Goal: Task Accomplishment & Management: Use online tool/utility

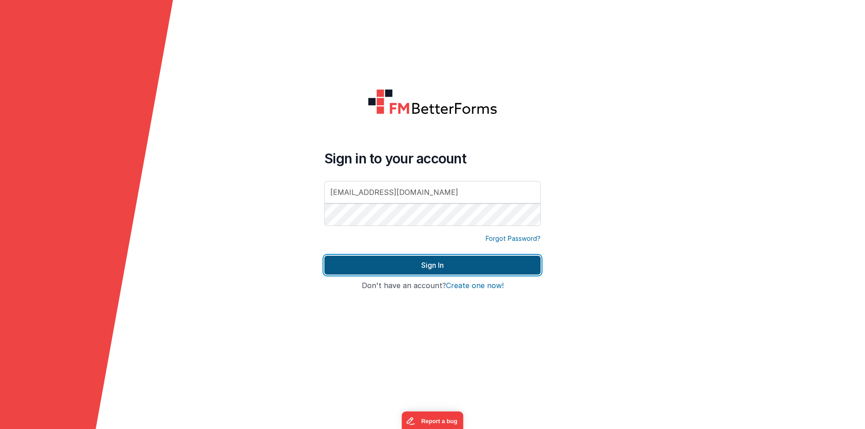
click at [374, 266] on button "Sign In" at bounding box center [432, 265] width 216 height 19
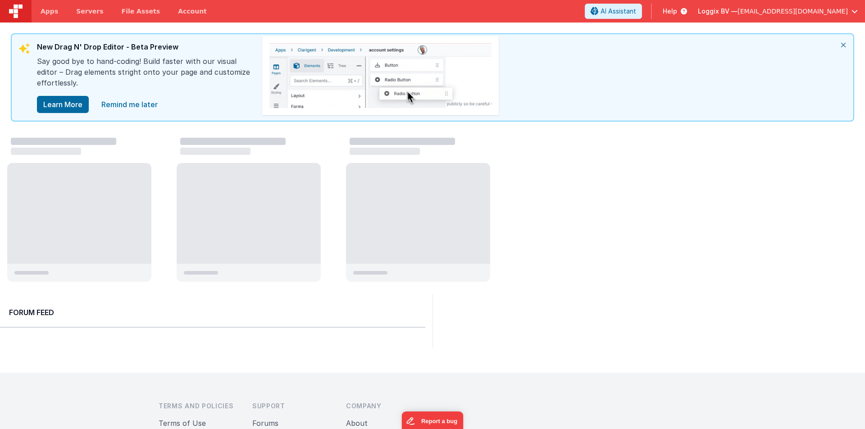
click at [652, 164] on div at bounding box center [435, 210] width 857 height 153
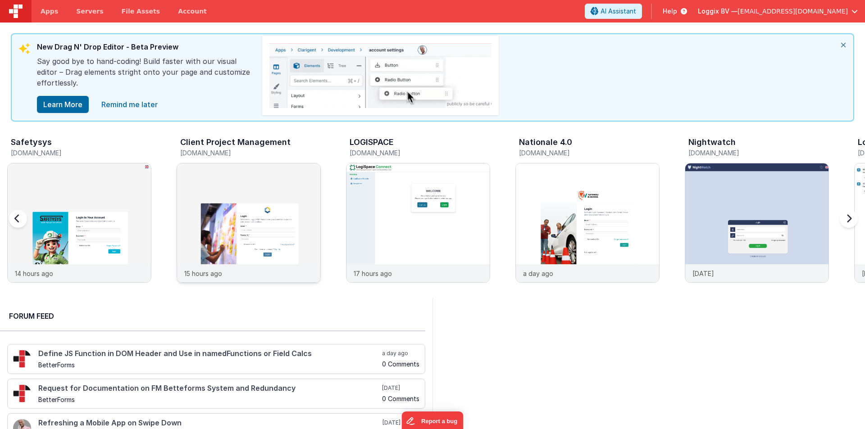
click at [224, 195] on div at bounding box center [248, 213] width 143 height 101
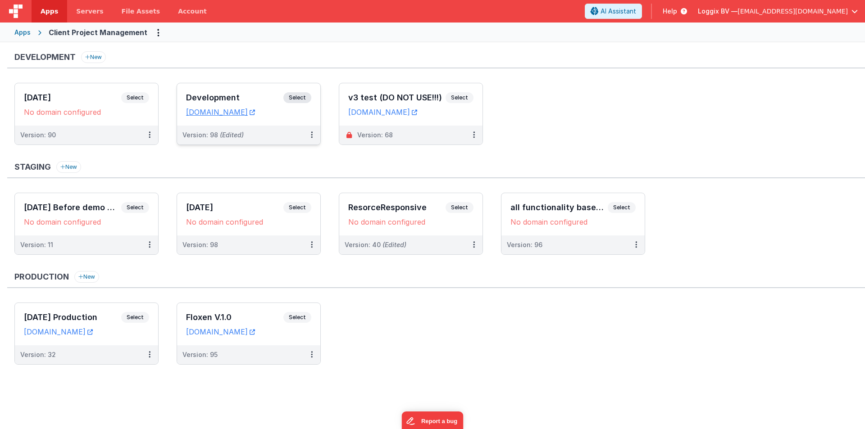
click at [183, 93] on div "Development Select URLs client-pms.fmbetterforms.com" at bounding box center [248, 104] width 143 height 42
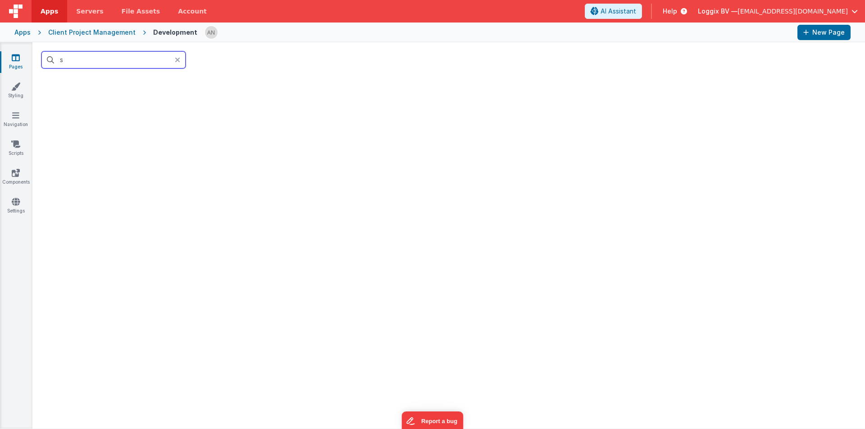
type input "st"
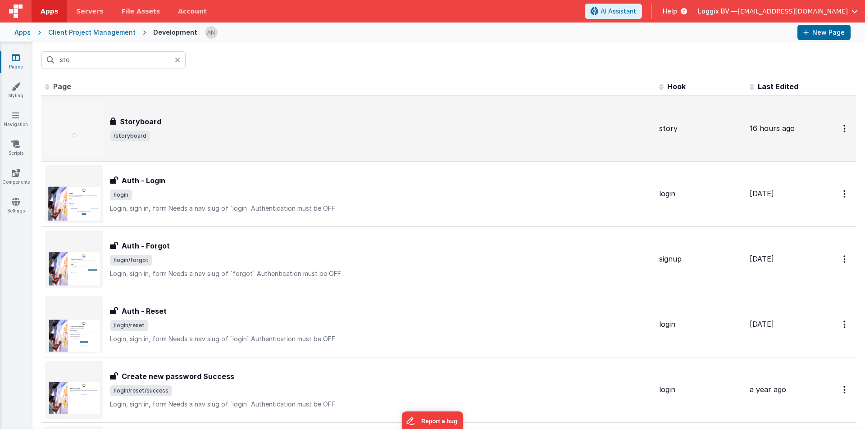
click at [159, 114] on div "Storyboard Storyboard /storyboard" at bounding box center [348, 129] width 607 height 58
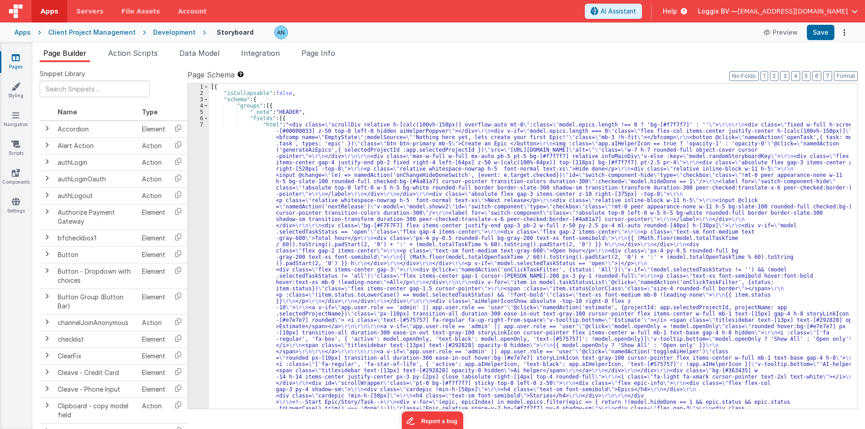
drag, startPoint x: 239, startPoint y: 172, endPoint x: 225, endPoint y: 168, distance: 14.7
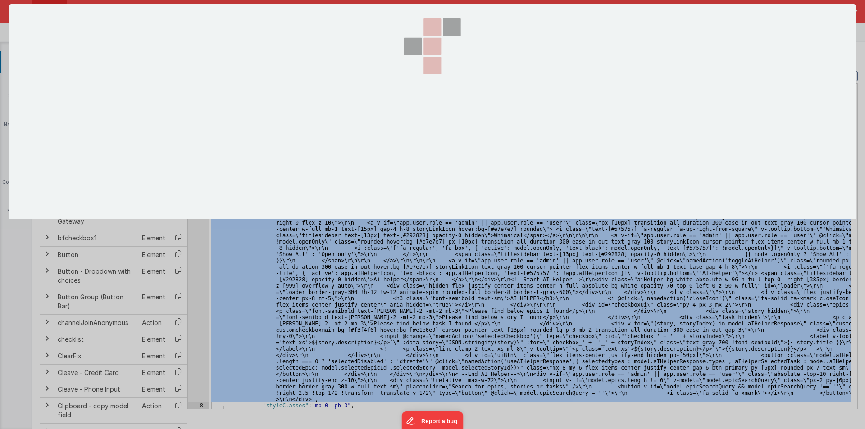
scroll to position [2020, 0]
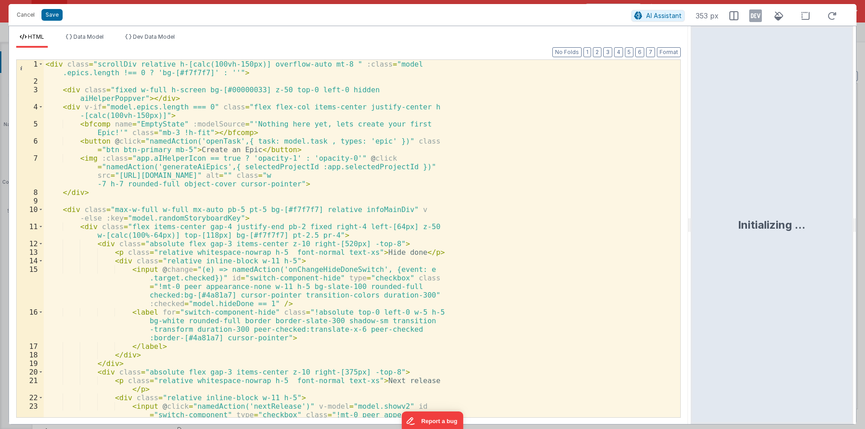
drag, startPoint x: 430, startPoint y: 222, endPoint x: 833, endPoint y: 249, distance: 403.9
click at [833, 249] on html "Cancel Save AI Assistant 353 px HTML Data Model Dev Data Model Format 7 6 5 4 3…" at bounding box center [432, 214] width 865 height 429
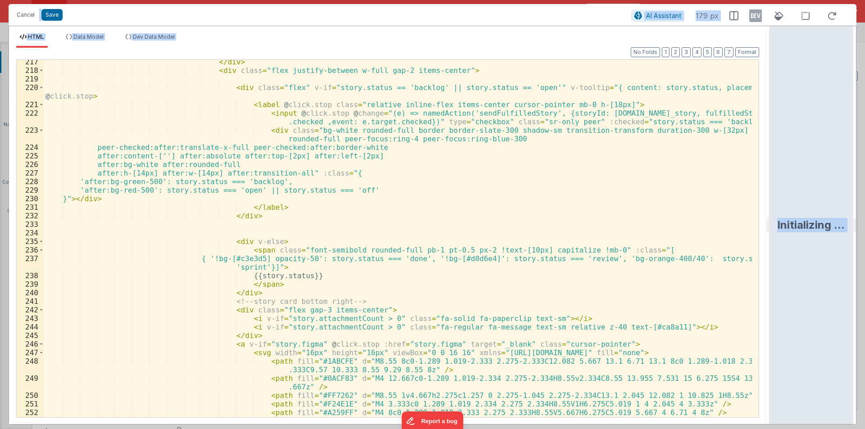
scroll to position [2269, 0]
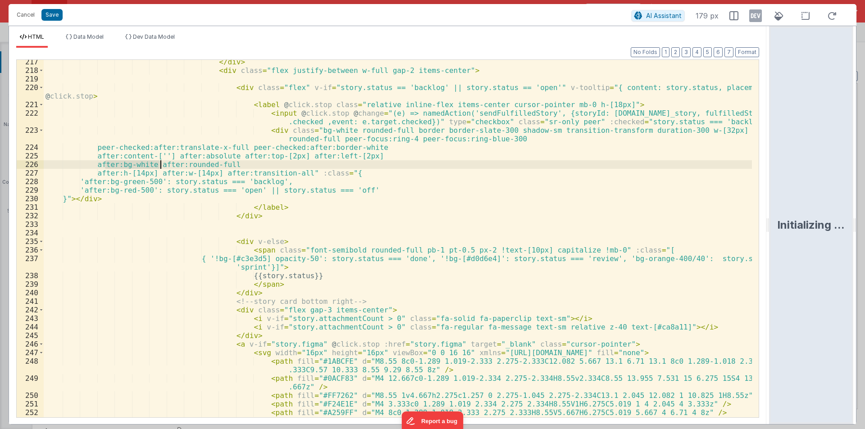
drag, startPoint x: 104, startPoint y: 164, endPoint x: 161, endPoint y: 163, distance: 56.7
click at [161, 163] on div "</ div > < div class = "flex justify-between w-full gap-2 items-center" > < div…" at bounding box center [398, 245] width 708 height 375
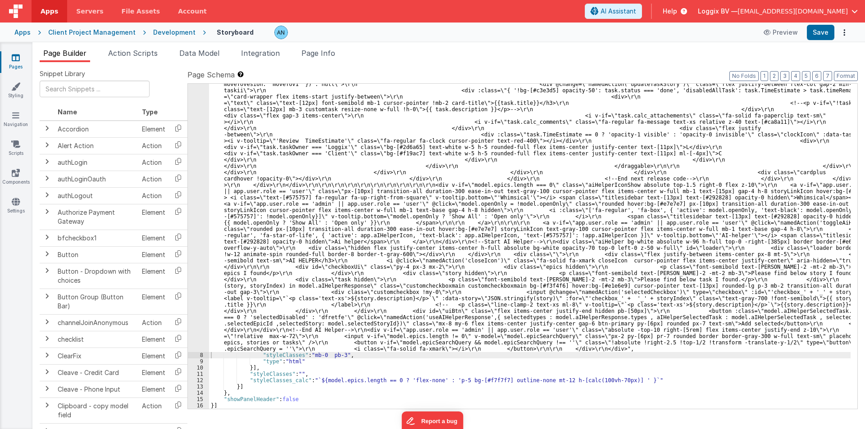
click at [825, 33] on div at bounding box center [432, 214] width 865 height 429
click at [818, 32] on button "Save" at bounding box center [819, 32] width 27 height 15
click at [844, 73] on button "Format" at bounding box center [845, 76] width 24 height 10
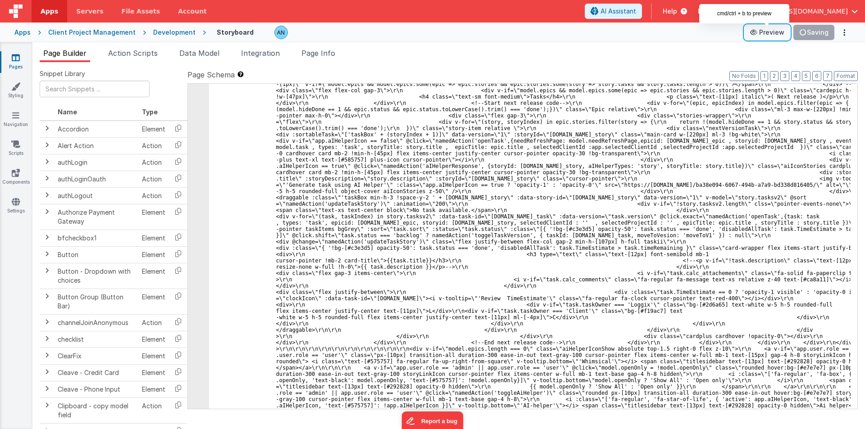
click at [773, 30] on button "Preview" at bounding box center [766, 32] width 45 height 14
click at [854, 75] on button "Format" at bounding box center [845, 76] width 24 height 10
click at [841, 75] on button "Format" at bounding box center [845, 76] width 24 height 10
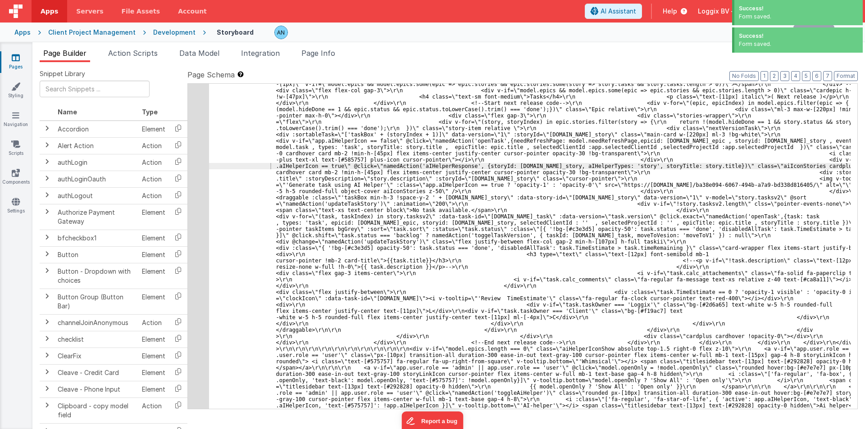
click at [850, 69] on div "Snippet Library Name Type Accordion Element Alert Action Action authLogin Actio…" at bounding box center [448, 252] width 832 height 381
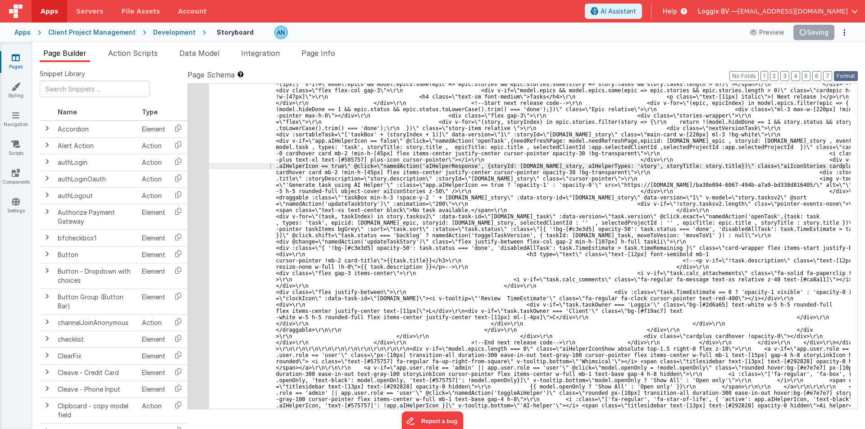
click at [847, 75] on button "Format" at bounding box center [845, 76] width 24 height 10
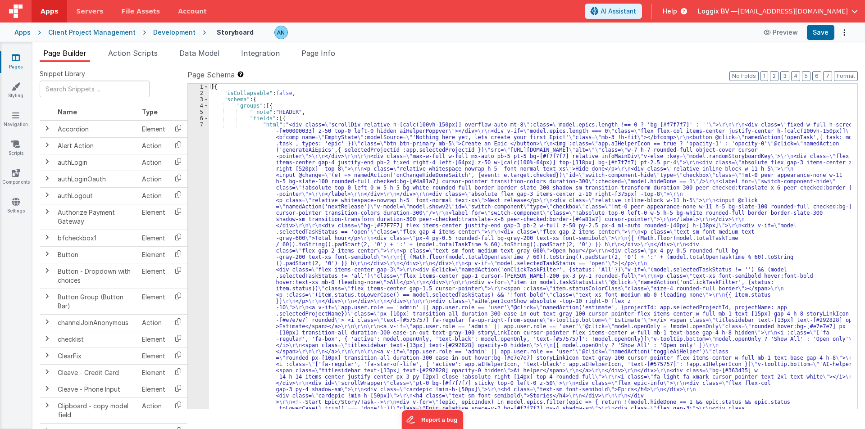
click at [167, 33] on div "Development" at bounding box center [174, 32] width 42 height 9
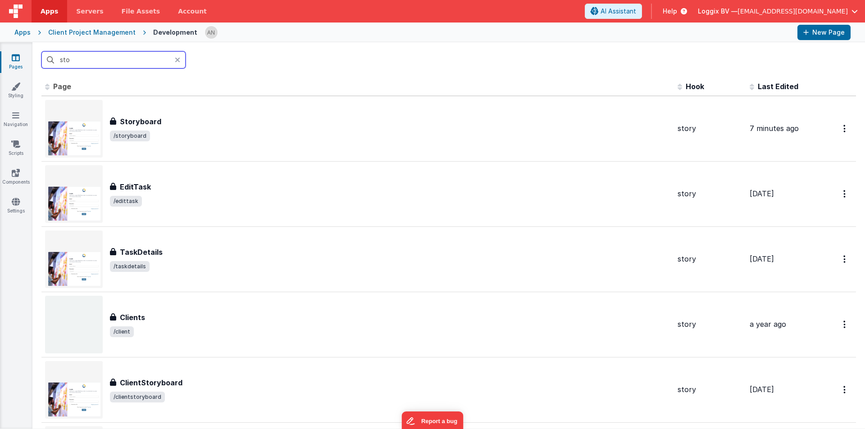
click at [89, 62] on input "sto" at bounding box center [113, 59] width 144 height 17
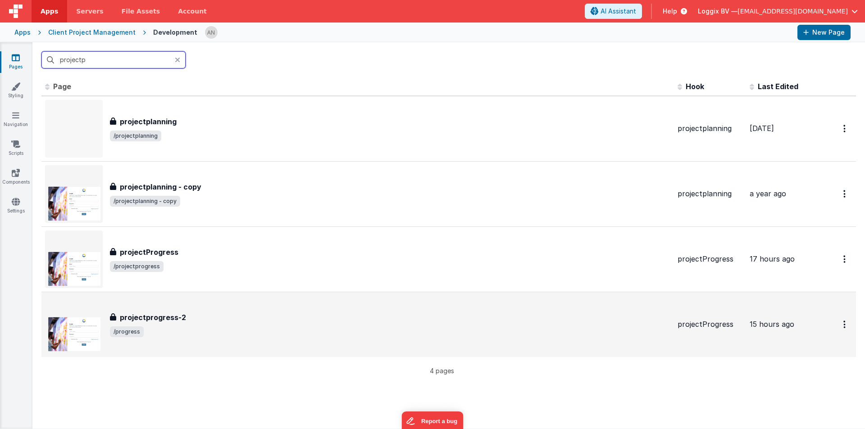
type input "projectp"
click at [158, 334] on span "/progress" at bounding box center [390, 331] width 560 height 11
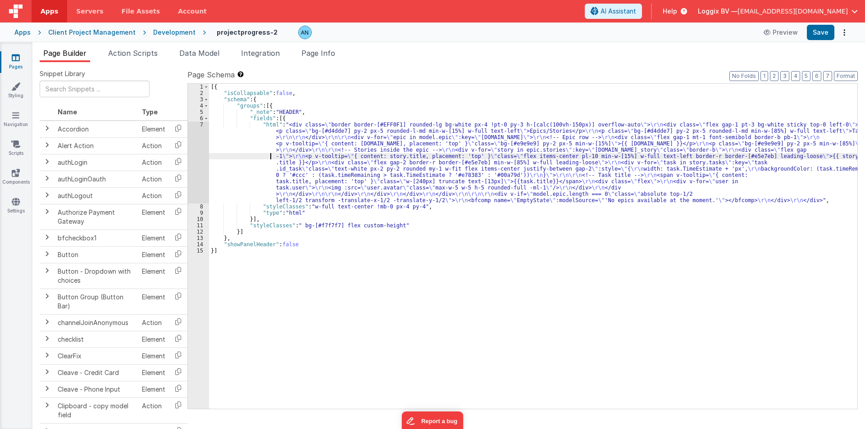
click at [224, 154] on div "[{ "isCollapsable" : false , "schema" : { "groups" : [{ "_note" : "HEADER" , "f…" at bounding box center [533, 253] width 648 height 338
click at [197, 139] on div "7" at bounding box center [198, 163] width 21 height 82
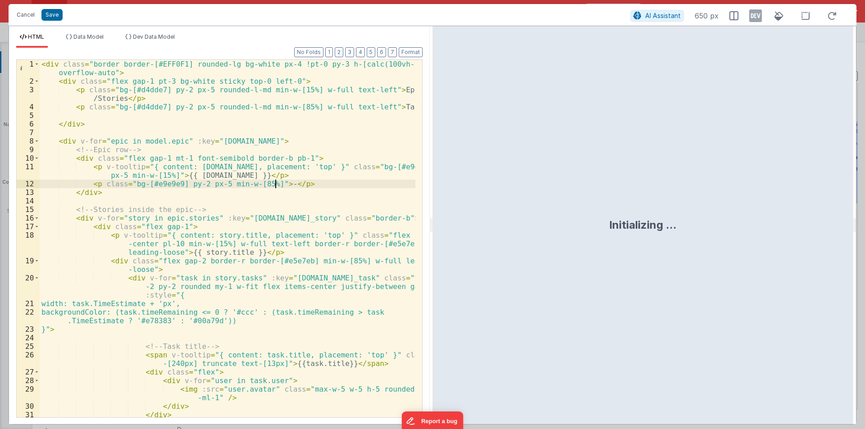
click at [273, 183] on div "< div class = "border border-[#EFF0F1] rounded-lg bg-white px-4 !pt-0 py-3 h-[c…" at bounding box center [228, 251] width 376 height 383
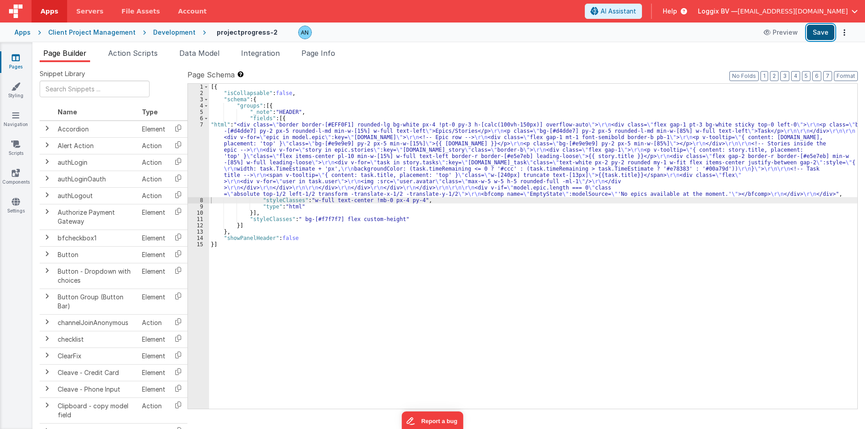
click at [822, 37] on button "Save" at bounding box center [819, 32] width 27 height 15
click at [846, 79] on button "Format" at bounding box center [845, 76] width 24 height 10
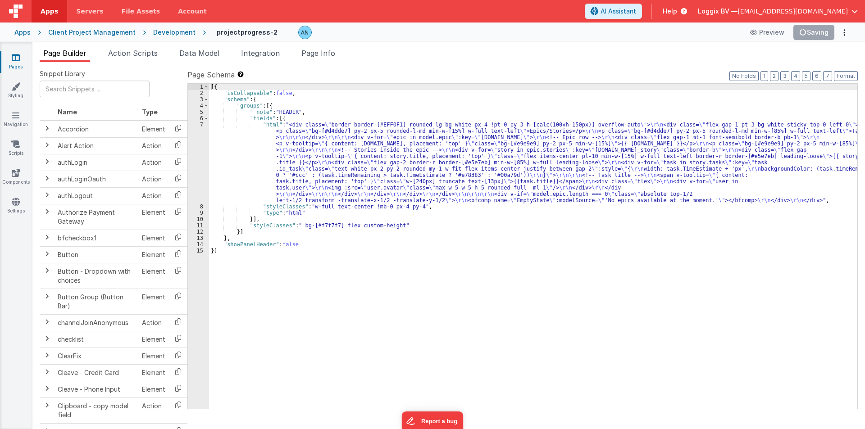
click at [159, 35] on div "Development" at bounding box center [174, 32] width 42 height 9
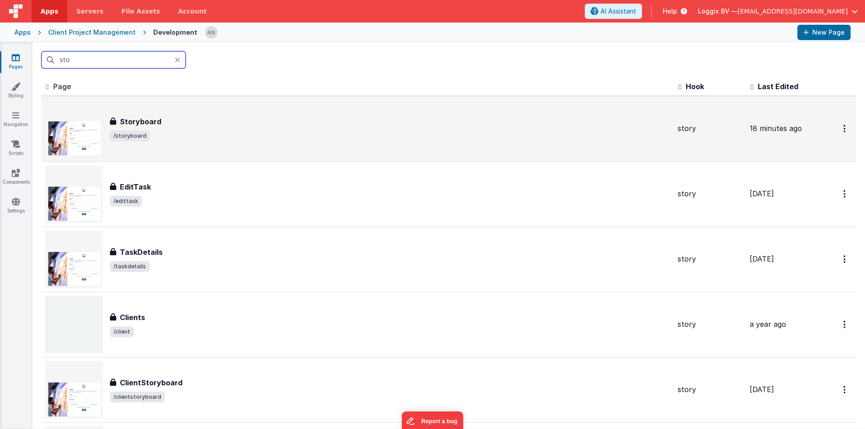
type input "sto"
click at [179, 116] on div "Storyboard" at bounding box center [390, 121] width 560 height 11
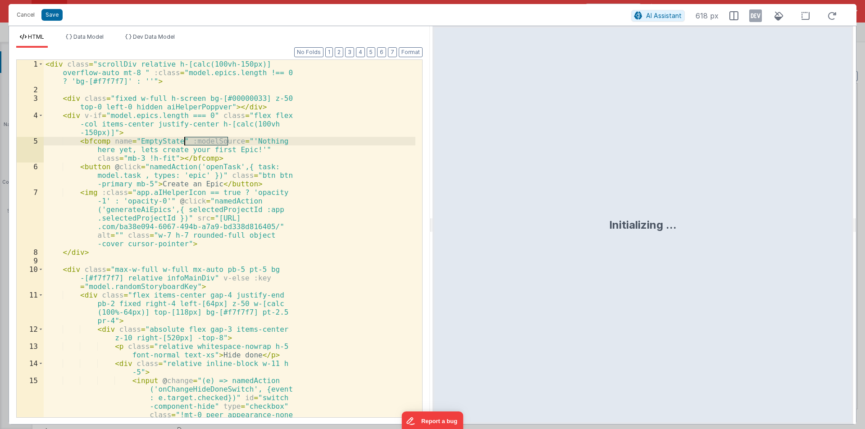
scroll to position [2014, 0]
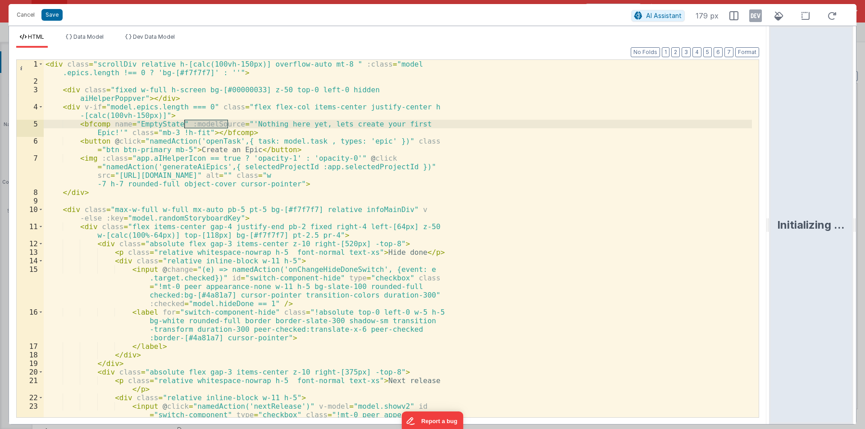
drag, startPoint x: 601, startPoint y: 237, endPoint x: 864, endPoint y: 265, distance: 264.5
click at [864, 265] on html "Cancel Save AI Assistant 179 px HTML Data Model Dev Data Model Format 7 6 5 4 3…" at bounding box center [432, 214] width 865 height 429
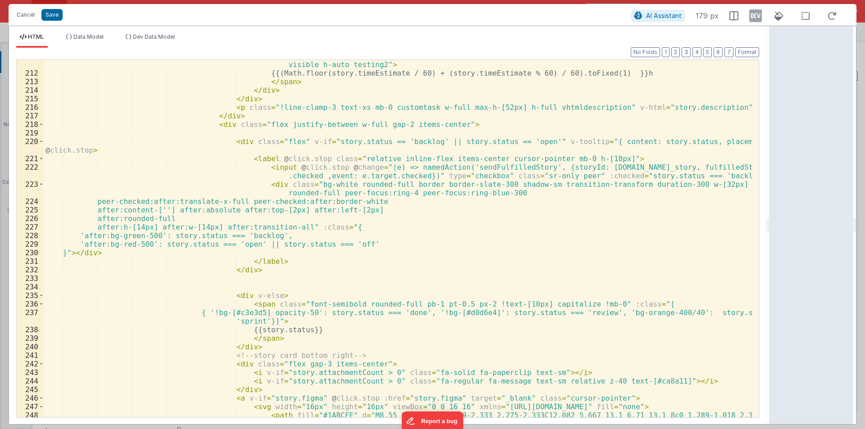
scroll to position [2215, 0]
drag, startPoint x: 442, startPoint y: 185, endPoint x: 476, endPoint y: 185, distance: 34.7
click at [476, 185] on div "< span class = "clockIcon self-start !text-[10px] visible h-auto !bg-[#a67cb6] …" at bounding box center [398, 248] width 708 height 392
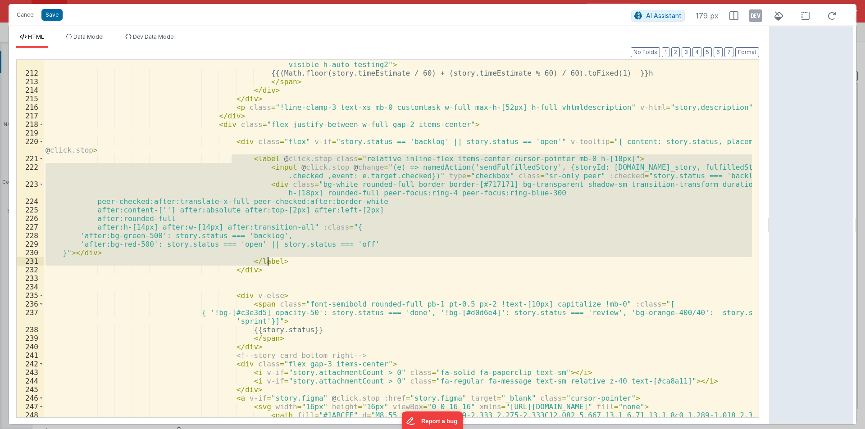
drag, startPoint x: 231, startPoint y: 158, endPoint x: 286, endPoint y: 262, distance: 117.8
click at [286, 262] on div "< span class = "clockIcon self-start !text-[10px] visible h-auto !bg-[#a67cb6] …" at bounding box center [398, 248] width 708 height 392
click at [293, 255] on div "< span class = "clockIcon self-start !text-[10px] visible h-auto !bg-[#a67cb6] …" at bounding box center [398, 239] width 708 height 358
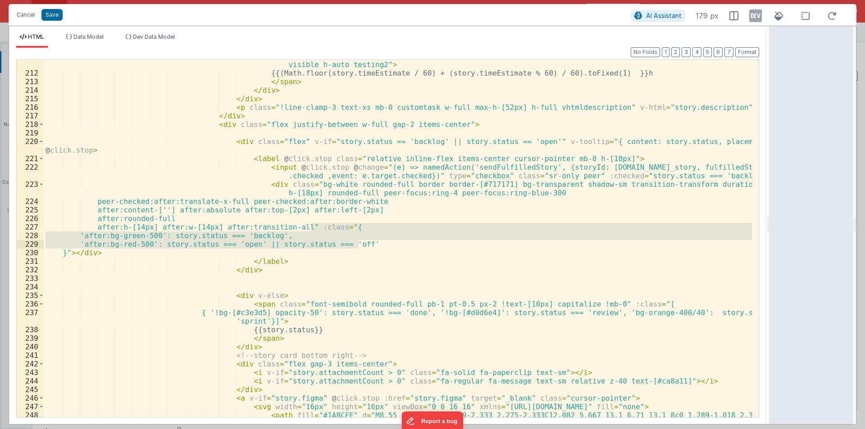
drag, startPoint x: 309, startPoint y: 227, endPoint x: 362, endPoint y: 244, distance: 56.3
click at [362, 244] on div "< span class = "clockIcon self-start !text-[10px] visible h-auto !bg-[#a67cb6] …" at bounding box center [398, 248] width 708 height 392
click at [308, 247] on div "< span class = "clockIcon self-start !text-[10px] visible h-auto !bg-[#a67cb6] …" at bounding box center [398, 239] width 708 height 358
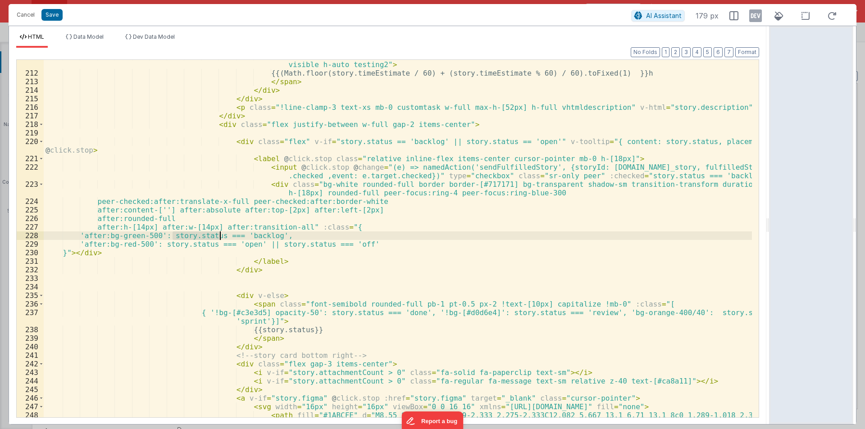
drag, startPoint x: 171, startPoint y: 238, endPoint x: 222, endPoint y: 238, distance: 50.4
click at [222, 238] on div "< span class = "clockIcon self-start !text-[10px] visible h-auto !bg-[#a67cb6] …" at bounding box center [398, 248] width 708 height 392
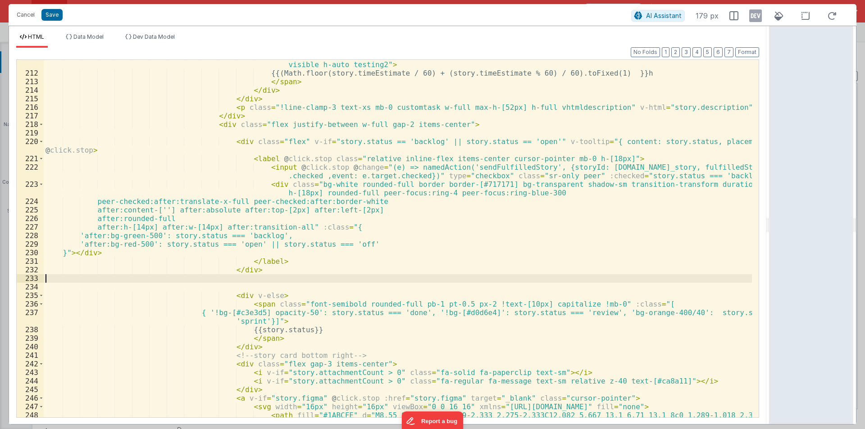
click at [193, 281] on div "< span class = "clockIcon self-start !text-[10px] visible h-auto !bg-[#a67cb6] …" at bounding box center [398, 248] width 708 height 392
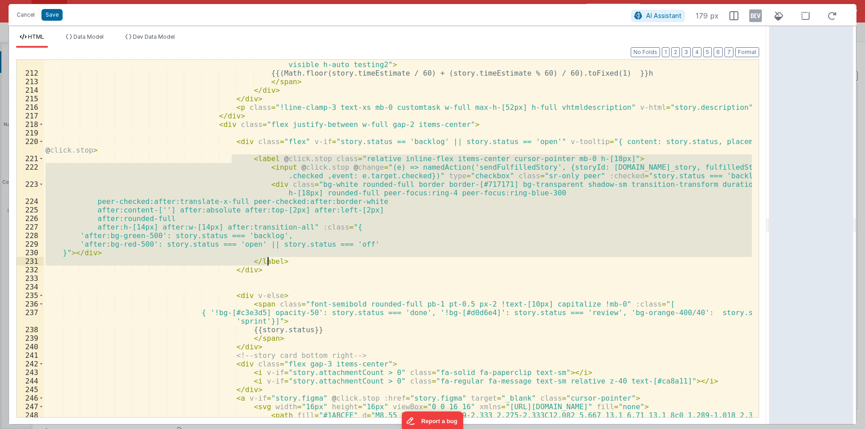
drag, startPoint x: 231, startPoint y: 158, endPoint x: 277, endPoint y: 261, distance: 113.3
click at [277, 261] on div "< span class = "clockIcon self-start !text-[10px] visible h-auto !bg-[#a67cb6] …" at bounding box center [398, 248] width 708 height 392
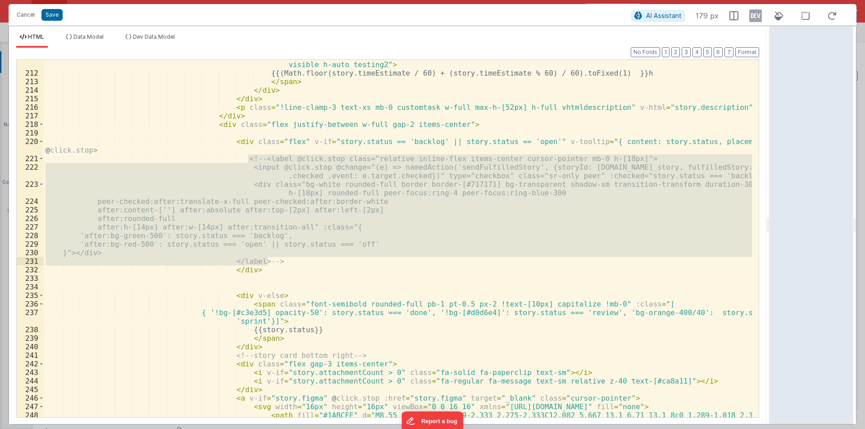
click at [286, 261] on div "< span class = "clockIcon self-start !text-[10px] visible h-auto !bg-[#a67cb6] …" at bounding box center [398, 248] width 708 height 392
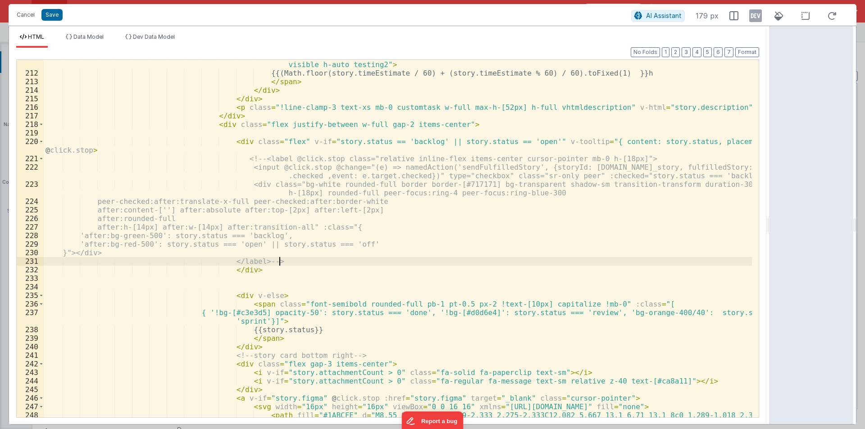
paste textarea
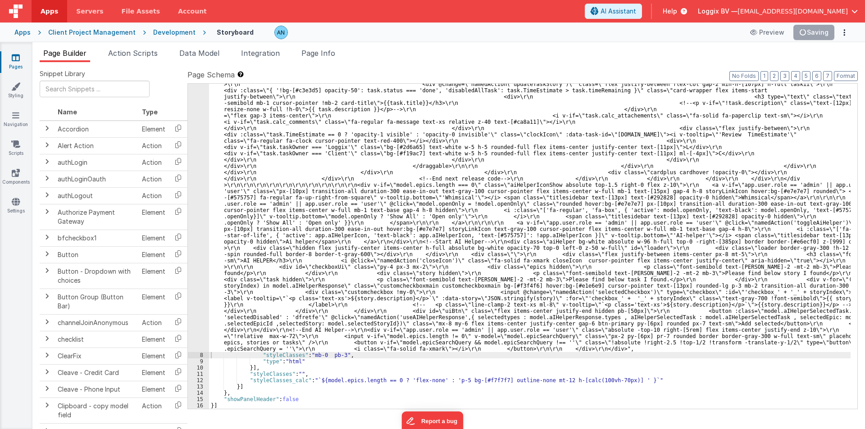
scroll to position [1919, 0]
click at [849, 76] on button "Format" at bounding box center [845, 76] width 24 height 10
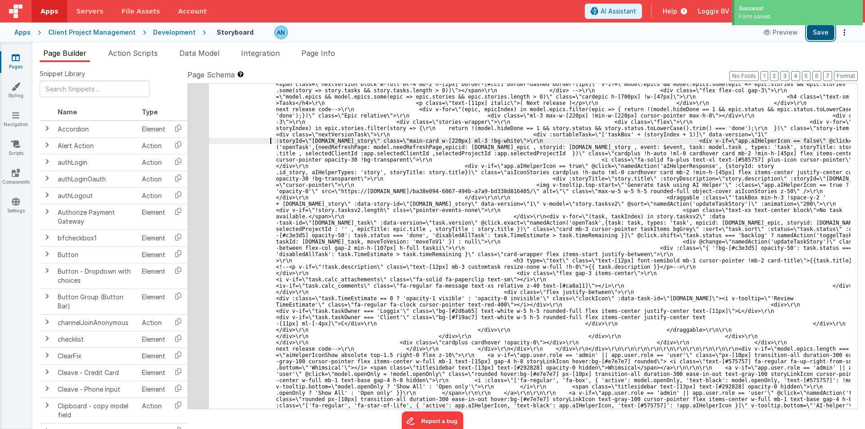
click at [817, 35] on button "Save" at bounding box center [819, 32] width 27 height 15
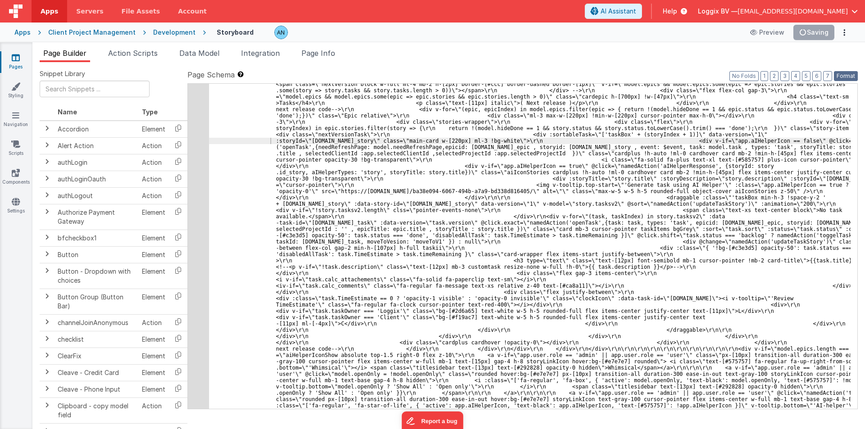
click at [851, 75] on button "Format" at bounding box center [845, 76] width 24 height 10
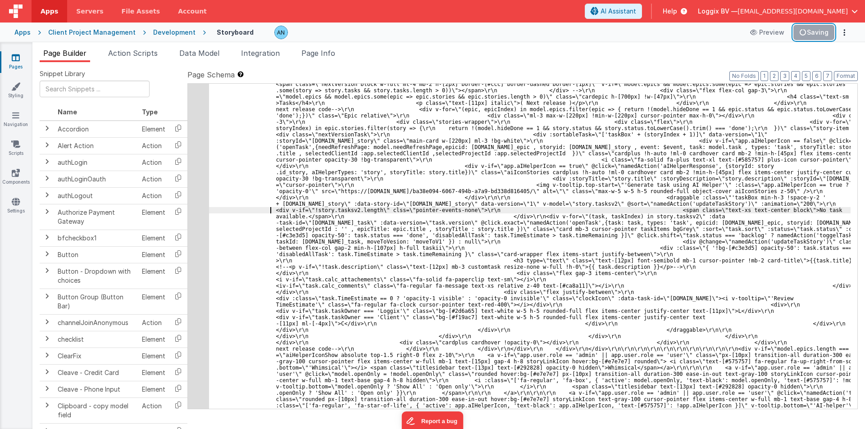
click at [819, 35] on button "Saving" at bounding box center [813, 32] width 41 height 15
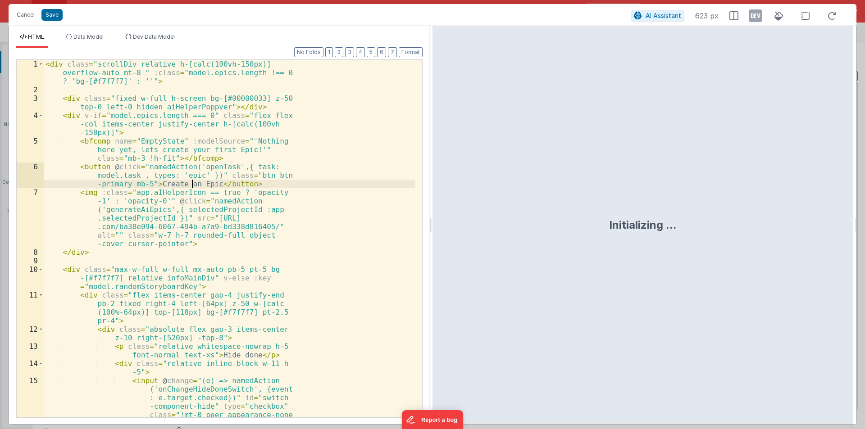
scroll to position [2052, 0]
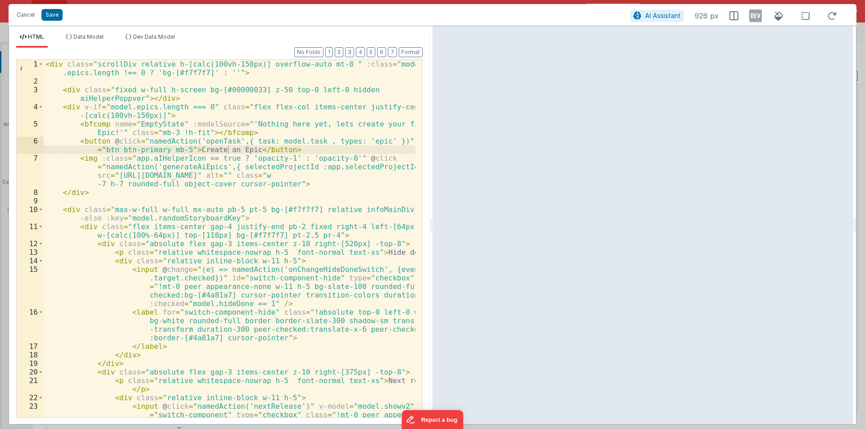
drag, startPoint x: 430, startPoint y: 222, endPoint x: 602, endPoint y: 285, distance: 183.3
click at [864, 267] on html "Cancel Save AI Assistant 926 px HTML Data Model Dev Data Model Format 7 6 5 4 3…" at bounding box center [432, 214] width 865 height 429
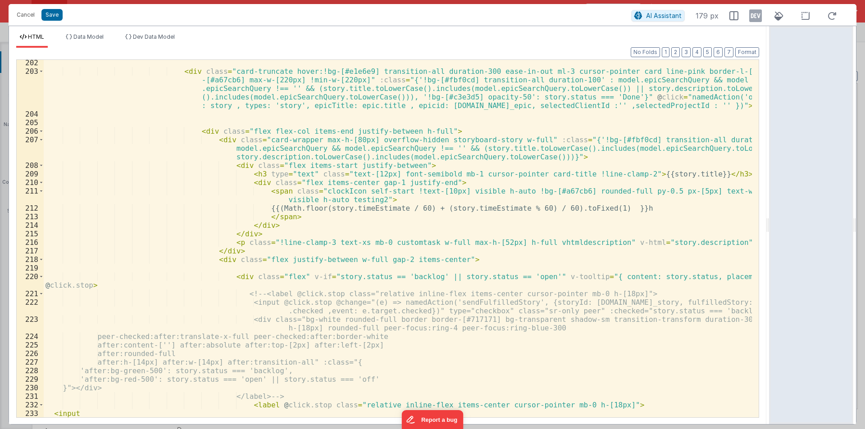
scroll to position [2269, 0]
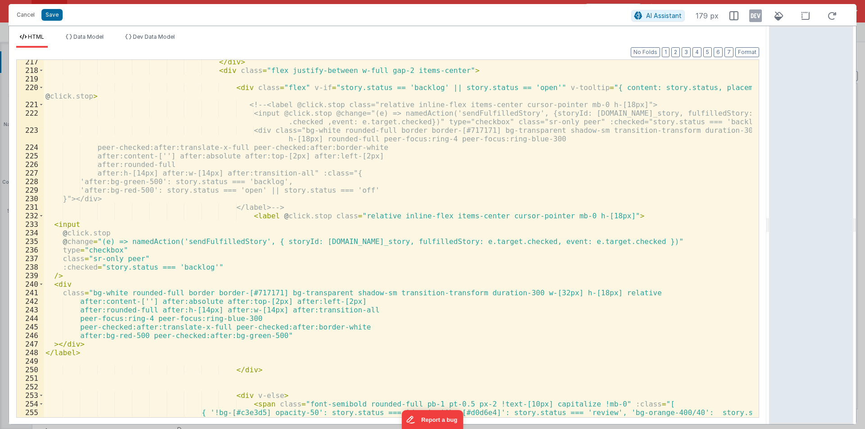
click at [524, 292] on div "</ div > < div class = "flex justify-between w-full gap-2 items-center" > < div…" at bounding box center [398, 249] width 708 height 383
drag, startPoint x: 273, startPoint y: 302, endPoint x: 280, endPoint y: 302, distance: 6.8
click at [273, 302] on div "</ div > < div class = "flex justify-between w-full gap-2 items-center" > < div…" at bounding box center [398, 249] width 708 height 383
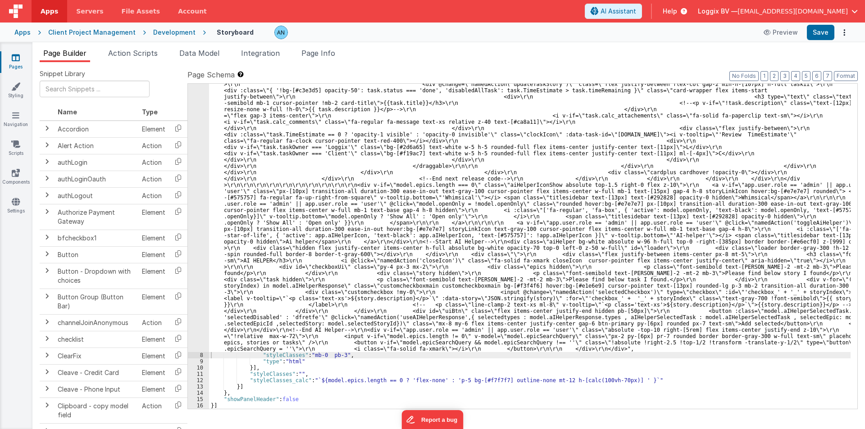
scroll to position [1919, 0]
click at [816, 32] on button "Save" at bounding box center [819, 32] width 27 height 15
click at [846, 76] on button "Format" at bounding box center [845, 76] width 24 height 10
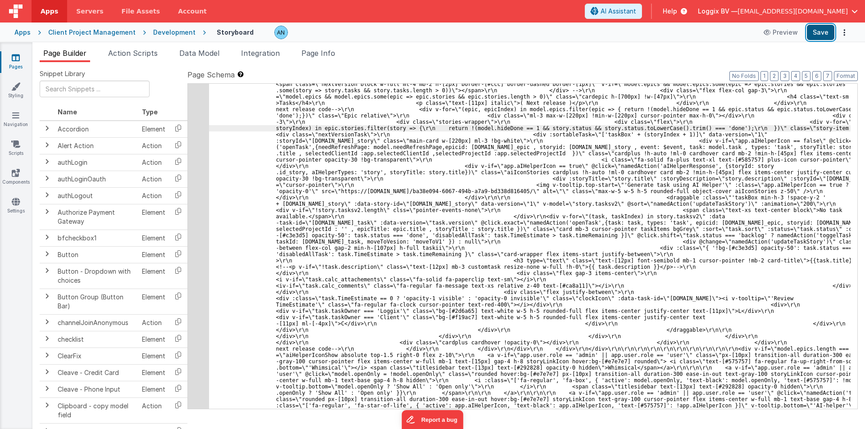
click at [824, 32] on button "Save" at bounding box center [819, 32] width 27 height 15
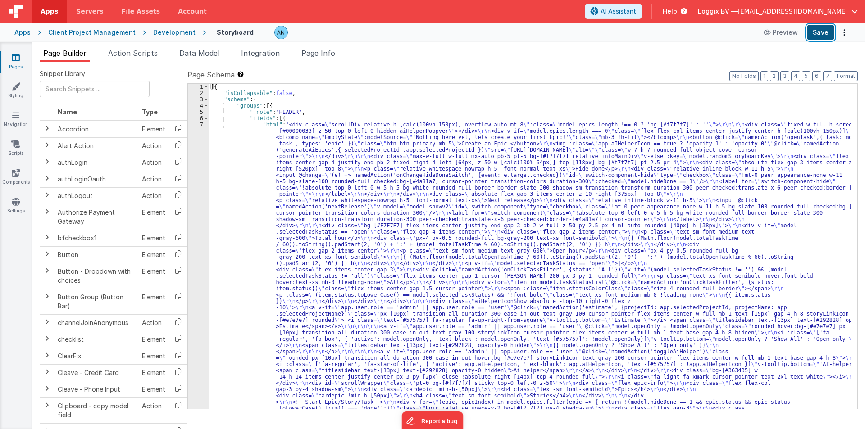
click at [826, 31] on button "Save" at bounding box center [819, 32] width 27 height 15
click at [847, 77] on button "Format" at bounding box center [845, 76] width 24 height 10
click at [164, 36] on div "Development" at bounding box center [174, 32] width 42 height 9
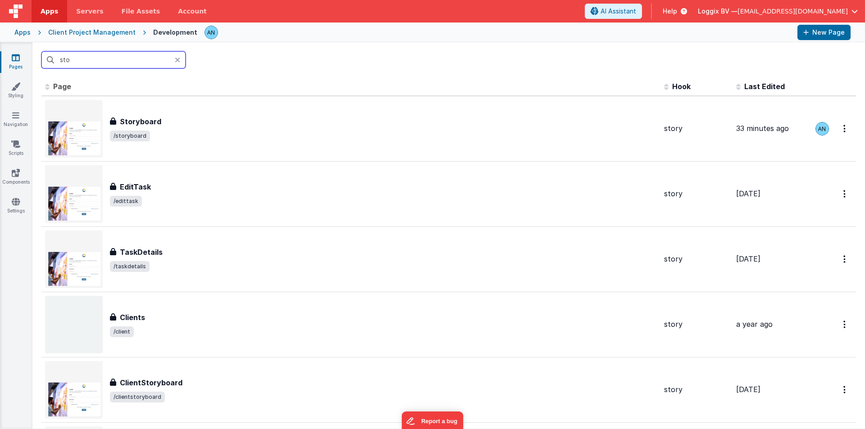
click at [86, 58] on input "sto" at bounding box center [113, 59] width 144 height 17
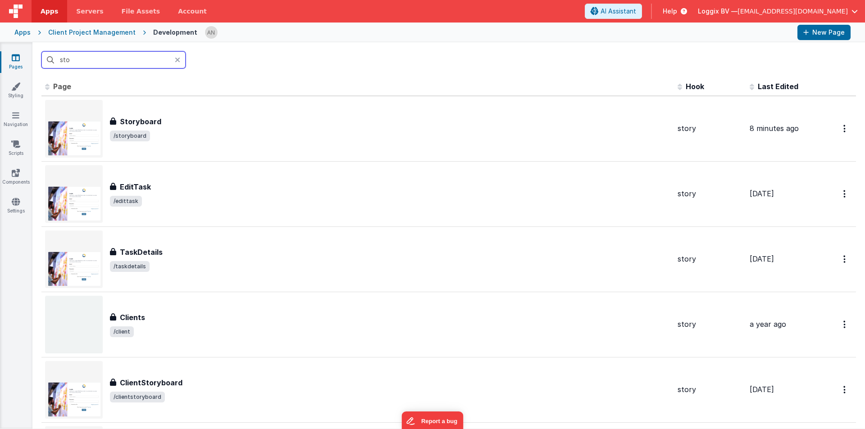
click at [85, 56] on input "sto" at bounding box center [113, 59] width 144 height 17
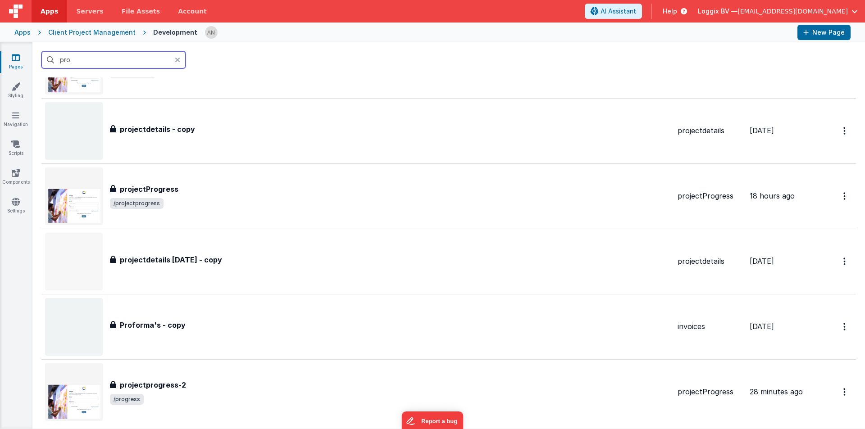
scroll to position [766, 0]
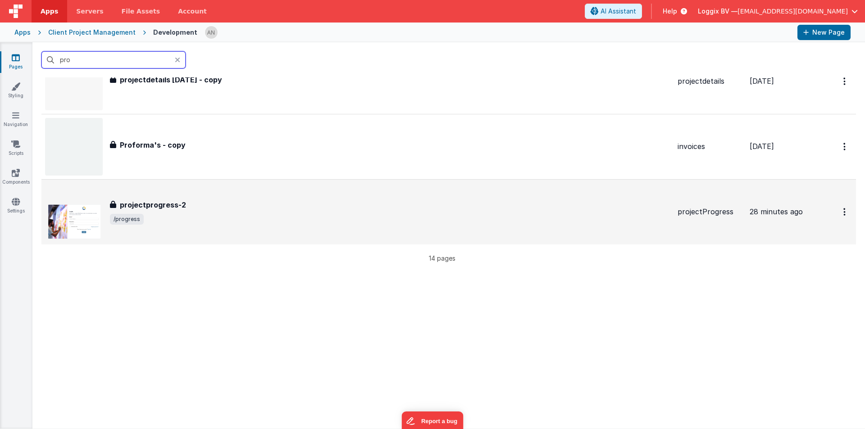
type input "pro"
click at [168, 200] on h3 "projectprogress-2" at bounding box center [153, 204] width 66 height 11
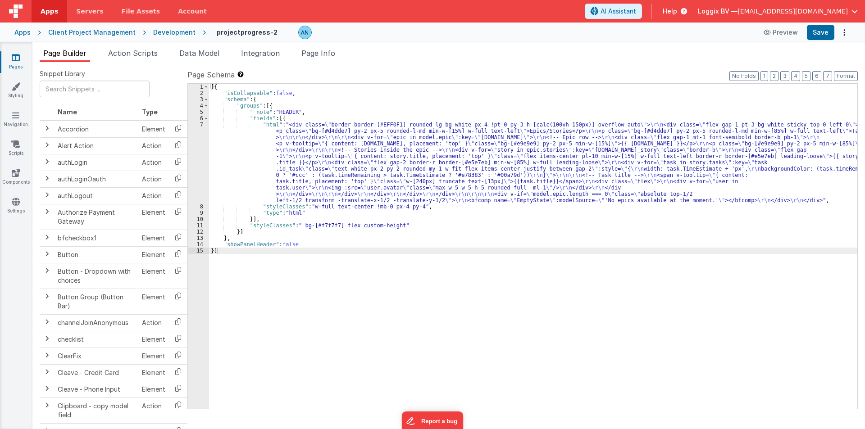
click at [243, 160] on div "[{ "isCollapsable" : false , "schema" : { "groups" : [{ "_note" : "HEADER" , "f…" at bounding box center [533, 253] width 648 height 338
click at [193, 138] on div "7" at bounding box center [198, 163] width 21 height 82
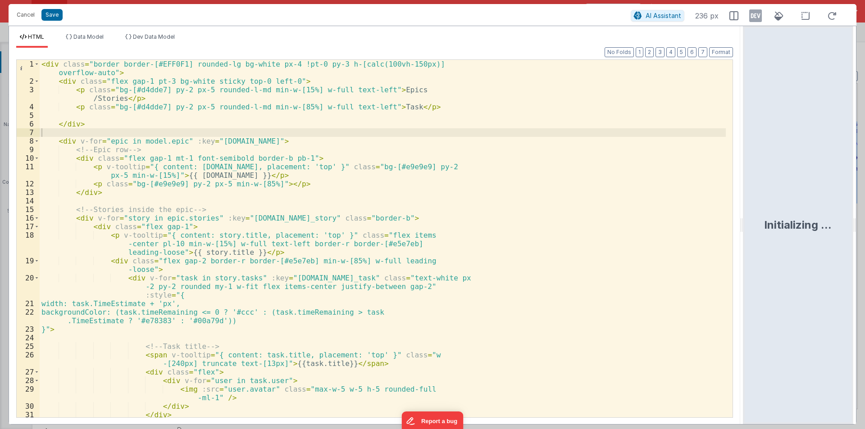
drag, startPoint x: 430, startPoint y: 227, endPoint x: 766, endPoint y: 229, distance: 335.5
click at [766, 229] on html "Cancel Save AI Assistant 236 px HTML Data Model Dev Data Model Format 7 6 5 4 3…" at bounding box center [432, 214] width 865 height 429
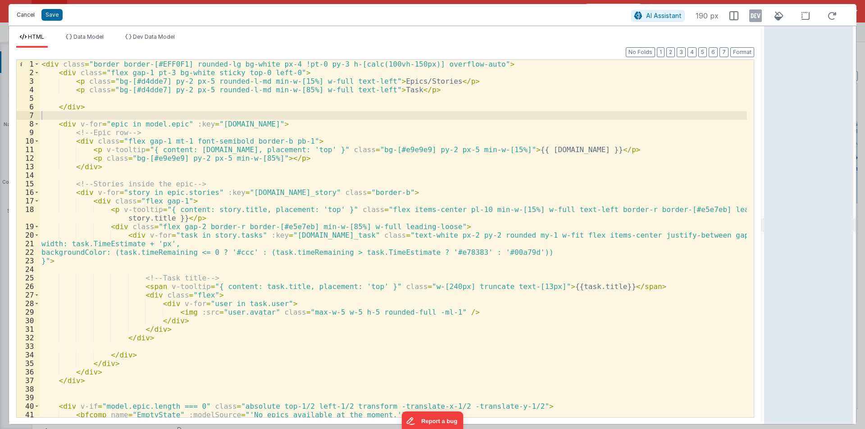
click at [29, 20] on button "Cancel" at bounding box center [25, 15] width 27 height 13
click at [16, 95] on div "Format 7 6 5 4 3 2 1 No Folds 1 2 3 4 5 6 7 8 9 10 11 12 13 14 15 16 17 18 19 2…" at bounding box center [385, 238] width 738 height 358
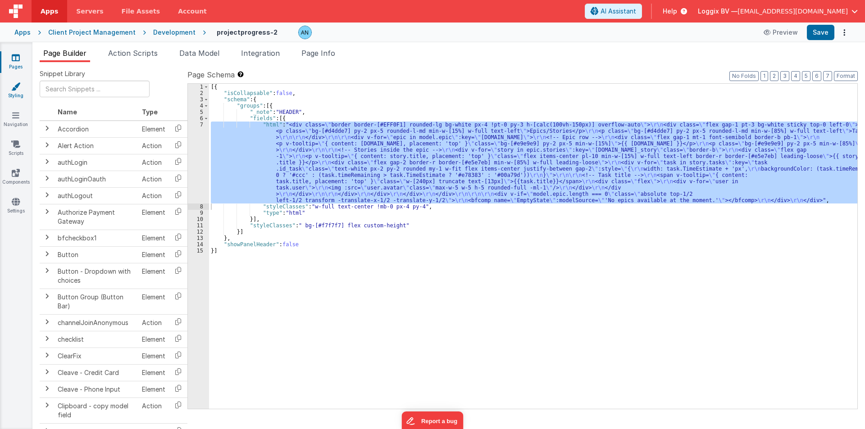
click at [18, 91] on icon at bounding box center [15, 86] width 9 height 9
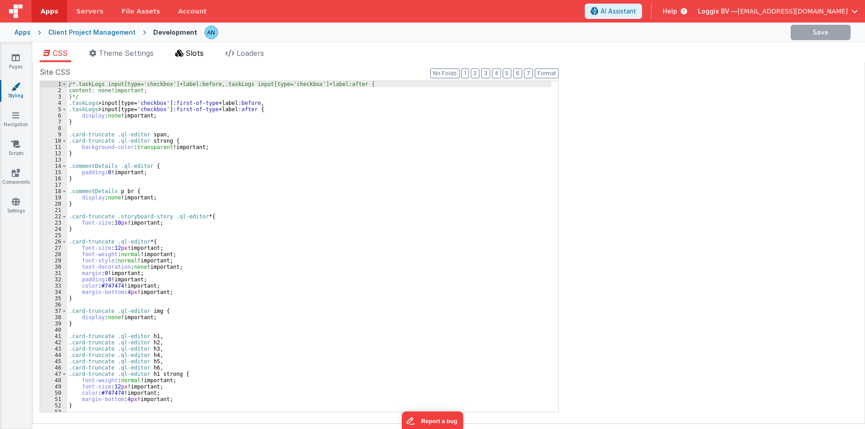
click at [186, 57] on li "Slots" at bounding box center [190, 55] width 36 height 14
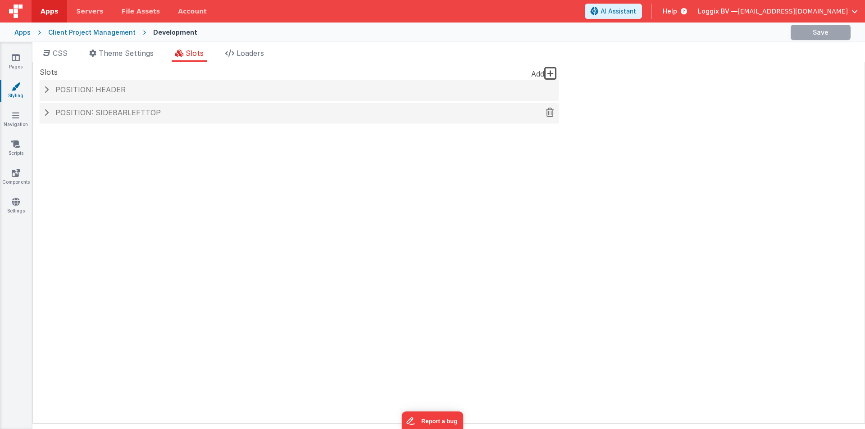
click at [99, 117] on div "Position: sidebarLeftTop" at bounding box center [299, 113] width 519 height 21
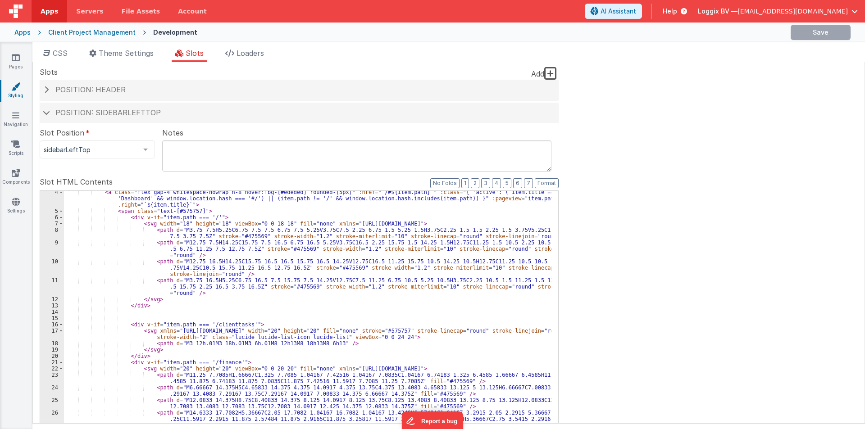
scroll to position [189, 0]
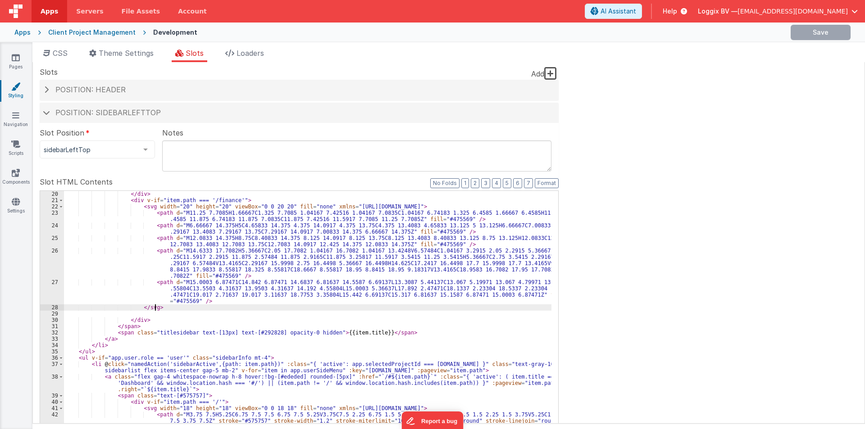
click at [161, 308] on div "</ div > < div v-if = "item.path === '/finance'" > < svg width = "20" height = …" at bounding box center [307, 343] width 487 height 304
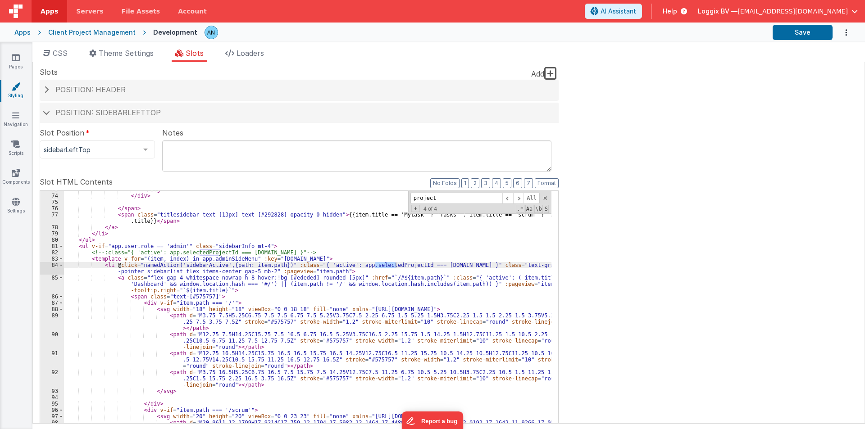
scroll to position [1059, 0]
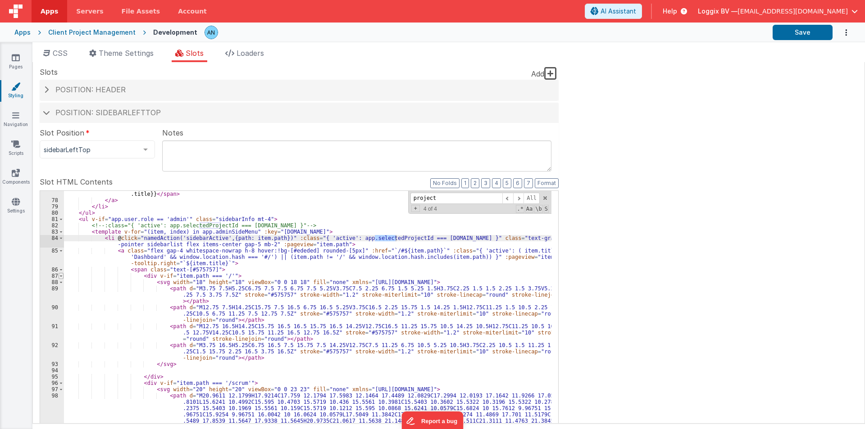
type input "project"
click at [63, 276] on span at bounding box center [61, 276] width 5 height 6
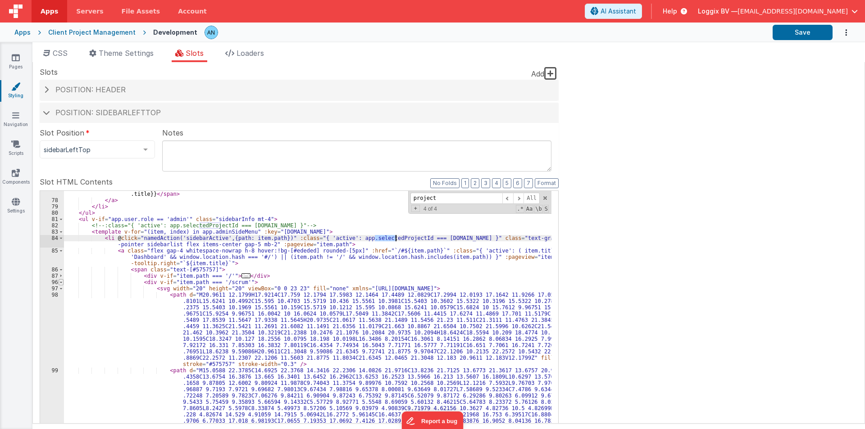
click at [59, 281] on span at bounding box center [61, 282] width 5 height 6
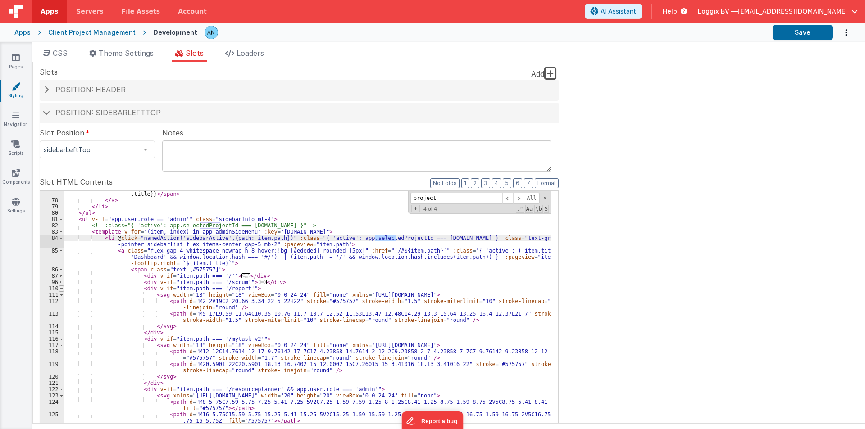
click at [59, 288] on span at bounding box center [61, 288] width 5 height 6
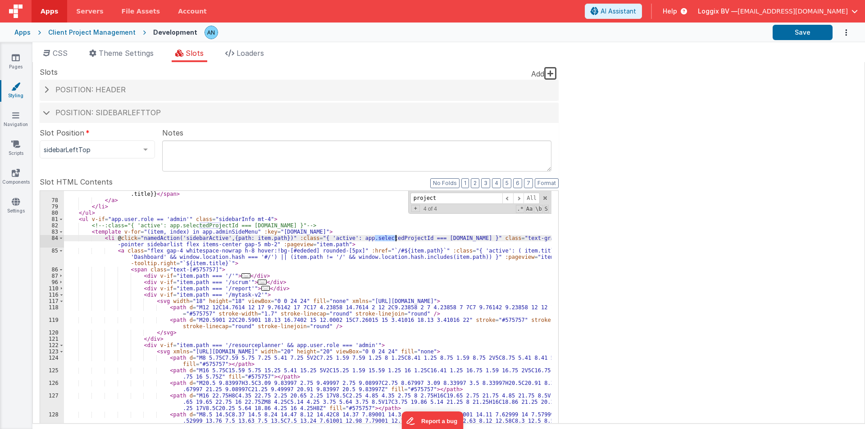
click at [63, 298] on div "116" at bounding box center [52, 295] width 24 height 6
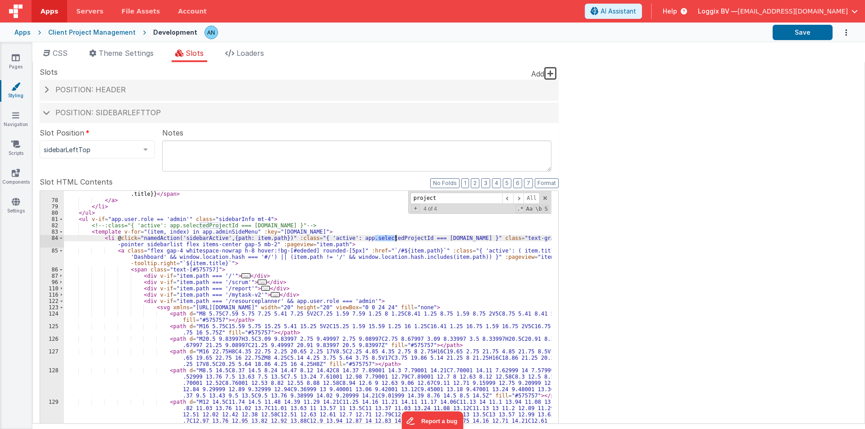
click at [63, 303] on div "122" at bounding box center [52, 301] width 24 height 6
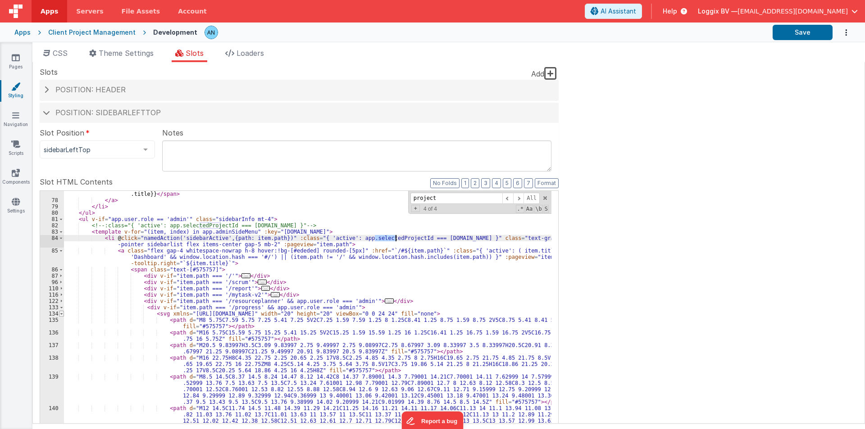
click at [61, 314] on span at bounding box center [61, 314] width 5 height 6
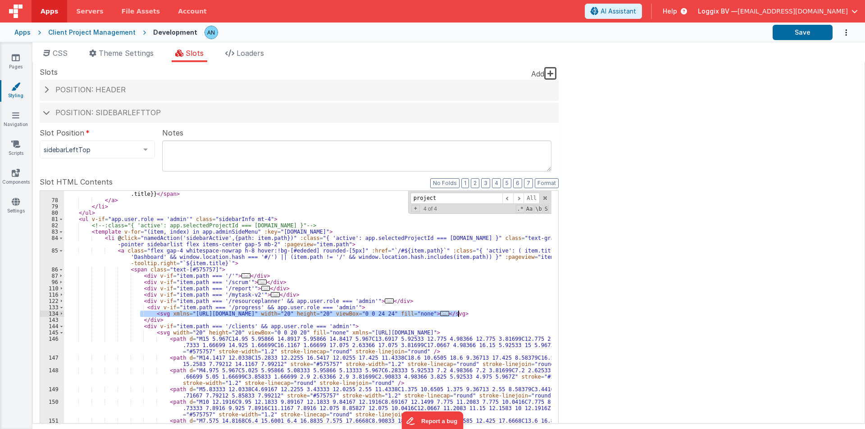
drag, startPoint x: 140, startPoint y: 312, endPoint x: 479, endPoint y: 315, distance: 338.6
click at [479, 315] on div "< span class = "titlesidebar text-[13px] text-[#292828] opacity-0 hidden" > {{i…" at bounding box center [307, 340] width 487 height 311
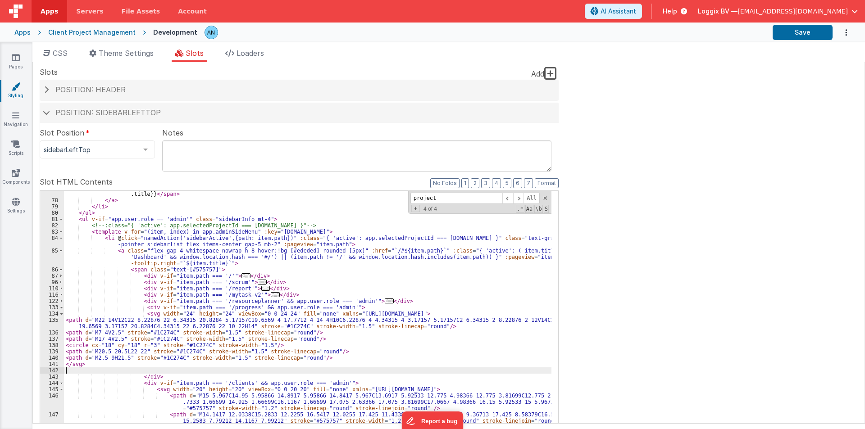
click at [180, 312] on div "< span class = "titlesidebar text-[13px] text-[#292828] opacity-0 hidden" > {{i…" at bounding box center [307, 346] width 487 height 323
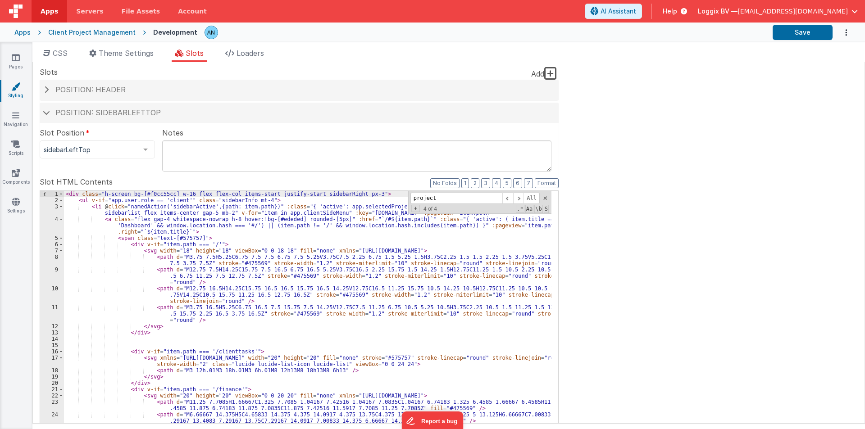
scroll to position [189, 0]
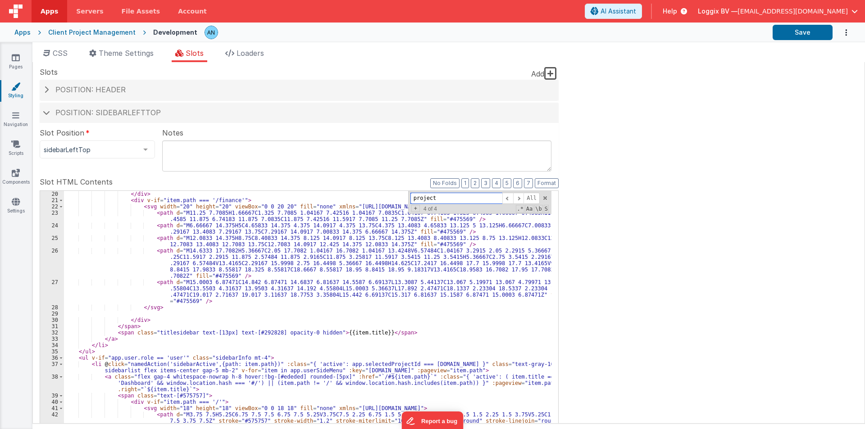
click at [453, 196] on input "project" at bounding box center [456, 198] width 92 height 11
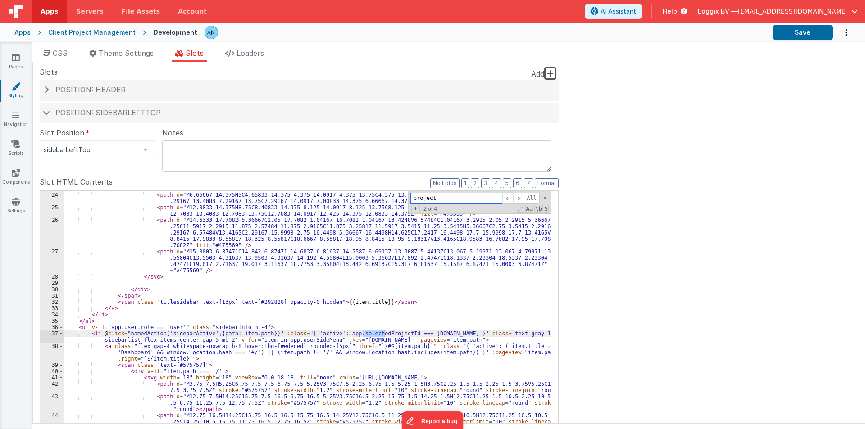
scroll to position [951, 0]
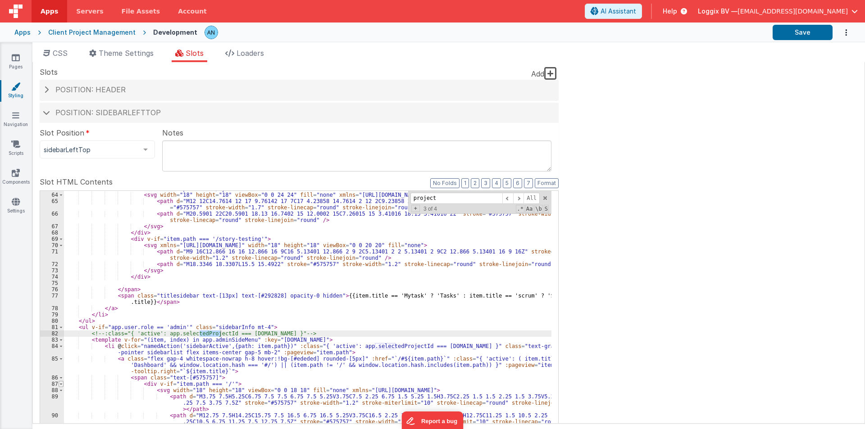
click at [62, 384] on span at bounding box center [61, 384] width 5 height 6
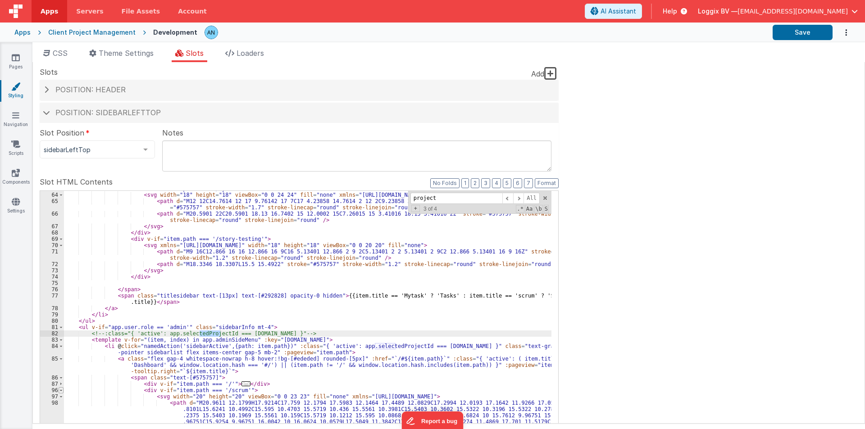
click at [59, 390] on span at bounding box center [61, 390] width 5 height 6
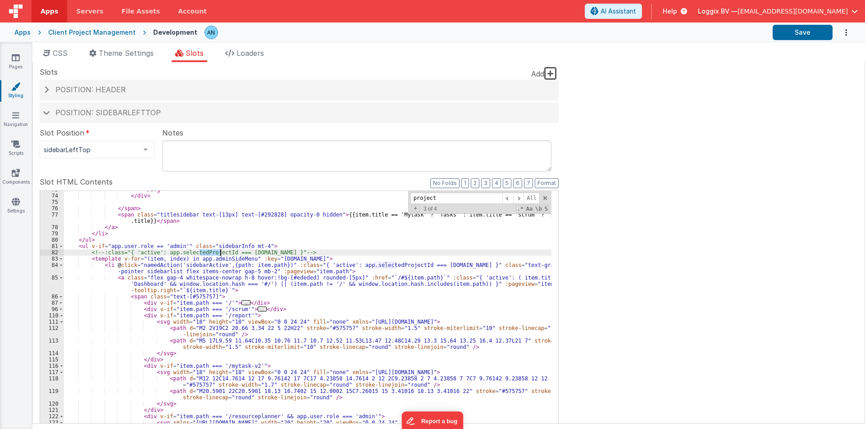
scroll to position [1032, 0]
click at [62, 323] on span at bounding box center [61, 322] width 5 height 6
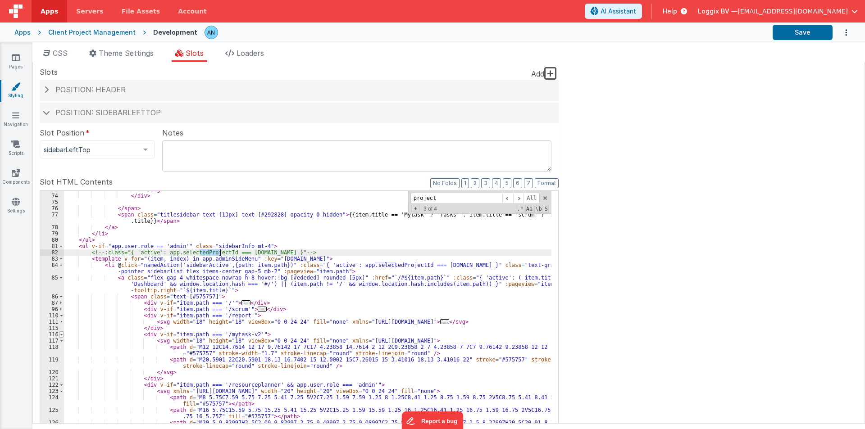
click at [61, 337] on span at bounding box center [61, 334] width 5 height 6
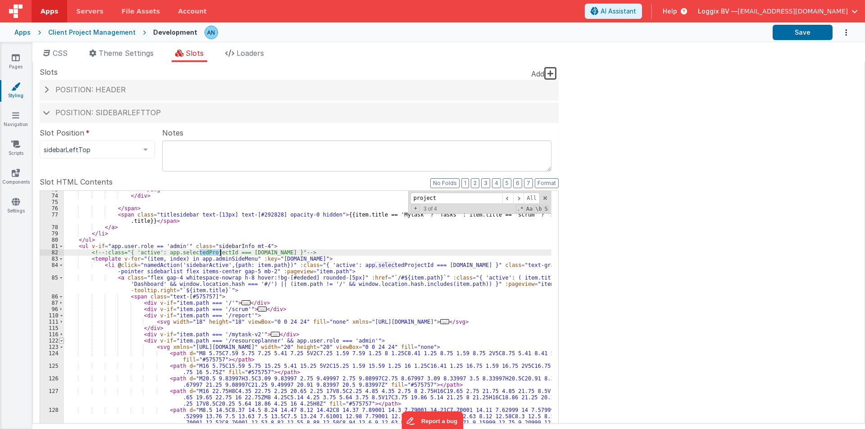
click at [62, 342] on span at bounding box center [61, 341] width 5 height 6
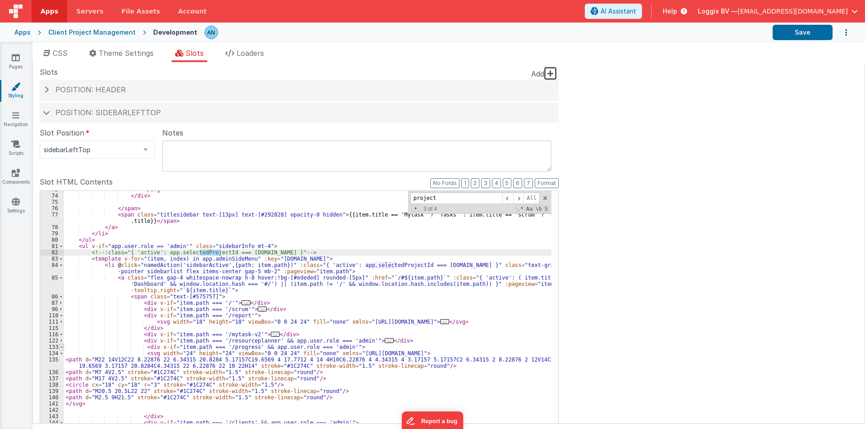
click at [62, 348] on span at bounding box center [61, 347] width 5 height 6
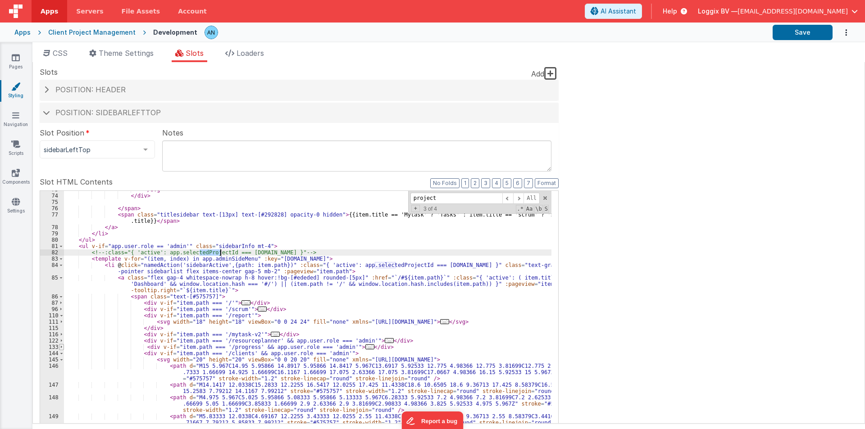
click at [61, 345] on span at bounding box center [61, 347] width 5 height 6
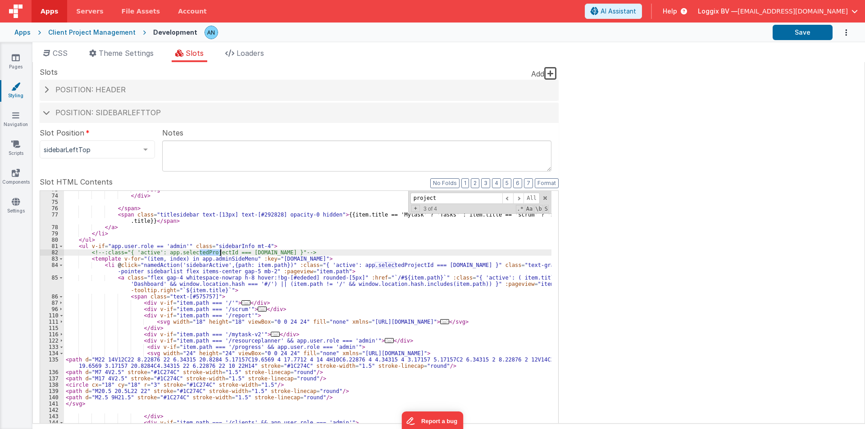
click at [182, 350] on div "</ svg > </ div > </ span > < span class = "titlesidebar text-[13px] text-[#292…" at bounding box center [307, 341] width 487 height 311
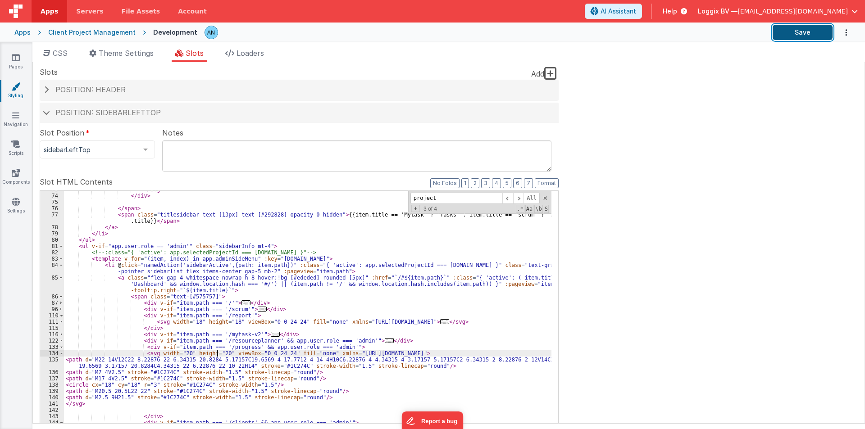
click at [800, 32] on button "Save" at bounding box center [802, 32] width 60 height 15
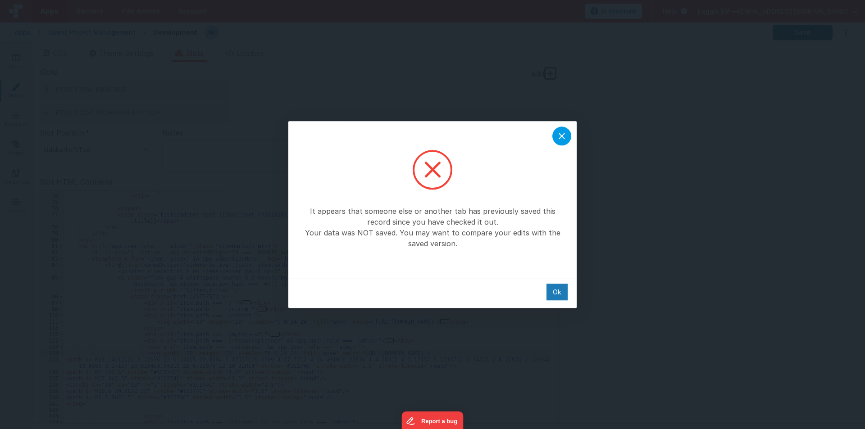
click at [567, 135] on div at bounding box center [561, 136] width 19 height 19
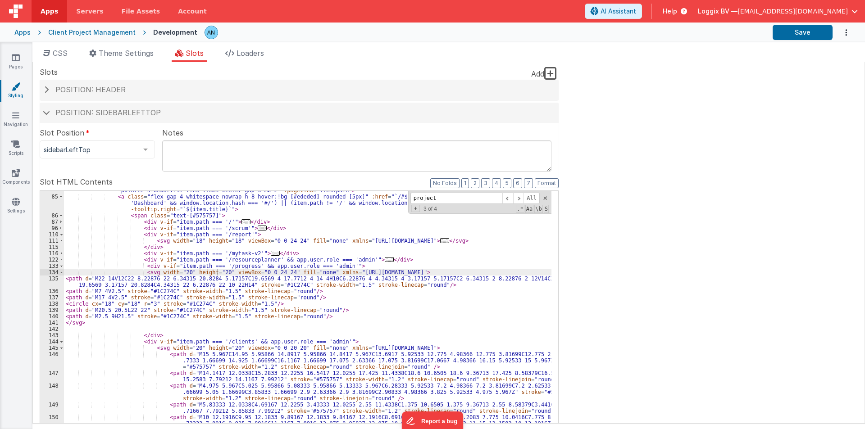
scroll to position [1113, 0]
click at [300, 412] on div "< li @ click = "namedAction('sidebarActive',{path: item.path})" :class = "{ 'ac…" at bounding box center [307, 342] width 487 height 323
click at [185, 303] on div "< li @ click = "namedAction('sidebarActive',{path: item.path})" :class = "{ 'ac…" at bounding box center [307, 342] width 487 height 323
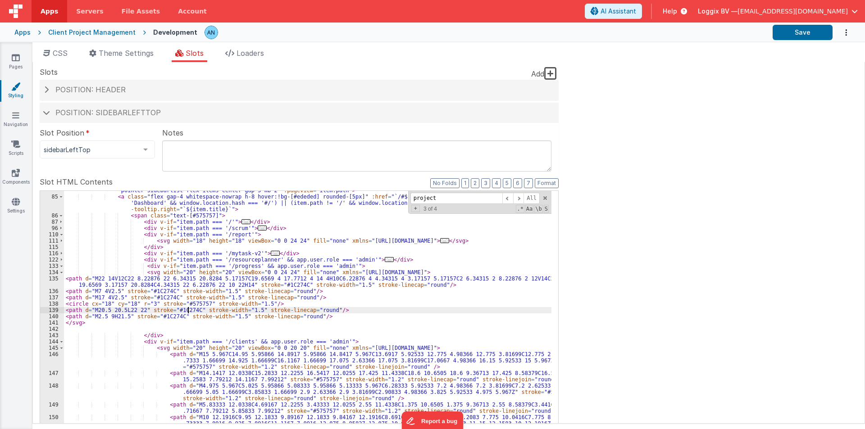
click at [188, 312] on div "< li @ click = "namedAction('sidebarActive',{path: item.path})" :class = "{ 'ac…" at bounding box center [307, 342] width 487 height 323
click at [172, 316] on div "< li @ click = "namedAction('sidebarActive',{path: item.path})" :class = "{ 'ac…" at bounding box center [307, 342] width 487 height 323
click at [159, 295] on div "< li @ click = "namedAction('sidebarActive',{path: item.path})" :class = "{ 'ac…" at bounding box center [307, 342] width 487 height 323
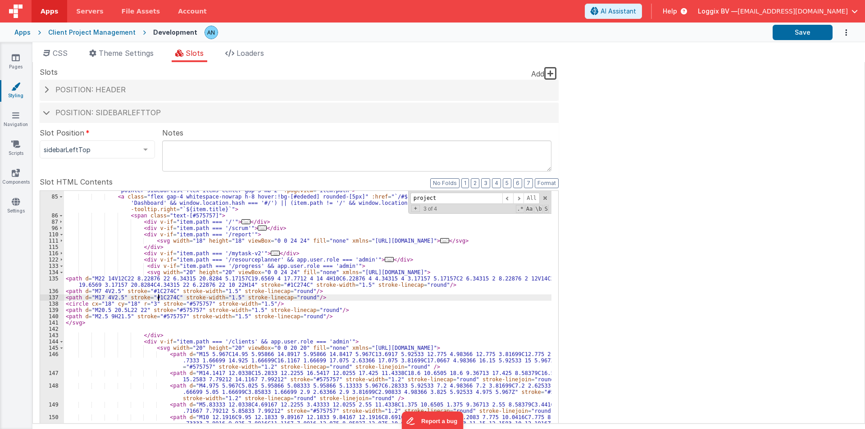
click at [159, 295] on div "< li @ click = "namedAction('sidebarActive',{path: item.path})" :class = "{ 'ac…" at bounding box center [307, 342] width 487 height 323
click at [158, 289] on div "< li @ click = "namedAction('sidebarActive',{path: item.path})" :class = "{ 'ac…" at bounding box center [307, 342] width 487 height 323
click at [274, 284] on div "< li @ click = "namedAction('sidebarActive',{path: item.path})" :class = "{ 'ac…" at bounding box center [307, 342] width 487 height 323
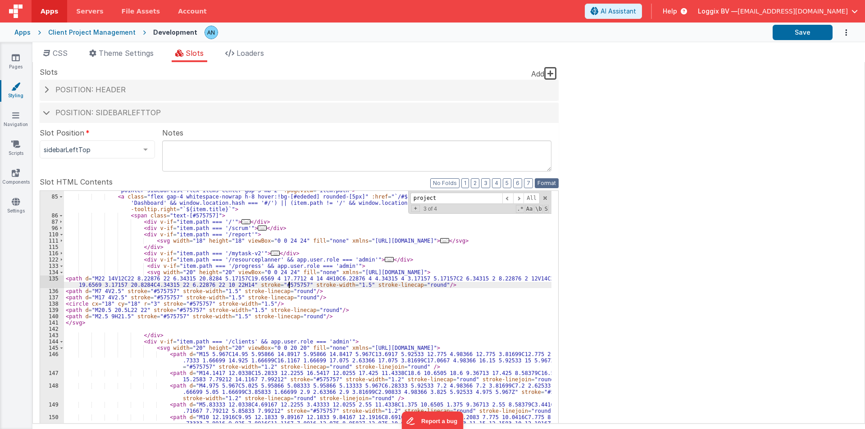
click at [554, 181] on button "Format" at bounding box center [547, 183] width 24 height 10
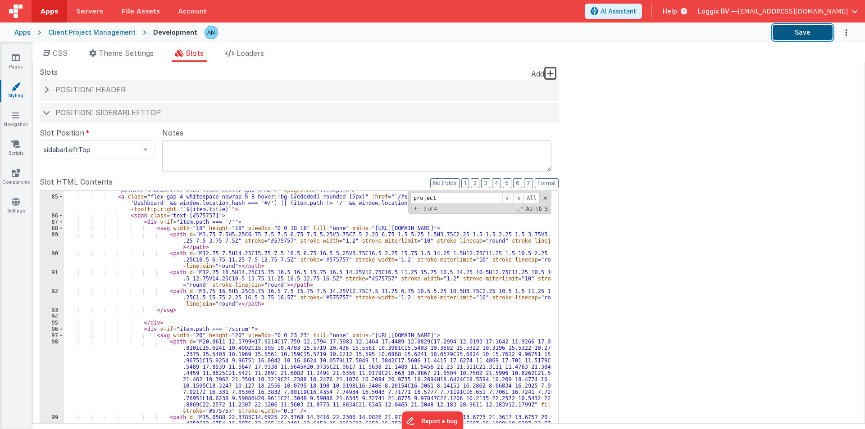
click at [815, 32] on button "Save" at bounding box center [802, 32] width 60 height 15
click at [544, 198] on span at bounding box center [545, 198] width 6 height 6
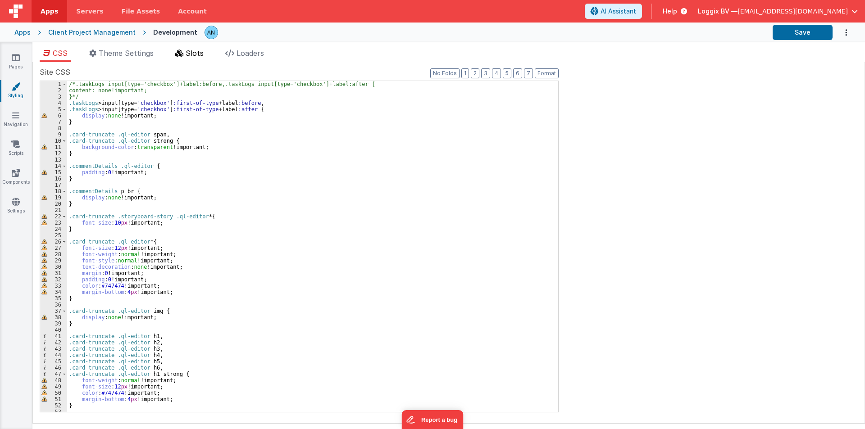
click at [203, 57] on span "Slots" at bounding box center [195, 53] width 18 height 9
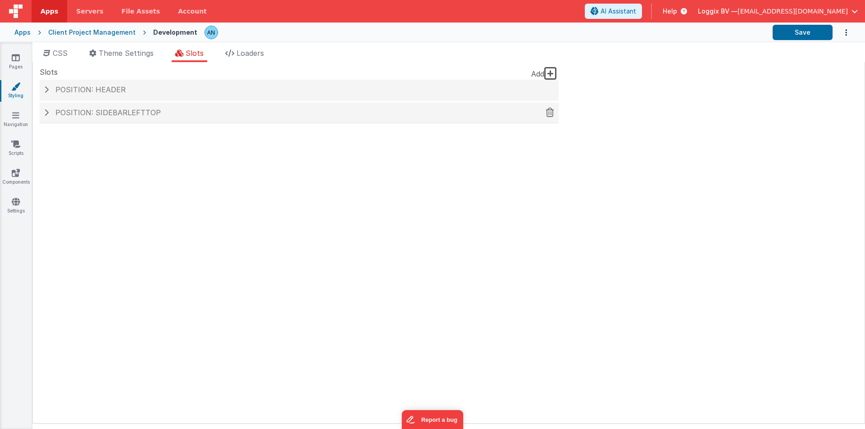
click at [149, 111] on span "Position: sidebarLeftTop" at bounding box center [107, 112] width 105 height 9
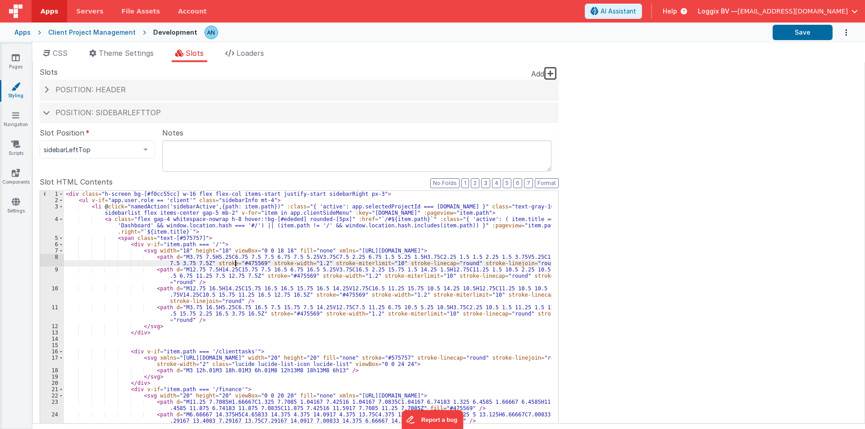
click at [234, 264] on div "< div class = "h-screen bg-[#f0cc55cc] w-16 flex flex-col items-start justify-s…" at bounding box center [307, 352] width 487 height 323
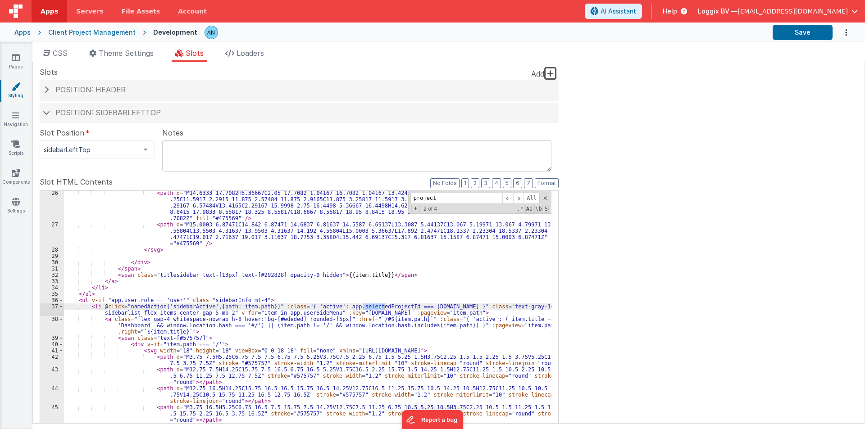
scroll to position [247, 0]
type input "project"
click at [61, 300] on span at bounding box center [61, 300] width 5 height 6
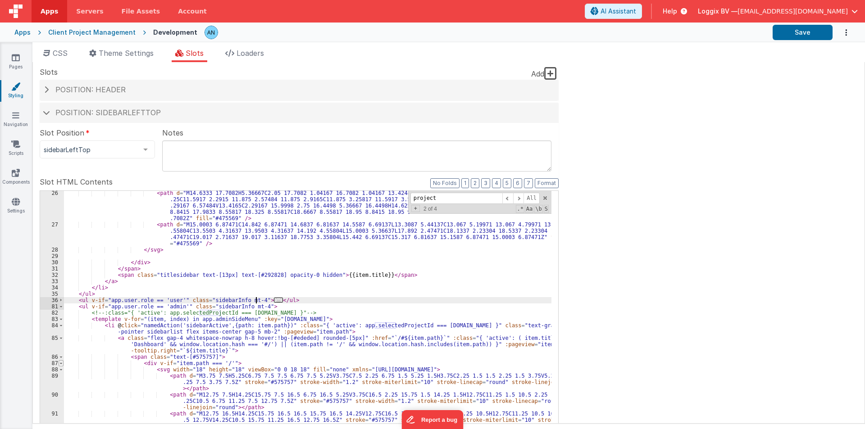
click at [61, 365] on span at bounding box center [61, 363] width 5 height 6
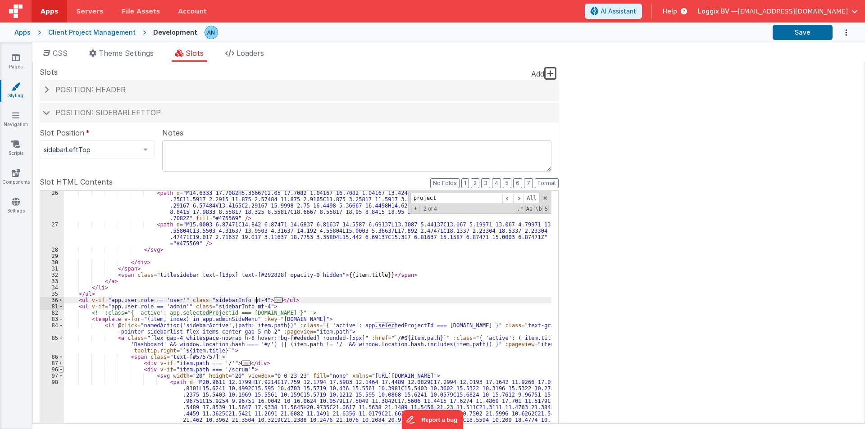
click at [59, 371] on span at bounding box center [61, 370] width 5 height 6
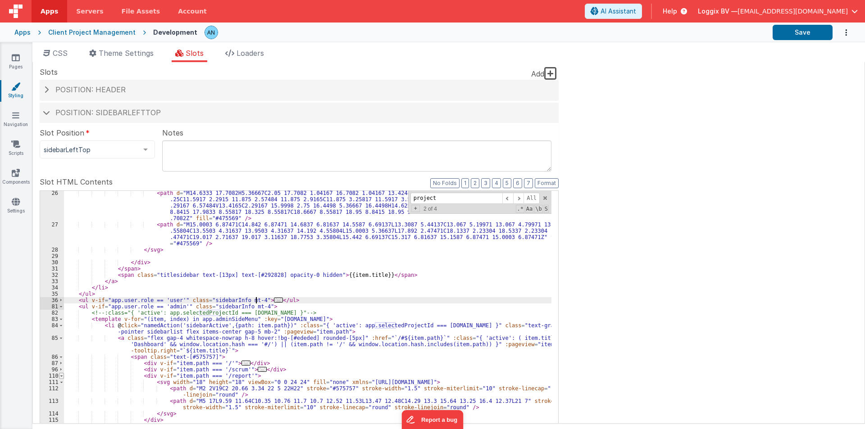
click at [59, 378] on span at bounding box center [61, 376] width 5 height 6
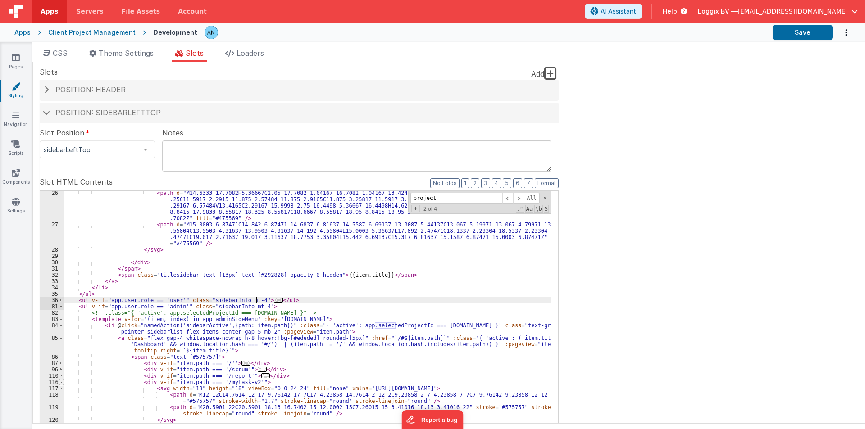
click at [60, 382] on span at bounding box center [61, 382] width 5 height 6
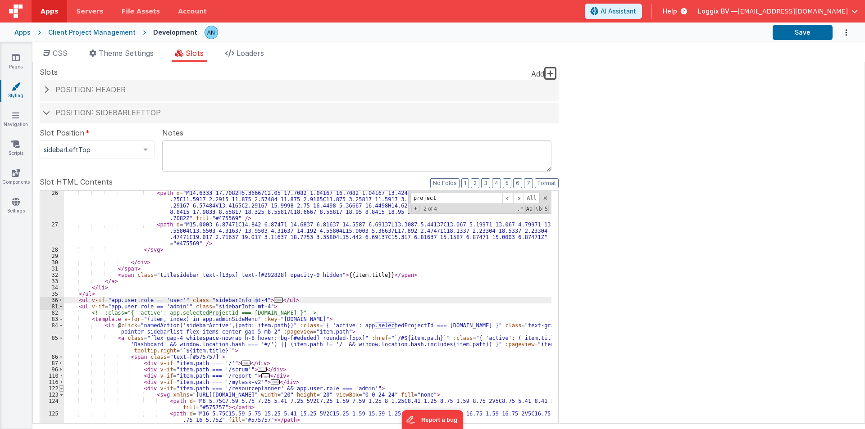
click at [61, 388] on span at bounding box center [61, 388] width 5 height 6
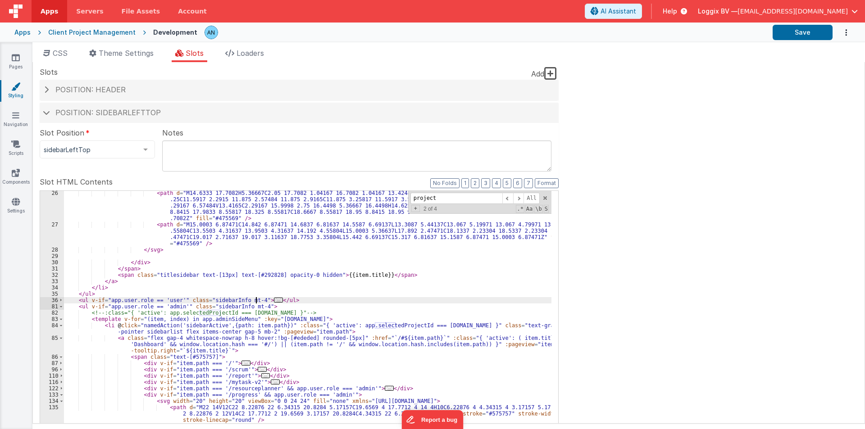
scroll to position [274, 0]
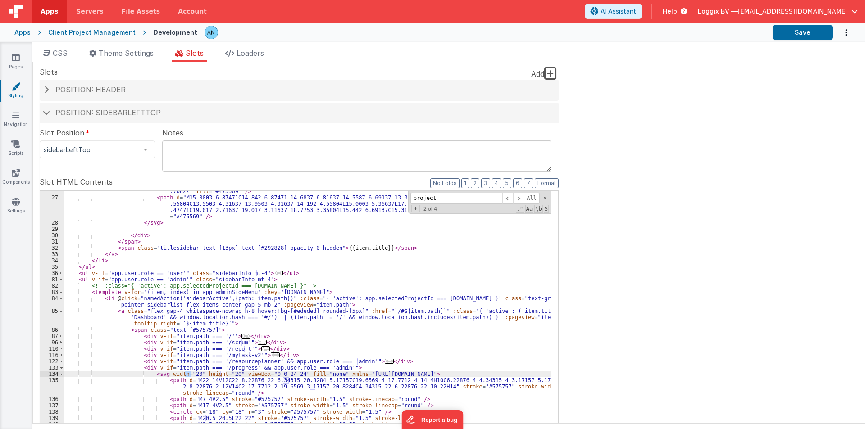
drag, startPoint x: 184, startPoint y: 373, endPoint x: 193, endPoint y: 373, distance: 9.0
click at [193, 373] on div "< path d = "M14.6333 17.7082H5.36667C2.05 17.7082 1.04167 16.7082 1.04167 13.42…" at bounding box center [307, 331] width 487 height 336
click at [20, 58] on link "Pages" at bounding box center [16, 62] width 32 height 18
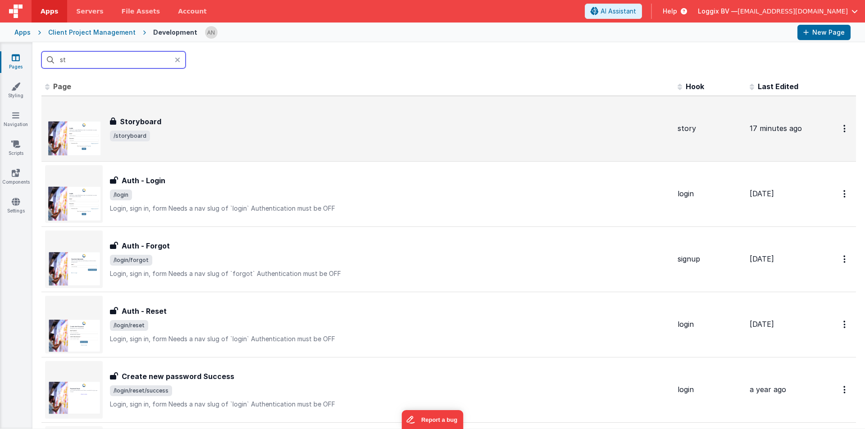
type input "st"
click at [150, 137] on span "/storyboard" at bounding box center [390, 136] width 560 height 11
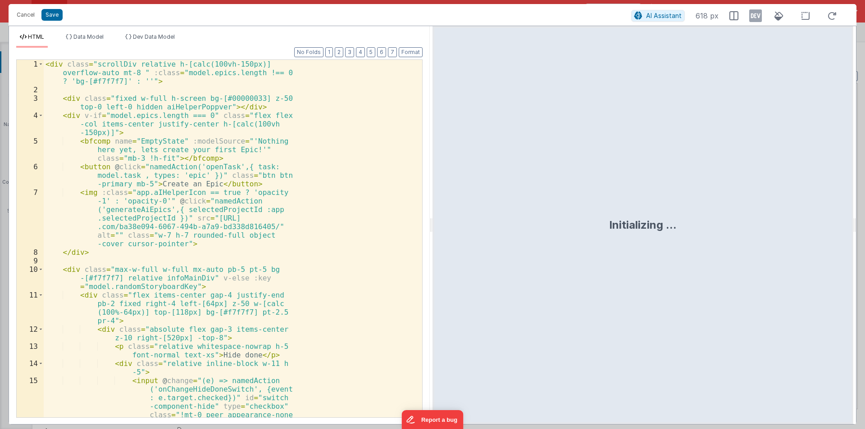
scroll to position [2052, 0]
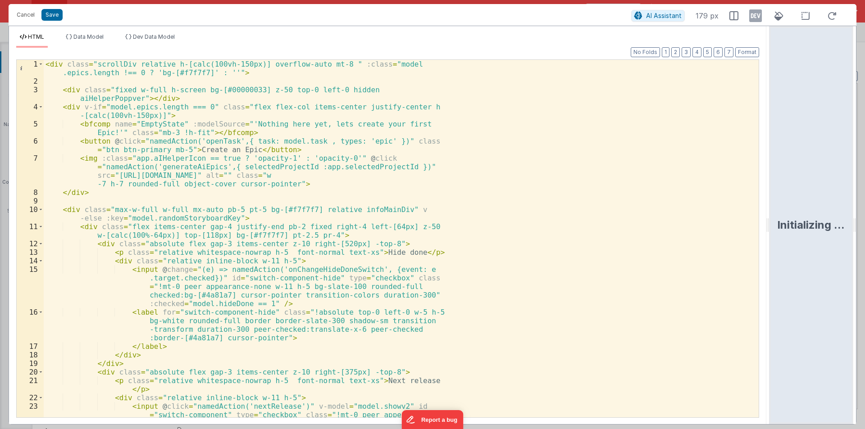
drag, startPoint x: 431, startPoint y: 226, endPoint x: 864, endPoint y: 239, distance: 433.4
click at [864, 239] on html "Cancel Save AI Assistant 179 px HTML Data Model Dev Data Model Format 7 6 5 4 3…" at bounding box center [432, 214] width 865 height 429
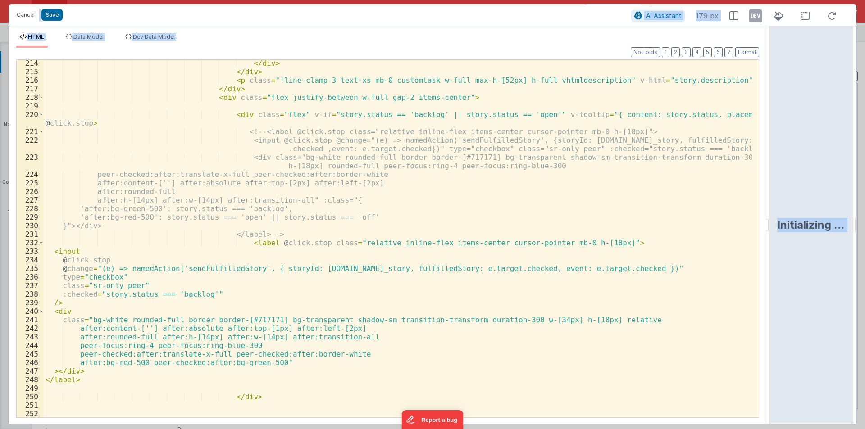
scroll to position [2242, 0]
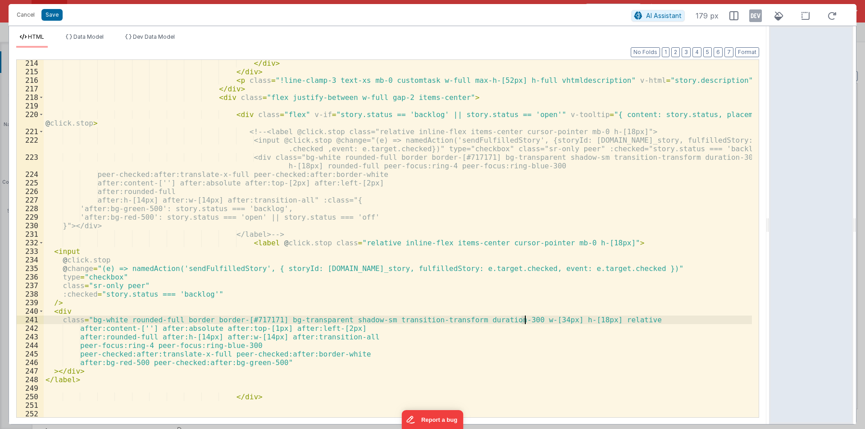
click at [523, 318] on div "</ div > </ div > < p class = "!line-clamp-3 text-xs mb-0 customtask w-full max…" at bounding box center [398, 246] width 708 height 375
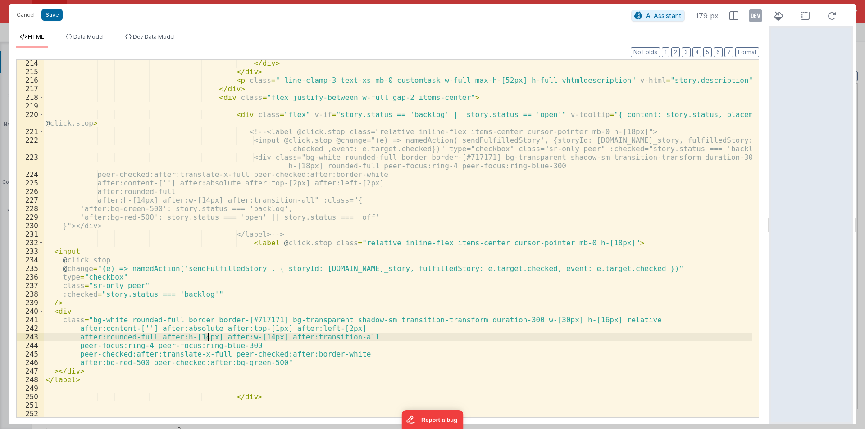
click at [208, 336] on div "</ div > </ div > < p class = "!line-clamp-3 text-xs mb-0 customtask w-full max…" at bounding box center [398, 246] width 708 height 375
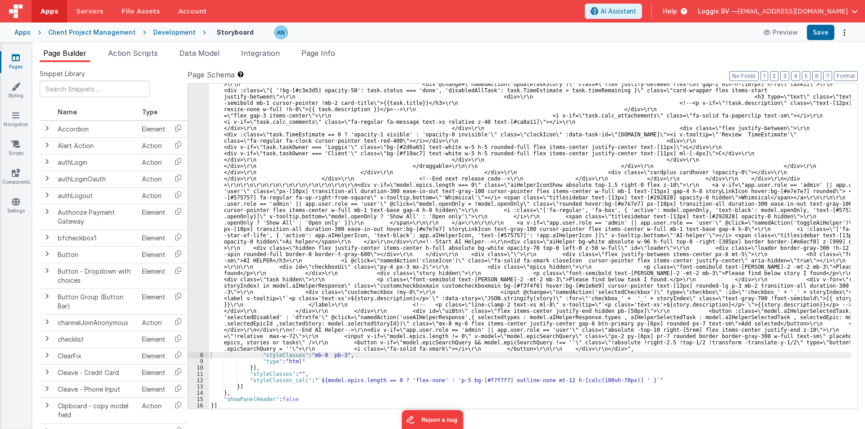
scroll to position [1919, 0]
click at [849, 77] on button "Format" at bounding box center [845, 76] width 24 height 10
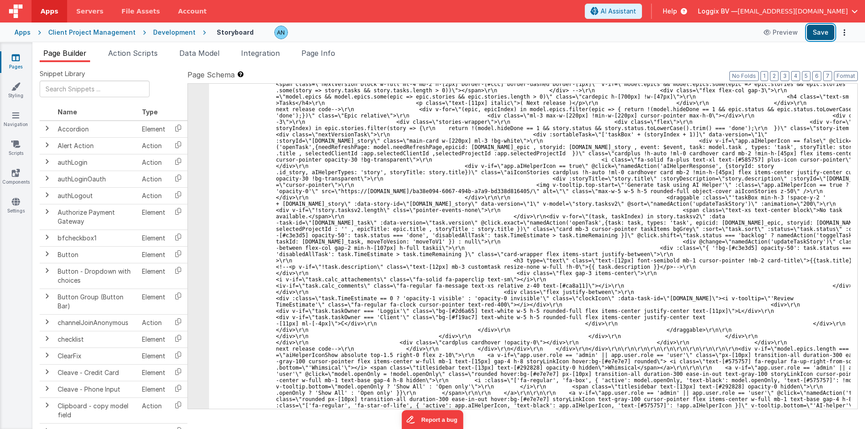
click at [815, 34] on button "Save" at bounding box center [819, 32] width 27 height 15
click at [844, 72] on button "Format" at bounding box center [845, 76] width 24 height 10
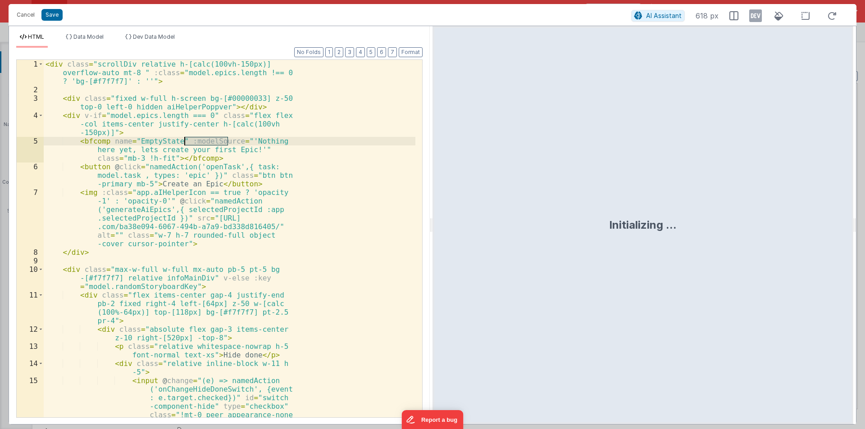
scroll to position [2052, 0]
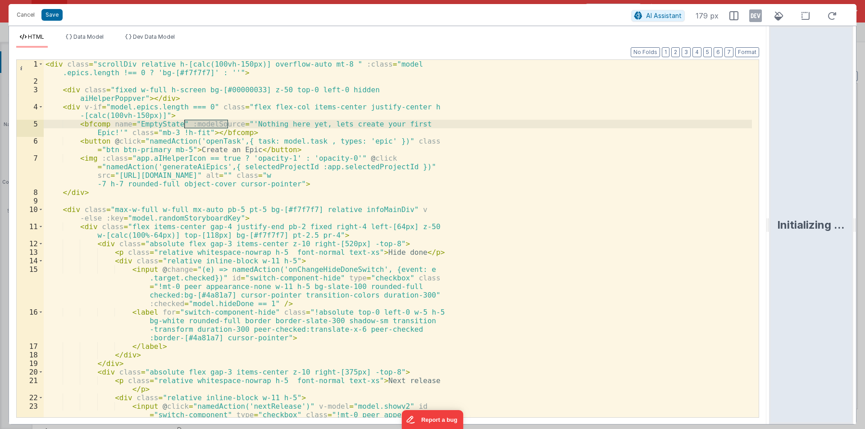
drag, startPoint x: 431, startPoint y: 224, endPoint x: 775, endPoint y: 254, distance: 344.9
click at [775, 254] on html "Cancel Save AI Assistant 179 px HTML Data Model Dev Data Model Format 7 6 5 4 3…" at bounding box center [432, 214] width 865 height 429
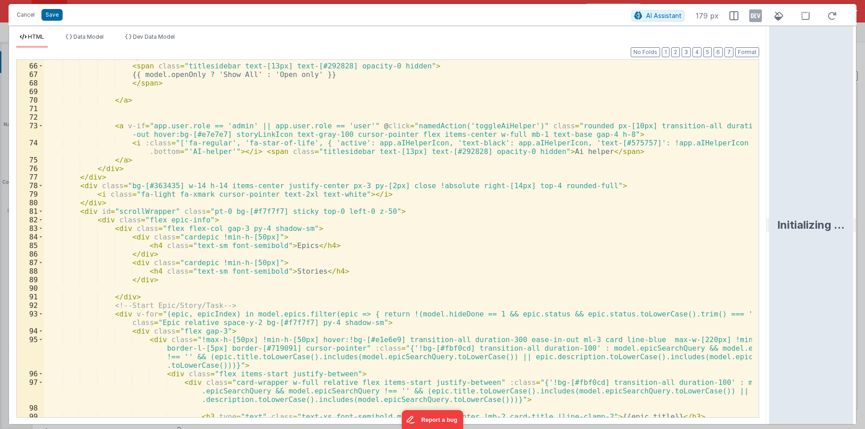
scroll to position [756, 0]
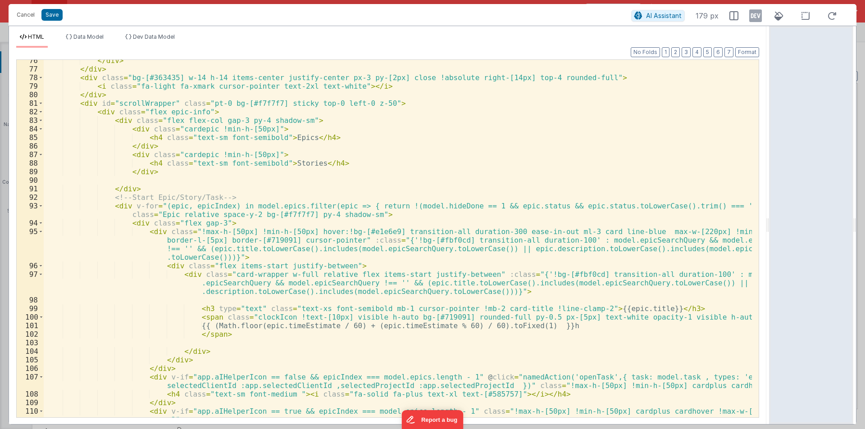
click at [276, 193] on div "</ div > </ div > < div class = "bg-[#363435] w-14 h-14 items-center justify-ce…" at bounding box center [398, 247] width 708 height 383
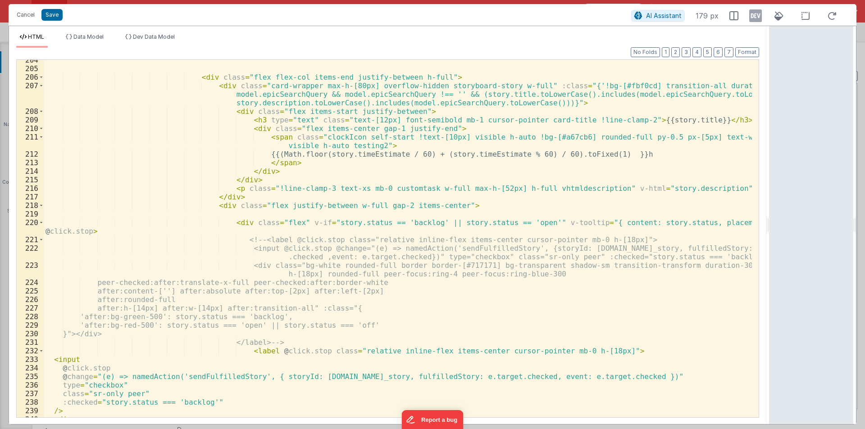
scroll to position [2269, 0]
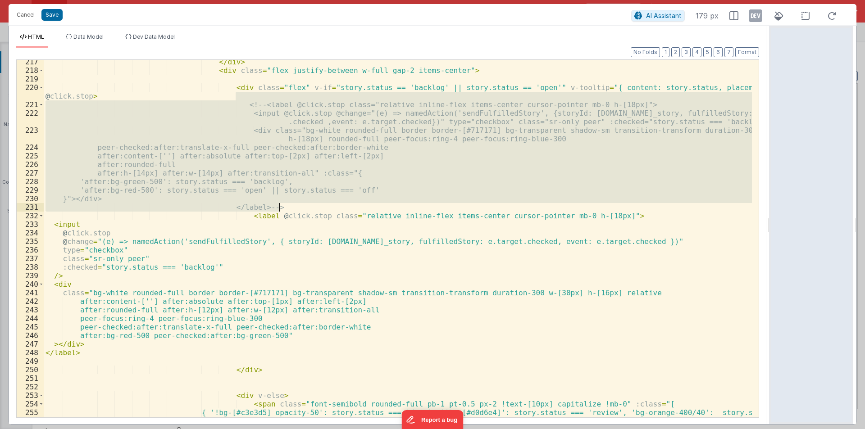
drag, startPoint x: 230, startPoint y: 96, endPoint x: 288, endPoint y: 204, distance: 122.3
click at [288, 204] on div "</ div > < div class = "flex justify-between w-full gap-2 items-center" > < div…" at bounding box center [398, 249] width 708 height 383
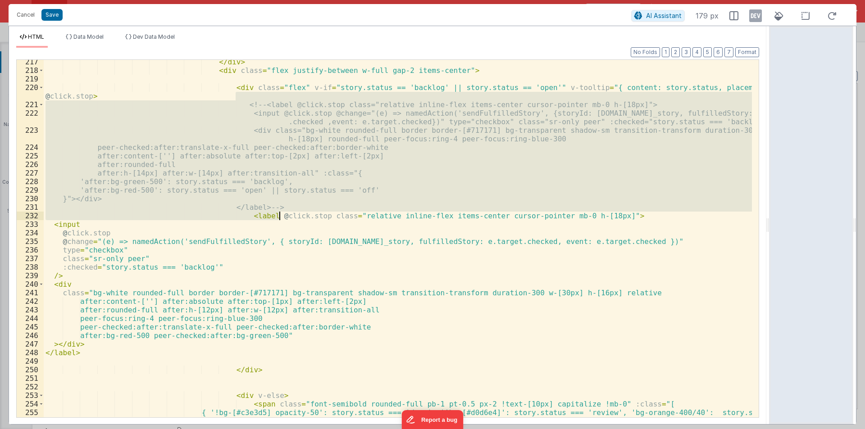
click at [288, 206] on div "</ div > < div class = "flex justify-between w-full gap-2 items-center" > < div…" at bounding box center [398, 239] width 708 height 358
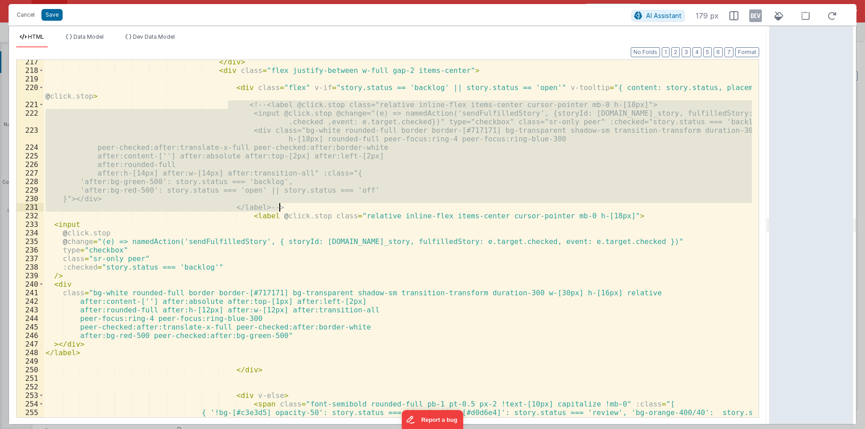
drag, startPoint x: 227, startPoint y: 102, endPoint x: 285, endPoint y: 205, distance: 118.4
click at [285, 205] on div "</ div > < div class = "flex justify-between w-full gap-2 items-center" > < div…" at bounding box center [398, 249] width 708 height 383
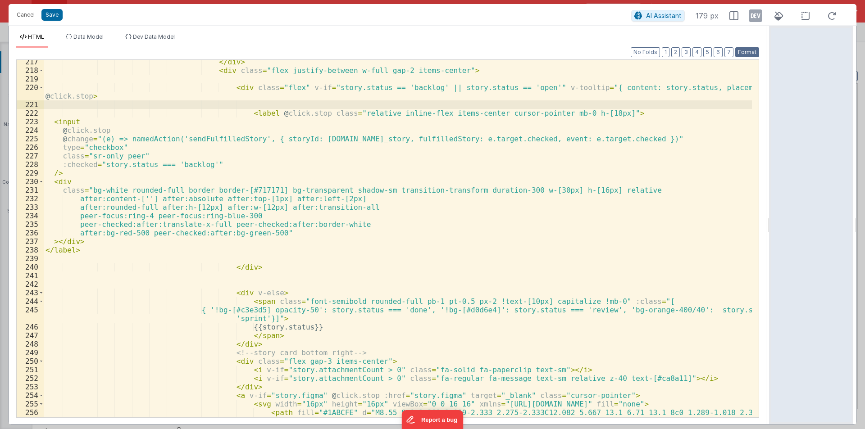
click at [740, 50] on button "Format" at bounding box center [747, 52] width 24 height 10
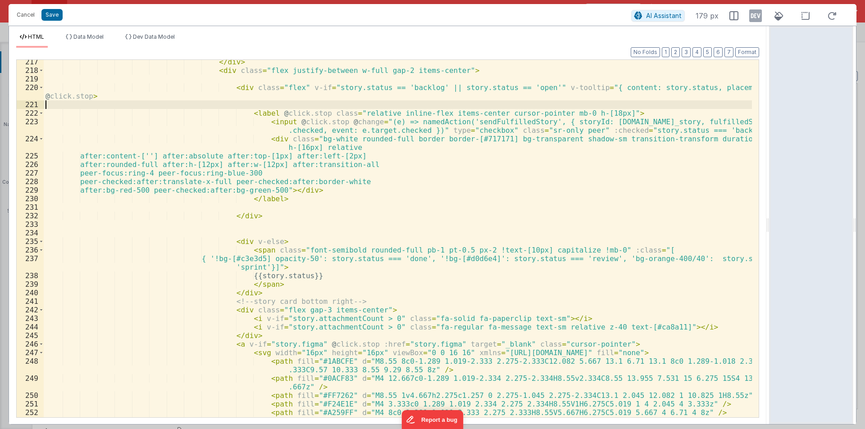
click at [230, 105] on div "</ div > < div class = "flex justify-between w-full gap-2 items-center" > < div…" at bounding box center [398, 245] width 708 height 375
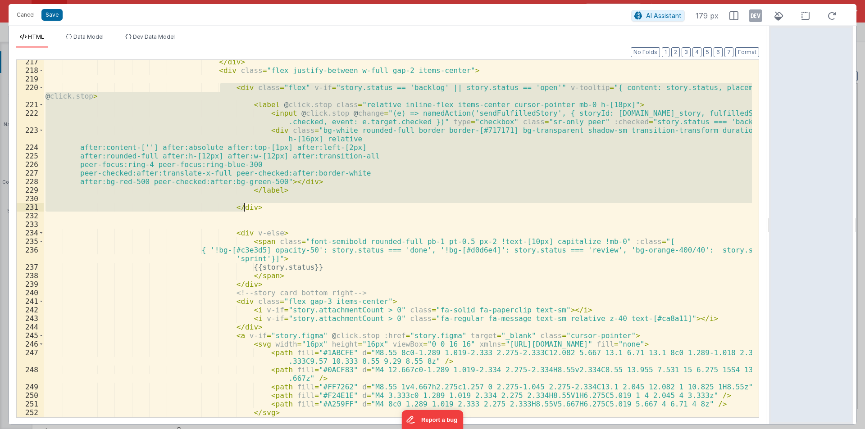
drag, startPoint x: 218, startPoint y: 86, endPoint x: 257, endPoint y: 206, distance: 126.0
click at [257, 206] on div "</ div > < div class = "flex justify-between w-full gap-2 items-center" > < div…" at bounding box center [398, 245] width 708 height 375
click at [239, 195] on div "</ div > < div class = "flex justify-between w-full gap-2 items-center" > < div…" at bounding box center [398, 239] width 708 height 358
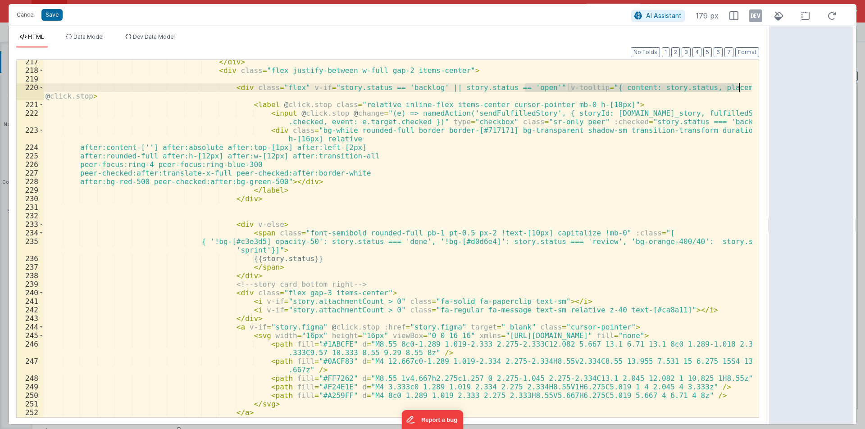
drag, startPoint x: 525, startPoint y: 89, endPoint x: 739, endPoint y: 87, distance: 213.9
click at [739, 87] on div "</ div > < div class = "flex justify-between w-full gap-2 items-center" > < div…" at bounding box center [398, 245] width 708 height 375
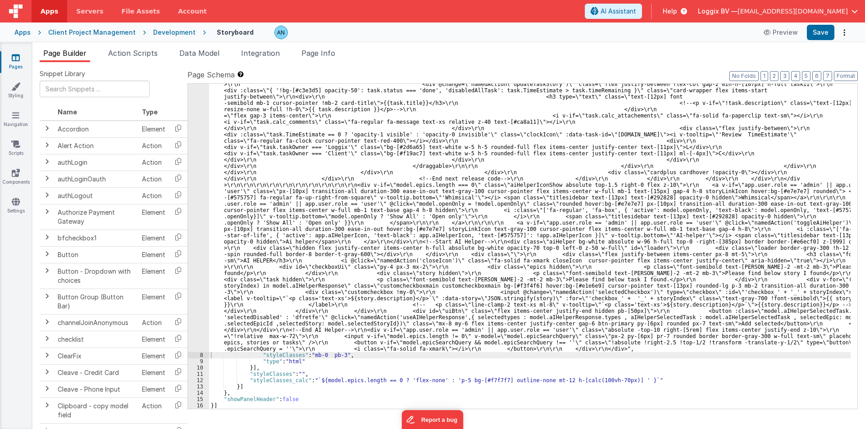
scroll to position [1888, 0]
click at [820, 27] on button "Save" at bounding box center [819, 32] width 27 height 15
click at [821, 31] on button "Save" at bounding box center [819, 32] width 27 height 15
click at [848, 76] on button "Format" at bounding box center [845, 76] width 24 height 10
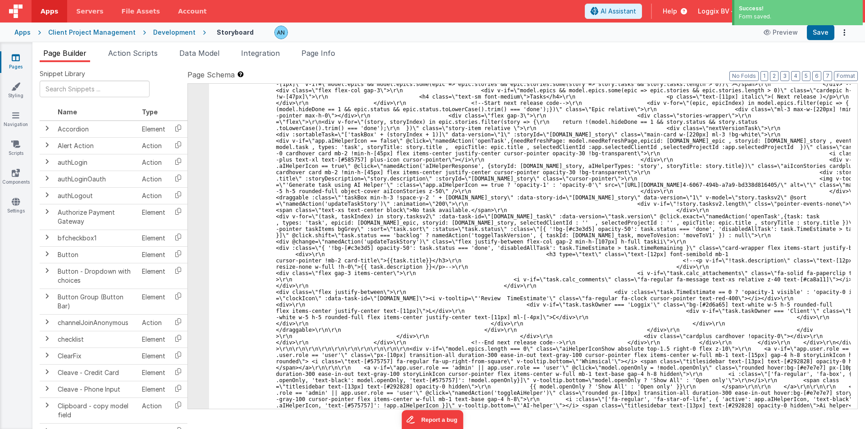
click at [160, 32] on div "Development" at bounding box center [174, 32] width 42 height 9
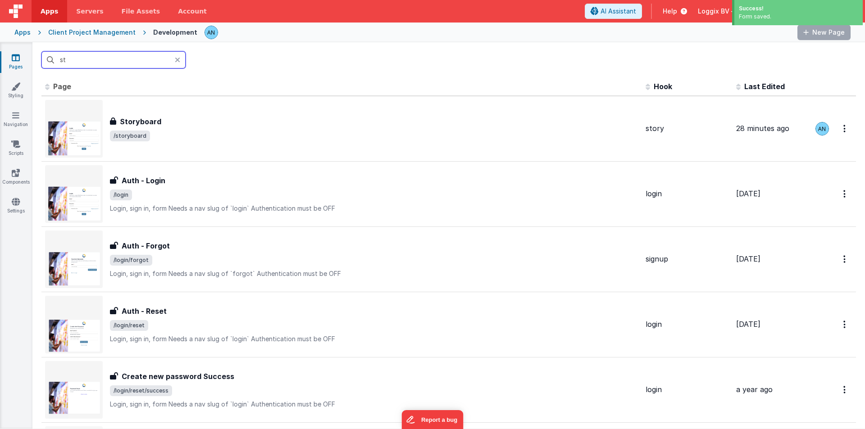
click at [94, 63] on input "st" at bounding box center [113, 59] width 144 height 17
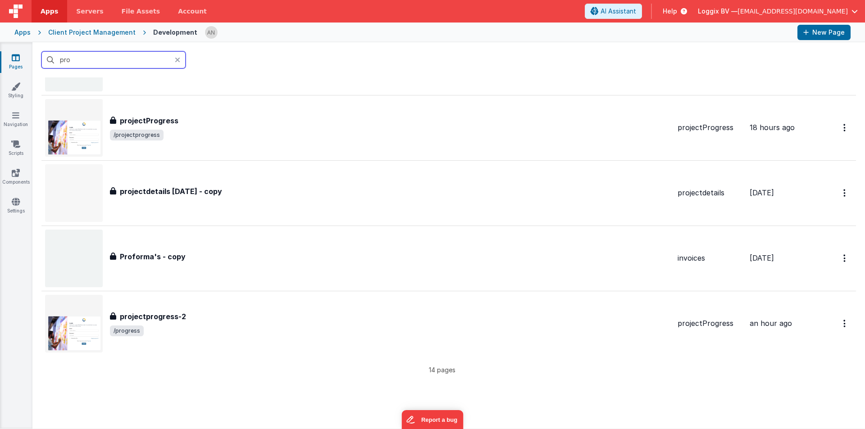
scroll to position [811, 0]
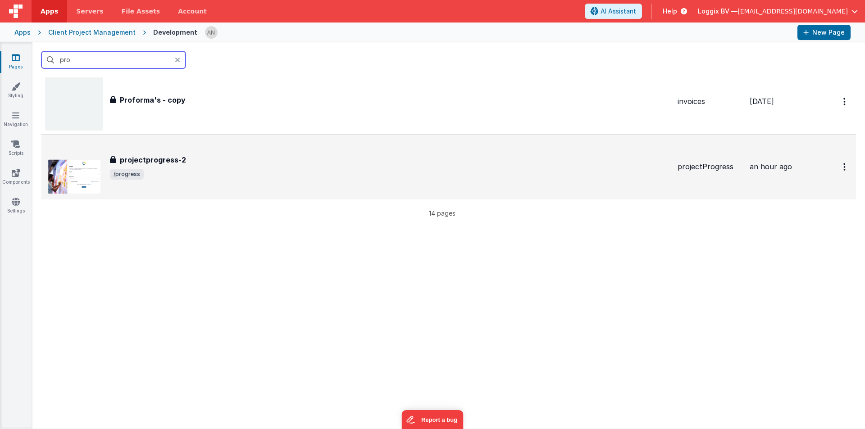
type input "pro"
click at [147, 170] on span "/progress" at bounding box center [390, 174] width 560 height 11
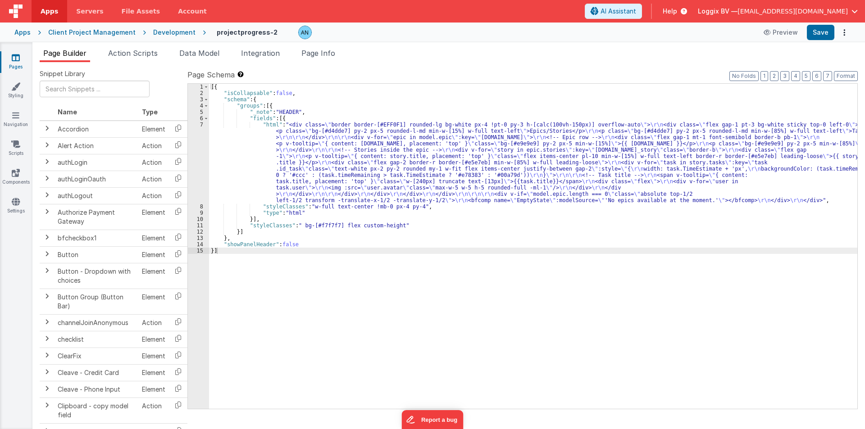
click at [237, 149] on div "[{ "isCollapsable" : false , "schema" : { "groups" : [{ "_note" : "HEADER" , "f…" at bounding box center [533, 253] width 648 height 338
click at [194, 130] on div "7" at bounding box center [198, 163] width 21 height 82
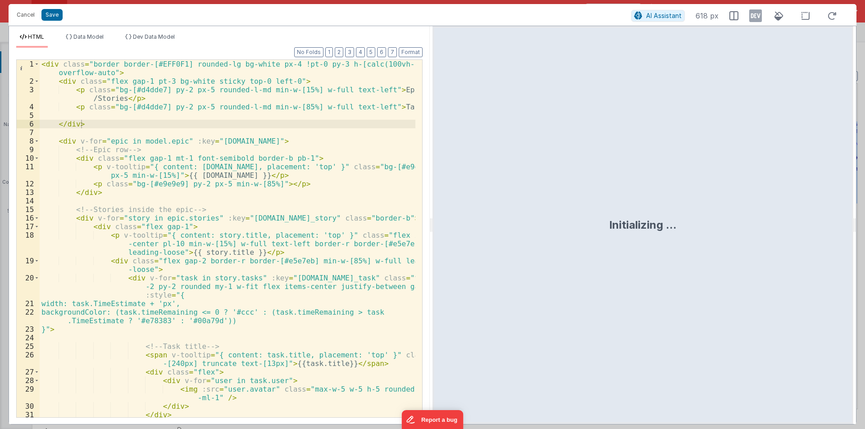
drag, startPoint x: 431, startPoint y: 226, endPoint x: 709, endPoint y: 235, distance: 277.5
click at [748, 230] on html "Cancel Save AI Assistant 618 px HTML Data Model Dev Data Model Format 7 6 5 4 3…" at bounding box center [432, 214] width 865 height 429
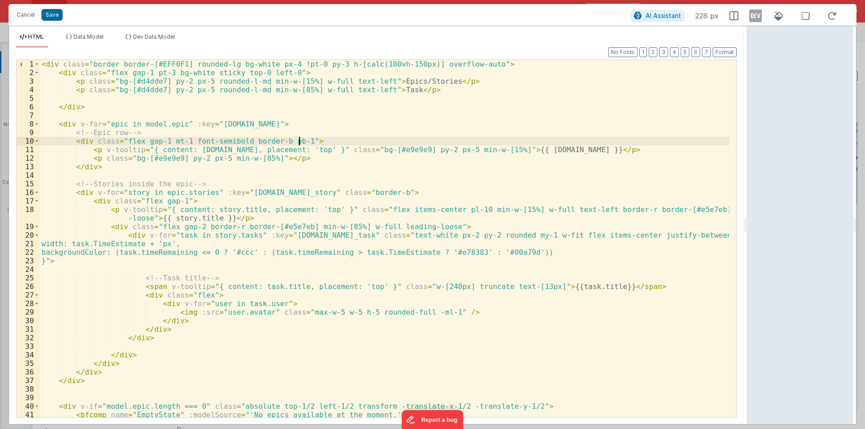
click at [306, 140] on div "< div class = "border border-[#EFF0F1] rounded-lg bg-white px-4 !pt-0 py-3 h-[c…" at bounding box center [384, 247] width 689 height 375
click at [612, 287] on div "< div class = "border border-[#EFF0F1] rounded-lg bg-white px-4 !pt-0 py-3 h-[c…" at bounding box center [384, 247] width 689 height 375
click at [472, 148] on div "< div class = "border border-[#EFF0F1] rounded-lg bg-white px-4 !pt-0 py-3 h-[c…" at bounding box center [384, 247] width 689 height 375
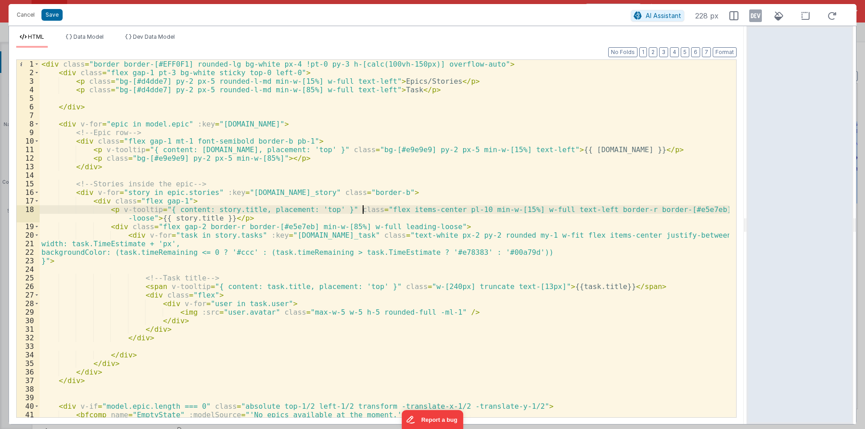
click at [363, 208] on div "< div class = "border border-[#EFF0F1] rounded-lg bg-white px-4 !pt-0 py-3 h-[c…" at bounding box center [384, 247] width 689 height 375
paste textarea
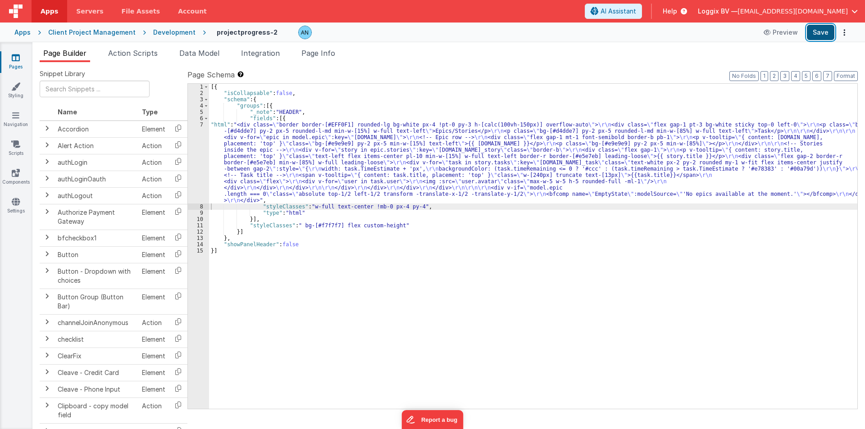
click at [820, 33] on button "Save" at bounding box center [819, 32] width 27 height 15
click at [428, 296] on div "[{ "isCollapsable" : false , "schema" : { "groups" : [{ "_note" : "HEADER" , "f…" at bounding box center [533, 253] width 648 height 338
click at [849, 73] on button "Format" at bounding box center [845, 76] width 24 height 10
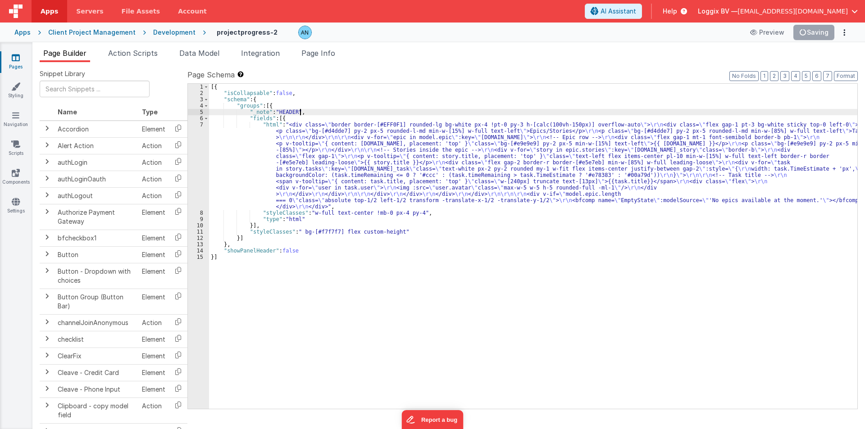
click at [313, 112] on div "[{ "isCollapsable" : false , "schema" : { "groups" : [{ "_note" : "HEADER" , "f…" at bounding box center [533, 253] width 648 height 338
click at [813, 34] on button "Save" at bounding box center [819, 32] width 27 height 15
click at [220, 162] on div "[{ "isCollapsable" : false , "schema" : { "groups" : [{ "_note" : "HEADER" , "f…" at bounding box center [533, 253] width 648 height 338
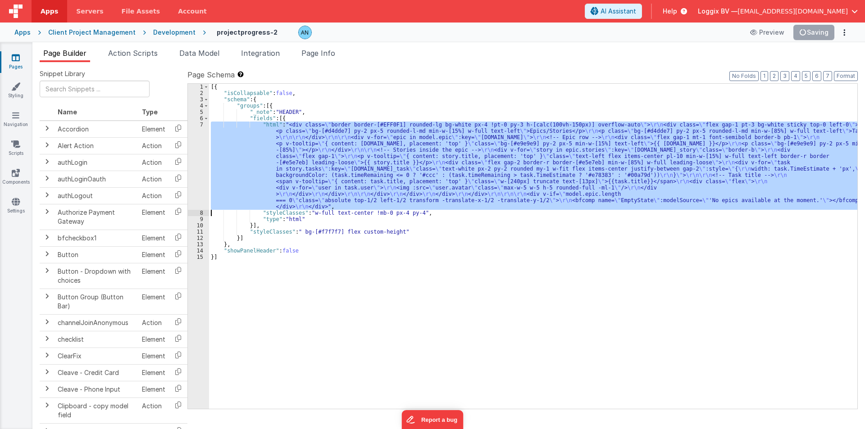
click at [193, 149] on div "7" at bounding box center [198, 166] width 21 height 88
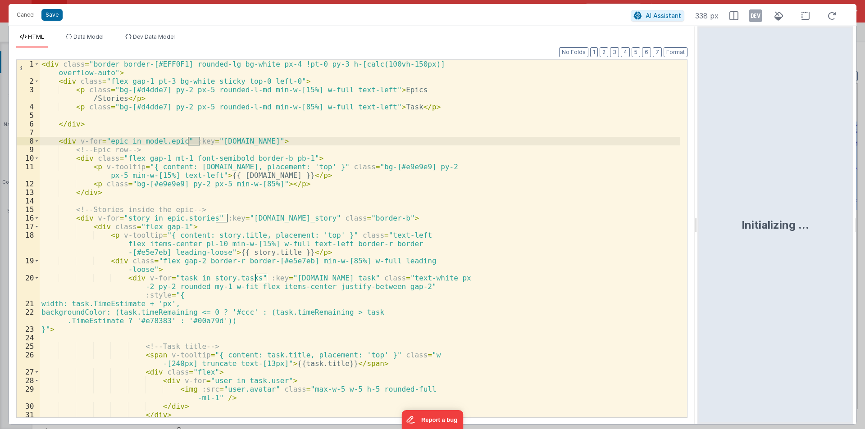
drag, startPoint x: 430, startPoint y: 220, endPoint x: 843, endPoint y: 229, distance: 413.0
click at [860, 231] on html "Cancel Save AI Assistant 338 px HTML Data Model Dev Data Model Format 7 6 5 4 3…" at bounding box center [432, 214] width 865 height 429
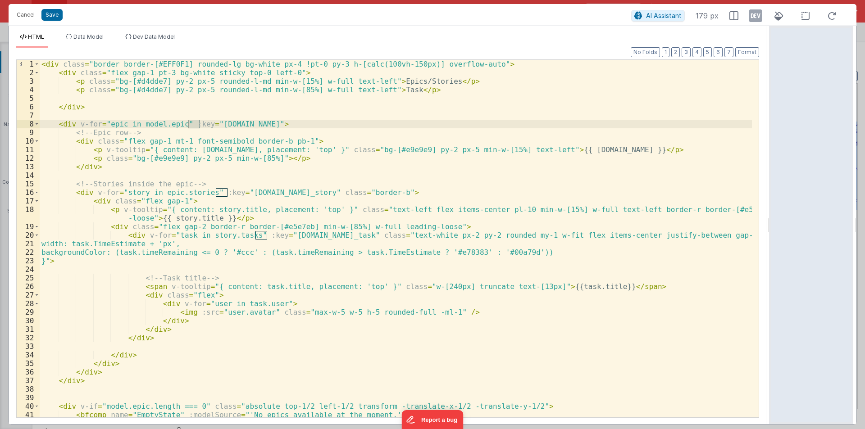
click at [492, 253] on div "< div class = "border border-[#EFF0F1] rounded-lg bg-white px-4 !pt-0 py-3 h-[c…" at bounding box center [396, 247] width 712 height 375
click at [440, 251] on div "< div class = "border border-[#EFF0F1] rounded-lg bg-white px-4 !pt-0 py-3 h-[c…" at bounding box center [396, 247] width 712 height 375
click at [439, 251] on div "< div class = "border border-[#EFF0F1] rounded-lg bg-white px-4 !pt-0 py-3 h-[c…" at bounding box center [396, 247] width 712 height 375
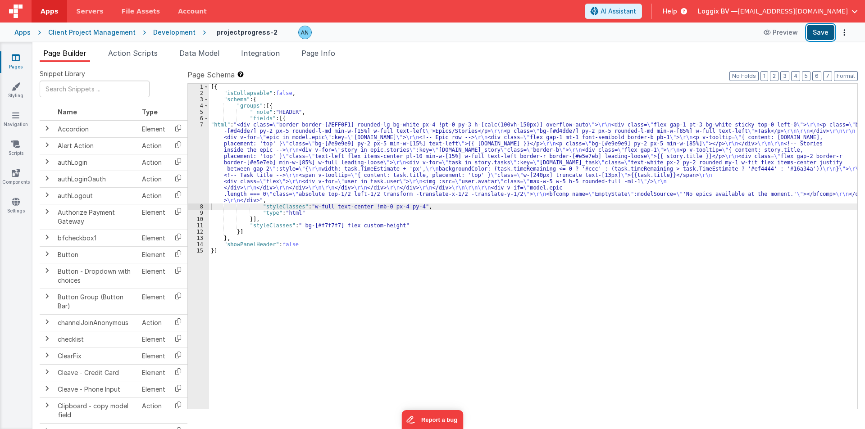
click at [818, 28] on button "Save" at bounding box center [819, 32] width 27 height 15
click at [842, 73] on button "Format" at bounding box center [845, 76] width 24 height 10
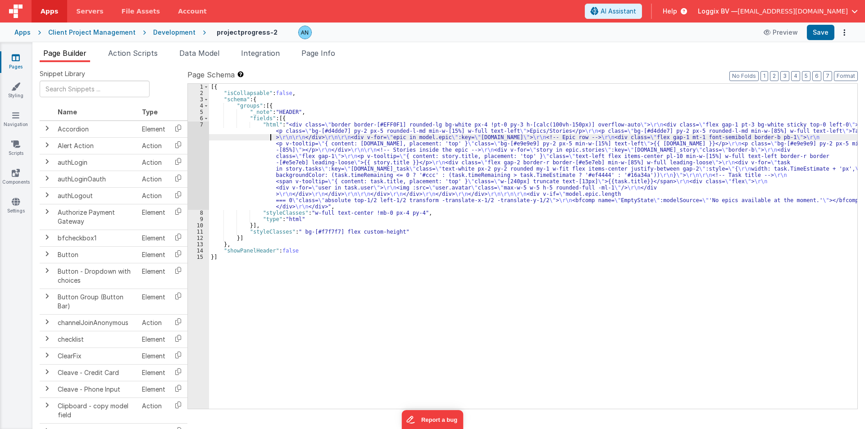
click at [230, 138] on div "[{ "isCollapsable" : false , "schema" : { "groups" : [{ "_note" : "HEADER" , "f…" at bounding box center [533, 253] width 648 height 338
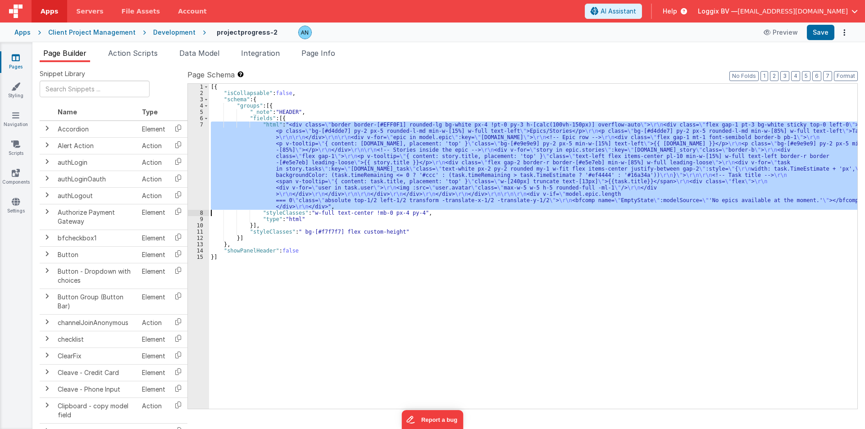
click at [195, 135] on div "7" at bounding box center [198, 166] width 21 height 88
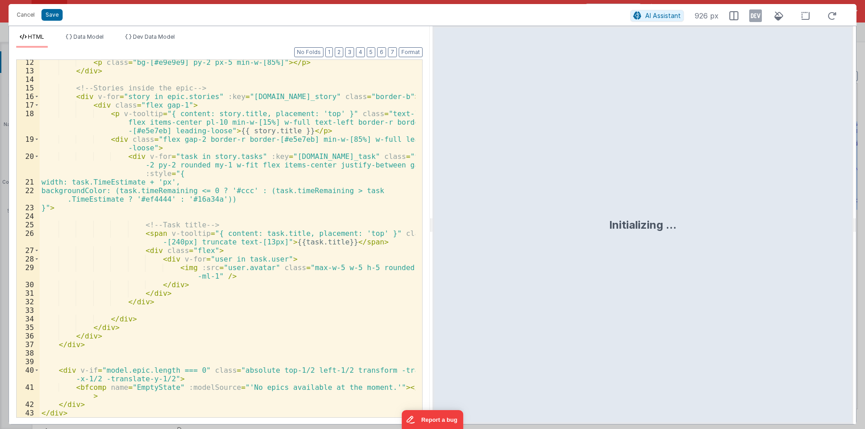
scroll to position [122, 0]
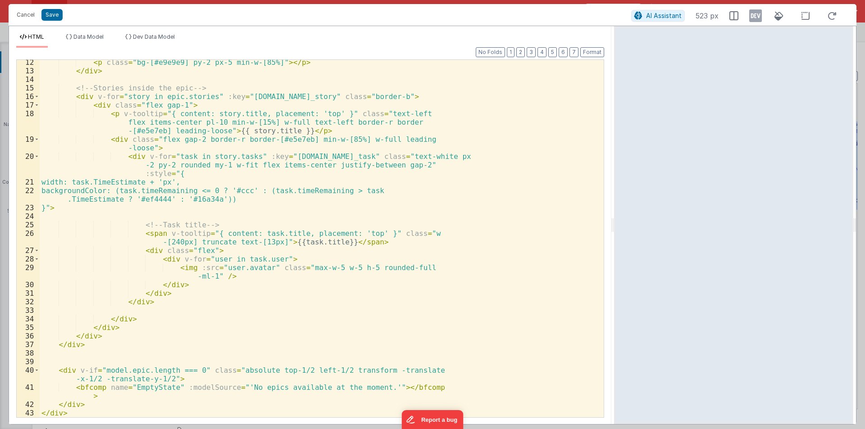
drag, startPoint x: 431, startPoint y: 225, endPoint x: 650, endPoint y: 225, distance: 218.8
click at [656, 225] on html "Cancel Save AI Assistant 523 px HTML Data Model Dev Data Model Format 7 6 5 4 3…" at bounding box center [432, 214] width 865 height 429
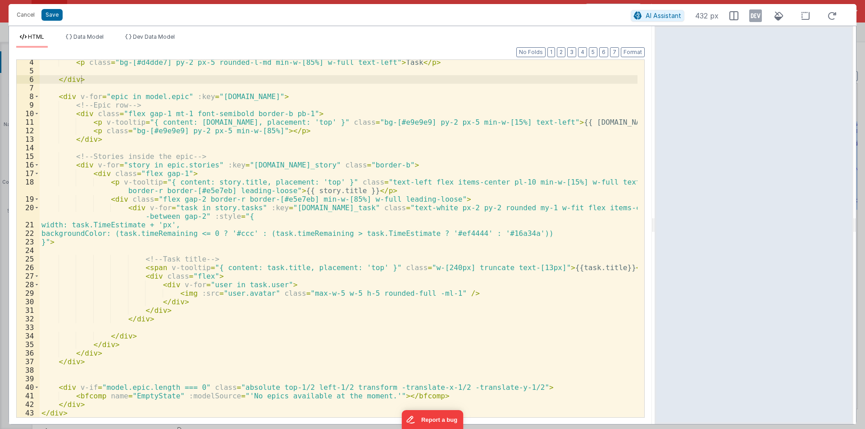
scroll to position [27, 0]
click at [497, 234] on div "< p class = "bg-[#d4dde7] py-2 px-5 rounded-l-md min-w-[85%] w-full text-left" …" at bounding box center [339, 245] width 598 height 375
click at [444, 231] on div "< p class = "bg-[#d4dde7] py-2 px-5 rounded-l-md min-w-[85%] w-full text-left" …" at bounding box center [339, 245] width 598 height 375
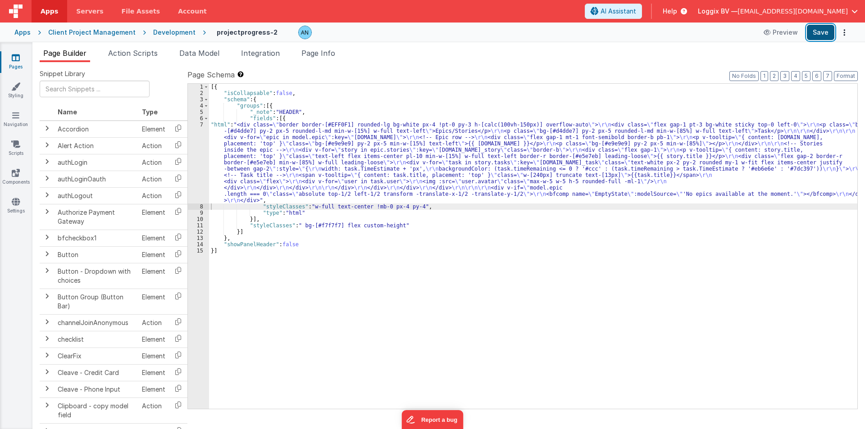
click at [813, 33] on button "Save" at bounding box center [819, 32] width 27 height 15
click at [853, 77] on button "Format" at bounding box center [845, 76] width 24 height 10
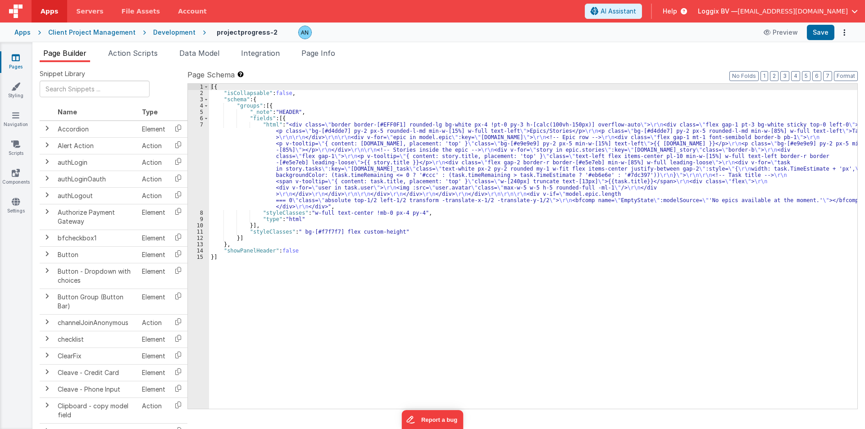
click at [218, 149] on div "[{ "isCollapsable" : false , "schema" : { "groups" : [{ "_note" : "HEADER" , "f…" at bounding box center [533, 253] width 648 height 338
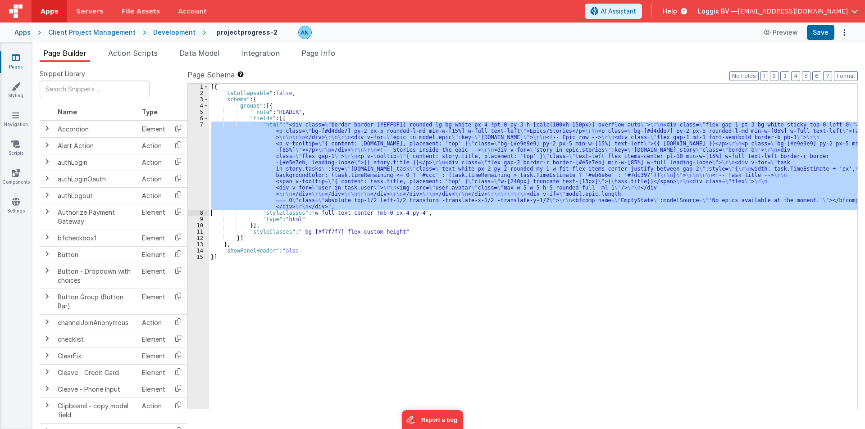
click at [190, 136] on div "7" at bounding box center [198, 166] width 21 height 88
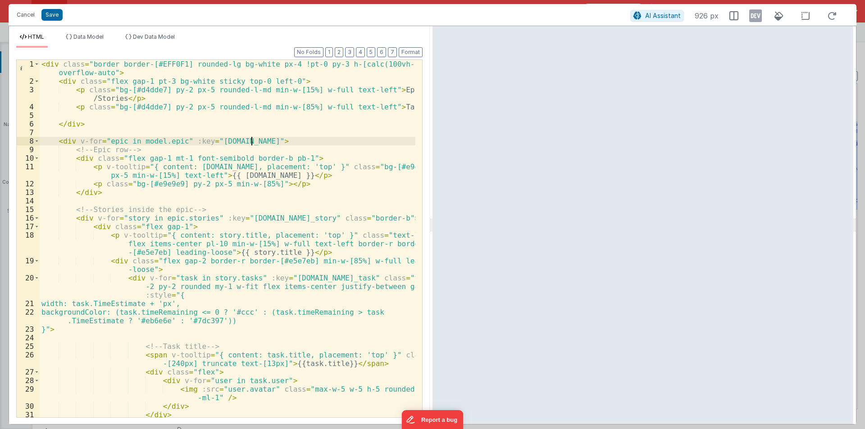
click at [253, 139] on div "< div class = "border border-[#EFF0F1] rounded-lg bg-white px-4 !pt-0 py-3 h-[c…" at bounding box center [228, 251] width 376 height 383
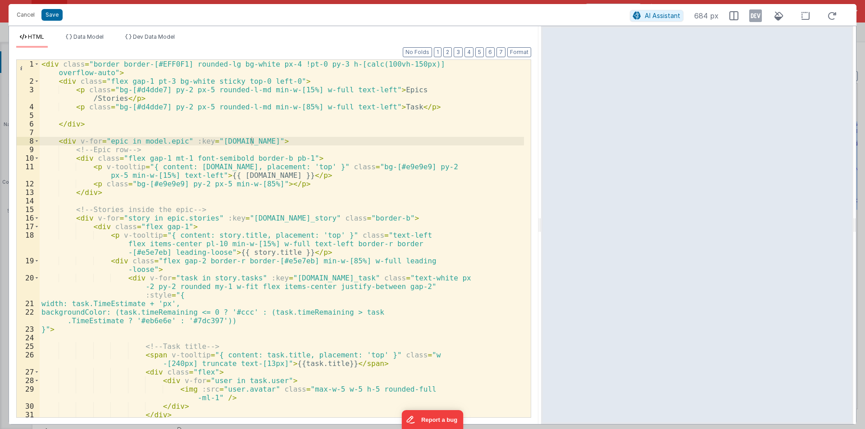
drag, startPoint x: 430, startPoint y: 226, endPoint x: 541, endPoint y: 221, distance: 111.8
click at [541, 221] on html "Cancel Save AI Assistant 684 px HTML Data Model Dev Data Model Format 7 6 5 4 3…" at bounding box center [432, 214] width 865 height 429
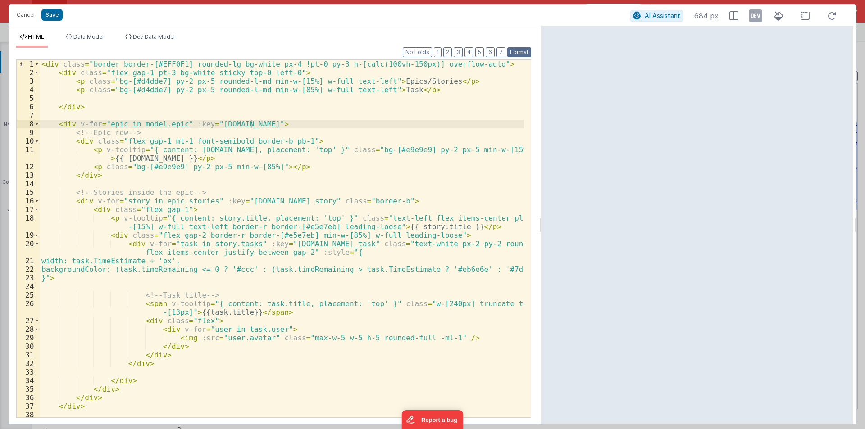
click at [518, 49] on button "Format" at bounding box center [519, 52] width 24 height 10
click at [367, 203] on div "< div class = "border border-[#EFF0F1] rounded-lg bg-white px-4 !pt-0 py-3 h-[c…" at bounding box center [282, 247] width 484 height 375
click at [301, 165] on div "< div class = "border border-[#EFF0F1] rounded-lg bg-white px-4 !pt-0 py-3 h-[c…" at bounding box center [282, 247] width 484 height 375
click at [267, 169] on div "< div class = "border border-[#EFF0F1] rounded-lg bg-white px-4 !pt-0 py-3 h-[c…" at bounding box center [282, 247] width 484 height 375
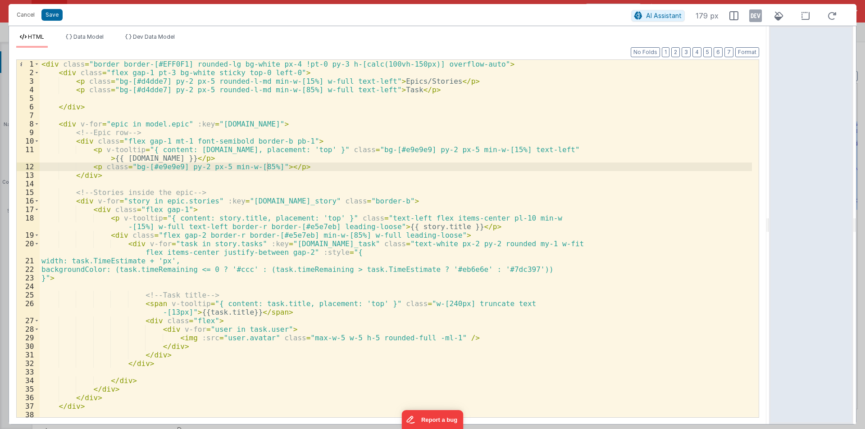
drag, startPoint x: 540, startPoint y: 221, endPoint x: 864, endPoint y: 237, distance: 324.2
click at [864, 237] on html "Cancel Save AI Assistant 179 px HTML Data Model Dev Data Model Format 7 6 5 4 3…" at bounding box center [432, 214] width 865 height 429
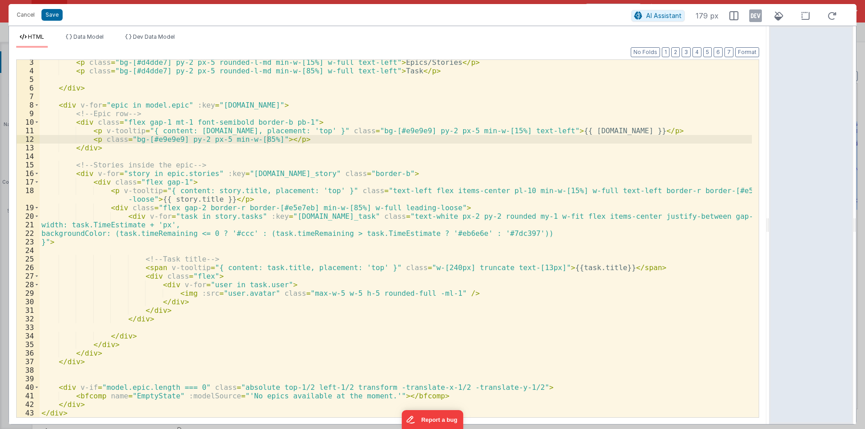
scroll to position [19, 0]
click at [743, 50] on button "Format" at bounding box center [747, 52] width 24 height 10
click at [49, 223] on div "< p class = "bg-[#d4dde7] py-2 px-5 rounded-l-md min-w-[15%] w-full text-left" …" at bounding box center [396, 245] width 712 height 375
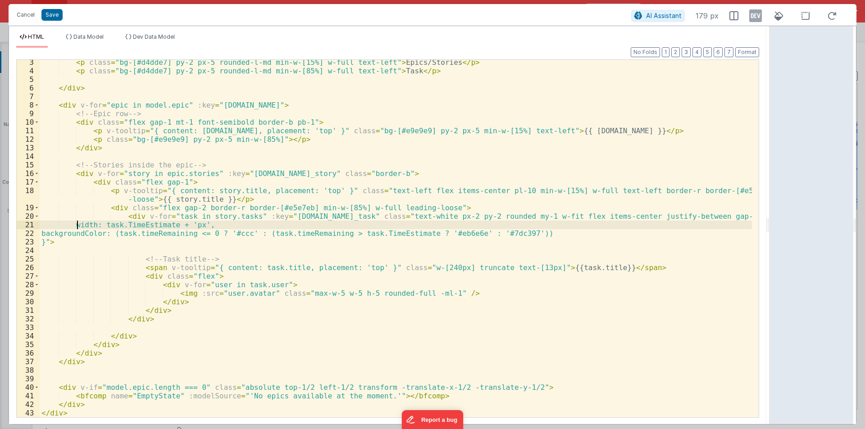
click at [50, 231] on div "< p class = "bg-[#d4dde7] py-2 px-5 rounded-l-md min-w-[15%] w-full text-left" …" at bounding box center [396, 245] width 712 height 375
click at [40, 240] on div "< p class = "bg-[#d4dde7] py-2 px-5 rounded-l-md min-w-[15%] w-full text-left" …" at bounding box center [396, 245] width 712 height 375
click at [41, 243] on div "< p class = "bg-[#d4dde7] py-2 px-5 rounded-l-md min-w-[15%] w-full text-left" …" at bounding box center [396, 245] width 712 height 375
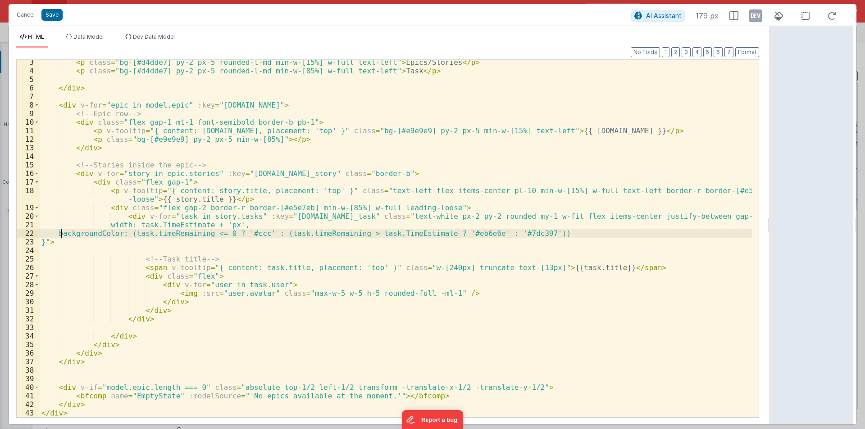
click at [41, 243] on div "< p class = "bg-[#d4dde7] py-2 px-5 rounded-l-md min-w-[15%] w-full text-left" …" at bounding box center [396, 245] width 712 height 375
click at [121, 235] on div "< p class = "bg-[#d4dde7] py-2 px-5 rounded-l-md min-w-[15%] w-full text-left" …" at bounding box center [396, 245] width 712 height 375
click at [43, 238] on div "< p class = "bg-[#d4dde7] py-2 px-5 rounded-l-md min-w-[15%] w-full text-left" …" at bounding box center [396, 245] width 712 height 375
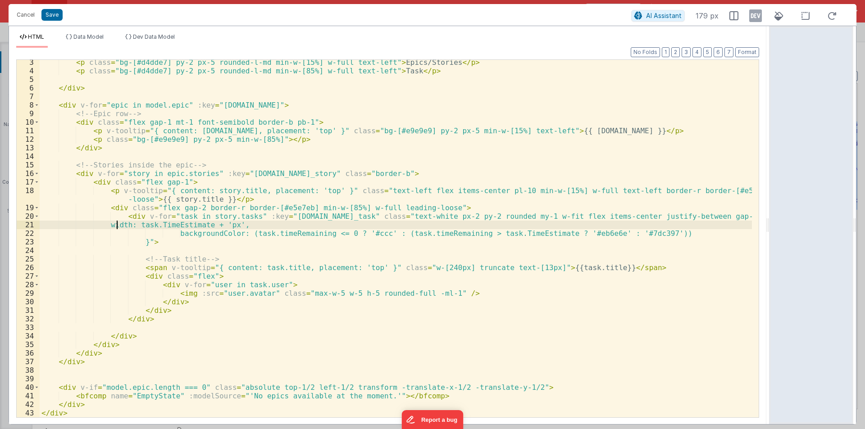
click at [116, 224] on div "< p class = "bg-[#d4dde7] py-2 px-5 rounded-l-md min-w-[15%] w-full text-left" …" at bounding box center [396, 245] width 712 height 375
click at [172, 231] on div "< p class = "bg-[#d4dde7] py-2 px-5 rounded-l-md min-w-[15%] w-full text-left" …" at bounding box center [396, 245] width 712 height 375
click at [138, 240] on div "< p class = "bg-[#d4dde7] py-2 px-5 rounded-l-md min-w-[15%] w-full text-left" …" at bounding box center [396, 245] width 712 height 375
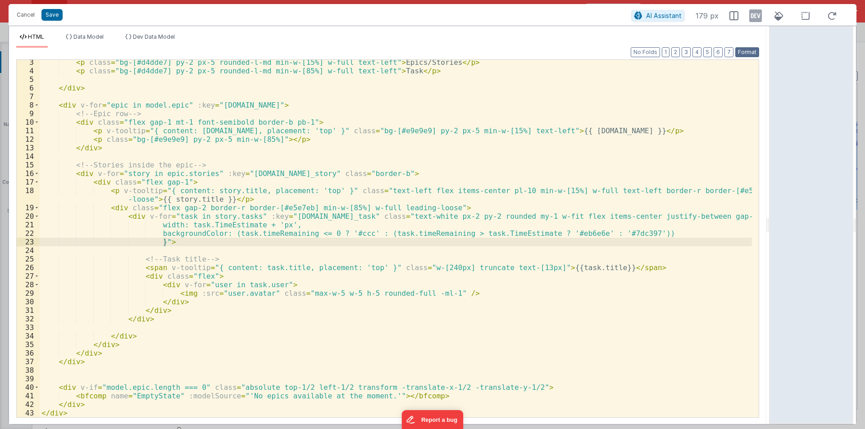
click at [743, 53] on button "Format" at bounding box center [747, 52] width 24 height 10
click at [742, 53] on button "Format" at bounding box center [747, 52] width 24 height 10
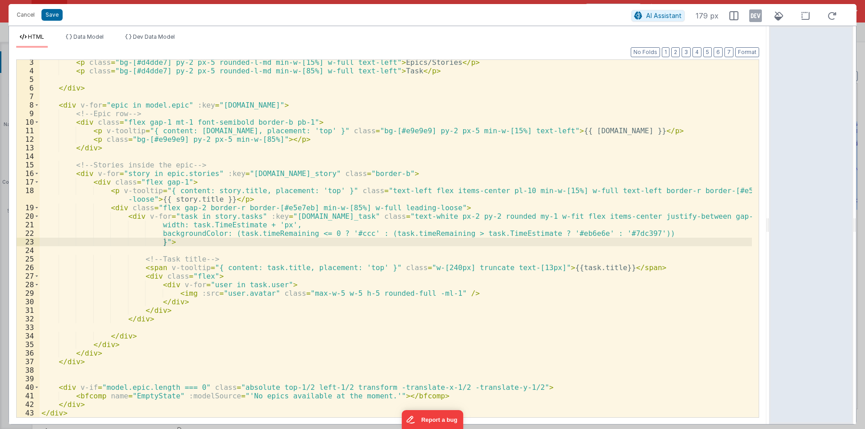
click at [448, 205] on div "< p class = "bg-[#d4dde7] py-2 px-5 rounded-l-md min-w-[15%] w-full text-left" …" at bounding box center [396, 245] width 712 height 375
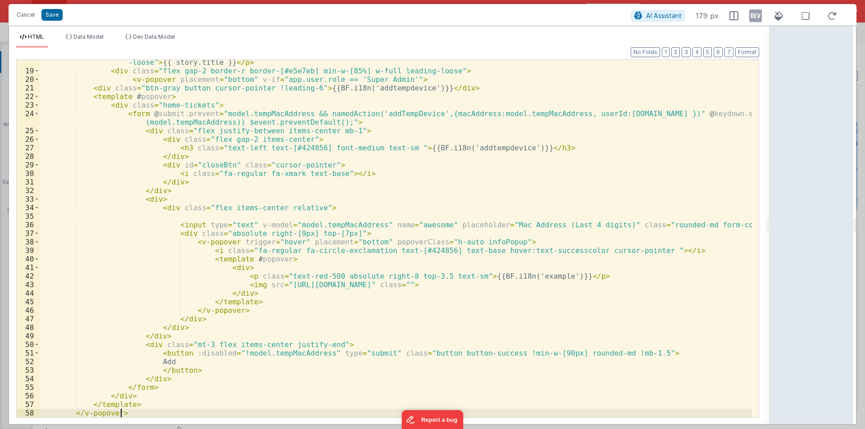
scroll to position [156, 0]
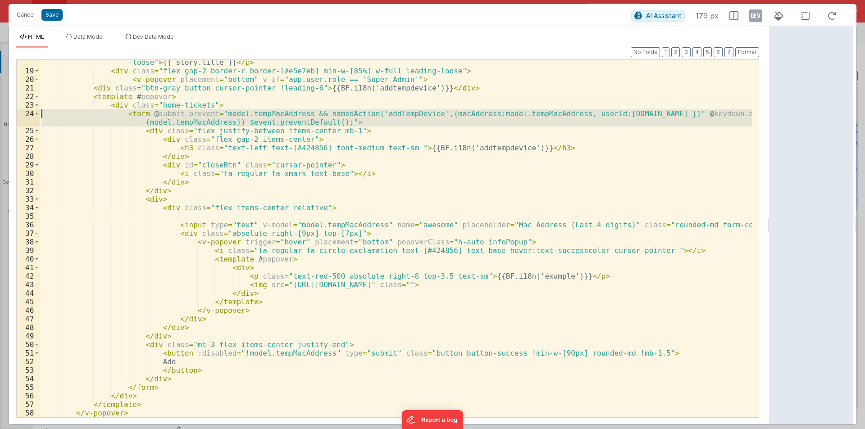
click at [33, 113] on div "24" at bounding box center [28, 117] width 23 height 17
click at [37, 114] on span at bounding box center [36, 113] width 5 height 9
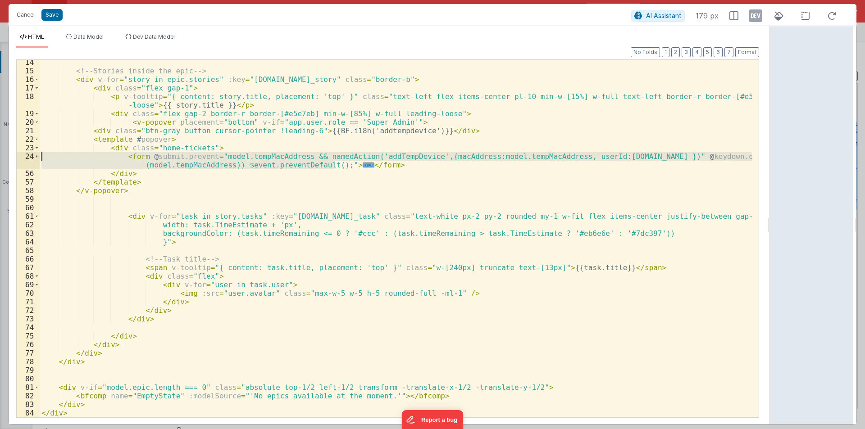
click at [114, 153] on div "<!-- Stories inside the epic --> < div v-for = "story in epic.stories" :key = "…" at bounding box center [396, 239] width 712 height 358
click at [385, 167] on div "<!-- Stories inside the epic --> < div v-for = "story in epic.stories" :key = "…" at bounding box center [396, 245] width 712 height 375
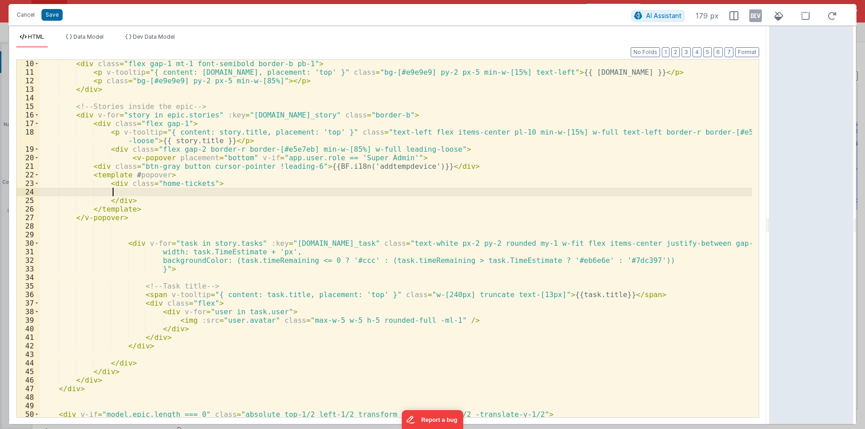
scroll to position [77, 0]
click at [36, 243] on span at bounding box center [36, 243] width 5 height 9
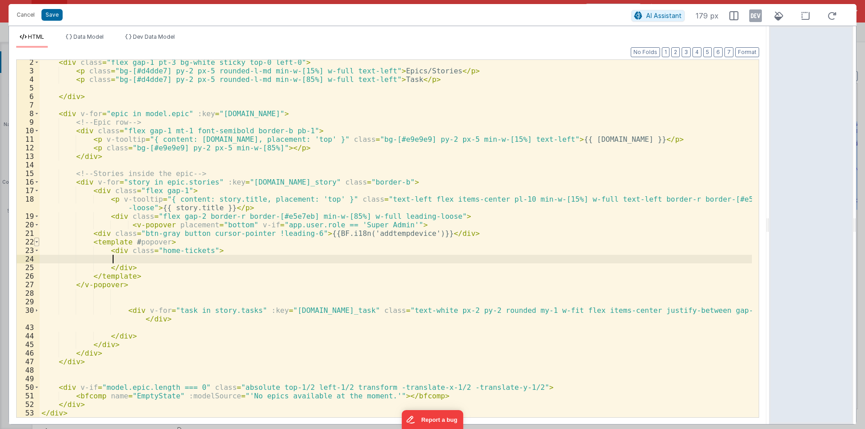
scroll to position [10, 0]
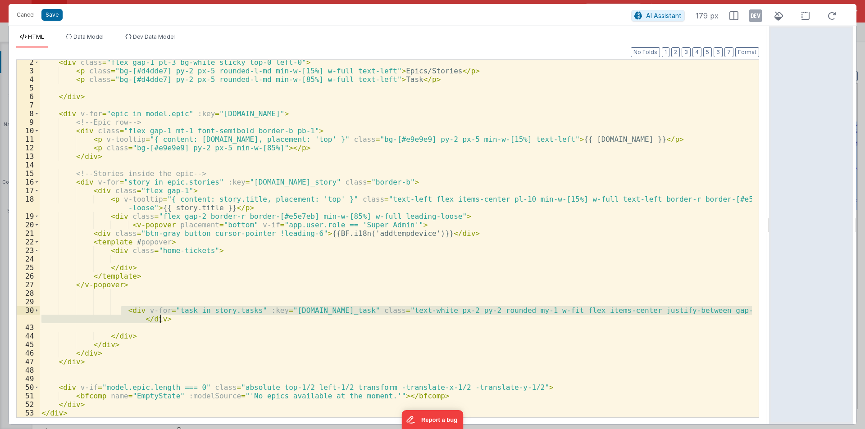
drag, startPoint x: 120, startPoint y: 310, endPoint x: 165, endPoint y: 318, distance: 45.8
click at [165, 318] on div "< div class = "flex gap-1 pt-3 bg-white sticky top-0 left-0" > < p class = "bg-…" at bounding box center [396, 245] width 712 height 375
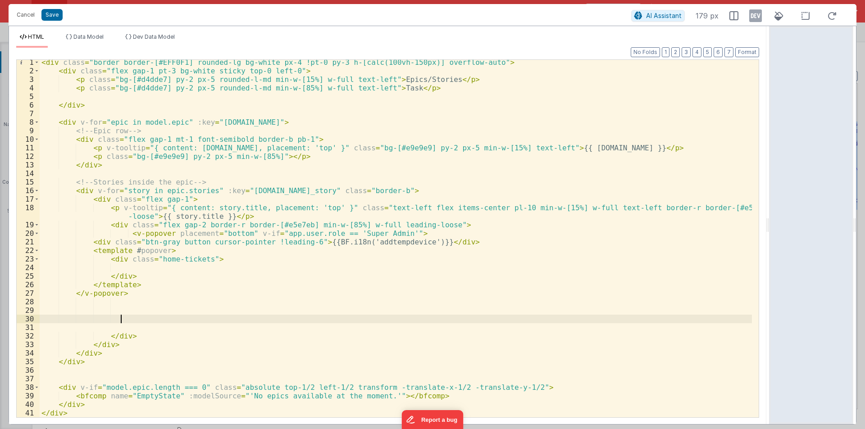
scroll to position [2, 0]
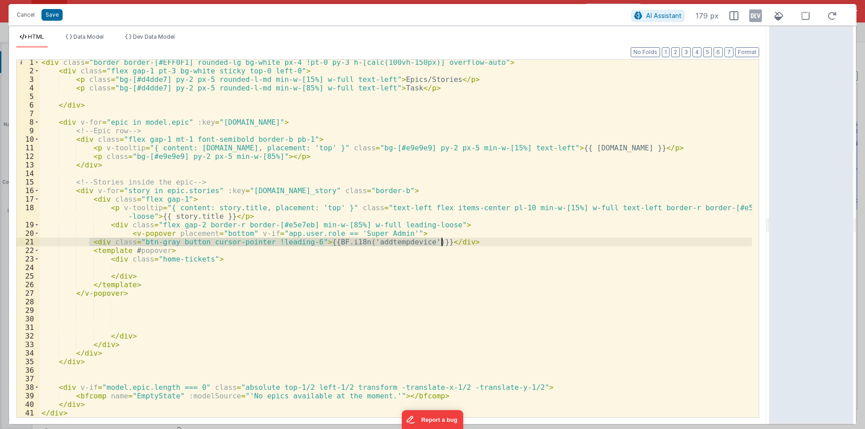
drag, startPoint x: 87, startPoint y: 240, endPoint x: 452, endPoint y: 239, distance: 364.7
click at [452, 239] on div "< div class = "border border-[#EFF0F1] rounded-lg bg-white px-4 !pt-0 py-3 h-[c…" at bounding box center [396, 245] width 712 height 375
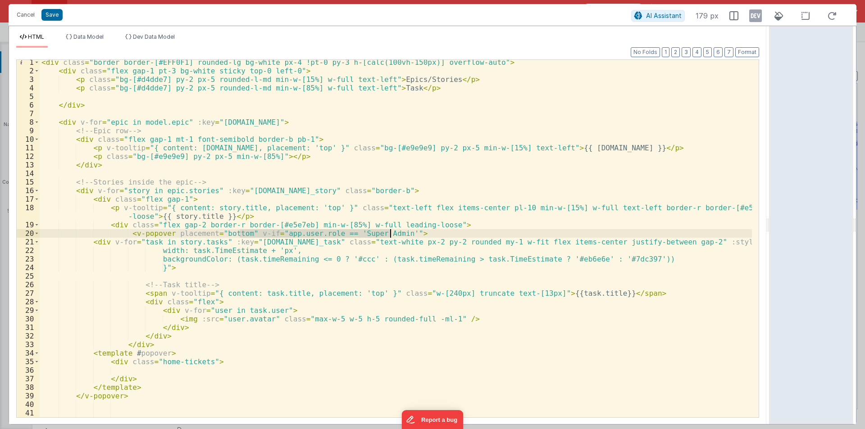
drag, startPoint x: 241, startPoint y: 231, endPoint x: 390, endPoint y: 232, distance: 149.1
click at [390, 232] on div "< div class = "border border-[#EFF0F1] rounded-lg bg-white px-4 !pt-0 py-3 h-[c…" at bounding box center [396, 245] width 712 height 375
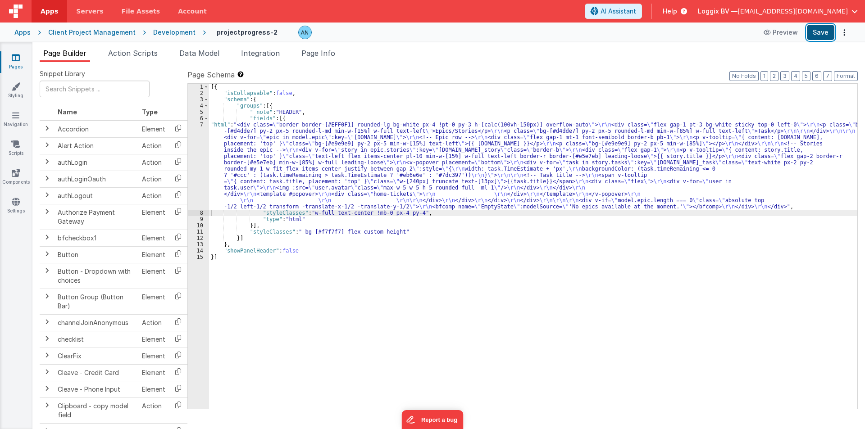
click at [829, 35] on button "Save" at bounding box center [819, 32] width 27 height 15
click at [848, 74] on button "Format" at bounding box center [845, 76] width 24 height 10
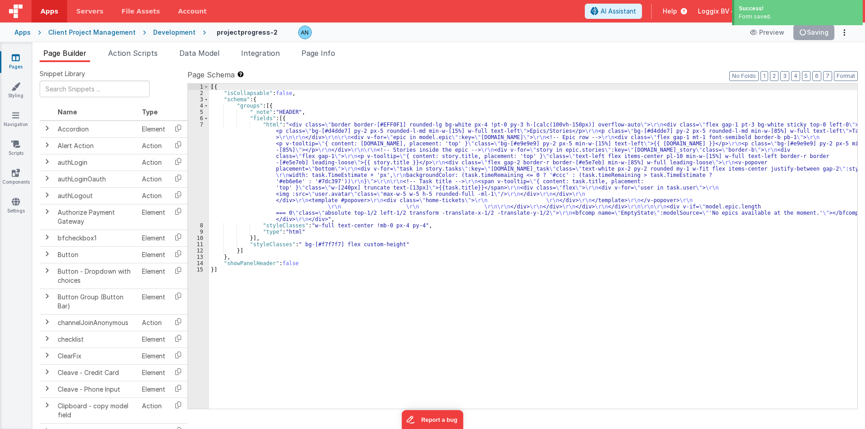
click at [247, 174] on div "[{ "isCollapsable" : false , "schema" : { "groups" : [{ "_note" : "HEADER" , "f…" at bounding box center [533, 253] width 648 height 338
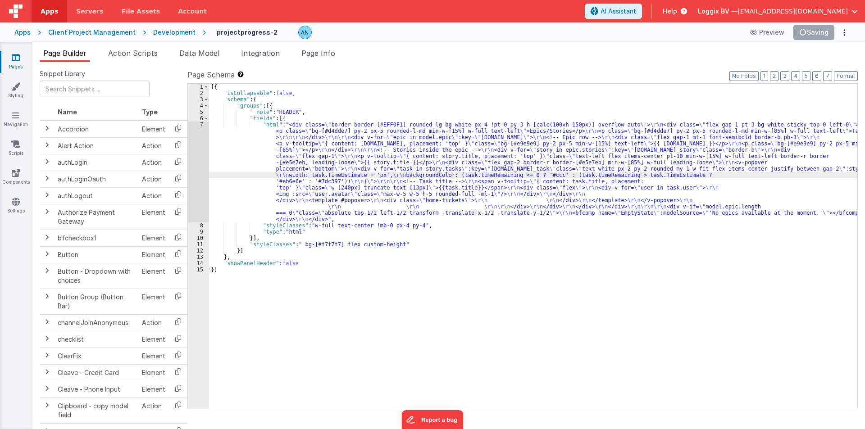
click at [195, 156] on div "7" at bounding box center [198, 172] width 21 height 101
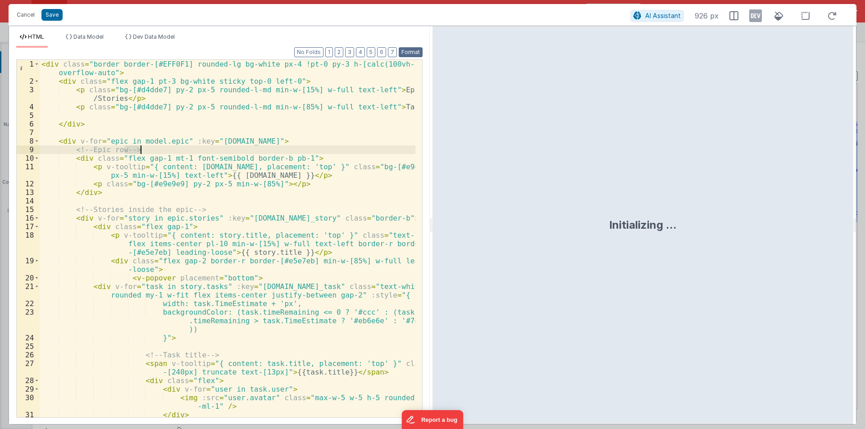
click at [418, 49] on button "Format" at bounding box center [411, 52] width 24 height 10
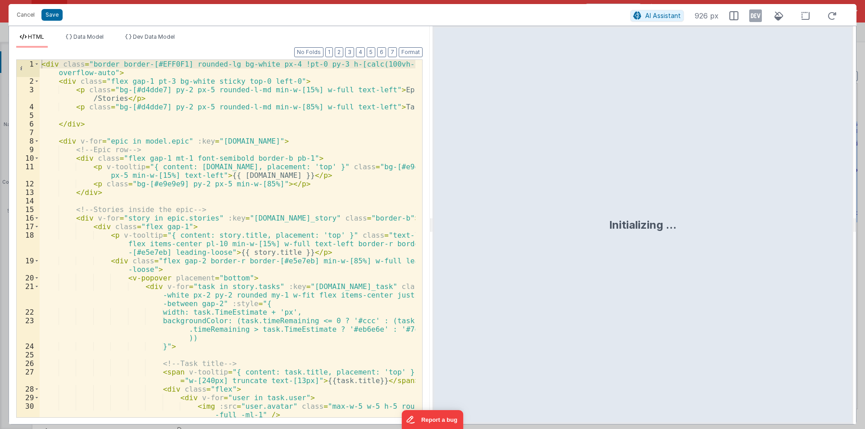
drag, startPoint x: 431, startPoint y: 224, endPoint x: 829, endPoint y: 222, distance: 398.5
click at [847, 219] on html "Cancel Save AI Assistant 926 px HTML Data Model Dev Data Model Format 7 6 5 4 3…" at bounding box center [432, 214] width 865 height 429
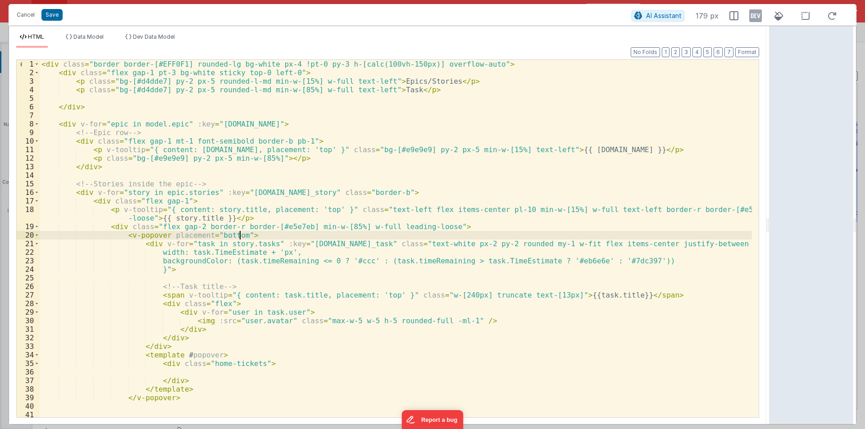
click at [238, 234] on div "< div class = "border border-[#EFF0F1] rounded-lg bg-white px-4 !pt-0 py-3 h-[c…" at bounding box center [396, 247] width 712 height 375
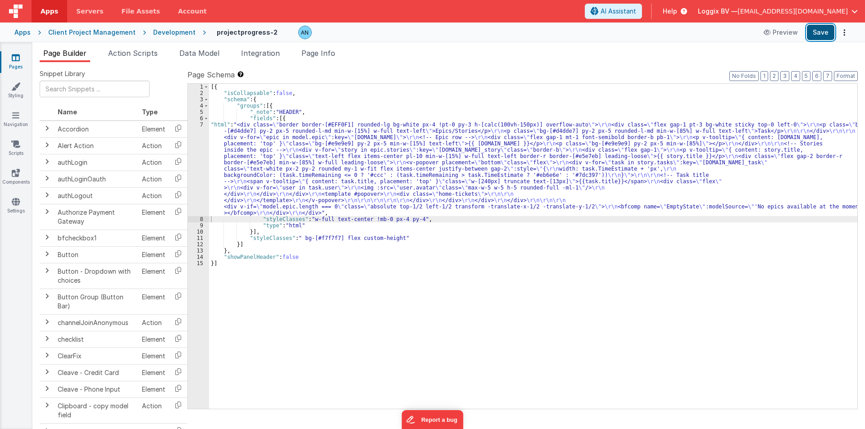
click at [822, 29] on button "Save" at bounding box center [819, 32] width 27 height 15
click at [840, 74] on button "Format" at bounding box center [845, 76] width 24 height 10
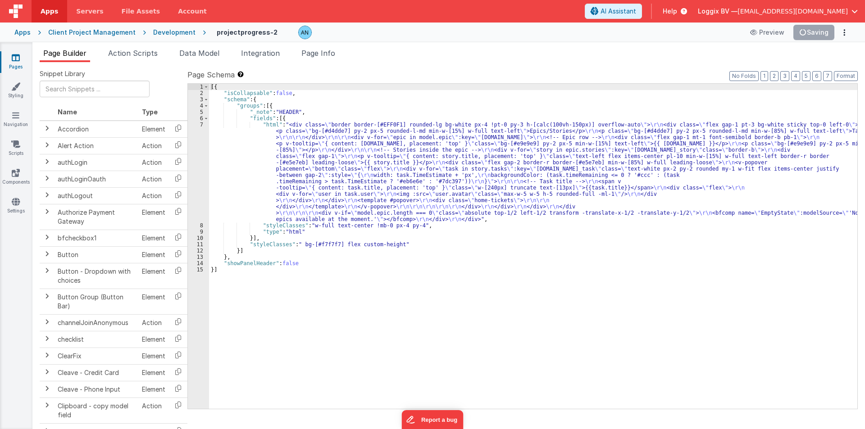
click at [227, 174] on div "[{ "isCollapsable" : false , "schema" : { "groups" : [{ "_note" : "HEADER" , "f…" at bounding box center [533, 253] width 648 height 338
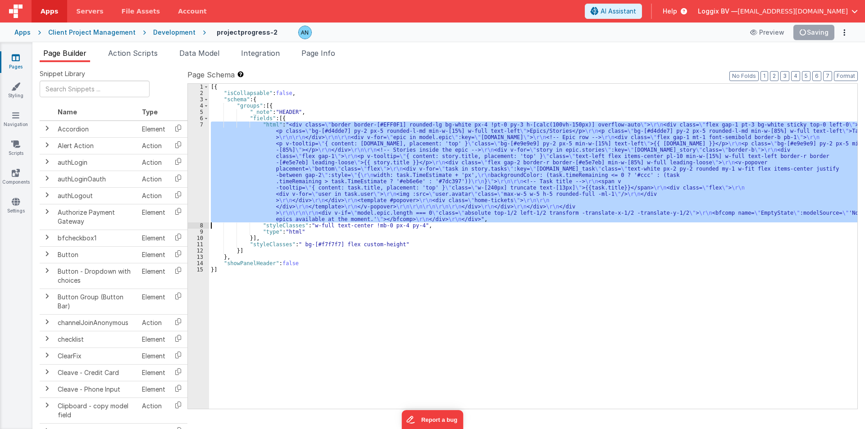
click at [195, 152] on div "7" at bounding box center [198, 172] width 21 height 101
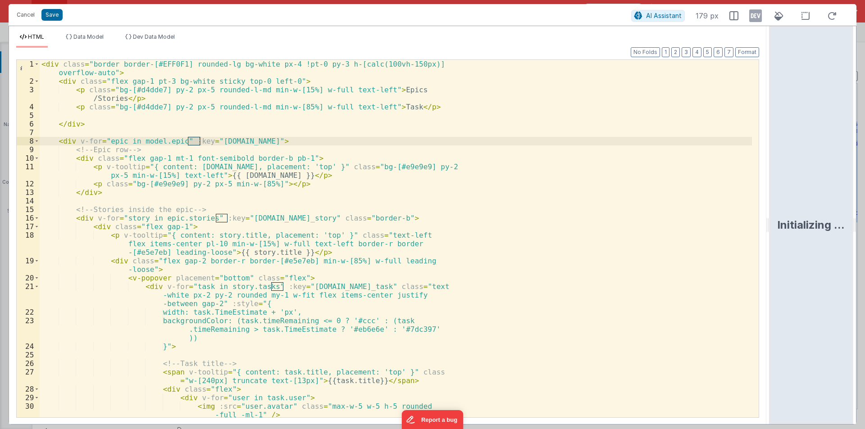
drag, startPoint x: 431, startPoint y: 222, endPoint x: 861, endPoint y: 216, distance: 430.1
click at [864, 216] on html "Cancel Save AI Assistant 179 px HTML Data Model Dev Data Model Format 7 6 5 4 3…" at bounding box center [432, 214] width 865 height 429
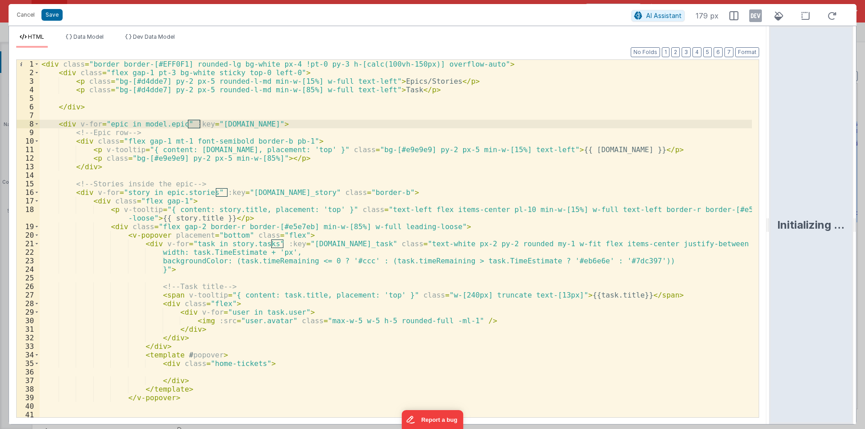
click at [274, 237] on div "< div class = "border border-[#EFF0F1] rounded-lg bg-white px-4 !pt-0 py-3 h-[c…" at bounding box center [396, 247] width 712 height 375
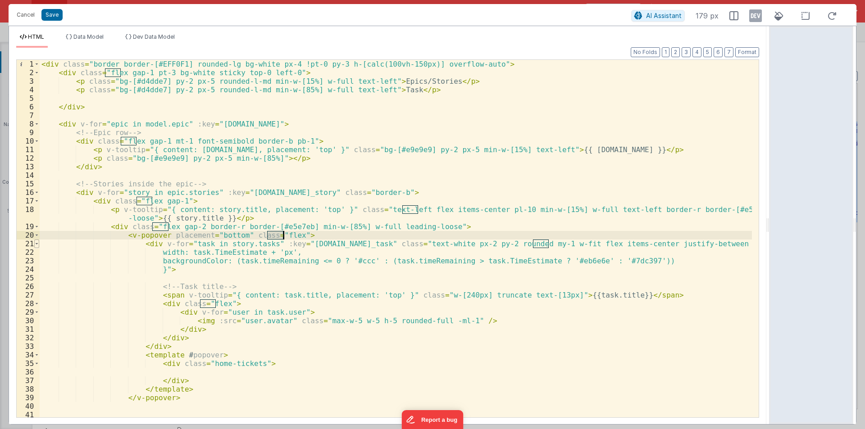
click at [36, 244] on span at bounding box center [36, 244] width 5 height 9
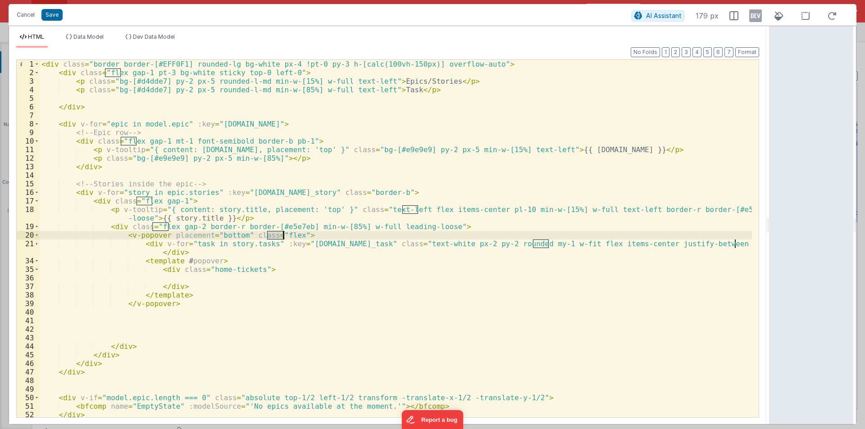
click at [303, 234] on div "< div class = "border border-[#EFF0F1] rounded-lg bg-white px-4 !pt-0 py-3 h-[c…" at bounding box center [396, 247] width 712 height 375
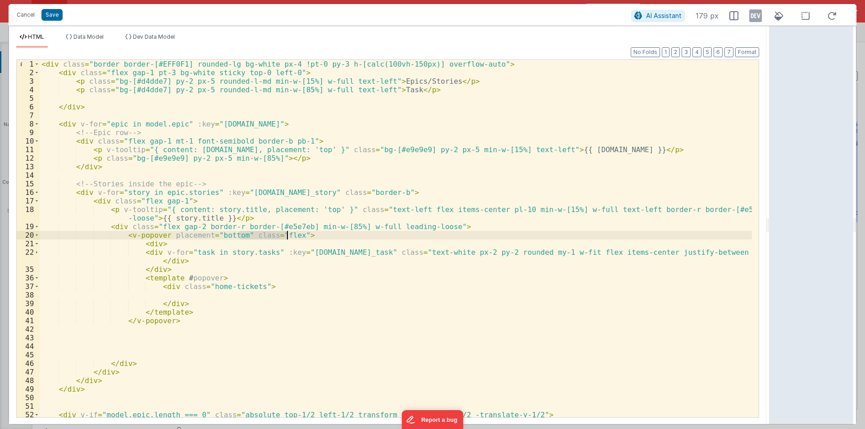
drag, startPoint x: 240, startPoint y: 236, endPoint x: 286, endPoint y: 233, distance: 46.9
click at [286, 233] on div "< div class = "border border-[#EFF0F1] rounded-lg bg-white px-4 !pt-0 py-3 h-[c…" at bounding box center [396, 247] width 712 height 375
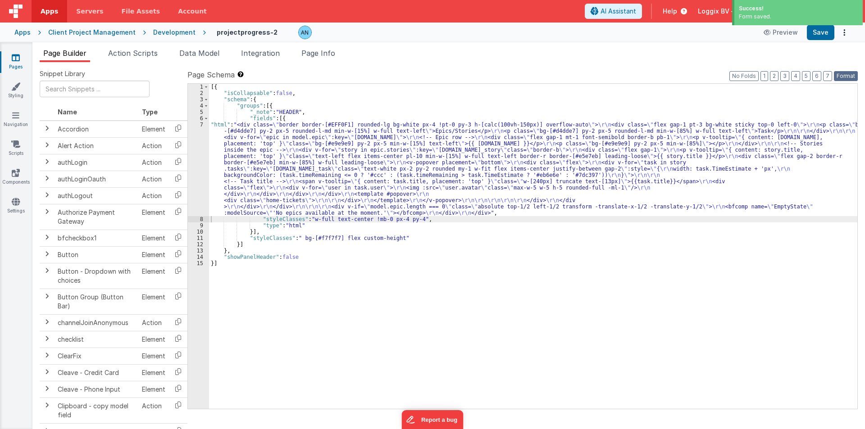
click at [845, 74] on button "Format" at bounding box center [845, 76] width 24 height 10
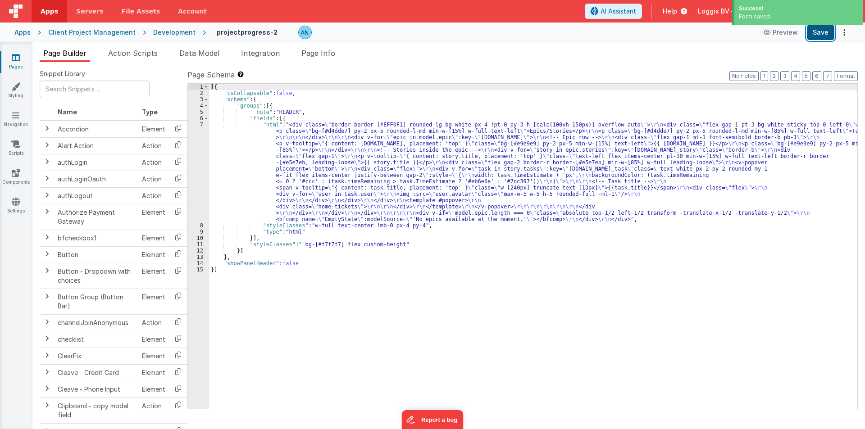
click at [816, 30] on button "Save" at bounding box center [819, 32] width 27 height 15
click at [249, 166] on div "[{ "isCollapsable" : false , "schema" : { "groups" : [{ "_note" : "HEADER" , "f…" at bounding box center [533, 253] width 648 height 338
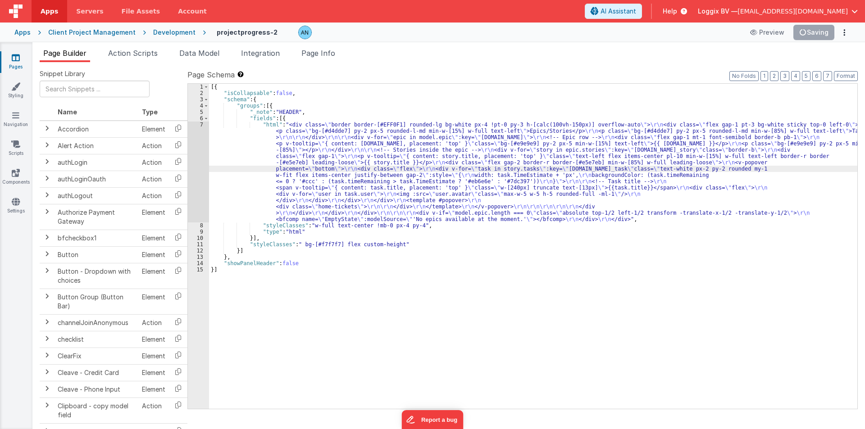
click at [190, 142] on div "7" at bounding box center [198, 172] width 21 height 101
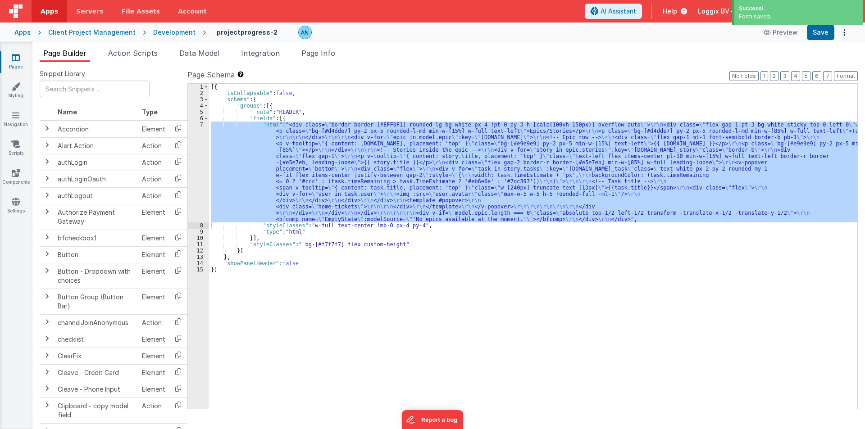
click at [190, 142] on div "Format 7 6 5 4 3 2 1 No Folds" at bounding box center [219, 229] width 406 height 358
click at [190, 142] on div "7" at bounding box center [198, 172] width 21 height 101
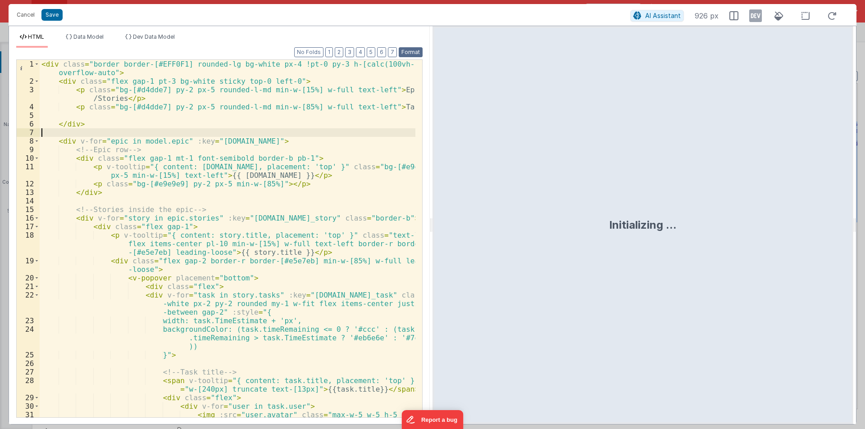
click at [404, 53] on button "Format" at bounding box center [411, 52] width 24 height 10
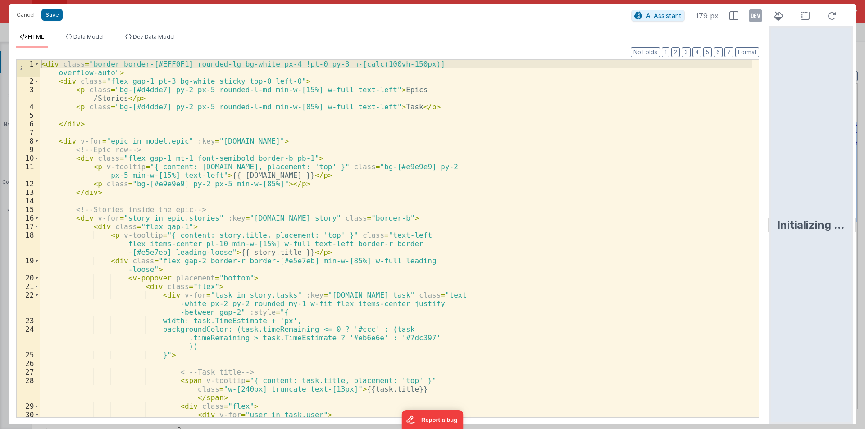
drag, startPoint x: 429, startPoint y: 223, endPoint x: 864, endPoint y: 209, distance: 435.7
click at [864, 209] on html "Cancel Save AI Assistant 179 px HTML Data Model Dev Data Model Format 7 6 5 4 3…" at bounding box center [432, 214] width 865 height 429
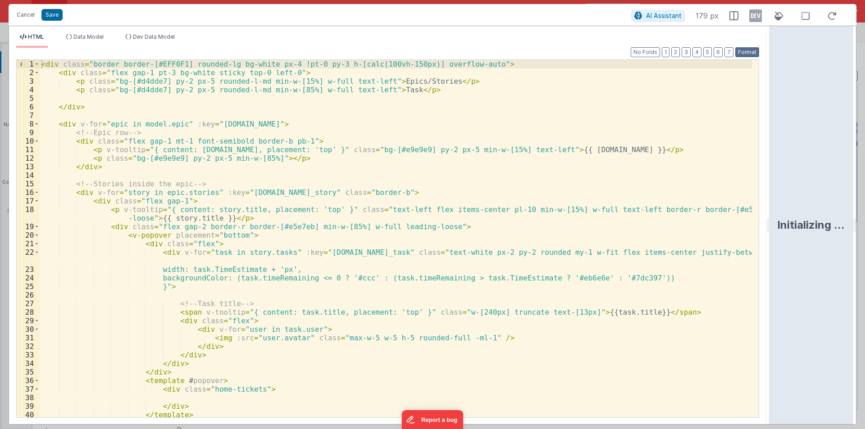
click at [745, 50] on button "Format" at bounding box center [747, 52] width 24 height 10
click at [163, 293] on div "< div class = "border border-[#EFF0F1] rounded-lg bg-white px-4 !pt-0 py-3 h-[c…" at bounding box center [396, 247] width 712 height 375
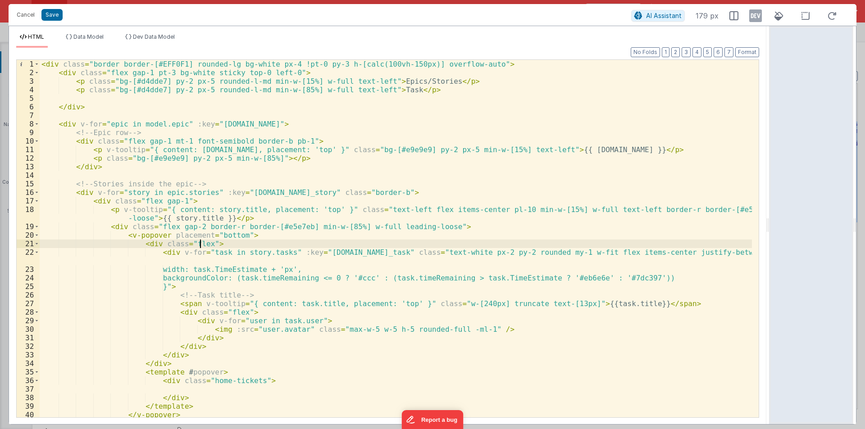
click at [198, 244] on div "< div class = "border border-[#EFF0F1] rounded-lg bg-white px-4 !pt-0 py-3 h-[c…" at bounding box center [396, 247] width 712 height 375
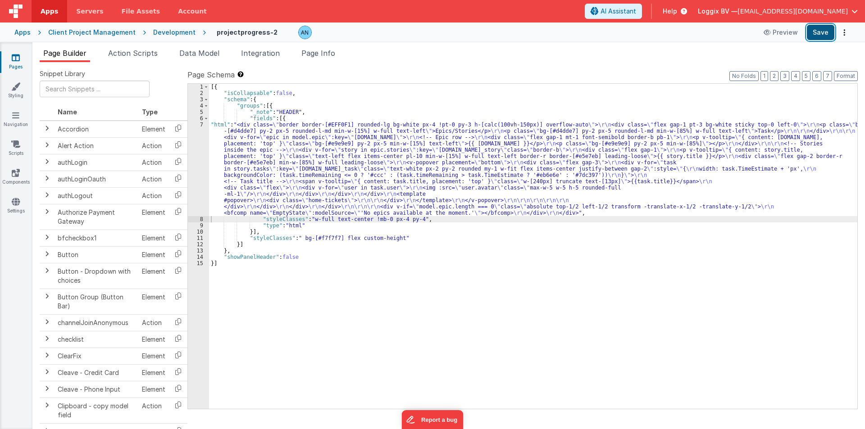
click at [815, 34] on button "Save" at bounding box center [819, 32] width 27 height 15
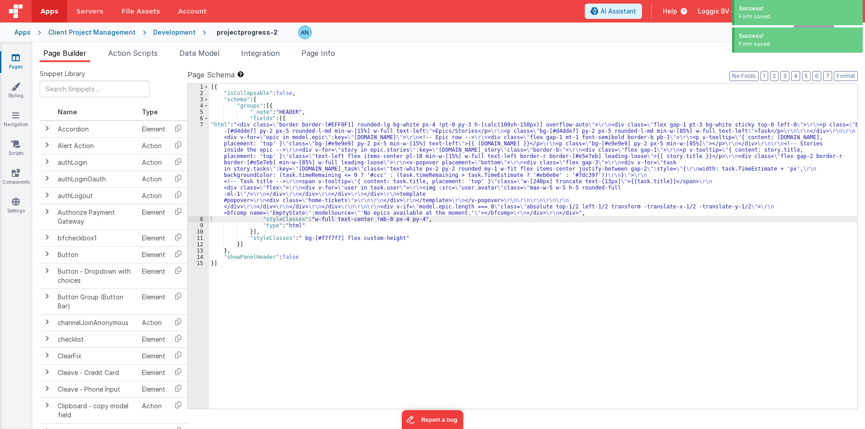
click at [215, 161] on div "[{ "isCollapsable" : false , "schema" : { "groups" : [{ "_note" : "HEADER" , "f…" at bounding box center [533, 253] width 648 height 338
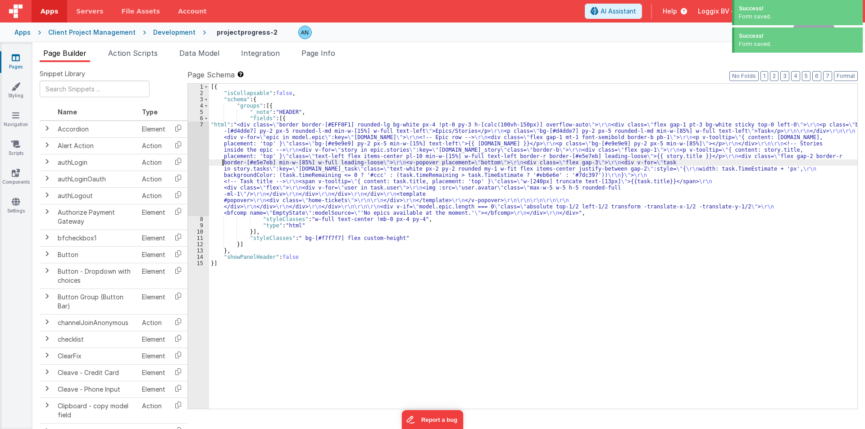
click at [194, 149] on div "7" at bounding box center [198, 169] width 21 height 95
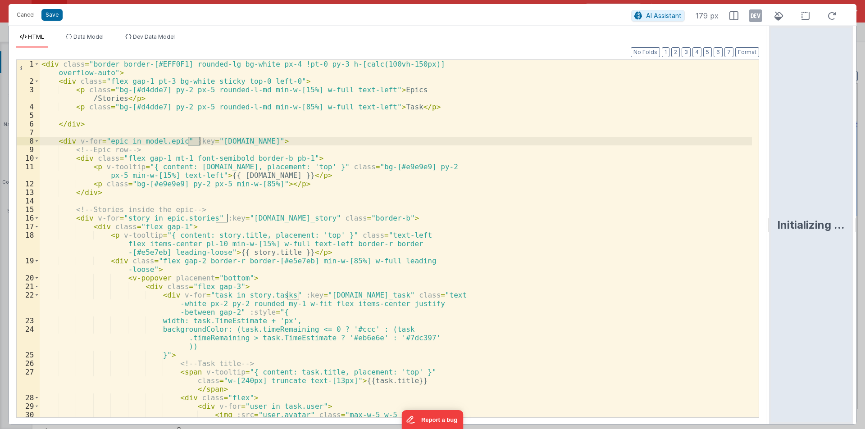
drag, startPoint x: 432, startPoint y: 225, endPoint x: 838, endPoint y: 231, distance: 406.2
click at [857, 224] on html "Cancel Save AI Assistant 179 px HTML Data Model Dev Data Model Format 7 6 5 4 3…" at bounding box center [432, 214] width 865 height 429
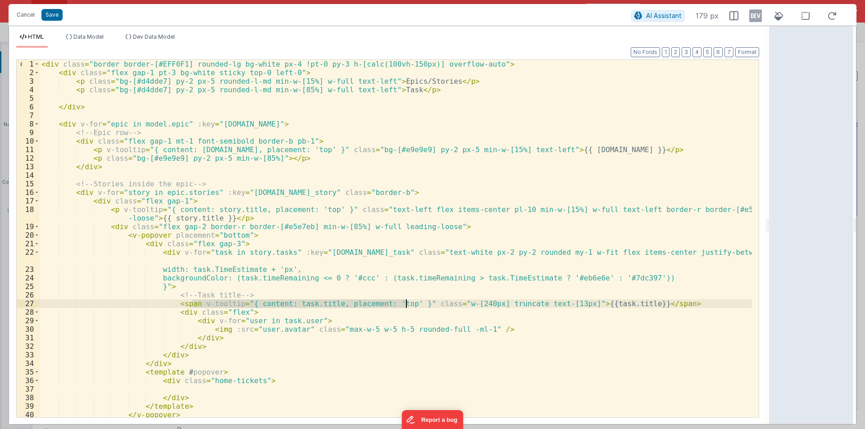
drag, startPoint x: 192, startPoint y: 303, endPoint x: 405, endPoint y: 303, distance: 213.4
click at [405, 303] on div "< div class = "border border-[#EFF0F1] rounded-lg bg-white px-4 !pt-0 py-3 h-[c…" at bounding box center [396, 247] width 712 height 375
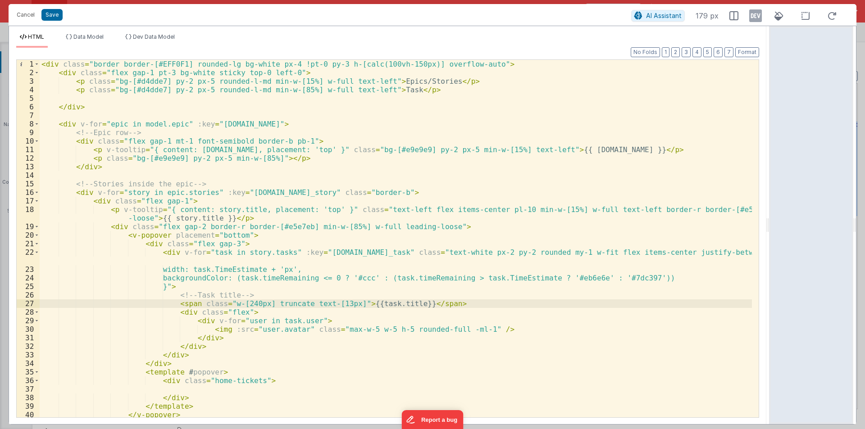
scroll to position [54, 0]
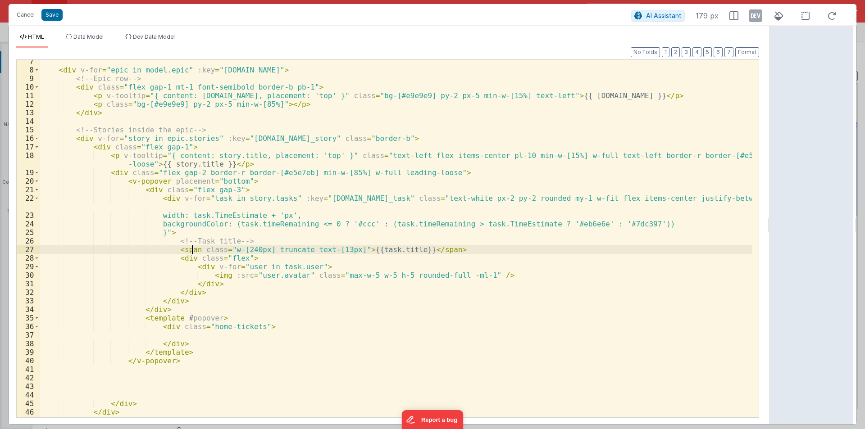
click at [202, 327] on div "< div v-for = "epic in model.epic" :key = "epic.name" > <!-- Epic row --> < div…" at bounding box center [396, 244] width 712 height 375
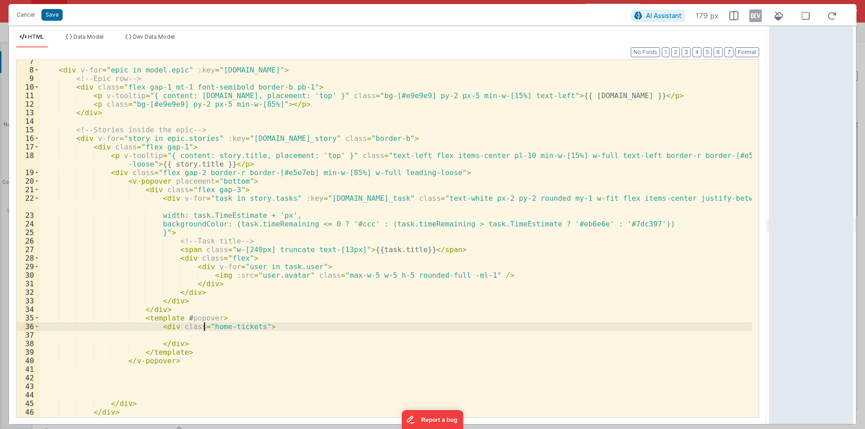
click at [222, 327] on div "< div v-for = "epic in model.epic" :key = "epic.name" > <!-- Epic row --> < div…" at bounding box center [396, 244] width 712 height 375
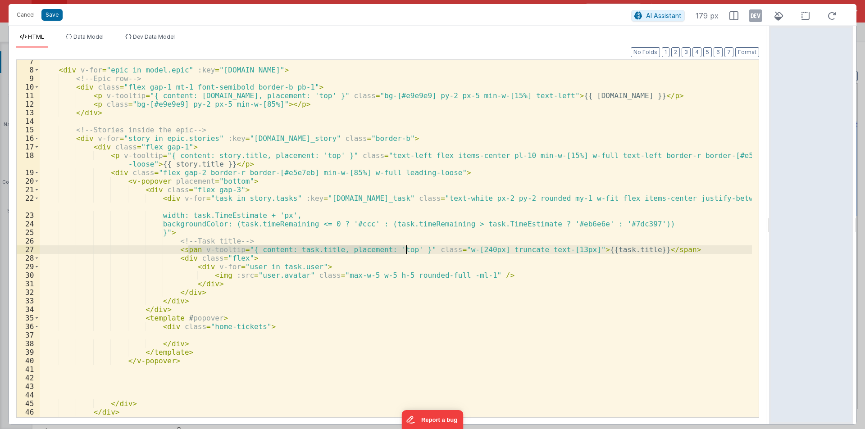
click at [348, 248] on div "< div v-for = "epic in model.epic" :key = "epic.name" > <!-- Epic row --> < div…" at bounding box center [396, 239] width 712 height 358
drag, startPoint x: 279, startPoint y: 249, endPoint x: 318, endPoint y: 248, distance: 39.2
click at [318, 248] on div "< div v-for = "epic in model.epic" :key = "epic.name" > <!-- Epic row --> < div…" at bounding box center [396, 244] width 712 height 375
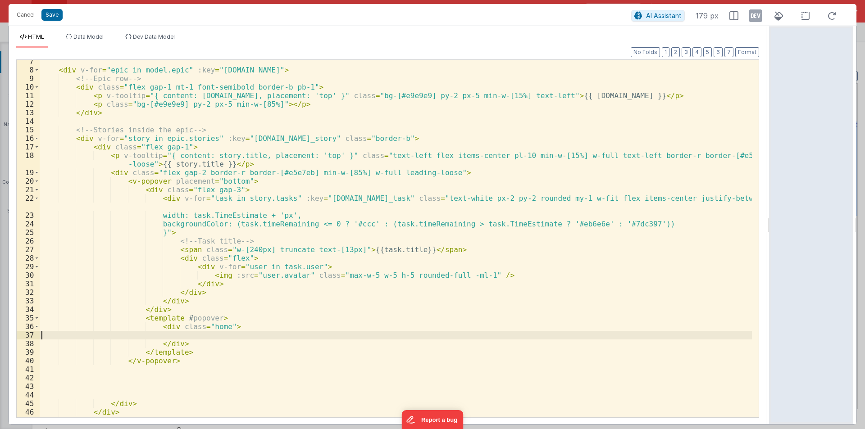
click at [169, 336] on div "< div v-for = "epic in model.epic" :key = "epic.name" > <!-- Epic row --> < div…" at bounding box center [396, 244] width 712 height 375
paste textarea
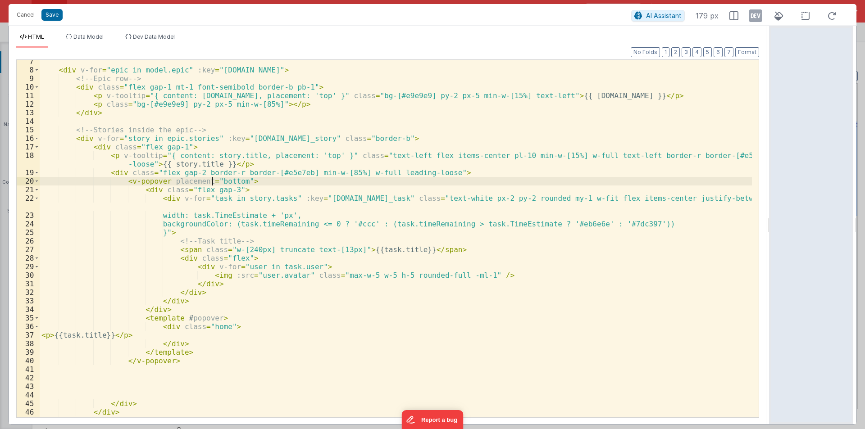
click at [213, 183] on div "< div v-for = "epic in model.epic" :key = "epic.name" > <!-- Epic row --> < div…" at bounding box center [396, 244] width 712 height 375
click at [751, 50] on button "Format" at bounding box center [747, 52] width 24 height 10
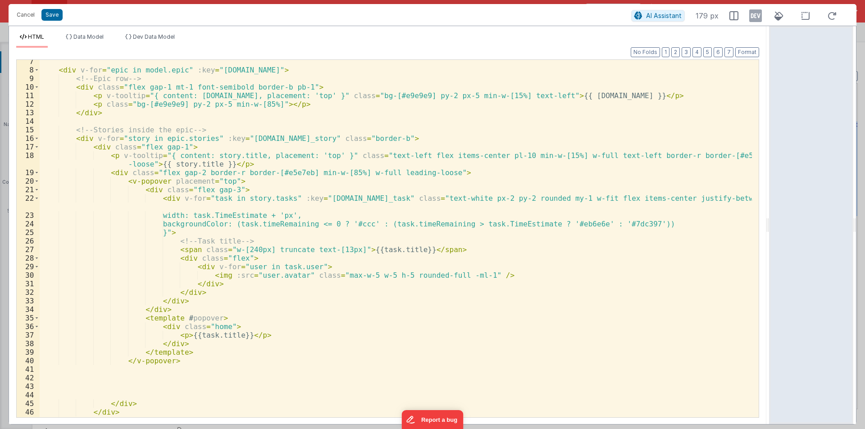
click at [176, 335] on div "< div v-for = "epic in model.epic" :key = "epic.name" > <!-- Epic row --> < div…" at bounding box center [396, 244] width 712 height 375
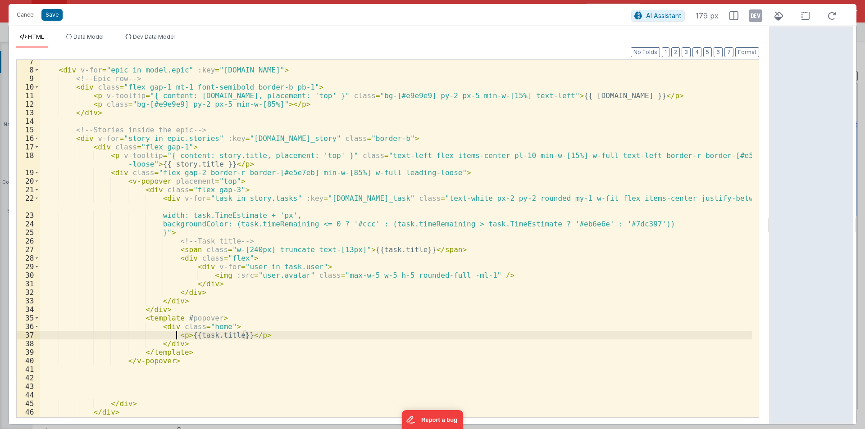
click at [176, 335] on div "< div v-for = "epic in model.epic" :key = "epic.name" > <!-- Epic row --> < div…" at bounding box center [396, 244] width 712 height 375
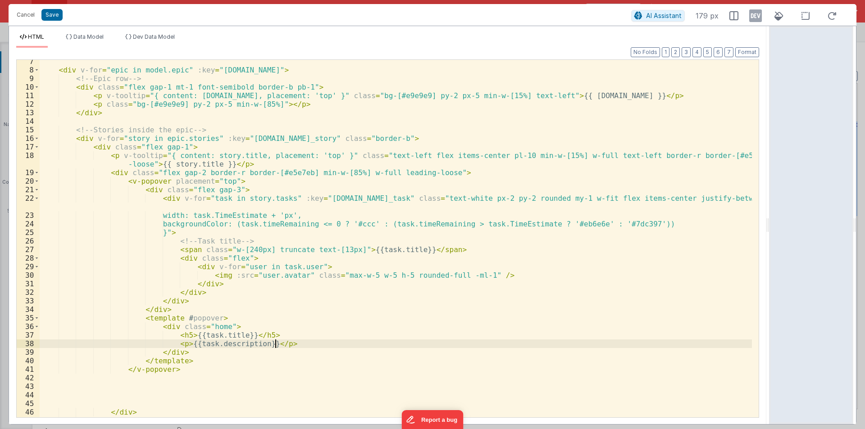
click at [279, 344] on div "< div v-for = "epic in model.epic" :key = "epic.name" > <!-- Epic row --> < div…" at bounding box center [396, 244] width 712 height 375
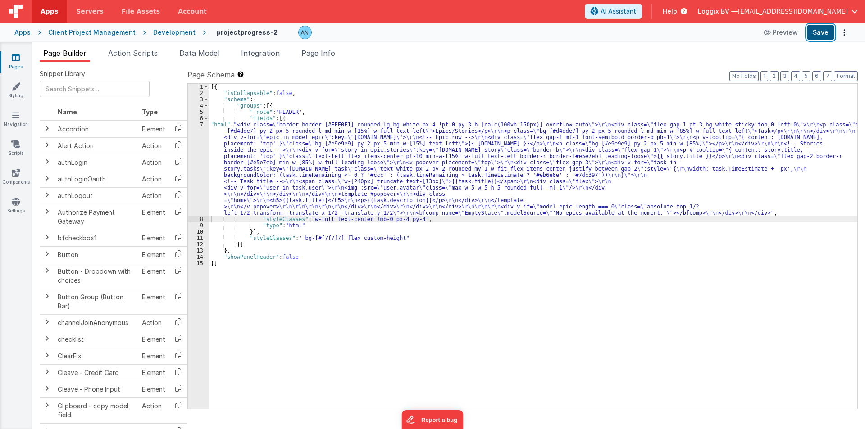
click at [810, 31] on button "Save" at bounding box center [819, 32] width 27 height 15
click at [855, 75] on button "Format" at bounding box center [845, 76] width 24 height 10
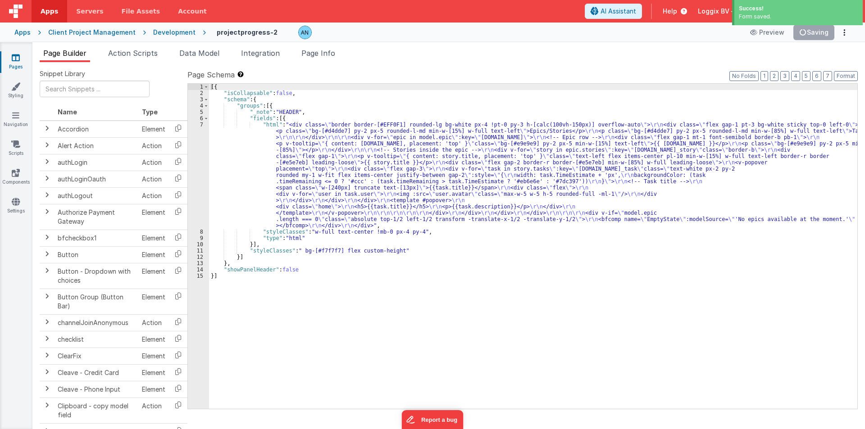
click at [246, 184] on div "[{ "isCollapsable" : false , "schema" : { "groups" : [{ "_note" : "HEADER" , "f…" at bounding box center [533, 253] width 648 height 338
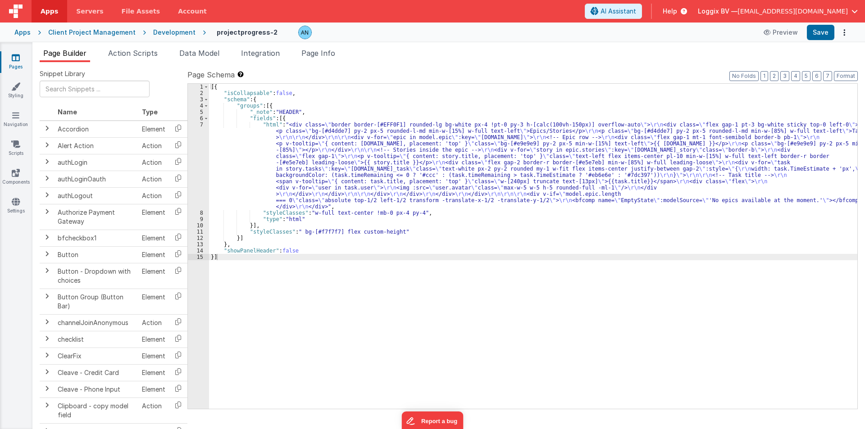
click at [232, 164] on div "[{ "isCollapsable" : false , "schema" : { "groups" : [{ "_note" : "HEADER" , "f…" at bounding box center [533, 253] width 648 height 338
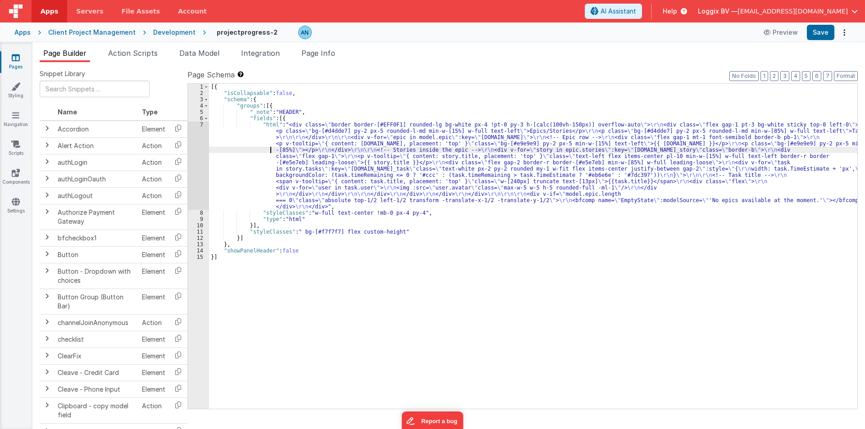
click at [229, 151] on div "[{ "isCollapsable" : false , "schema" : { "groups" : [{ "_note" : "HEADER" , "f…" at bounding box center [533, 253] width 648 height 338
click at [158, 29] on div "Development" at bounding box center [174, 32] width 42 height 9
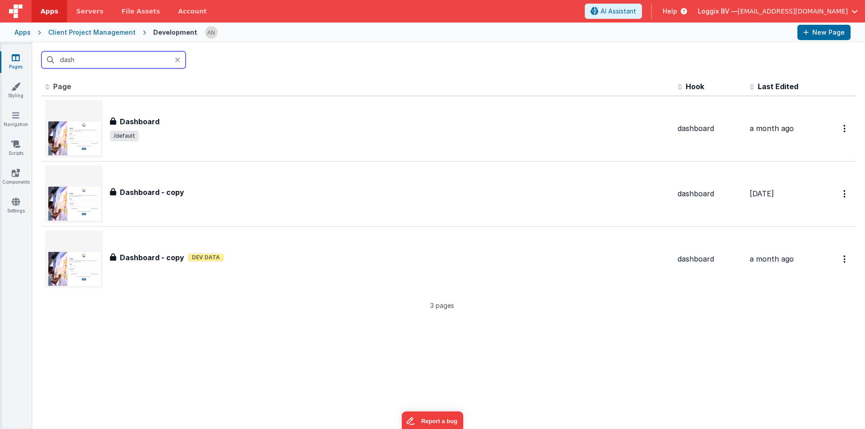
click at [70, 59] on input "dash" at bounding box center [113, 59] width 144 height 17
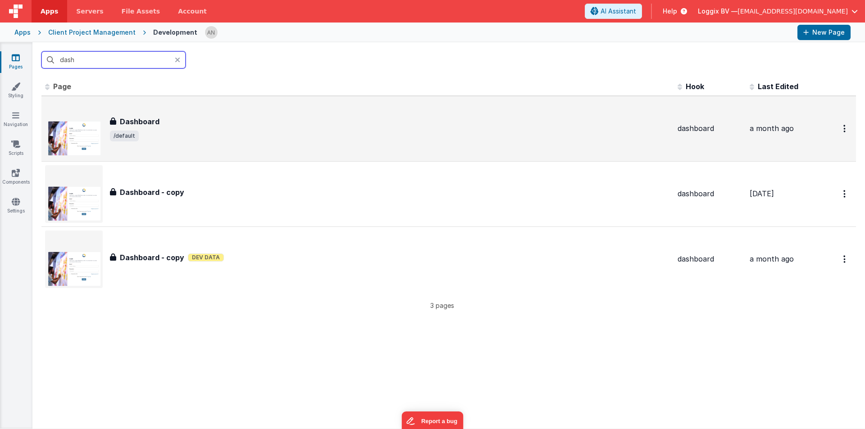
type input "dash"
click at [171, 122] on div "Dashboard" at bounding box center [390, 121] width 560 height 11
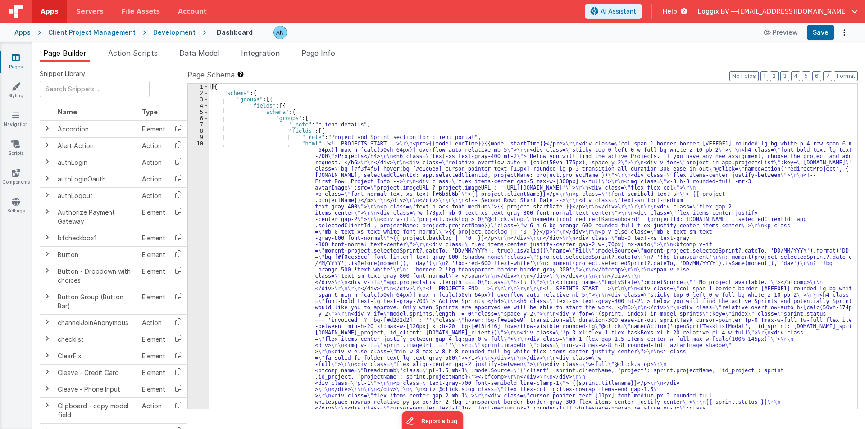
click at [214, 179] on div "[{ "schema" : { "groups" : [{ "fields" : [{ "schema" : { "groups" : [{ "_note" …" at bounding box center [529, 417] width 641 height 666
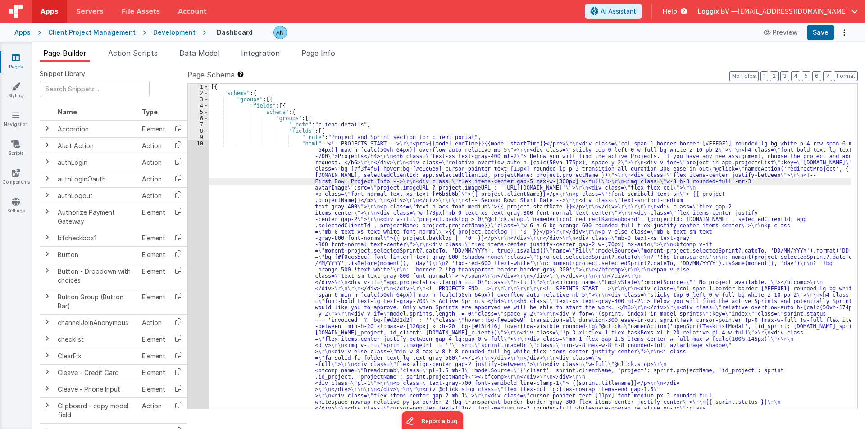
scroll to position [72, 0]
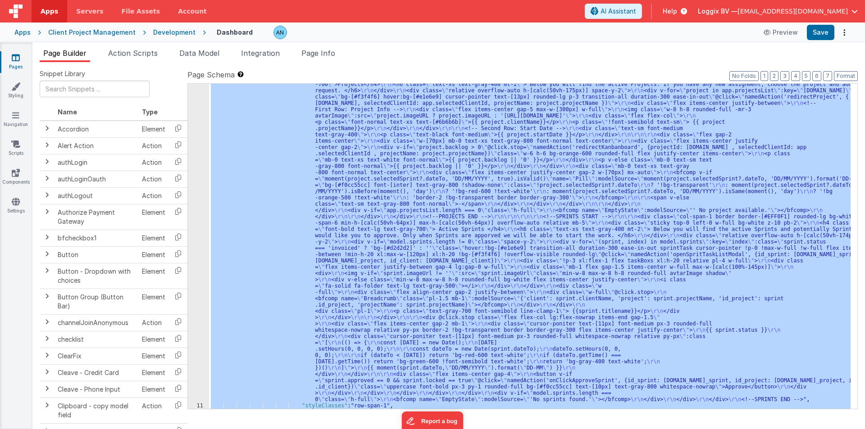
click at [194, 157] on div "10" at bounding box center [198, 235] width 21 height 334
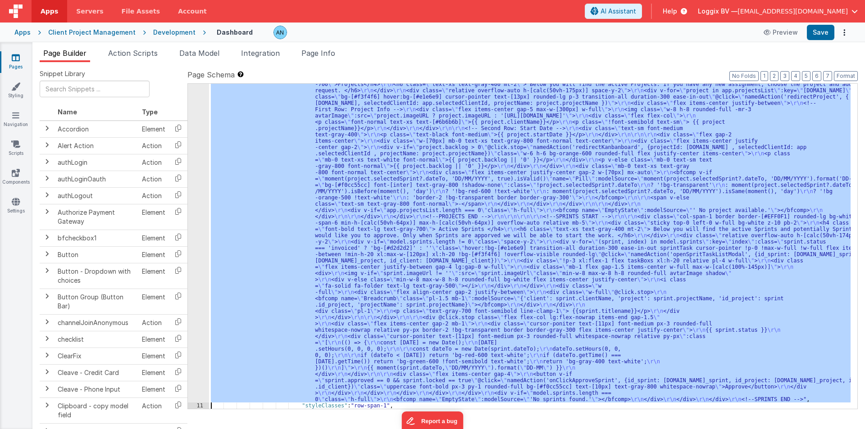
click at [194, 157] on div "10" at bounding box center [198, 235] width 21 height 334
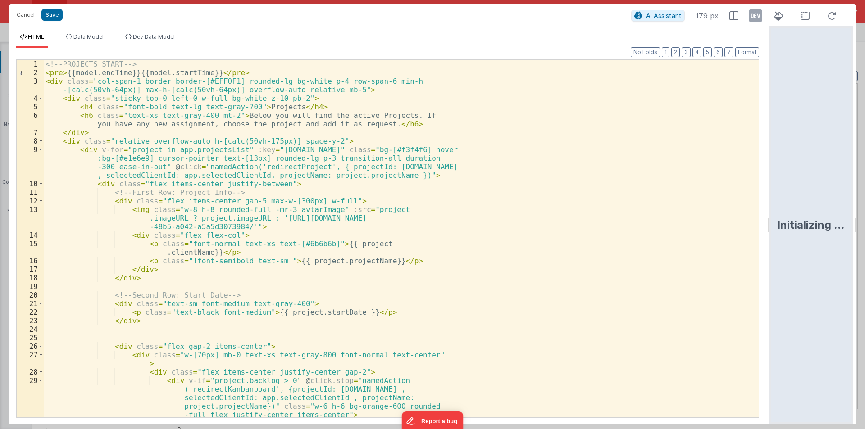
drag, startPoint x: 429, startPoint y: 222, endPoint x: 864, endPoint y: 222, distance: 435.0
click at [864, 222] on html "Cancel Save AI Assistant 179 px HTML Data Model Dev Data Model Format 7 6 5 4 3…" at bounding box center [432, 214] width 865 height 429
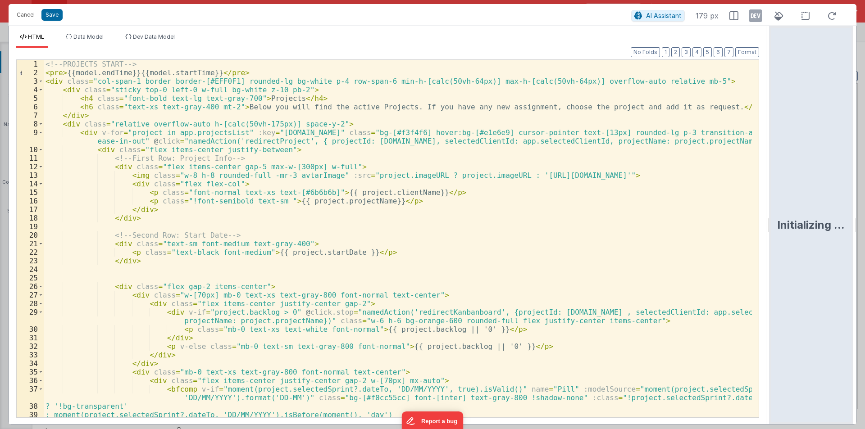
click at [430, 267] on div "<!-- PROJECTS START --> < pre > {{model.endTime}}{{model.startTime}} </ pre > <…" at bounding box center [398, 247] width 708 height 375
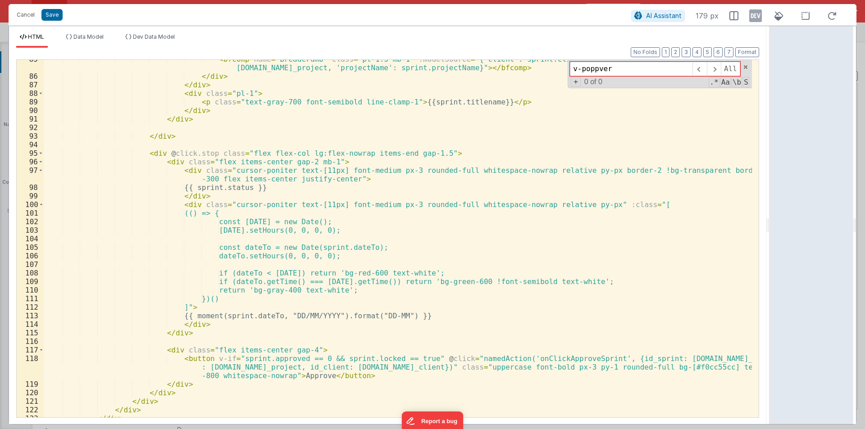
scroll to position [849, 0]
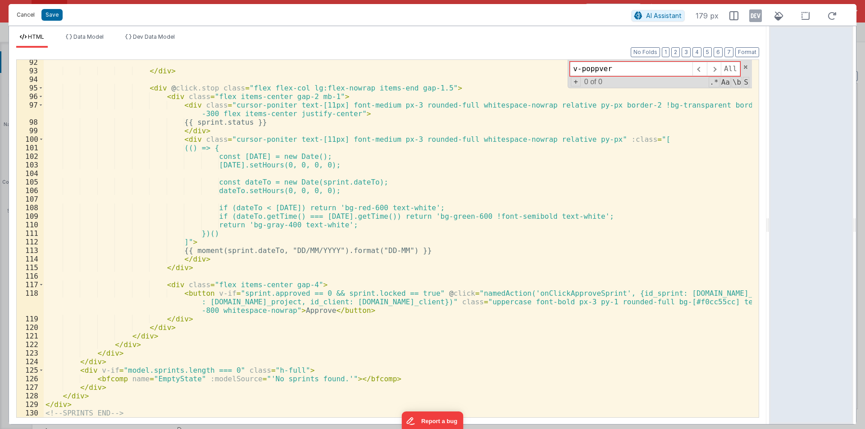
type input "v-poppver"
click at [26, 13] on button "Cancel" at bounding box center [25, 15] width 27 height 13
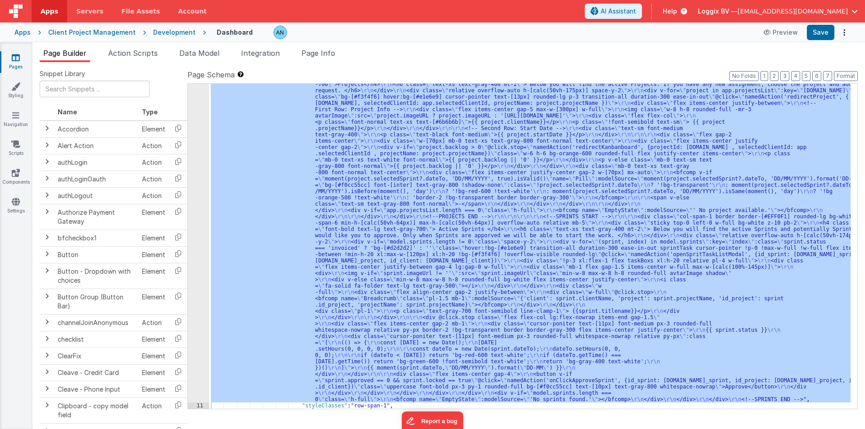
click at [60, 9] on link "Apps" at bounding box center [50, 11] width 36 height 23
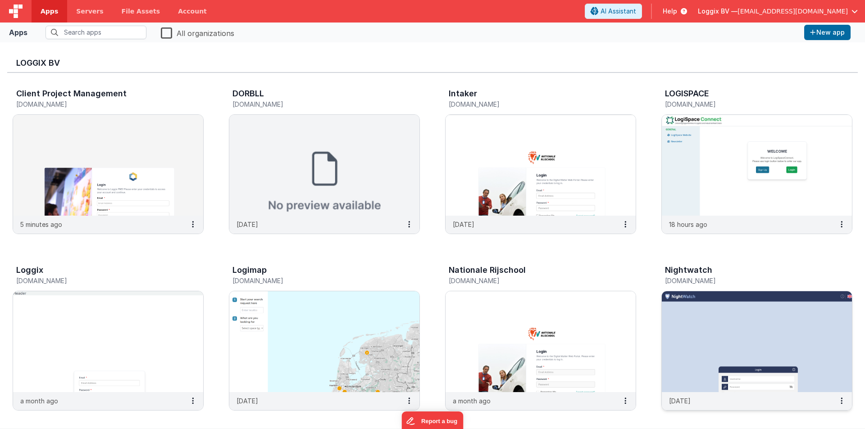
click at [727, 319] on img at bounding box center [756, 341] width 190 height 101
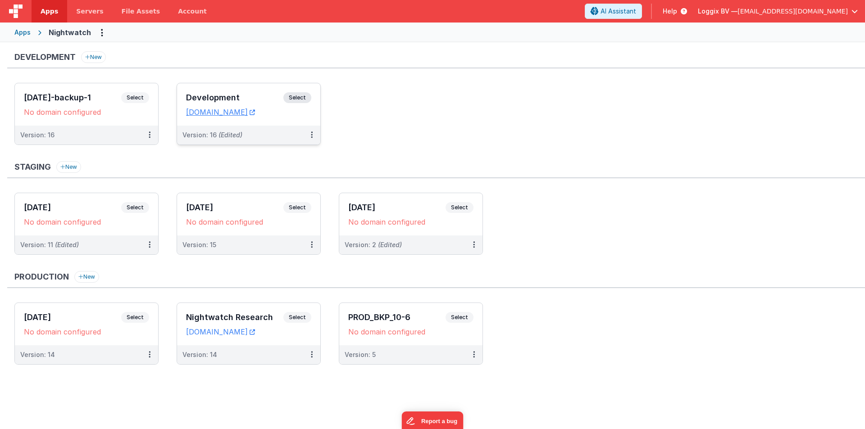
click at [196, 88] on div "Development Select URLs nightwatch.clientportal.cloud" at bounding box center [248, 104] width 143 height 42
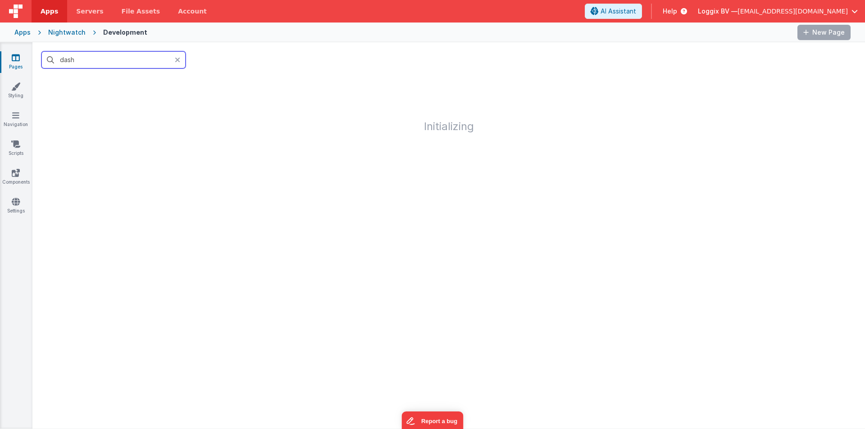
click at [94, 63] on input "dash" at bounding box center [113, 59] width 144 height 17
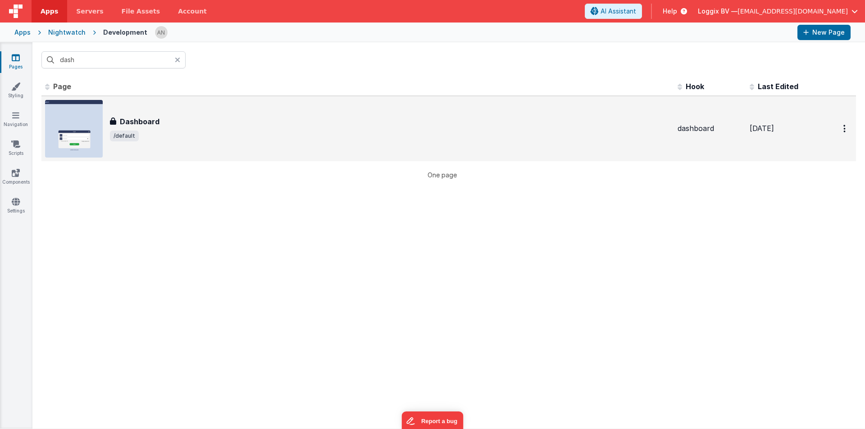
click at [177, 122] on div "Dashboard" at bounding box center [390, 121] width 560 height 11
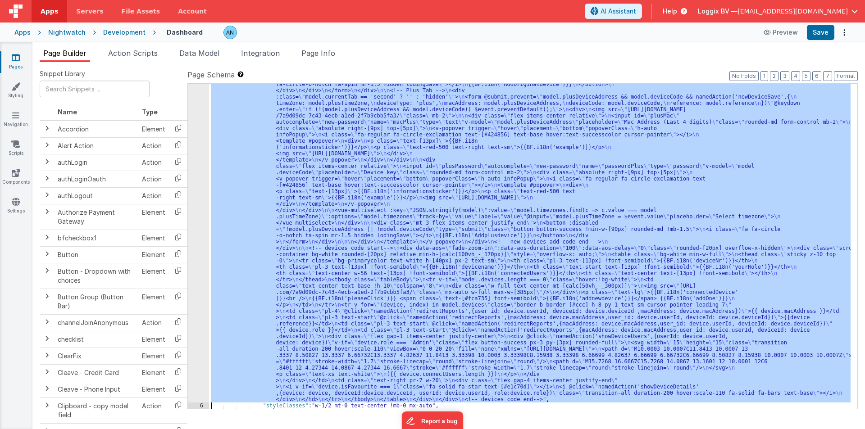
click at [192, 163] on div "5 6 7 8 9 10 11 12" at bounding box center [198, 265] width 21 height 937
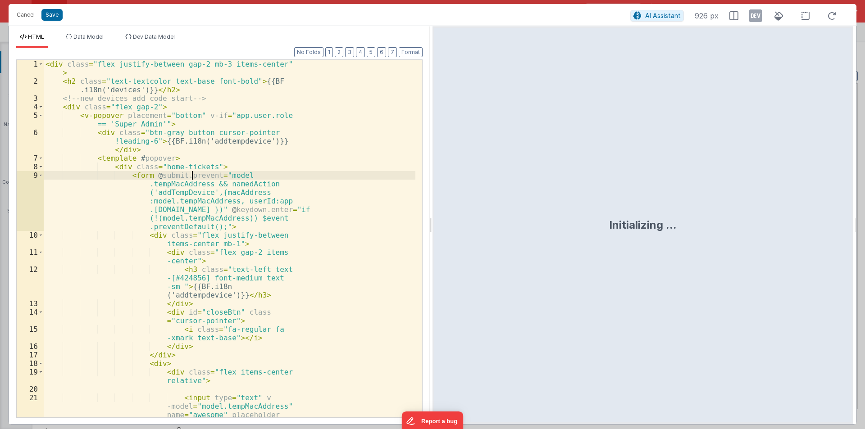
scroll to position [312, 0]
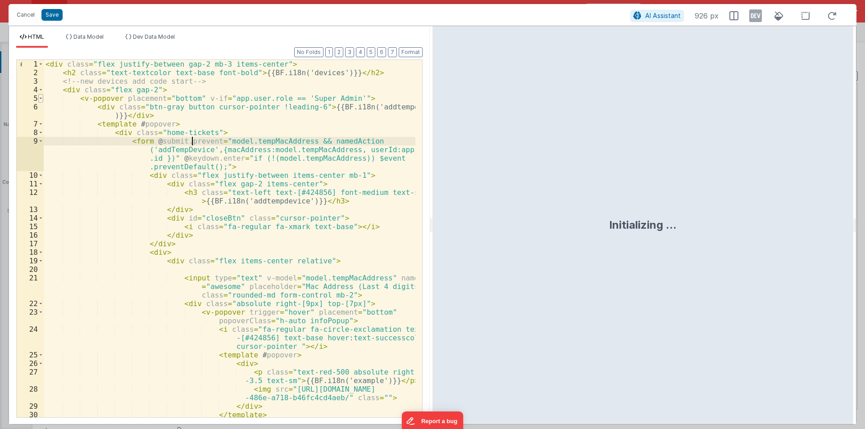
click at [42, 97] on span at bounding box center [40, 98] width 5 height 9
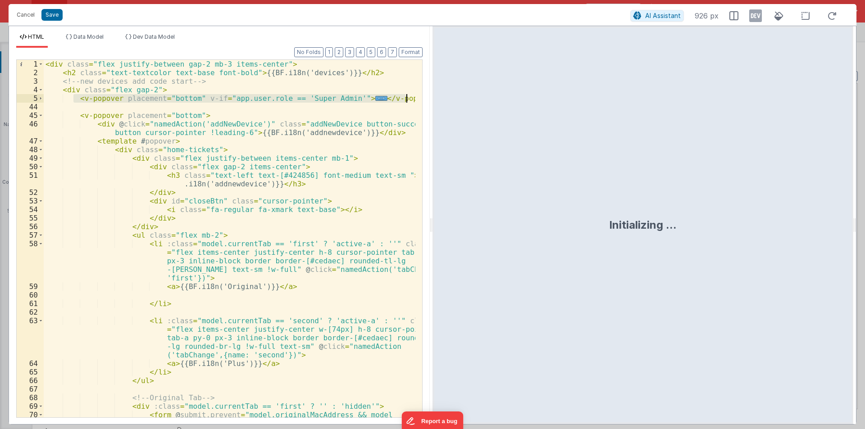
drag, startPoint x: 72, startPoint y: 96, endPoint x: 419, endPoint y: 96, distance: 347.2
click at [419, 96] on div "1 2 3 4 5 44 45 46 47 48 49 50 51 52 53 54 55 56 57 58 59 60 61 62 63 64 65 66 …" at bounding box center [219, 238] width 406 height 358
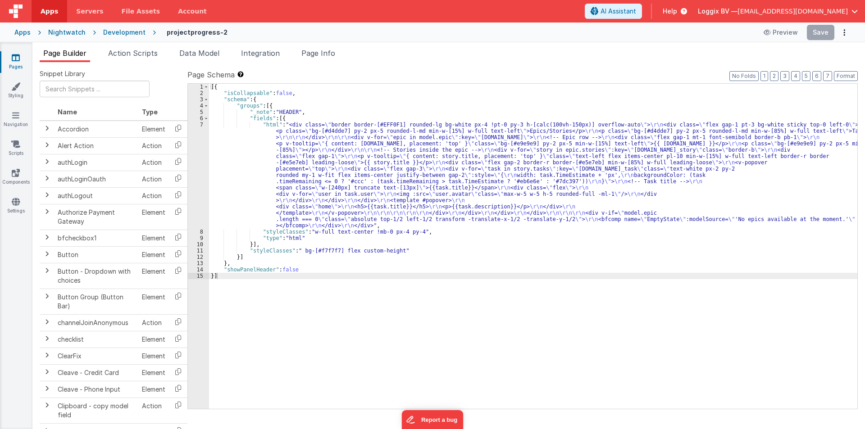
click at [52, 10] on span "Apps" at bounding box center [50, 11] width 18 height 9
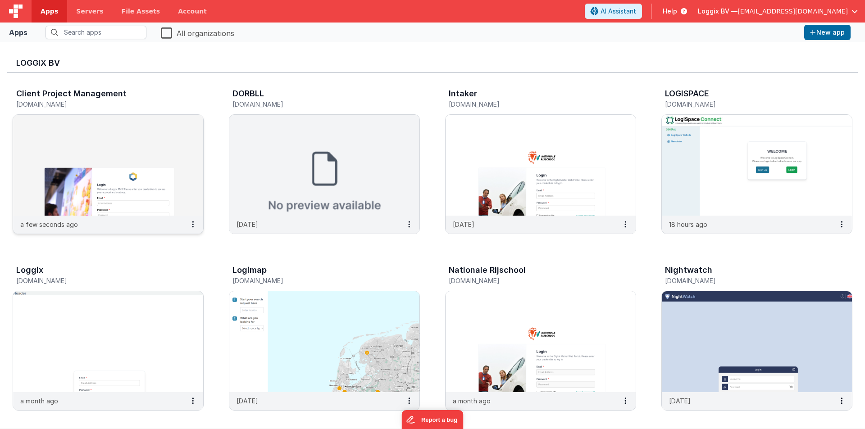
click at [106, 145] on img at bounding box center [108, 165] width 190 height 101
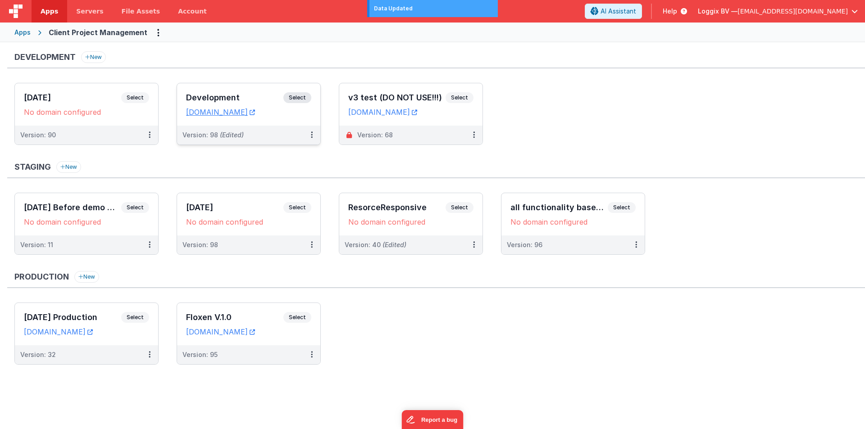
click at [200, 97] on h3 "Development" at bounding box center [234, 97] width 97 height 9
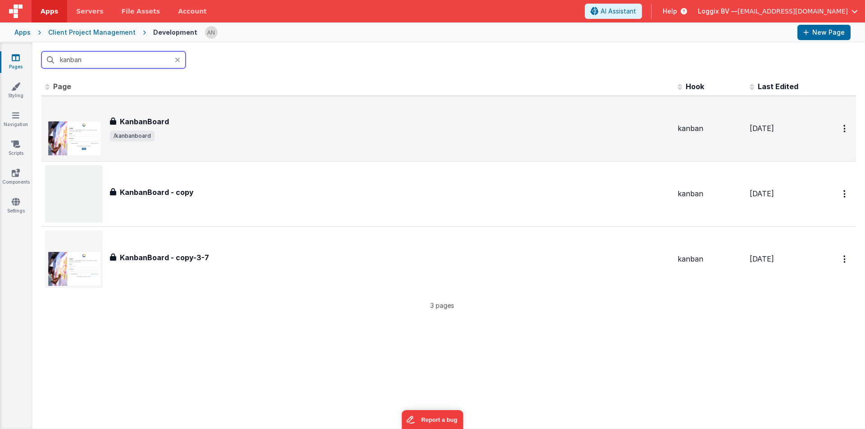
type input "kanban"
click at [126, 110] on div "KanbanBoard KanbanBoard /kanbanboard" at bounding box center [357, 129] width 625 height 58
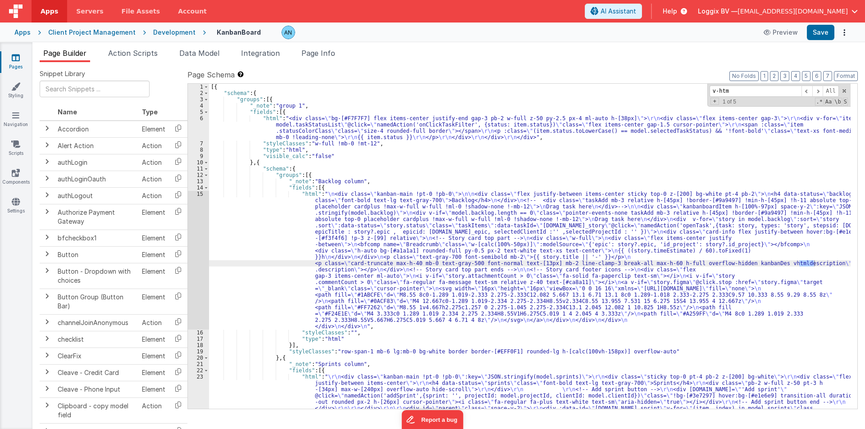
type input "v-html"
click at [196, 236] on div "15" at bounding box center [198, 260] width 21 height 139
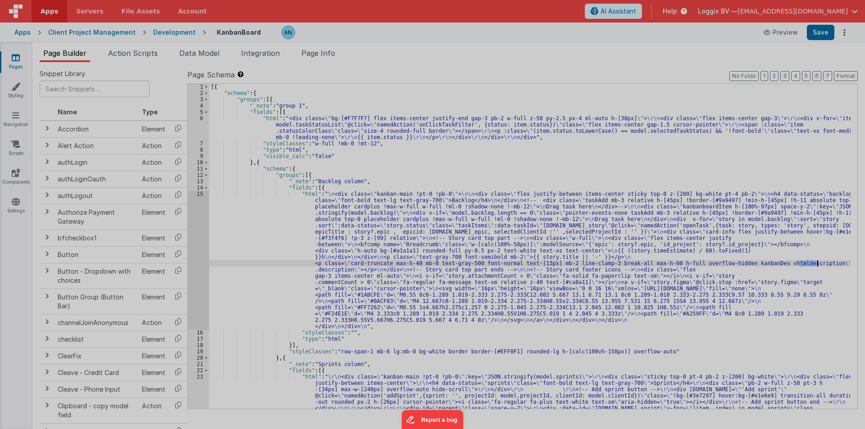
click at [196, 236] on div at bounding box center [432, 214] width 865 height 429
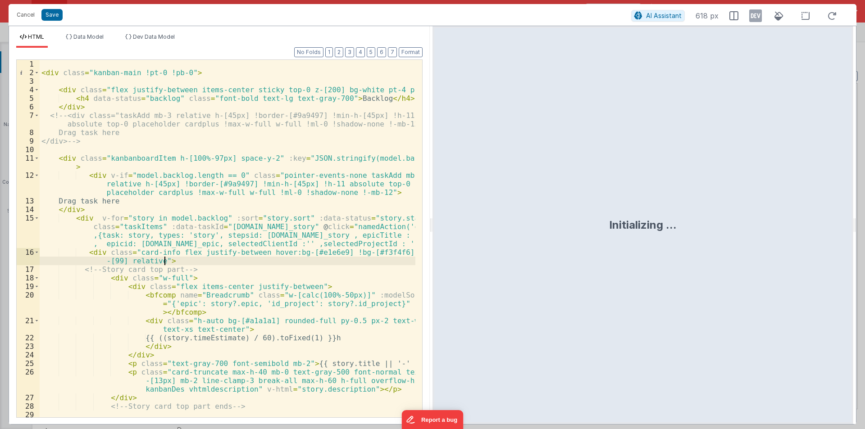
click at [230, 264] on div "< div class = "kanban-main !pt-0 !pb-0" > < div class = "flex justify-between i…" at bounding box center [228, 247] width 376 height 375
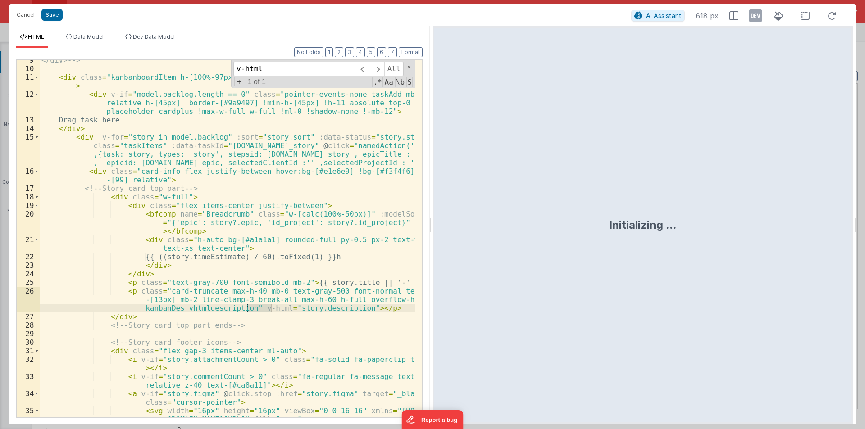
scroll to position [81, 0]
type input "v-html"
click at [282, 338] on div "</div> --> < div class = "kanbanboardItem h-[100%-97px] space-y-2" :key = "JSON…" at bounding box center [228, 247] width 376 height 383
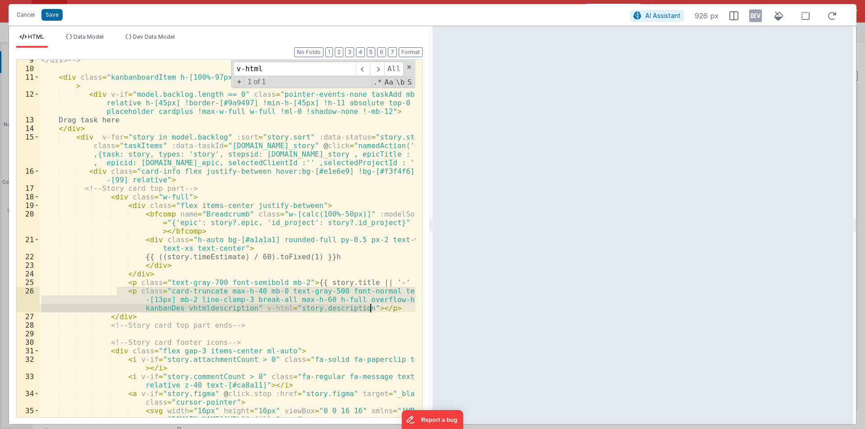
drag, startPoint x: 118, startPoint y: 292, endPoint x: 375, endPoint y: 310, distance: 257.7
click at [375, 310] on div "</div> --> < div class = "kanbanboardItem h-[100%-97px] space-y-2" :key = "JSON…" at bounding box center [228, 247] width 376 height 383
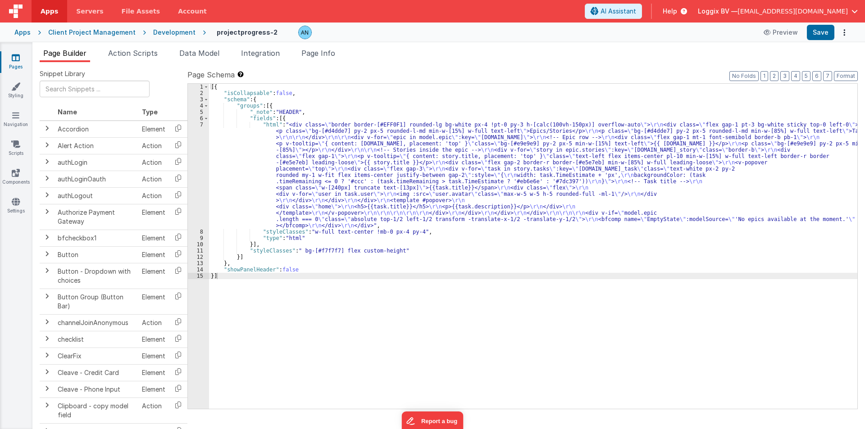
click at [220, 184] on div "[{ "isCollapsable" : false , "schema" : { "groups" : [{ "_note" : "HEADER" , "f…" at bounding box center [533, 253] width 648 height 338
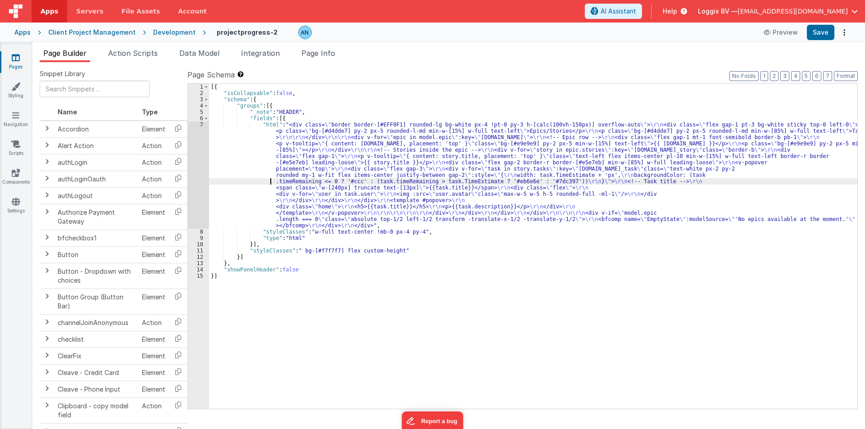
click at [198, 150] on div "7" at bounding box center [198, 175] width 21 height 107
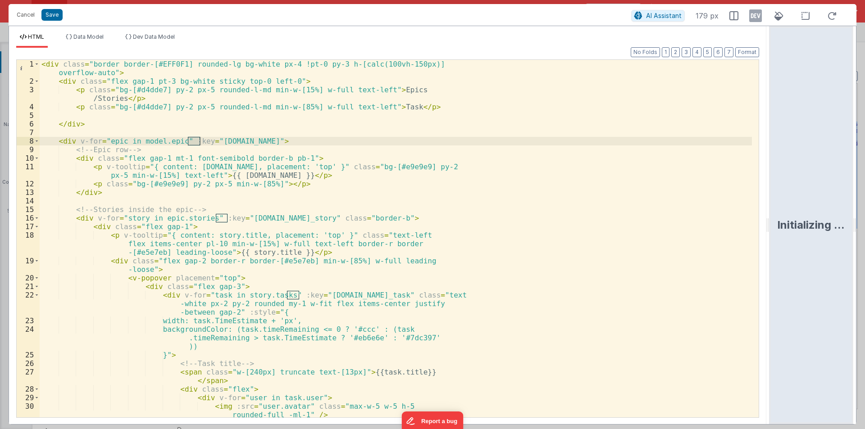
drag, startPoint x: 431, startPoint y: 222, endPoint x: 864, endPoint y: 222, distance: 433.2
click at [864, 222] on html "Cancel Save AI Assistant 179 px HTML Data Model Dev Data Model Format 7 6 5 4 3…" at bounding box center [432, 214] width 865 height 429
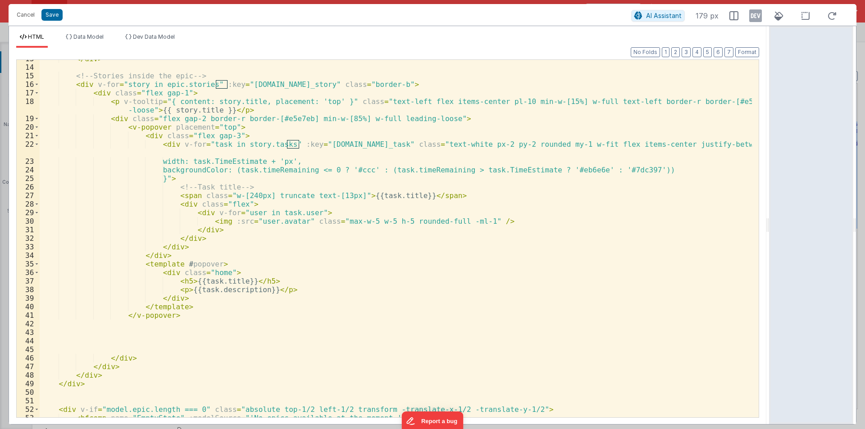
scroll to position [108, 0]
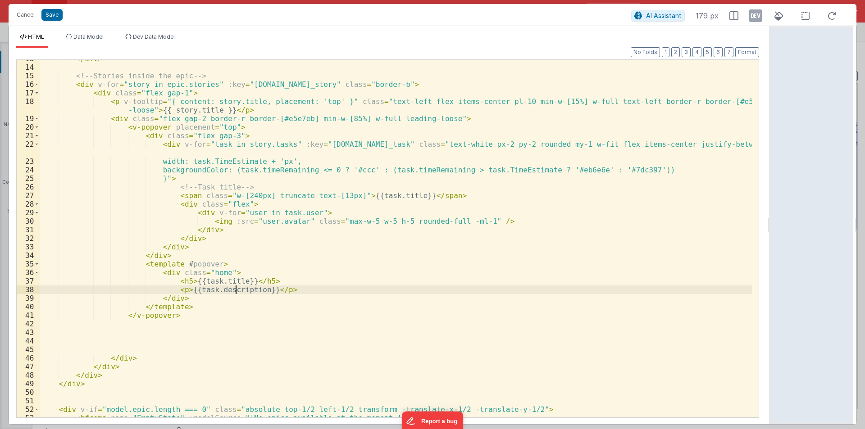
click at [235, 289] on div "</ div > <!-- Stories inside the epic --> < div v-for = "story in epic.stories"…" at bounding box center [396, 241] width 712 height 375
click at [149, 154] on div "</ div > <!-- Stories inside the epic --> < div v-for = "story in epic.stories"…" at bounding box center [396, 241] width 712 height 375
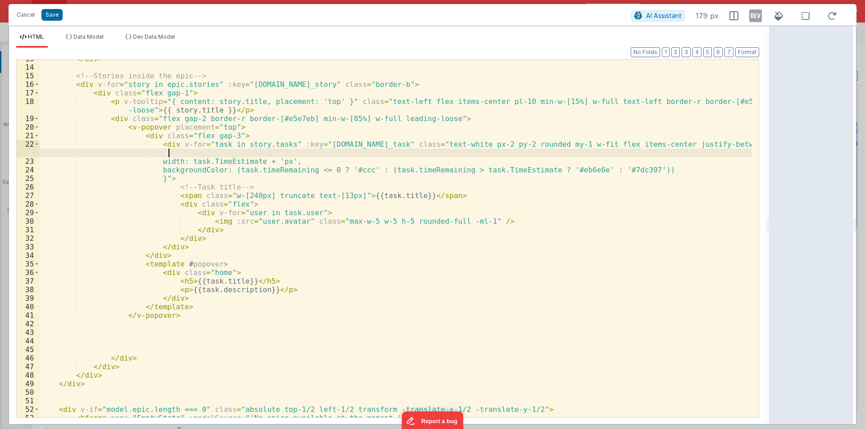
click at [48, 151] on div "</ div > <!-- Stories inside the epic --> < div v-for = "story in epic.stories"…" at bounding box center [396, 241] width 712 height 375
click at [41, 153] on div "</ div > <!-- Stories inside the epic --> < div v-for = "story in epic.stories"…" at bounding box center [396, 241] width 712 height 375
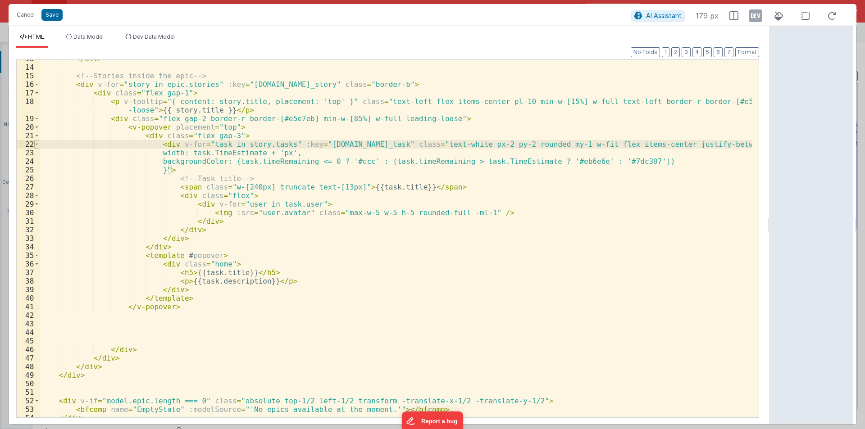
click at [38, 144] on span at bounding box center [36, 144] width 5 height 9
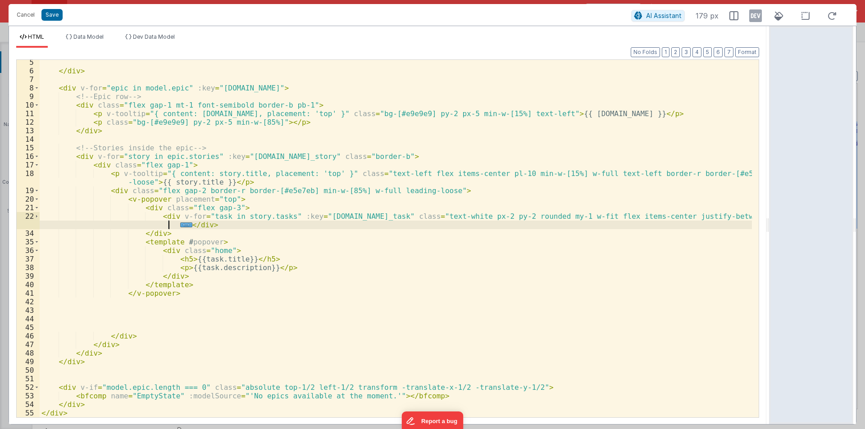
scroll to position [36, 0]
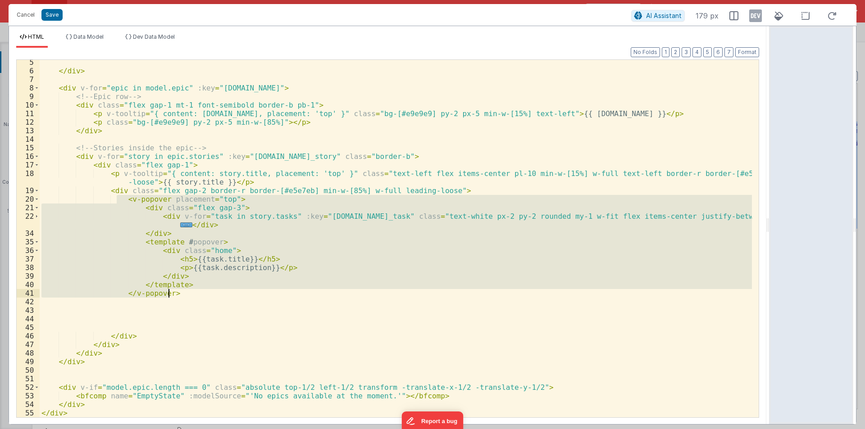
drag, startPoint x: 117, startPoint y: 197, endPoint x: 187, endPoint y: 293, distance: 119.2
click at [187, 293] on div "</ div > < div v-for = "epic in model.epic" :key = "epic.name" > <!-- Epic row …" at bounding box center [396, 245] width 712 height 375
click at [208, 286] on div "</ div > < div v-for = "epic in model.epic" :key = "epic.name" > <!-- Epic row …" at bounding box center [396, 239] width 712 height 358
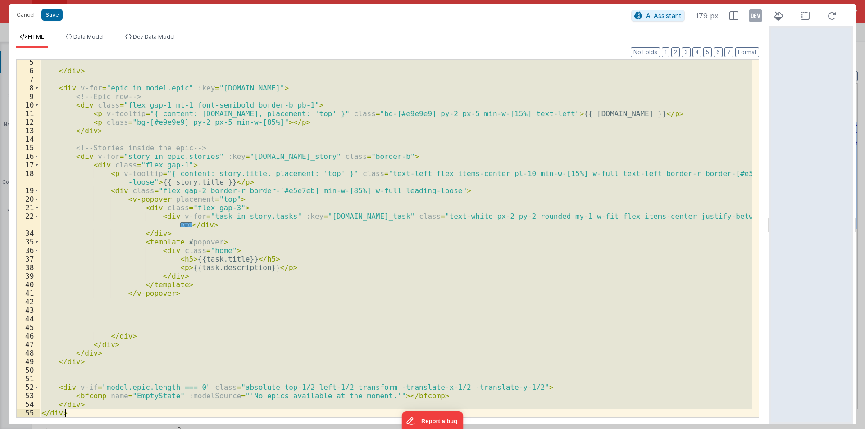
click at [204, 317] on div "</ div > < div v-for = "epic in model.epic" :key = "epic.name" > <!-- Epic row …" at bounding box center [396, 239] width 712 height 358
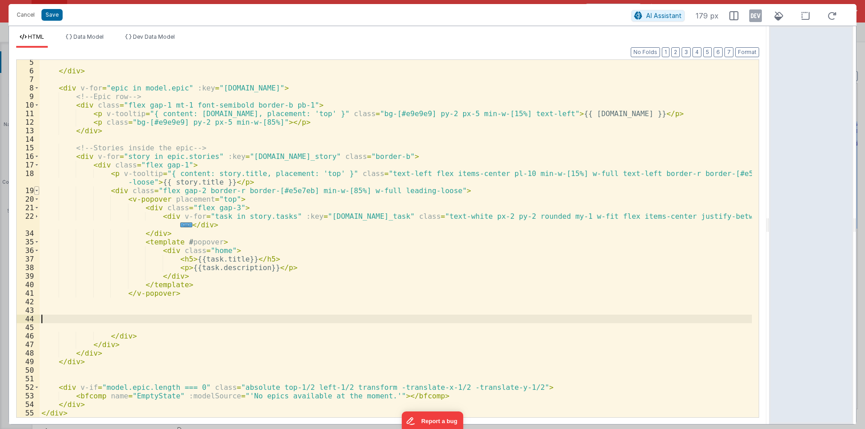
click at [36, 190] on span at bounding box center [36, 190] width 5 height 9
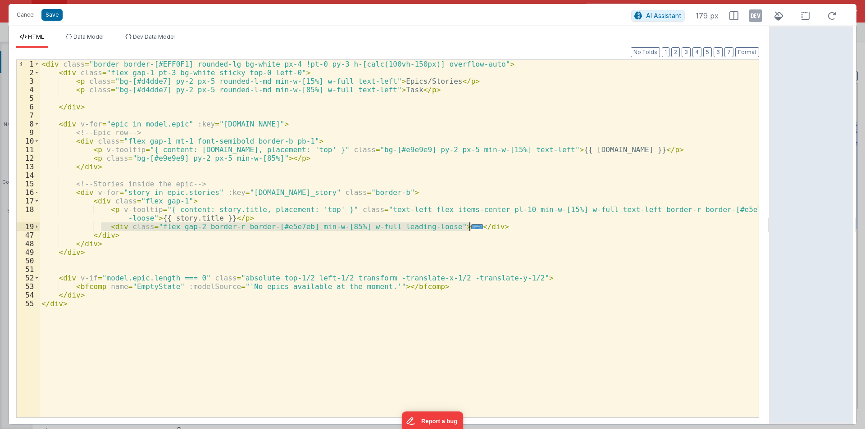
drag, startPoint x: 101, startPoint y: 227, endPoint x: 489, endPoint y: 224, distance: 387.7
click at [489, 224] on div "< div class = "border border-[#EFF0F1] rounded-lg bg-white px-4 !pt-0 py-3 h-[c…" at bounding box center [399, 247] width 719 height 375
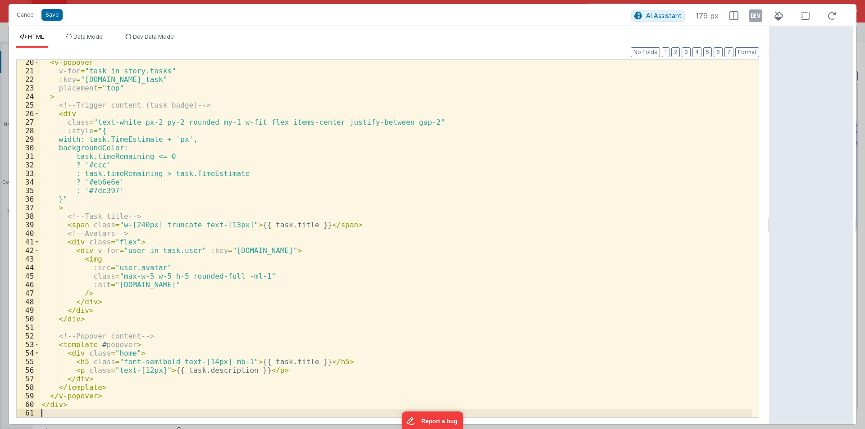
scroll to position [173, 0]
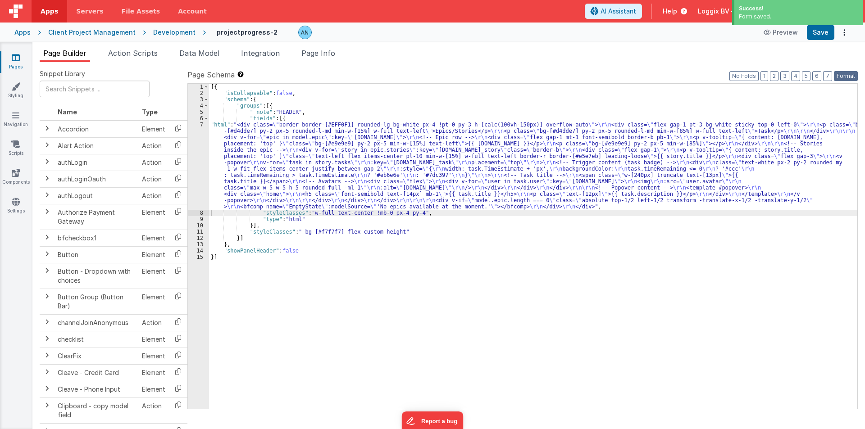
click at [843, 76] on button "Format" at bounding box center [845, 76] width 24 height 10
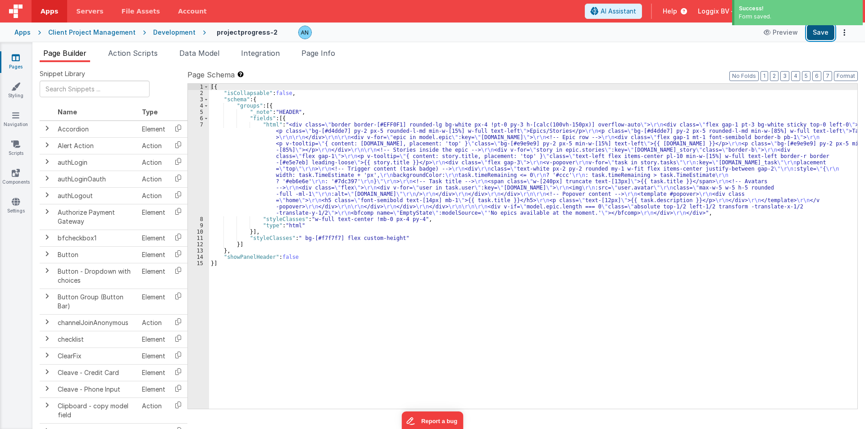
click at [820, 32] on button "Save" at bounding box center [819, 32] width 27 height 15
click at [229, 155] on div "[{ "isCollapsable" : false , "schema" : { "groups" : [{ "_note" : "HEADER" , "f…" at bounding box center [533, 253] width 648 height 338
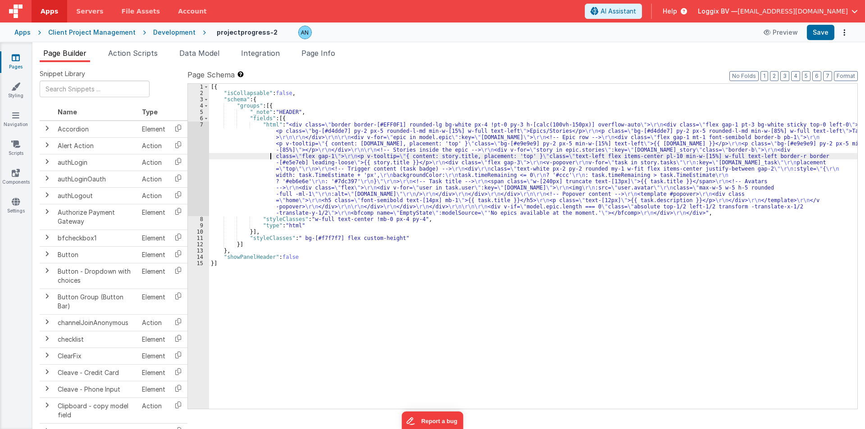
click at [193, 151] on div "7" at bounding box center [198, 169] width 21 height 95
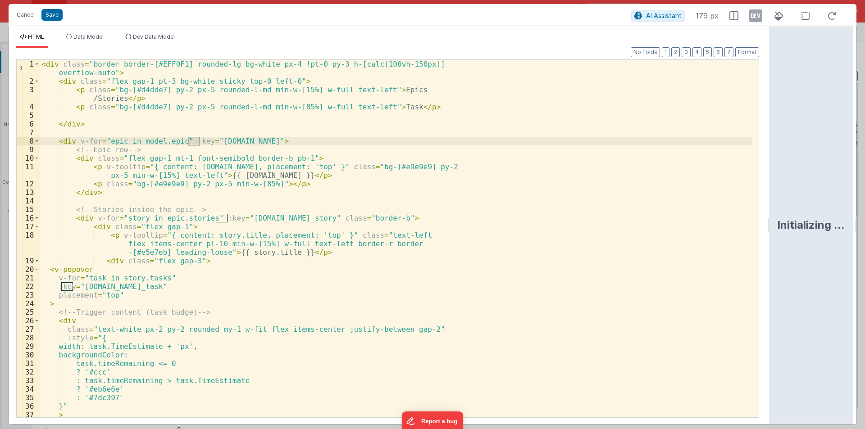
drag, startPoint x: 431, startPoint y: 220, endPoint x: 789, endPoint y: 170, distance: 360.9
click at [864, 219] on html "Cancel Save AI Assistant 179 px HTML Data Model Dev Data Model Format 7 6 5 4 3…" at bounding box center [432, 214] width 865 height 429
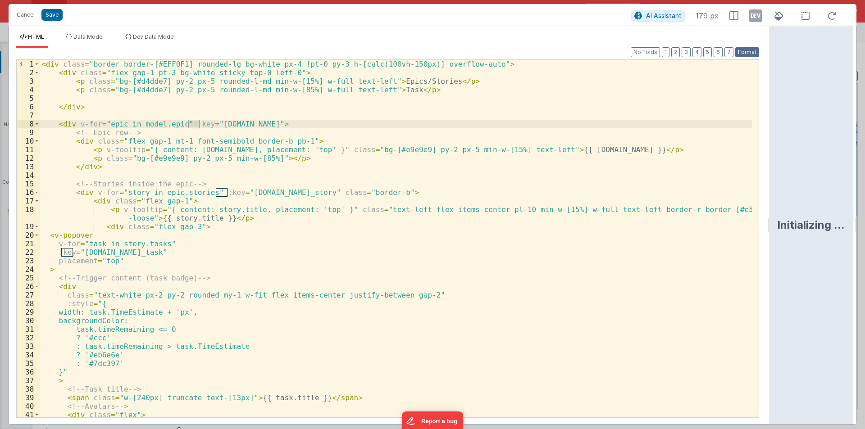
click at [749, 51] on button "Format" at bounding box center [747, 52] width 24 height 10
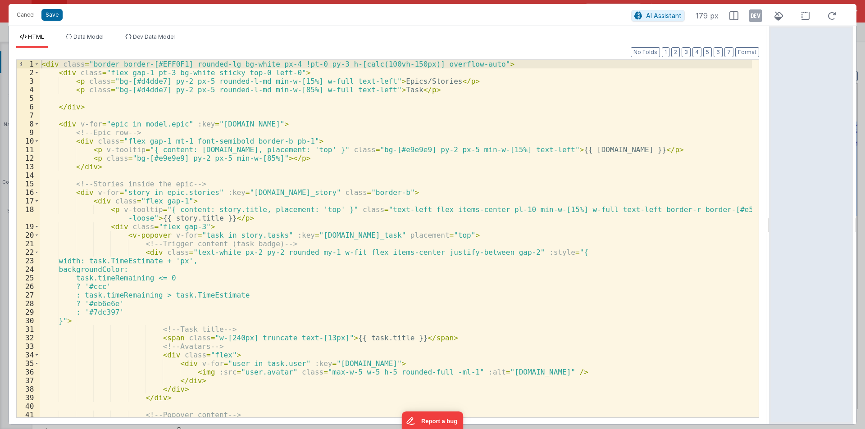
click at [514, 208] on div "< div class = "border border-[#EFF0F1] rounded-lg bg-white px-4 !pt-0 py-3 h-[c…" at bounding box center [396, 247] width 712 height 375
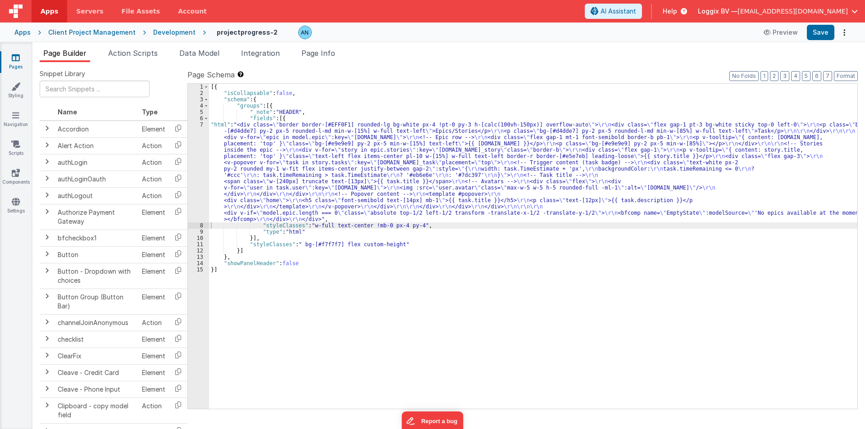
click at [194, 159] on div "7" at bounding box center [198, 172] width 21 height 101
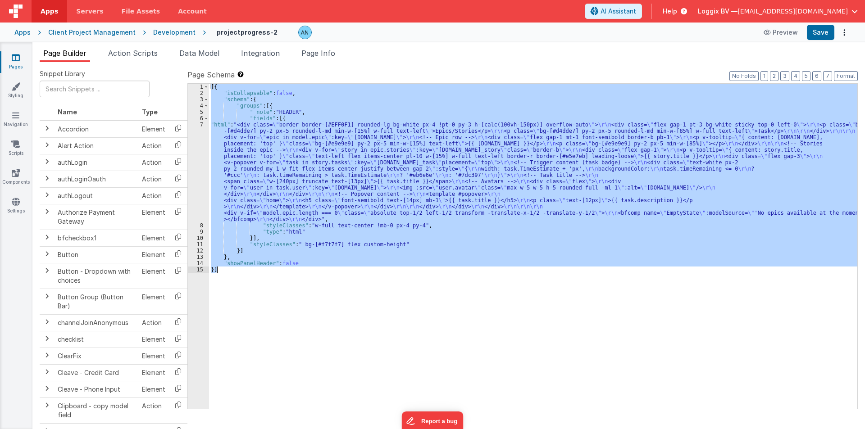
click at [194, 159] on div "7" at bounding box center [198, 172] width 21 height 101
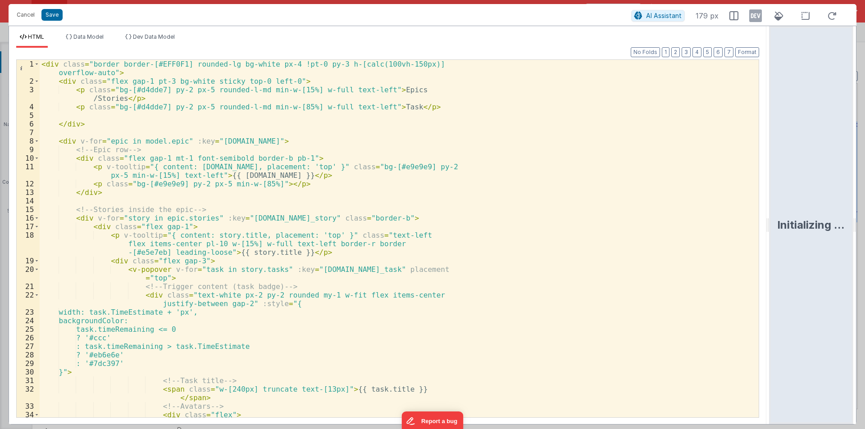
drag, startPoint x: 430, startPoint y: 224, endPoint x: 864, endPoint y: 224, distance: 433.6
click at [864, 224] on html "Cancel Save AI Assistant 179 px HTML Data Model Dev Data Model Format 7 6 5 4 3…" at bounding box center [432, 214] width 865 height 429
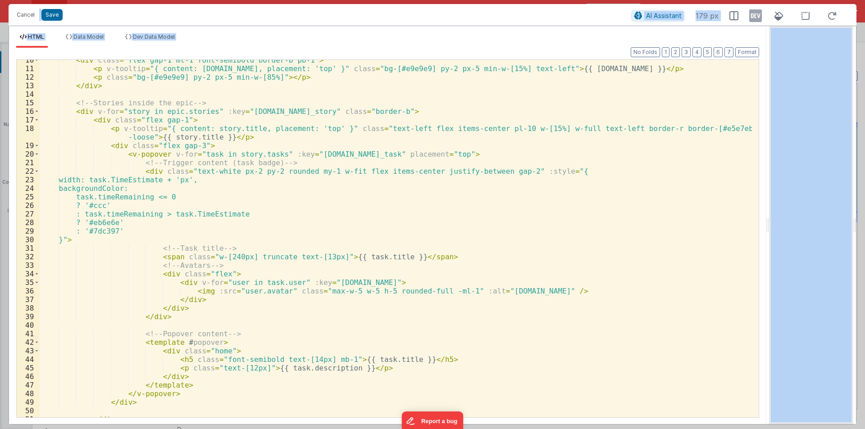
scroll to position [135, 0]
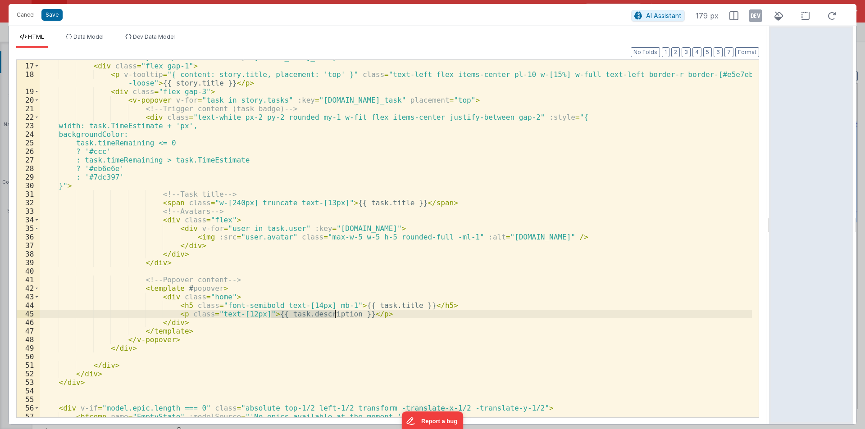
drag, startPoint x: 272, startPoint y: 315, endPoint x: 335, endPoint y: 315, distance: 63.5
click at [335, 315] on div "< div v-for = "story in epic.stories" :key = "story.id_story" class = "border-b…" at bounding box center [396, 240] width 712 height 375
click at [254, 313] on div "< div v-for = "story in epic.stories" :key = "story.id_story" class = "border-b…" at bounding box center [396, 240] width 712 height 375
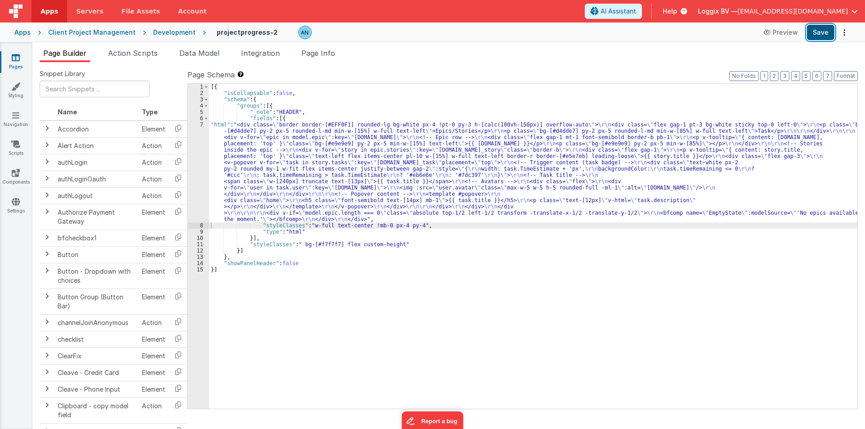
click at [814, 34] on button "Save" at bounding box center [819, 32] width 27 height 15
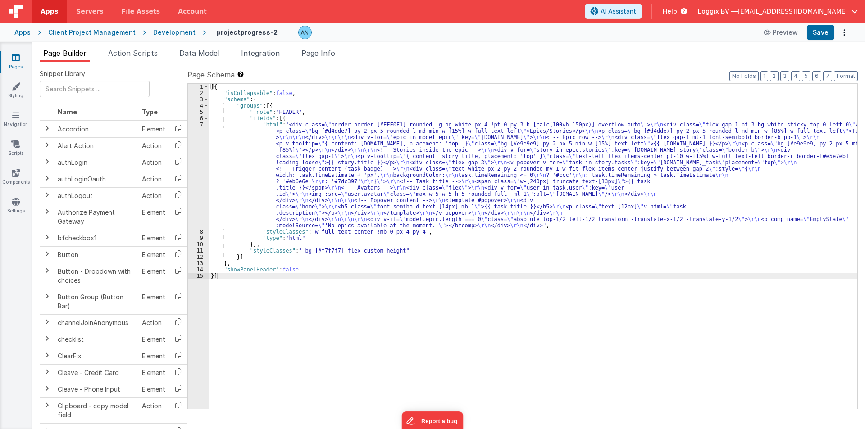
click at [241, 211] on div "[{ "isCollapsable" : false , "schema" : { "groups" : [{ "_note" : "HEADER" , "f…" at bounding box center [533, 253] width 648 height 338
click at [199, 177] on div "7" at bounding box center [198, 175] width 21 height 107
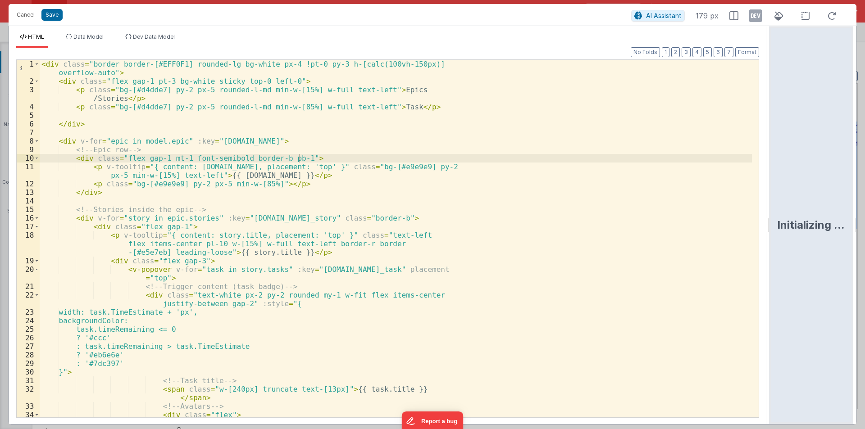
drag, startPoint x: 429, startPoint y: 214, endPoint x: 864, endPoint y: 221, distance: 435.5
click at [864, 221] on html "Cancel Save AI Assistant 179 px HTML Data Model Dev Data Model Format 7 6 5 4 3…" at bounding box center [432, 214] width 865 height 429
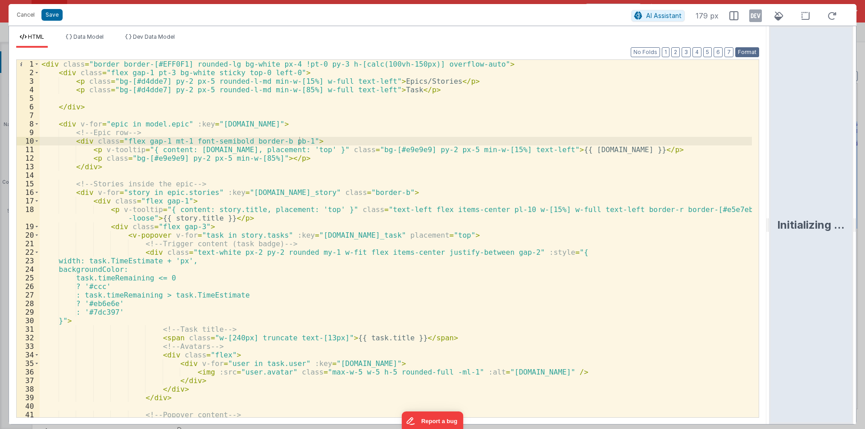
click at [745, 51] on button "Format" at bounding box center [747, 52] width 24 height 10
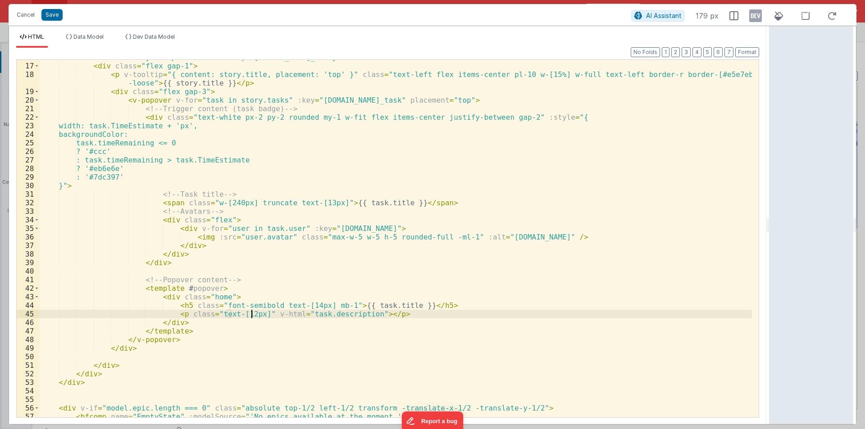
click at [250, 313] on div "< div v-for = "story in epic.stories" :key = "[DOMAIN_NAME]_story" class = "bor…" at bounding box center [396, 240] width 712 height 375
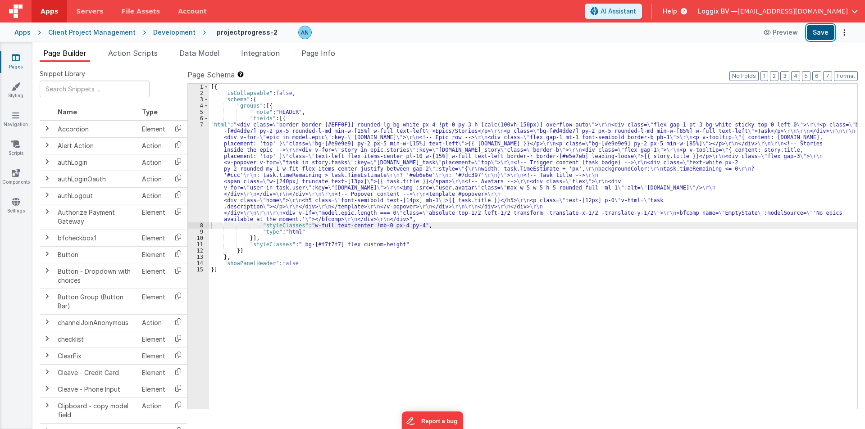
click at [825, 28] on button "Save" at bounding box center [819, 32] width 27 height 15
click at [849, 74] on button "Format" at bounding box center [845, 76] width 24 height 10
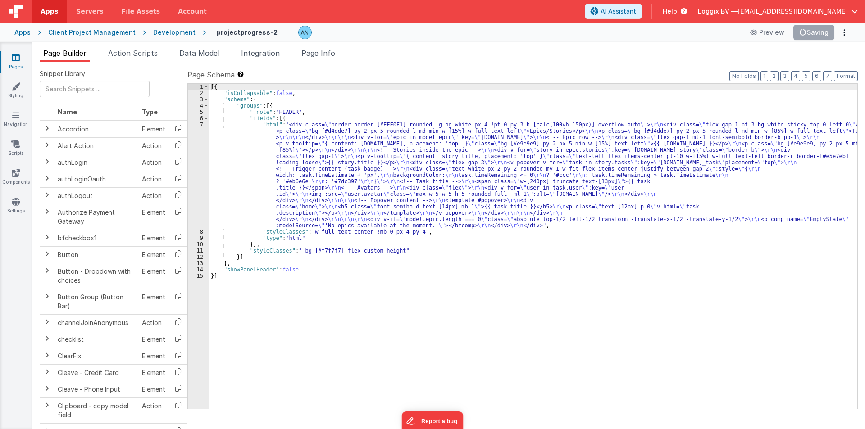
click at [300, 111] on div "[{ "isCollapsable" : false , "schema" : { "groups" : [{ "_note" : "HEADER" , "f…" at bounding box center [533, 253] width 648 height 338
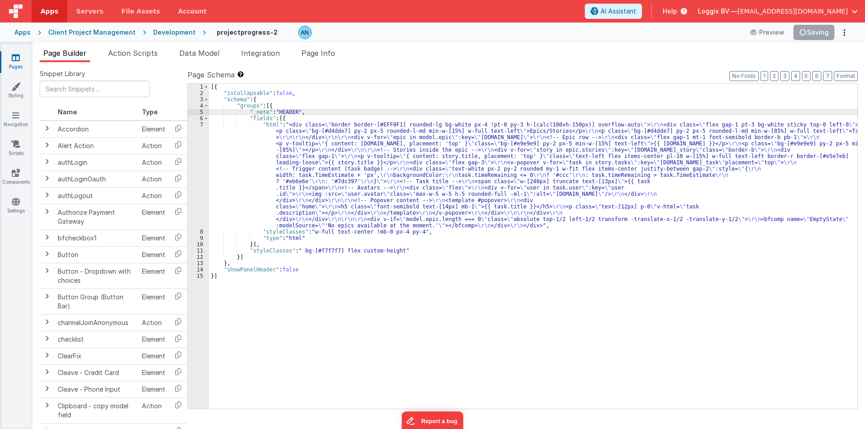
click at [301, 102] on div "[{ "isCollapsable" : false , "schema" : { "groups" : [{ "_note" : "HEADER" , "f…" at bounding box center [533, 253] width 648 height 338
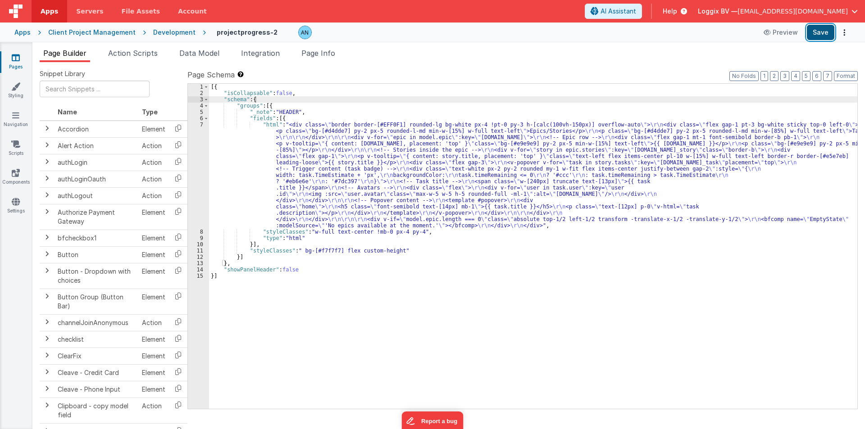
click at [813, 27] on button "Save" at bounding box center [819, 32] width 27 height 15
click at [292, 93] on div "[{ "isCollapsable" : false , "schema" : { "groups" : [{ "_note" : "HEADER" , "f…" at bounding box center [533, 253] width 648 height 338
click at [258, 100] on div "[{ "isCollapsable" : false , "schema" : { "groups" : [{ "_note" : "HEADER" , "f…" at bounding box center [533, 253] width 648 height 338
click at [232, 173] on div "[{ "isCollapsable" : false , "schema" : { "groups" : [{ "_note" : "HEADER" , "f…" at bounding box center [533, 253] width 648 height 338
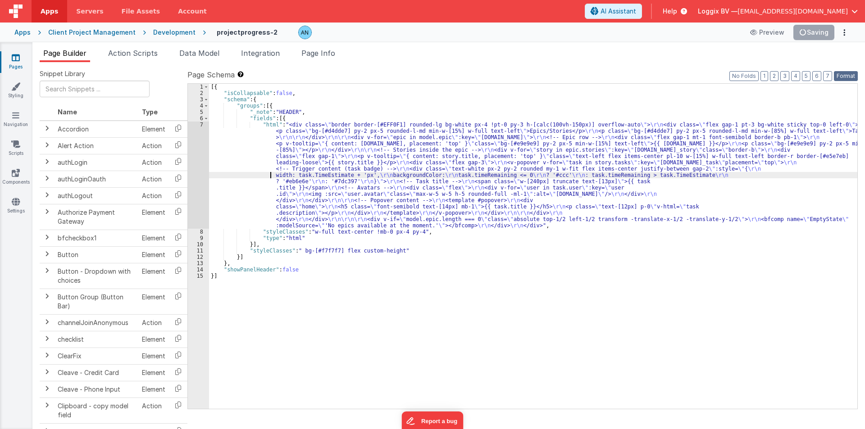
click at [841, 74] on button "Format" at bounding box center [845, 76] width 24 height 10
click at [192, 127] on div "7" at bounding box center [198, 175] width 21 height 107
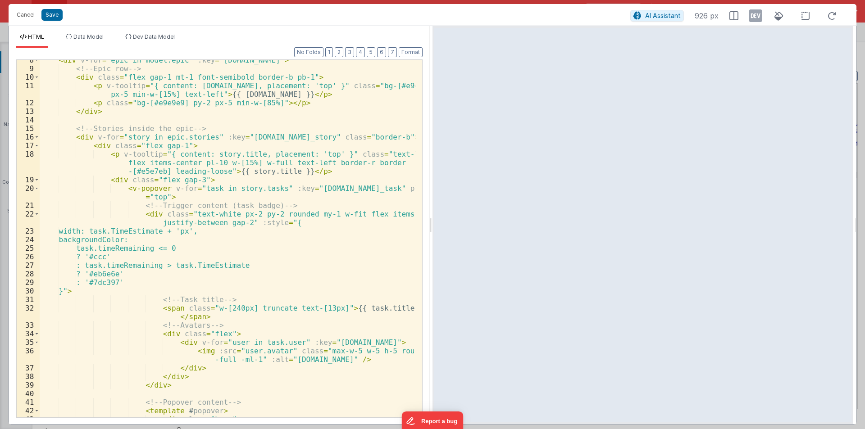
scroll to position [81, 0]
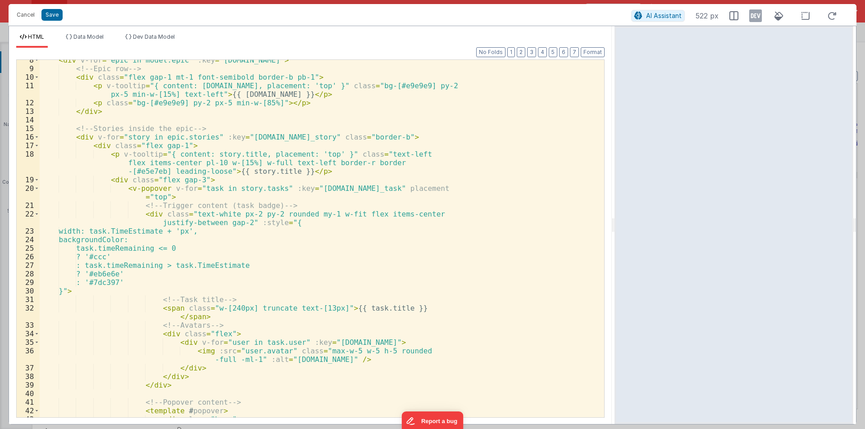
drag, startPoint x: 429, startPoint y: 221, endPoint x: 615, endPoint y: 220, distance: 186.4
click at [615, 220] on html "Cancel Save AI Assistant 522 px HTML Data Model Dev Data Model Format 7 6 5 4 3…" at bounding box center [432, 214] width 865 height 429
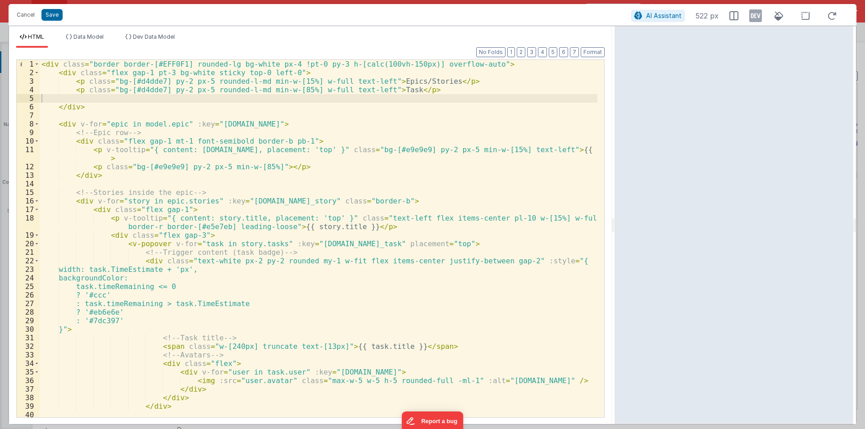
scroll to position [0, 0]
click at [598, 49] on button "Format" at bounding box center [592, 52] width 24 height 10
click at [495, 215] on div "< div class = "border border-[#EFF0F1] rounded-lg bg-white px-4 !pt-0 py-3 h-[c…" at bounding box center [318, 247] width 557 height 375
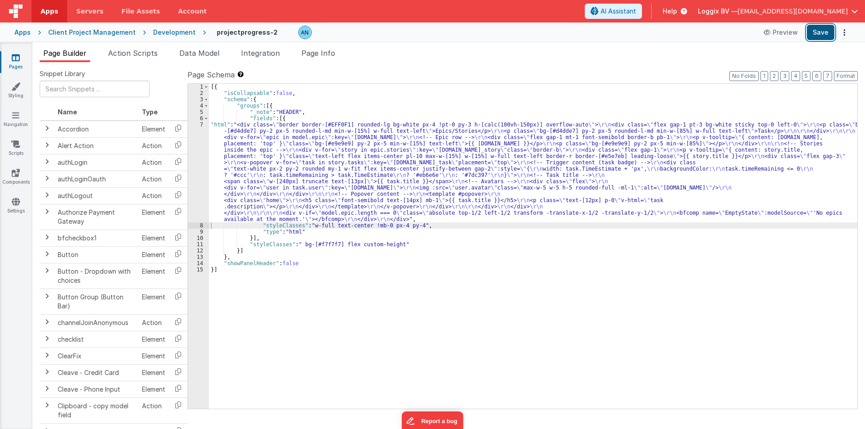
click at [812, 30] on button "Save" at bounding box center [819, 32] width 27 height 15
click at [845, 74] on button "Format" at bounding box center [845, 76] width 24 height 10
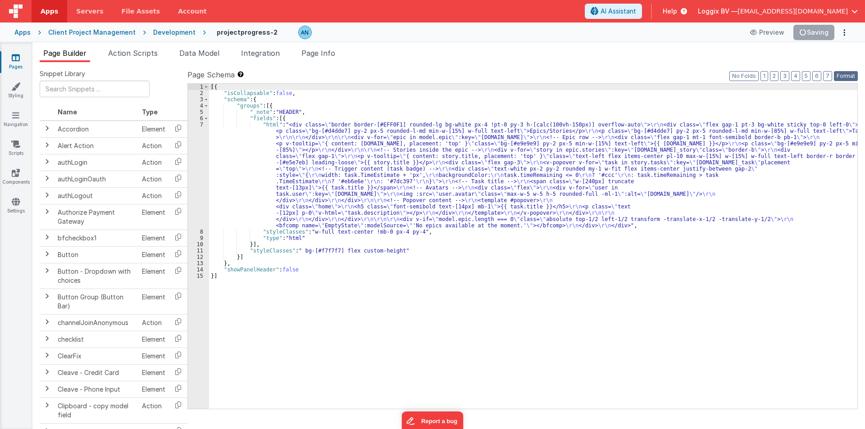
click at [841, 72] on button "Format" at bounding box center [845, 76] width 24 height 10
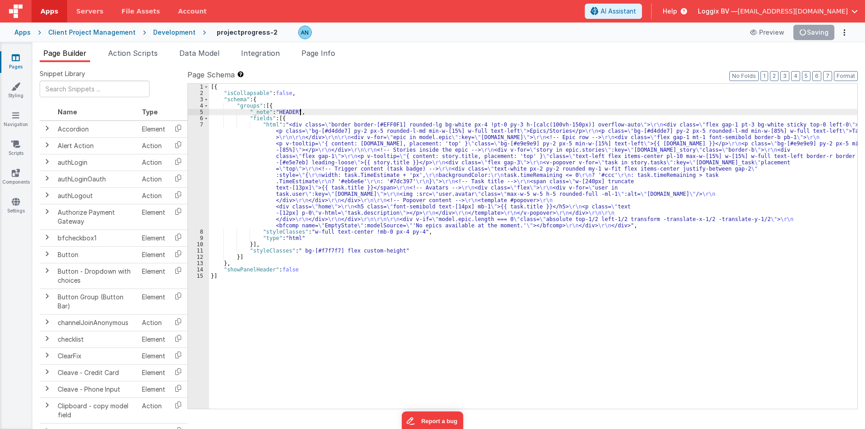
click at [310, 113] on div "[{ "isCollapsable" : false , "schema" : { "groups" : [{ "_note" : "HEADER" , "f…" at bounding box center [533, 253] width 648 height 338
click at [813, 34] on button "Save" at bounding box center [819, 32] width 27 height 15
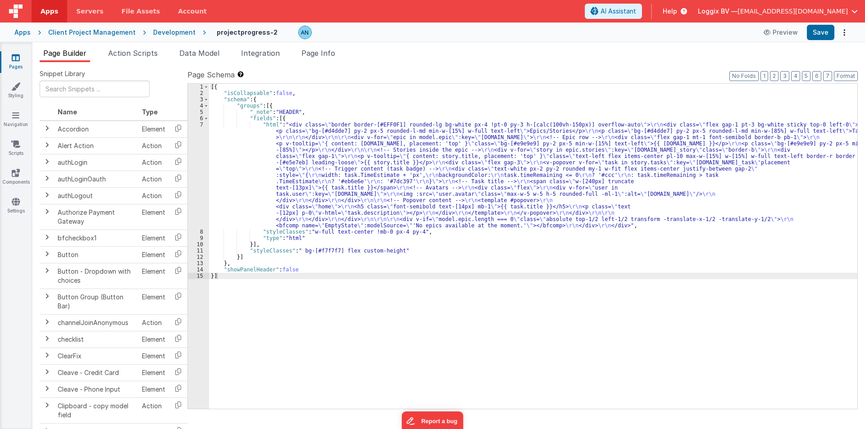
click at [233, 179] on div "[{ "isCollapsable" : false , "schema" : { "groups" : [{ "_note" : "HEADER" , "f…" at bounding box center [533, 253] width 648 height 338
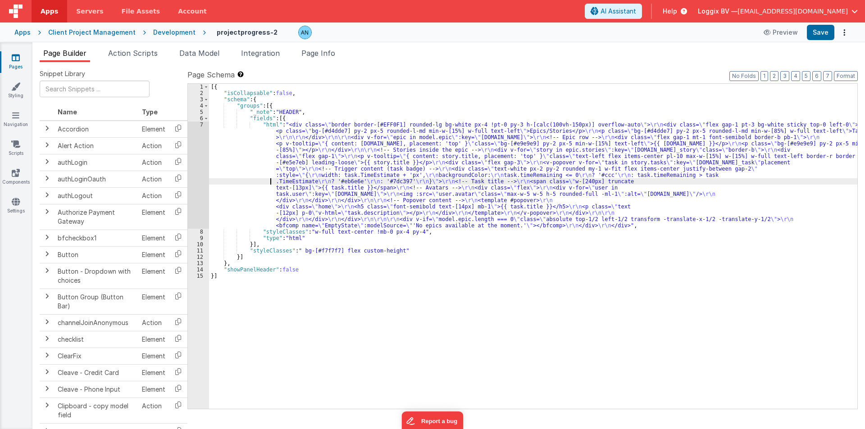
click at [190, 148] on div "7" at bounding box center [198, 175] width 21 height 107
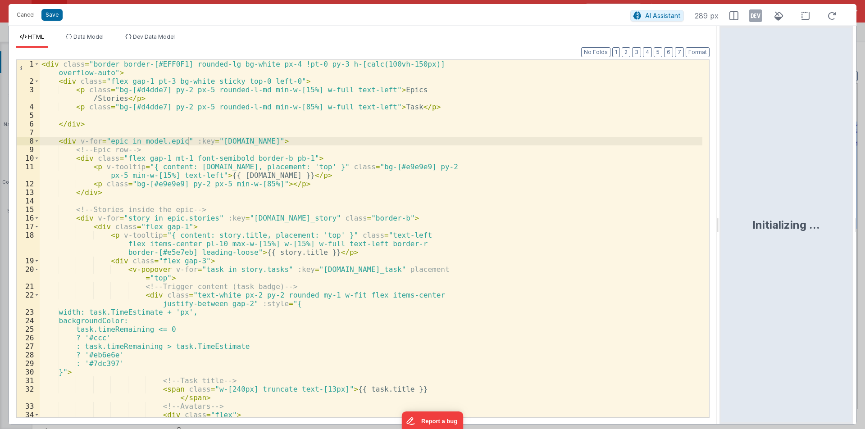
drag, startPoint x: 431, startPoint y: 224, endPoint x: 797, endPoint y: 222, distance: 365.6
click at [804, 224] on html "Cancel Save AI Assistant 289 px HTML Data Model Dev Data Model Format 7 6 5 4 3…" at bounding box center [432, 214] width 865 height 429
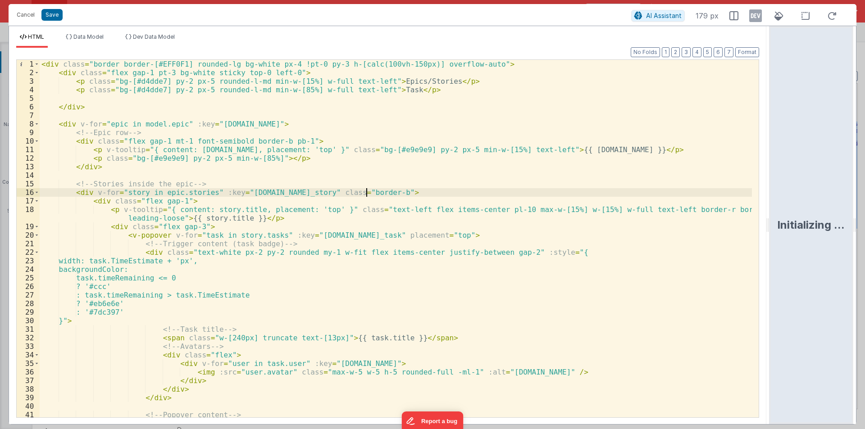
click at [374, 192] on div "< div class = "border border-[#EFF0F1] rounded-lg bg-white px-4 !pt-0 py-3 h-[c…" at bounding box center [396, 247] width 712 height 375
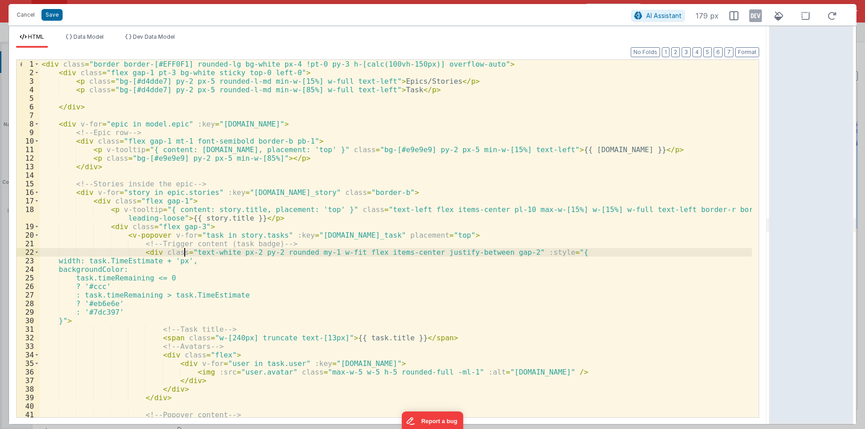
click at [184, 249] on div "< div class = "border border-[#EFF0F1] rounded-lg bg-white px-4 !pt-0 py-3 h-[c…" at bounding box center [396, 247] width 712 height 375
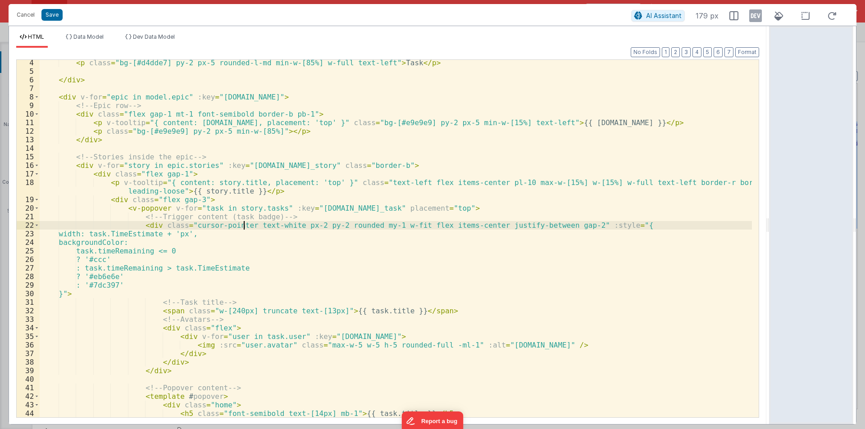
scroll to position [54, 0]
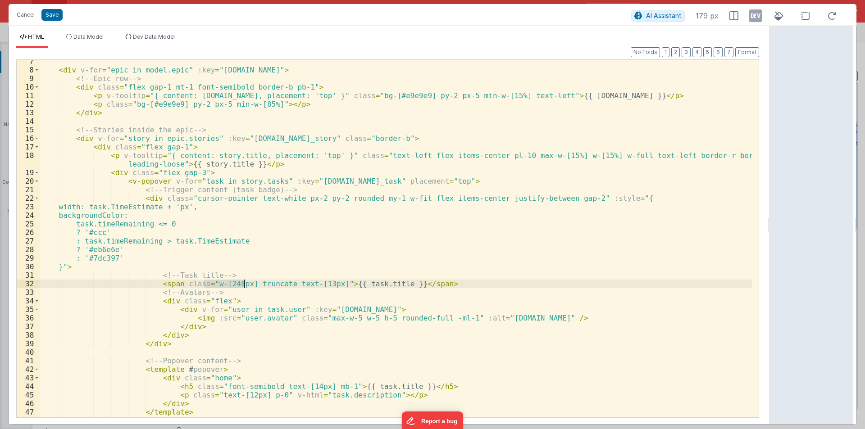
drag, startPoint x: 205, startPoint y: 285, endPoint x: 243, endPoint y: 285, distance: 37.4
click at [243, 285] on div "< div v-for = "epic in model.epic" :key = "[DOMAIN_NAME]" > <!-- Epic row --> <…" at bounding box center [396, 244] width 712 height 375
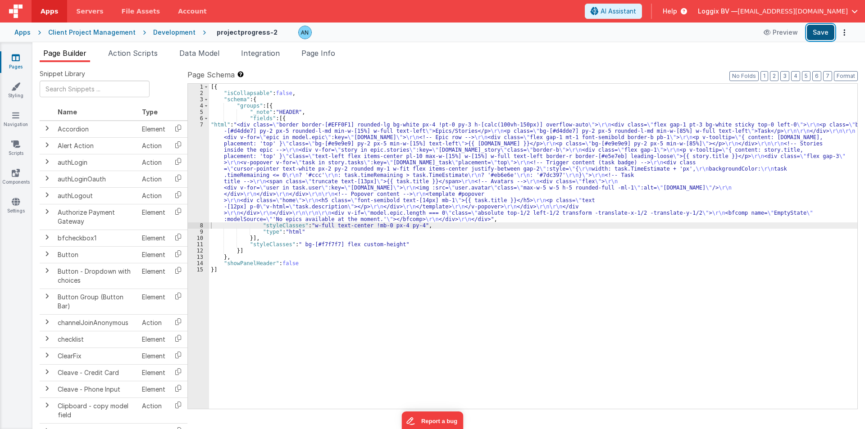
click at [817, 25] on button "Save" at bounding box center [819, 32] width 27 height 15
click at [852, 73] on button "Format" at bounding box center [845, 76] width 24 height 10
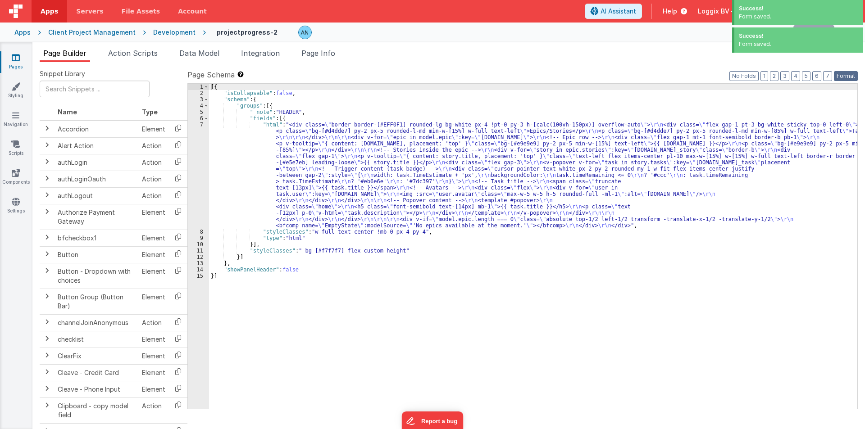
click at [845, 76] on button "Format" at bounding box center [845, 76] width 24 height 10
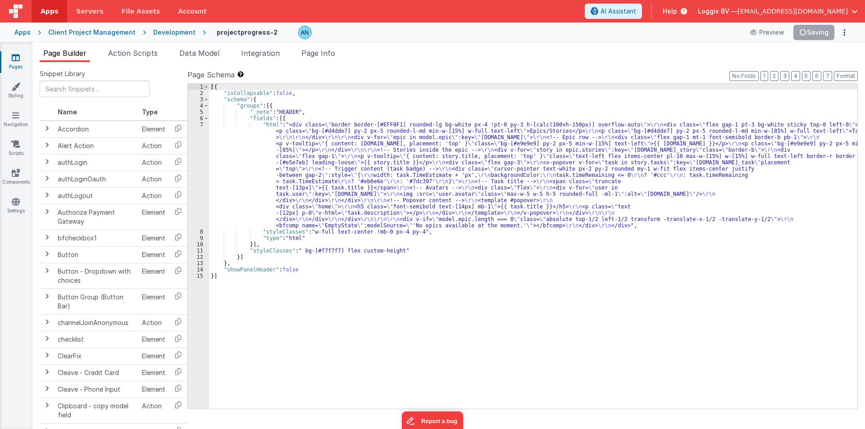
click at [307, 110] on div "[{ "isCollapsable" : false , "schema" : { "groups" : [{ "_note" : "HEADER" , "f…" at bounding box center [533, 253] width 648 height 338
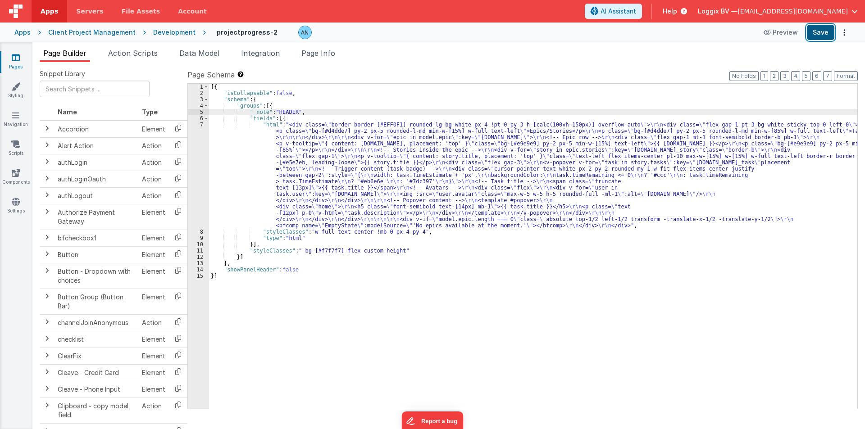
click at [824, 31] on button "Save" at bounding box center [819, 32] width 27 height 15
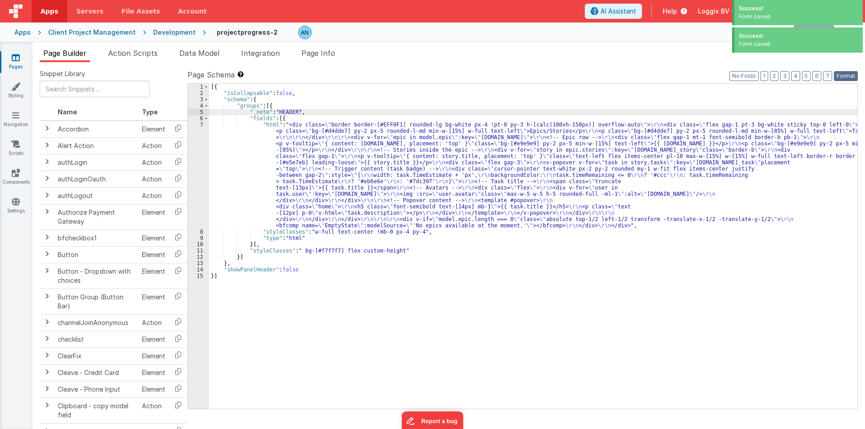
click at [848, 75] on button "Format" at bounding box center [845, 76] width 24 height 10
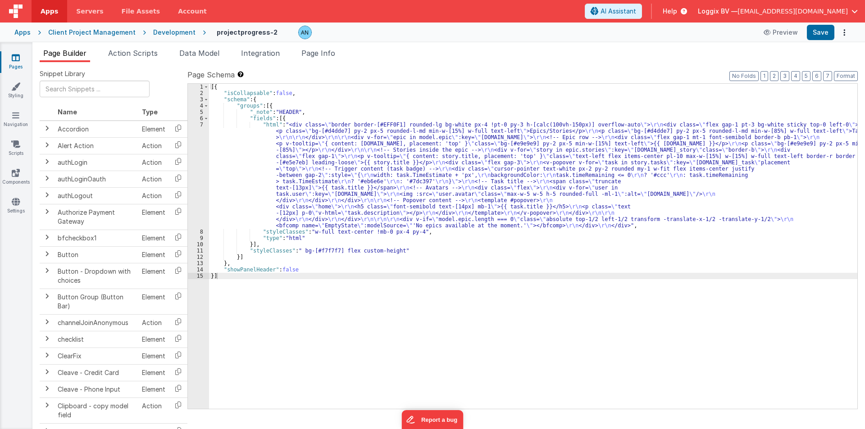
click at [222, 140] on div "[{ "isCollapsable" : false , "schema" : { "groups" : [{ "_note" : "HEADER" , "f…" at bounding box center [533, 253] width 648 height 338
click at [201, 138] on div "7" at bounding box center [198, 175] width 21 height 107
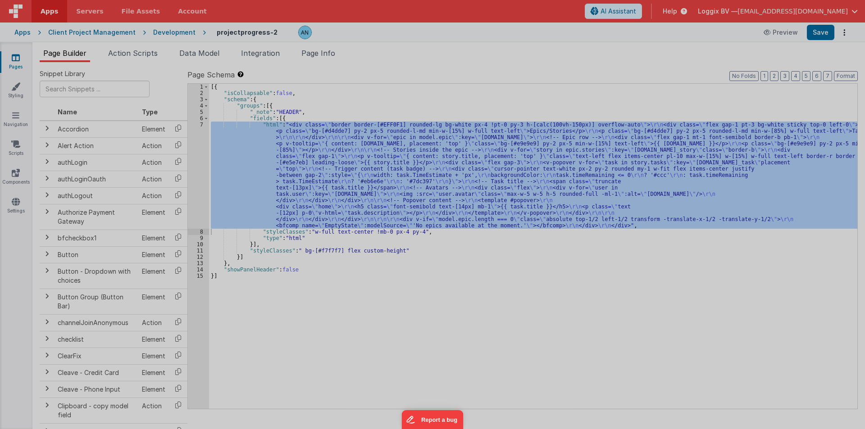
click at [201, 138] on div at bounding box center [432, 214] width 865 height 429
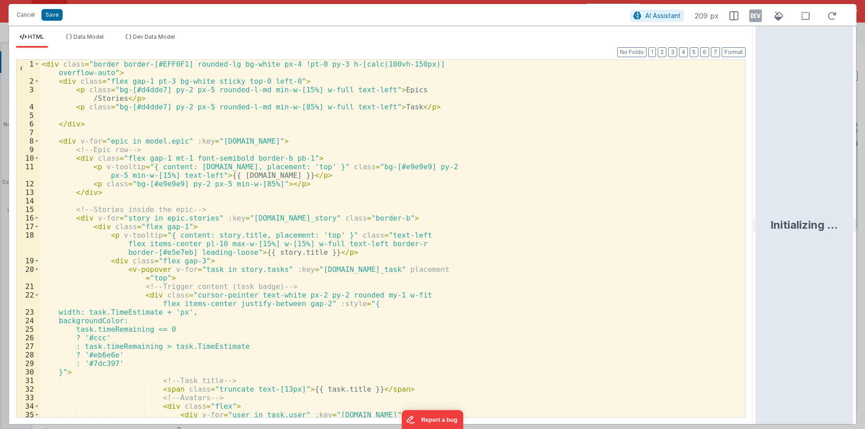
drag, startPoint x: 431, startPoint y: 226, endPoint x: 791, endPoint y: 222, distance: 359.3
click at [791, 222] on html "Cancel Save AI Assistant 209 px HTML Data Model Dev Data Model Format 7 6 5 4 3…" at bounding box center [432, 214] width 865 height 429
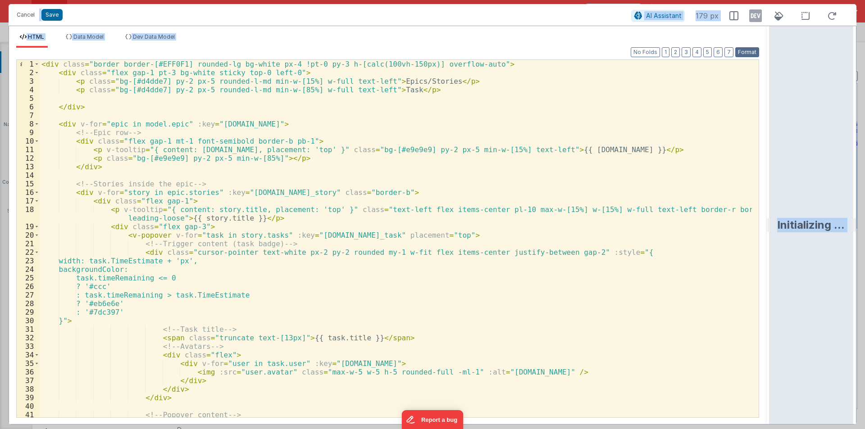
click at [746, 50] on button "Format" at bounding box center [747, 52] width 24 height 10
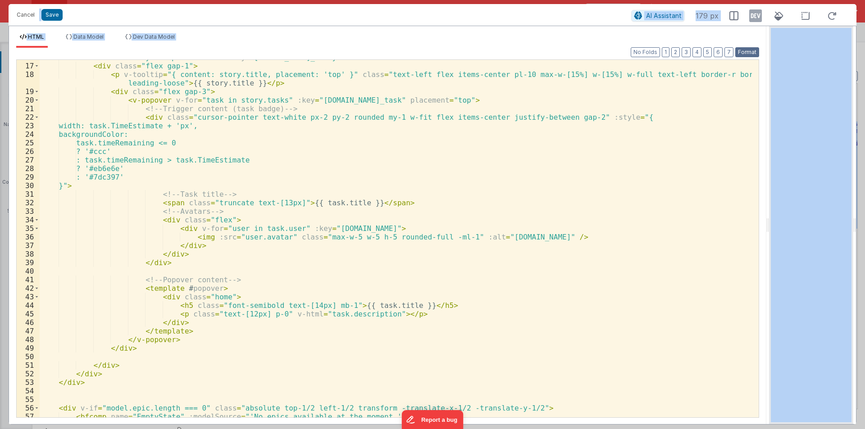
scroll to position [156, 0]
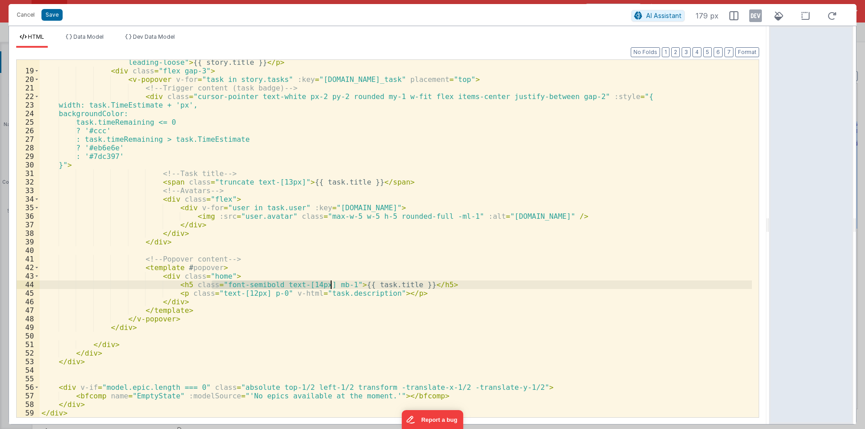
drag, startPoint x: 212, startPoint y: 283, endPoint x: 330, endPoint y: 283, distance: 118.0
click at [330, 283] on div "< p v-tooltip = "{ content: story.title, placement: 'top' }" class = "text-left…" at bounding box center [396, 241] width 712 height 383
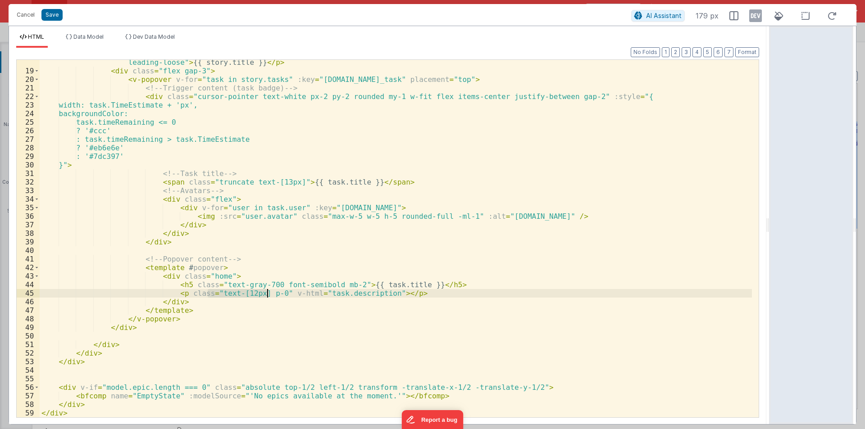
drag, startPoint x: 208, startPoint y: 293, endPoint x: 268, endPoint y: 291, distance: 60.8
click at [268, 291] on div "< p v-tooltip = "{ content: story.title, placement: 'top' }" class = "text-left…" at bounding box center [396, 241] width 712 height 383
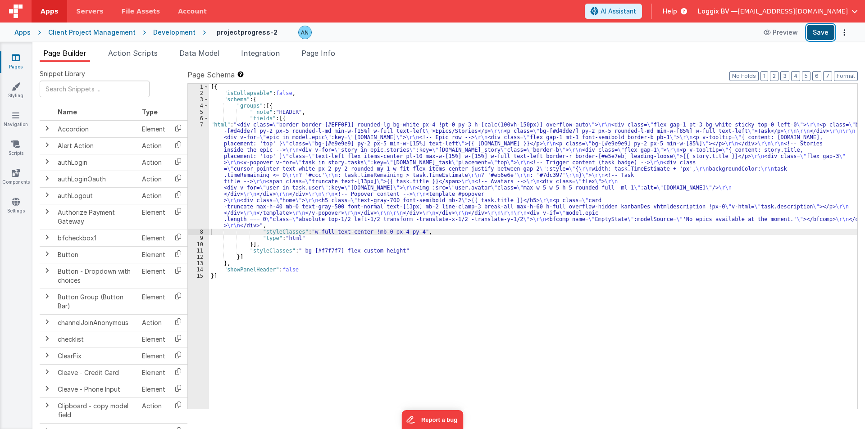
drag, startPoint x: 822, startPoint y: 31, endPoint x: 820, endPoint y: 36, distance: 5.7
click at [822, 31] on button "Save" at bounding box center [819, 32] width 27 height 15
click at [845, 73] on button "Format" at bounding box center [845, 76] width 24 height 10
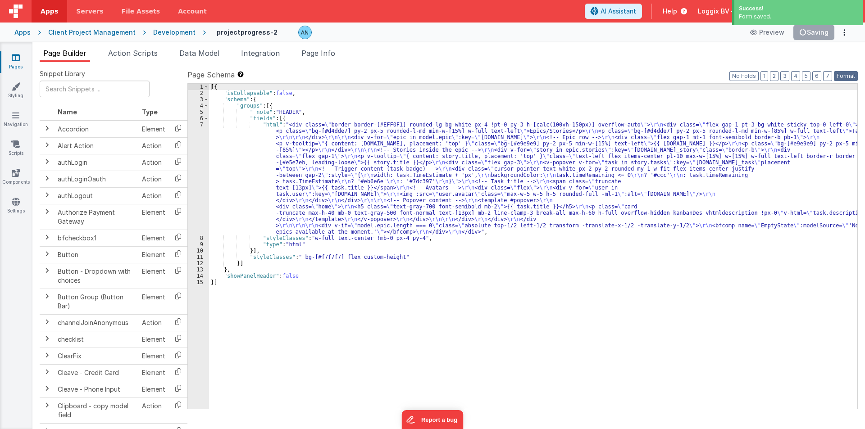
drag, startPoint x: 842, startPoint y: 72, endPoint x: 775, endPoint y: 110, distance: 77.2
click at [843, 72] on button "Format" at bounding box center [845, 76] width 24 height 10
click at [323, 114] on div "[{ "isCollapsable" : false , "schema" : { "groups" : [{ "_note" : "HEADER" , "f…" at bounding box center [533, 253] width 648 height 338
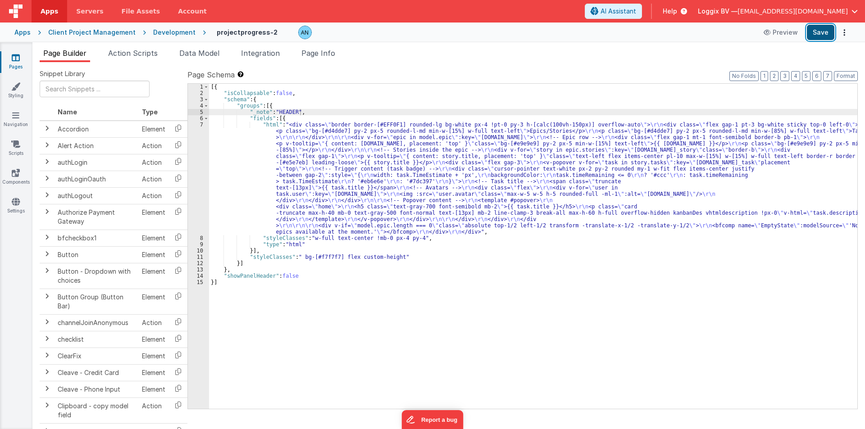
click at [823, 31] on button "Save" at bounding box center [819, 32] width 27 height 15
click at [852, 73] on button "Format" at bounding box center [845, 76] width 24 height 10
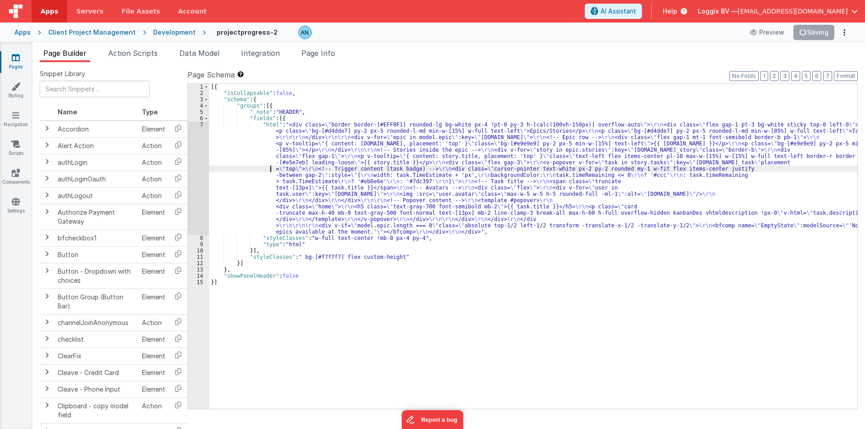
click at [237, 172] on div "[{ "isCollapsable" : false , "schema" : { "groups" : [{ "_note" : "HEADER" , "f…" at bounding box center [533, 253] width 648 height 338
click at [191, 160] on div "7" at bounding box center [198, 178] width 21 height 113
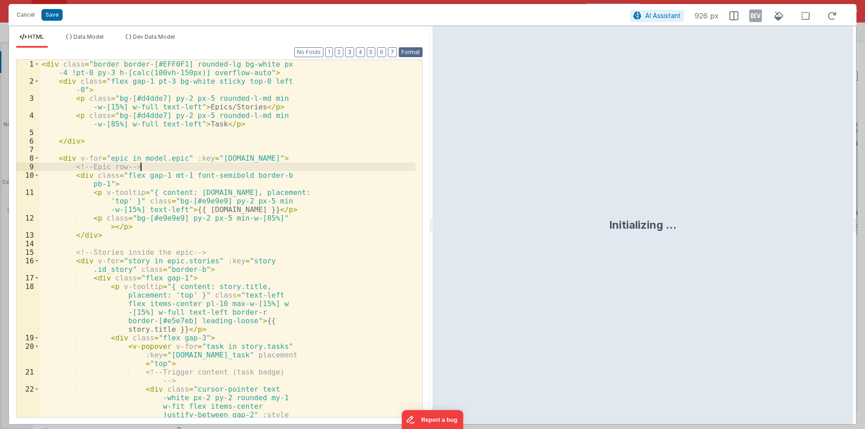
click at [417, 51] on button "Format" at bounding box center [411, 52] width 24 height 10
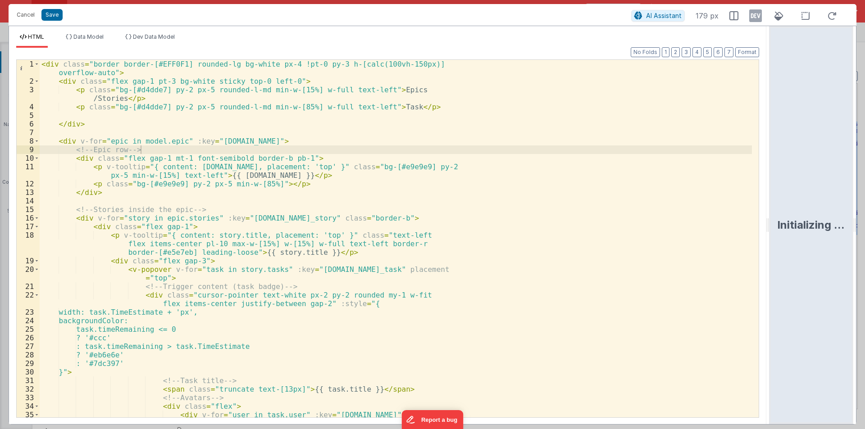
drag, startPoint x: 431, startPoint y: 222, endPoint x: 842, endPoint y: 220, distance: 410.7
click at [842, 220] on html "Cancel Save AI Assistant 179 px HTML Data Model Dev Data Model Format 7 6 5 4 3…" at bounding box center [432, 214] width 865 height 429
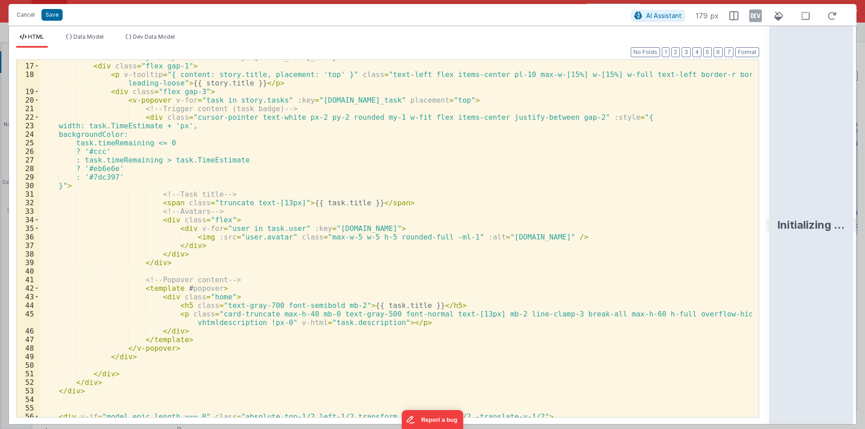
scroll to position [164, 0]
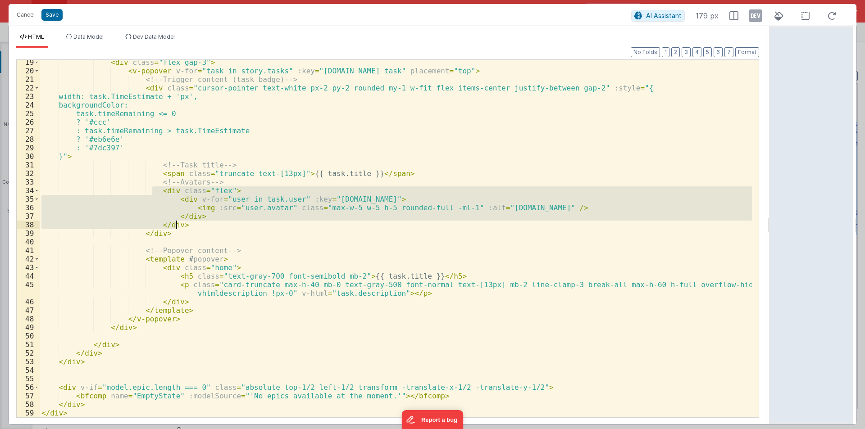
drag, startPoint x: 151, startPoint y: 190, endPoint x: 184, endPoint y: 223, distance: 46.2
click at [184, 223] on div "< div class = "flex gap-3" > < v-popover v-for = "task in story.tasks" :key = "…" at bounding box center [396, 245] width 712 height 375
click at [406, 292] on div "< div class = "flex gap-3" > < v-popover v-for = "task in story.tasks" :key = "…" at bounding box center [396, 245] width 712 height 375
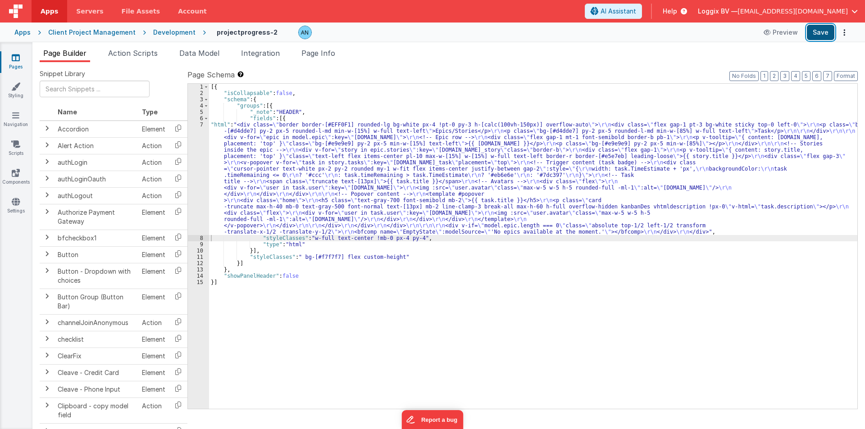
click at [826, 30] on button "Save" at bounding box center [819, 32] width 27 height 15
click at [847, 73] on button "Format" at bounding box center [845, 76] width 24 height 10
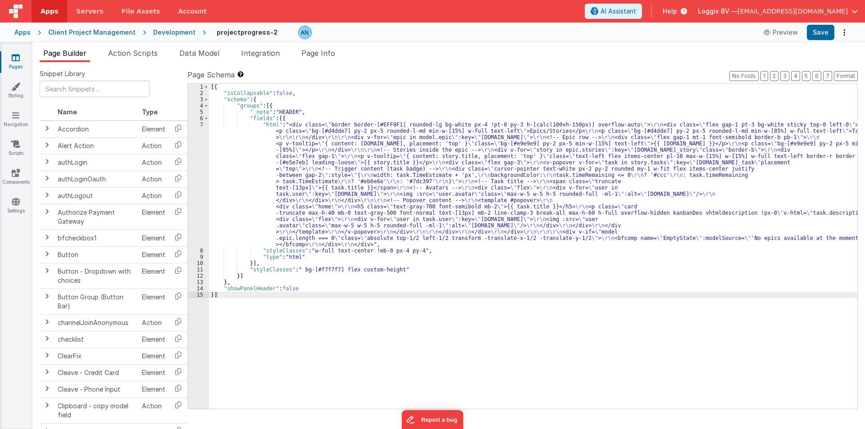
click at [258, 176] on div "[{ "isCollapsable" : false , "schema" : { "groups" : [{ "_note" : "HEADER" , "f…" at bounding box center [533, 253] width 648 height 338
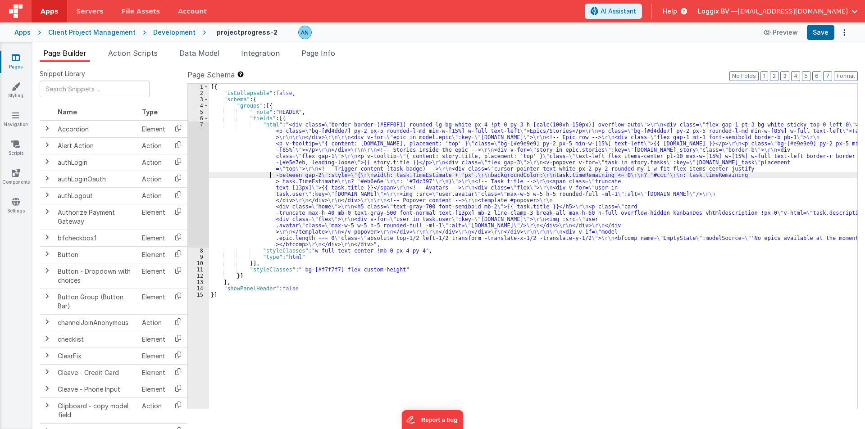
click at [189, 138] on div "7" at bounding box center [198, 185] width 21 height 126
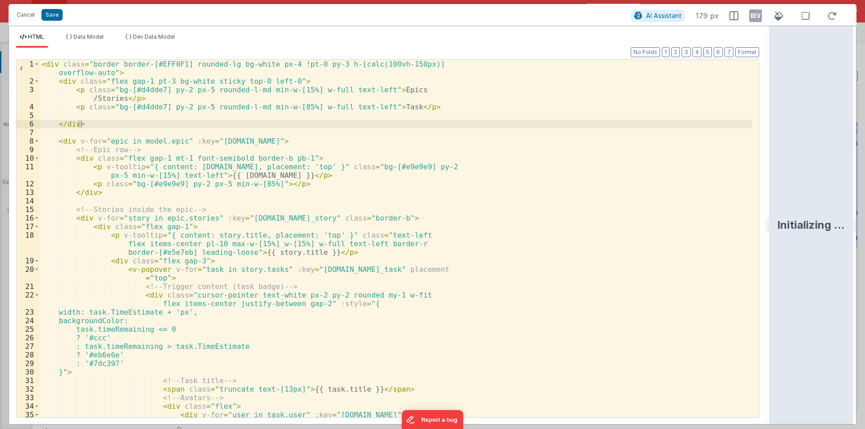
drag, startPoint x: 429, startPoint y: 220, endPoint x: 800, endPoint y: 208, distance: 371.7
click at [801, 208] on html "Cancel Save AI Assistant 179 px HTML Data Model Dev Data Model Format 7 6 5 4 3…" at bounding box center [432, 214] width 865 height 429
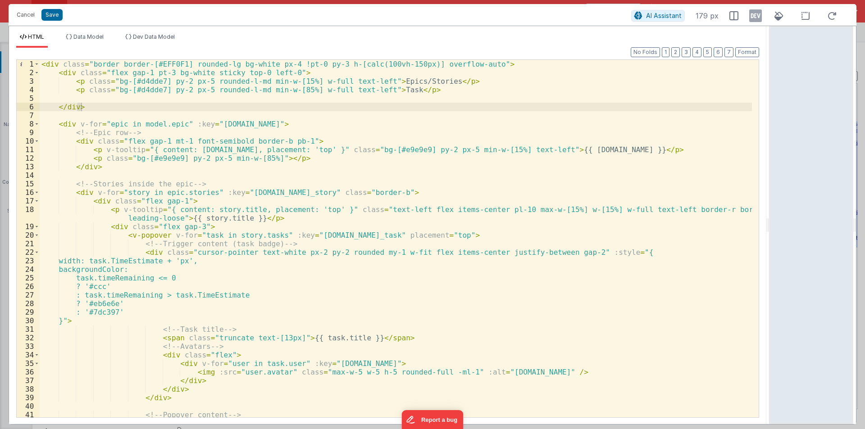
click at [225, 177] on div "< div class = "border border-[#EFF0F1] rounded-lg bg-white px-4 !pt-0 py-3 h-[c…" at bounding box center [396, 247] width 712 height 375
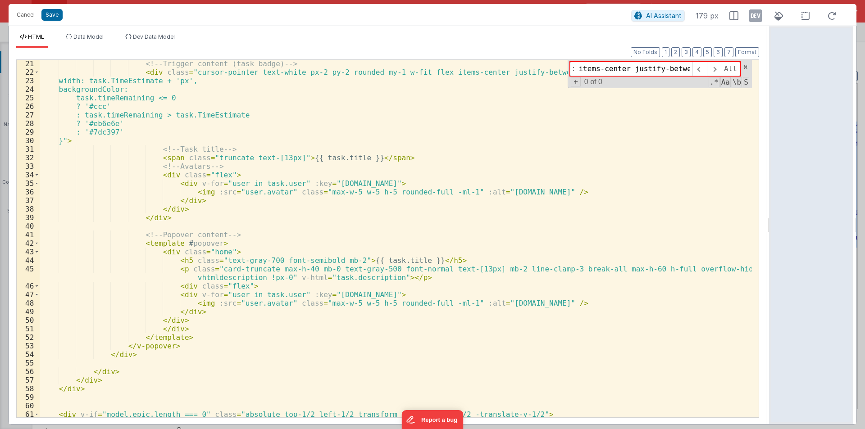
scroll to position [0, 264]
drag, startPoint x: 607, startPoint y: 69, endPoint x: 686, endPoint y: 69, distance: 79.3
click at [686, 69] on input "cursor-pointer text-white px-2 py-2.5 rounded my-1 w-fit flex items-center just…" at bounding box center [631, 69] width 122 height 14
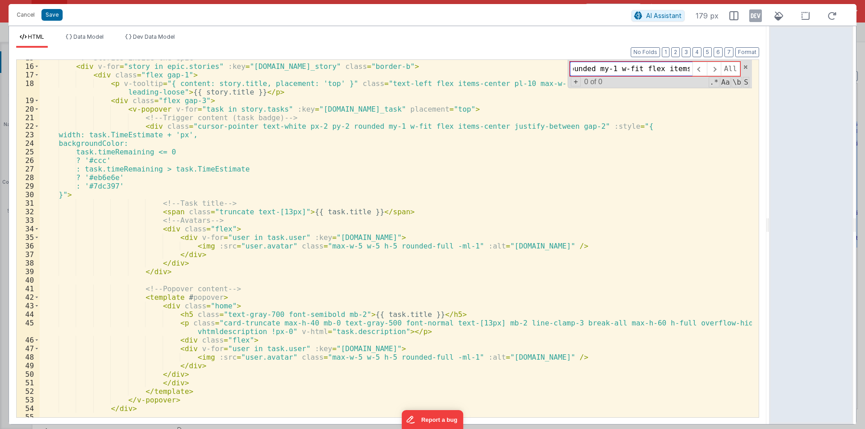
scroll to position [0, 0]
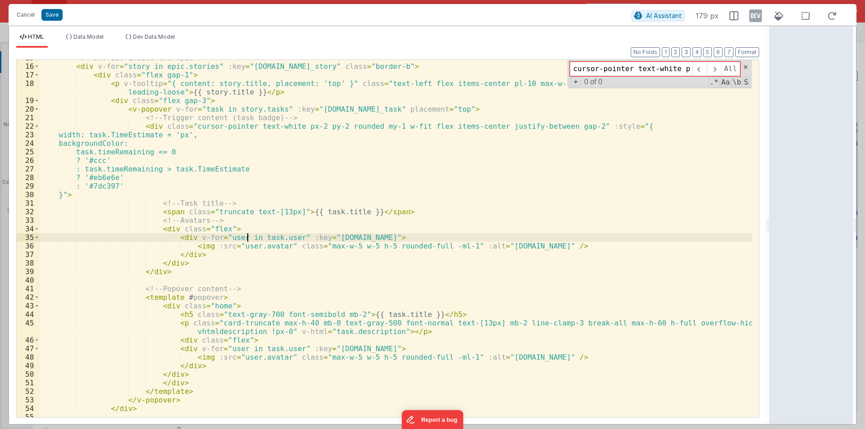
click at [249, 237] on div "<!-- Stories inside the epic --> < div v-for = "story in epic.stories" :key = "…" at bounding box center [396, 241] width 712 height 375
paste input
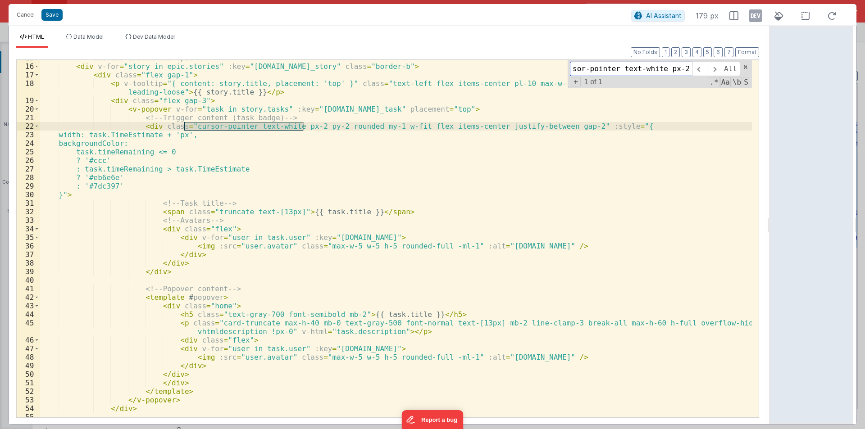
scroll to position [0, 2]
type input "cursor-pointer text-white px-2"
click at [324, 126] on div "<!-- Stories inside the epic --> < div v-for = "story in epic.stories" :key = "…" at bounding box center [396, 241] width 712 height 375
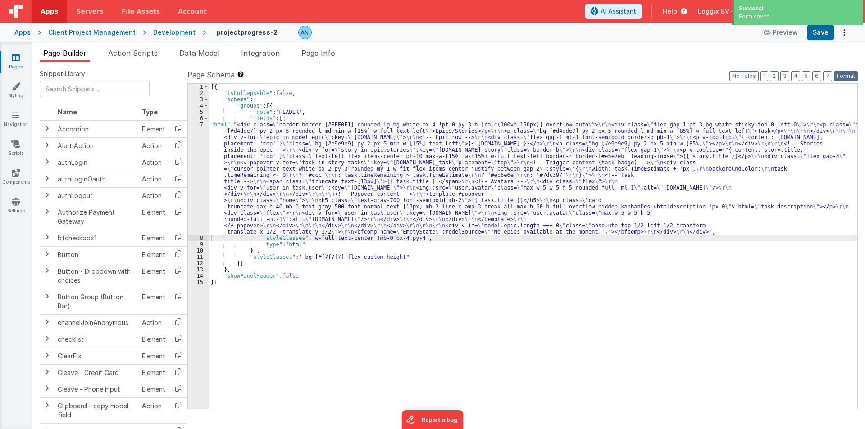
click at [847, 73] on button "Format" at bounding box center [845, 76] width 24 height 10
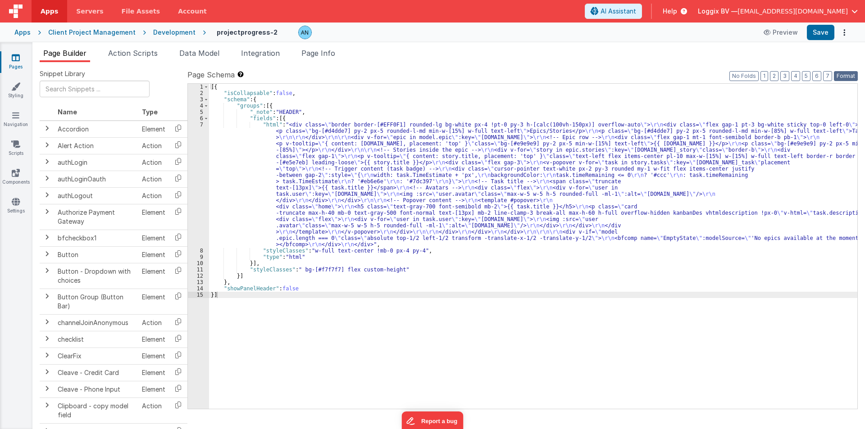
click at [847, 75] on button "Format" at bounding box center [845, 76] width 24 height 10
click at [845, 72] on button "Format" at bounding box center [845, 76] width 24 height 10
click at [224, 143] on div "[{ "isCollapsable" : false , "schema" : { "groups" : [{ "_note" : "HEADER" , "f…" at bounding box center [533, 253] width 648 height 338
click at [196, 129] on div "7" at bounding box center [198, 185] width 21 height 126
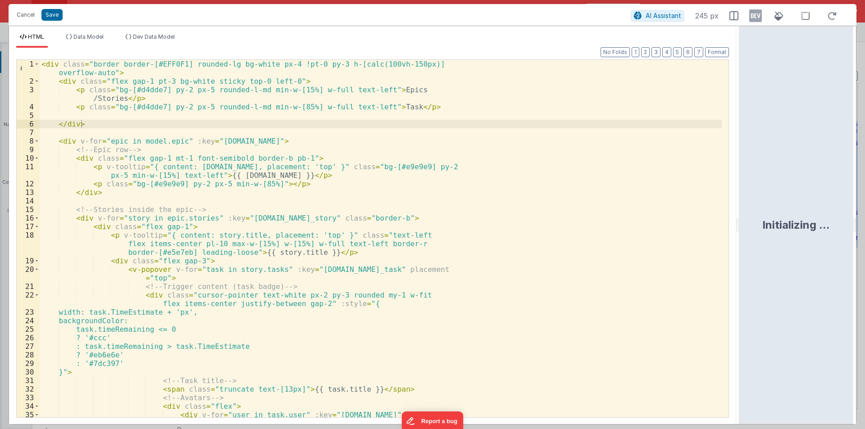
drag, startPoint x: 430, startPoint y: 219, endPoint x: 741, endPoint y: 220, distance: 311.2
click at [741, 220] on html "Cancel Save AI Assistant 245 px HTML Data Model Dev Data Model Format 7 6 5 4 3…" at bounding box center [432, 214] width 865 height 429
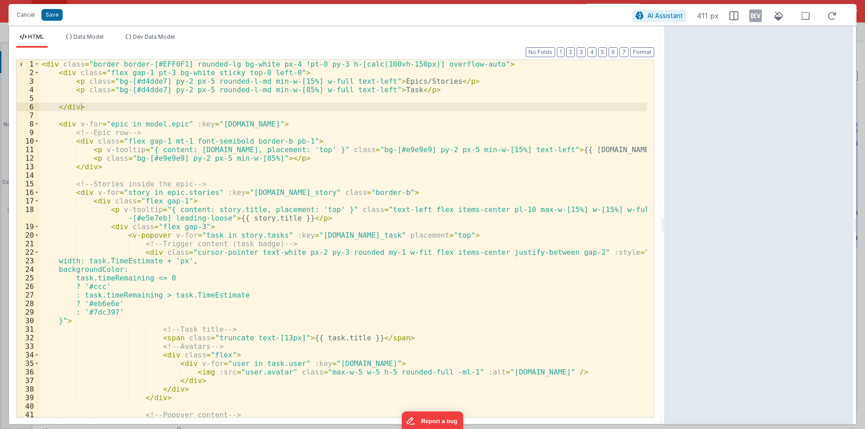
drag, startPoint x: 738, startPoint y: 230, endPoint x: 665, endPoint y: 223, distance: 72.8
click at [665, 223] on html "Cancel Save AI Assistant 411 px HTML Data Model Dev Data Model Format 7 6 5 4 3…" at bounding box center [432, 214] width 865 height 429
click at [638, 47] on ul "HTML Data Model Dev Data Model" at bounding box center [335, 40] width 652 height 14
click at [72, 97] on div "< div class = "border border-[#EFF0F1] rounded-lg bg-white px-4 !pt-0 py-3 h-[c…" at bounding box center [343, 247] width 607 height 375
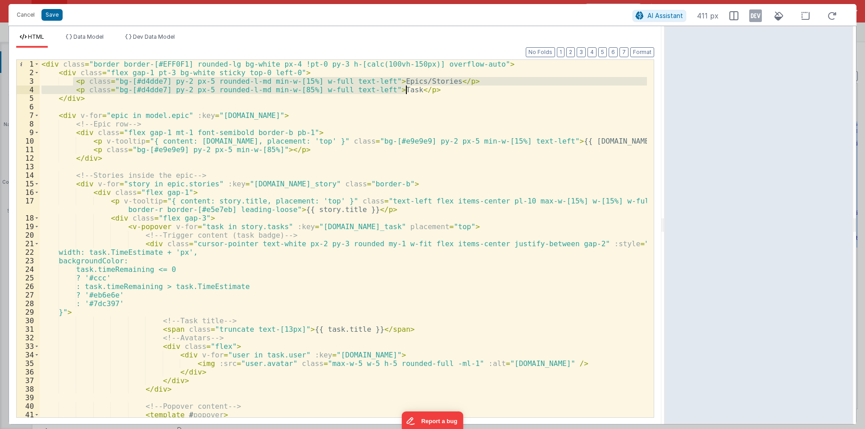
drag, startPoint x: 73, startPoint y: 80, endPoint x: 408, endPoint y: 92, distance: 335.2
click at [408, 92] on div "< div class = "border border-[#EFF0F1] rounded-lg bg-white px-4 !pt-0 py-3 h-[c…" at bounding box center [343, 247] width 607 height 375
click at [453, 79] on div "< div class = "border border-[#EFF0F1] rounded-lg bg-white px-4 !pt-0 py-3 h-[c…" at bounding box center [343, 239] width 607 height 358
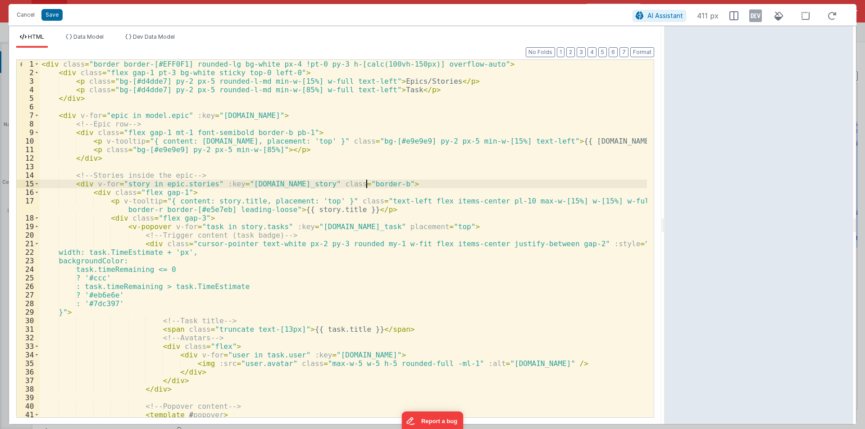
click at [368, 182] on div "< div class = "border border-[#EFF0F1] rounded-lg bg-white px-4 !pt-0 py-3 h-[c…" at bounding box center [343, 247] width 607 height 375
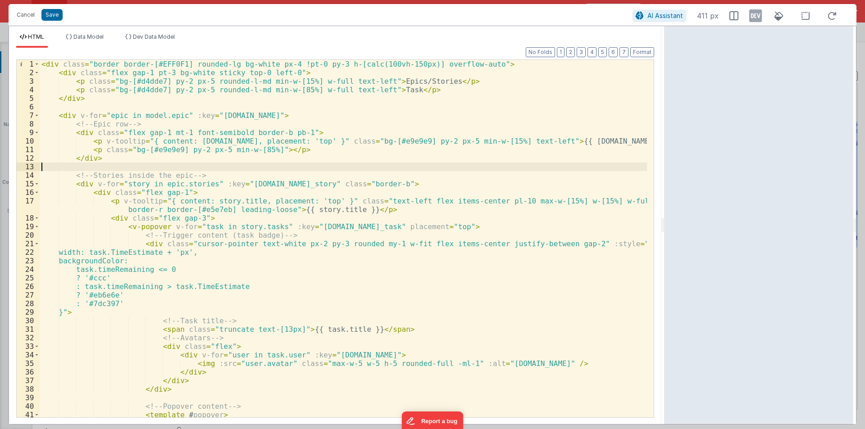
click at [108, 165] on div "< div class = "border border-[#EFF0F1] rounded-lg bg-white px-4 !pt-0 py-3 h-[c…" at bounding box center [343, 247] width 607 height 375
click at [204, 174] on div "< div class = "border border-[#EFF0F1] rounded-lg bg-white px-4 !pt-0 py-3 h-[c…" at bounding box center [343, 247] width 607 height 375
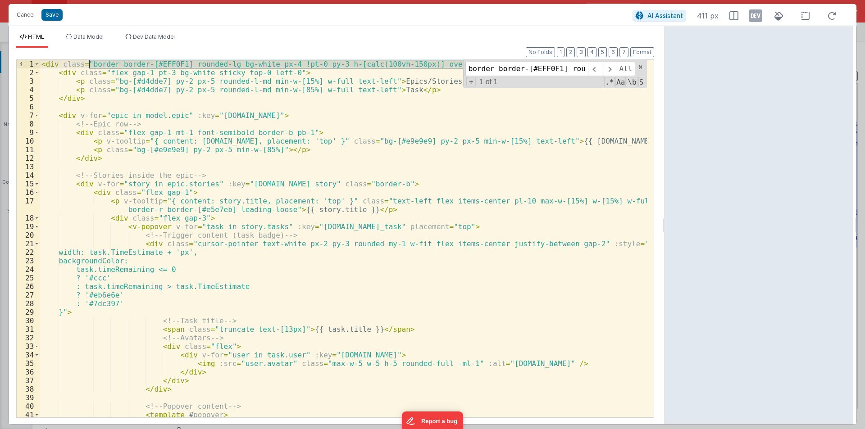
scroll to position [0, 260]
type input "border border-[#EFF0F1] rounded-lg bg-white px-4 !pt-0 py-3 h-[calc(100vh-150px…"
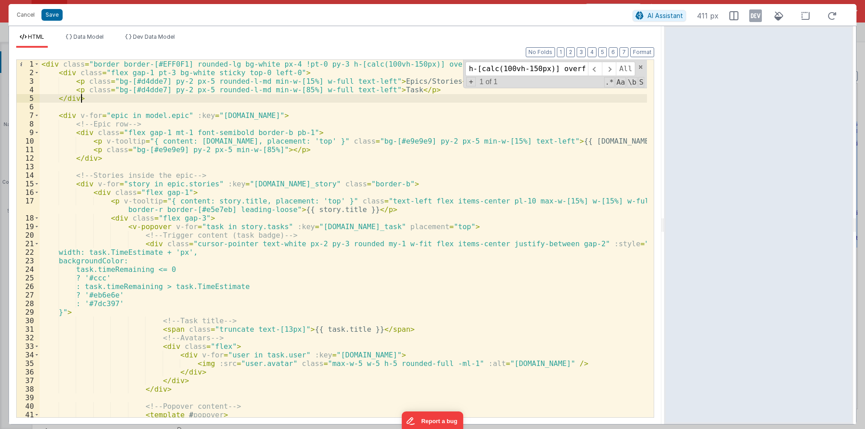
click at [226, 99] on div "< div class = "border border-[#EFF0F1] rounded-lg bg-white px-4 !pt-0 py-3 h-[c…" at bounding box center [343, 247] width 607 height 375
click at [639, 67] on span at bounding box center [640, 67] width 6 height 6
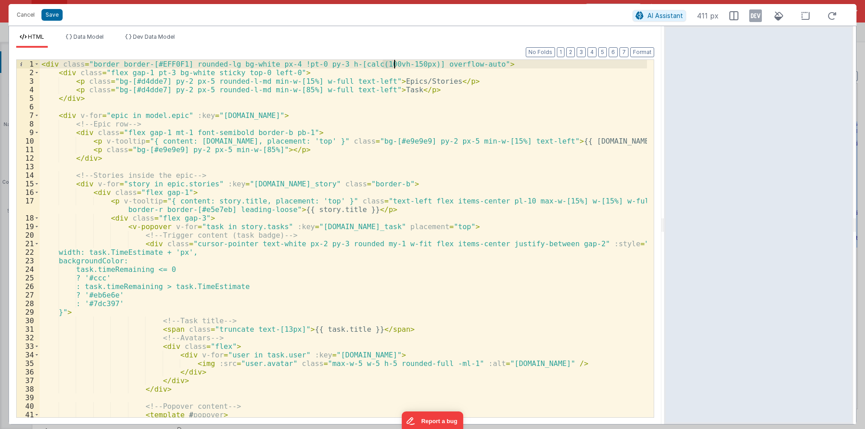
drag, startPoint x: 383, startPoint y: 63, endPoint x: 392, endPoint y: 65, distance: 9.3
click at [392, 65] on div "< div class = "border border-[#EFF0F1] rounded-lg bg-white px-4 !pt-0 py-3 h-[c…" at bounding box center [343, 247] width 607 height 375
click at [52, 11] on button "Save" at bounding box center [51, 15] width 21 height 12
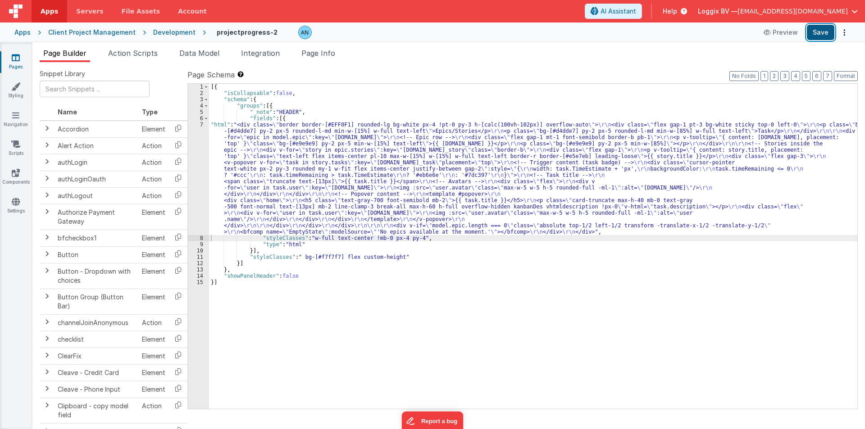
click at [819, 29] on button "Save" at bounding box center [819, 32] width 27 height 15
click at [846, 75] on button "Format" at bounding box center [845, 76] width 24 height 10
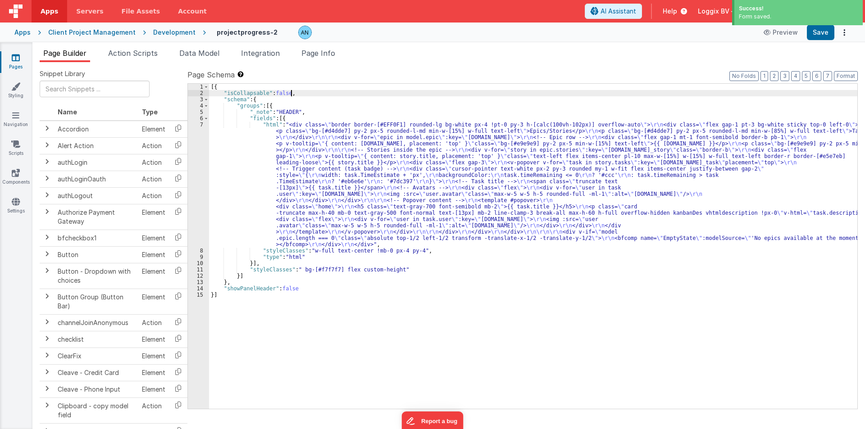
click at [294, 94] on div "[{ "isCollapsable" : false , "schema" : { "groups" : [{ "_note" : "HEADER" , "f…" at bounding box center [533, 253] width 648 height 338
click at [845, 73] on button "Format" at bounding box center [845, 76] width 24 height 10
click at [832, 37] on button "Save" at bounding box center [819, 32] width 27 height 15
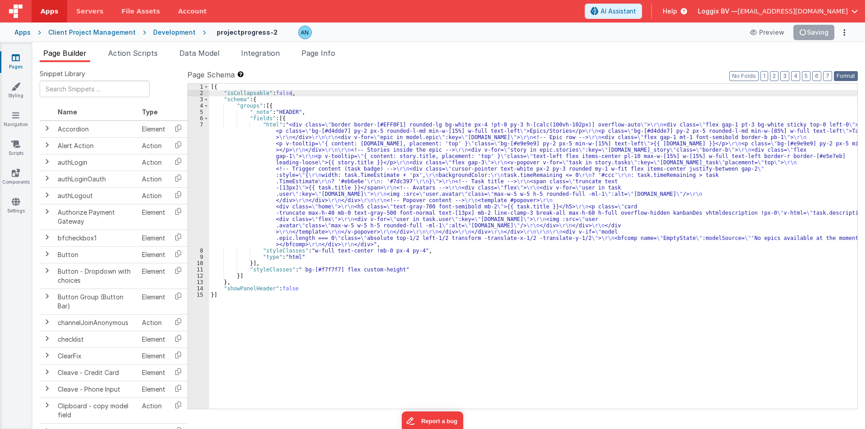
click at [848, 76] on button "Format" at bounding box center [845, 76] width 24 height 10
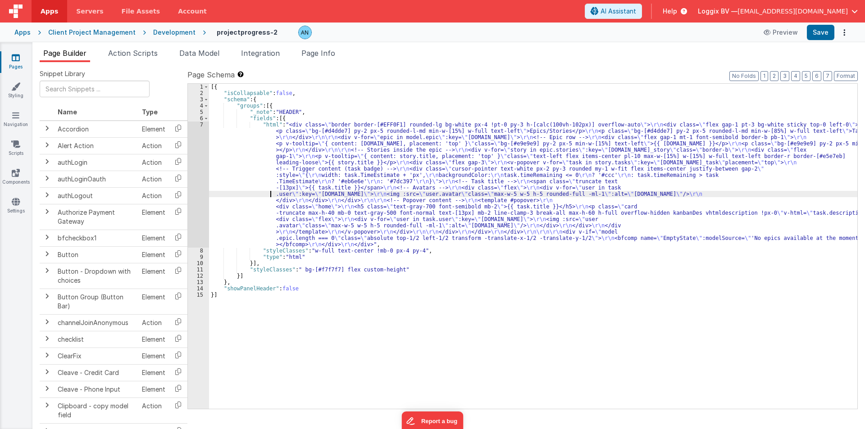
click at [267, 194] on div "[{ "isCollapsable" : false , "schema" : { "groups" : [{ "_note" : "HEADER" , "f…" at bounding box center [533, 253] width 648 height 338
click at [195, 155] on div "7" at bounding box center [198, 185] width 21 height 126
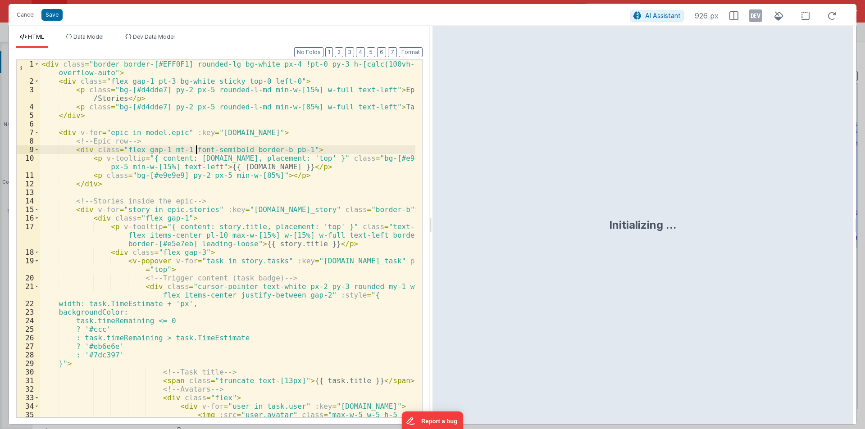
click at [160, 298] on div "< div class = "border border-[#EFF0F1] rounded-lg bg-white px-4 !pt-0 py-3 h-[c…" at bounding box center [228, 256] width 376 height 392
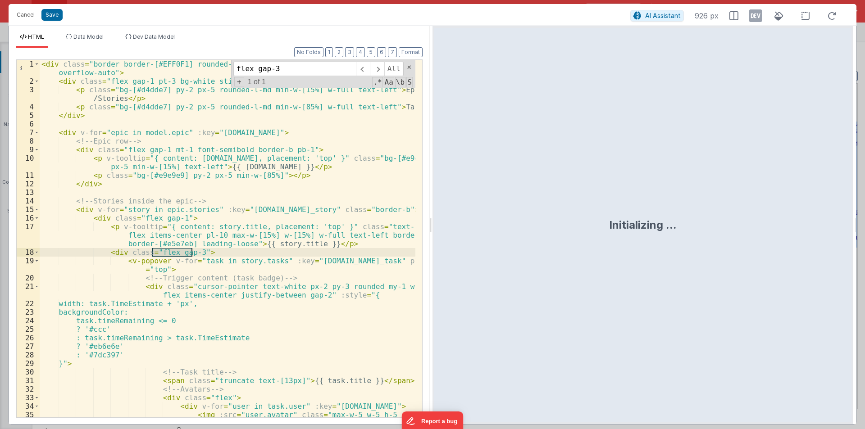
type input "flex gap-3"
click at [194, 257] on div "< div class = "border border-[#EFF0F1] rounded-lg bg-white px-4 !pt-0 py-3 h-[c…" at bounding box center [228, 256] width 376 height 392
click at [192, 252] on div "< div class = "border border-[#EFF0F1] rounded-lg bg-white px-4 !pt-0 py-3 h-[c…" at bounding box center [228, 256] width 376 height 392
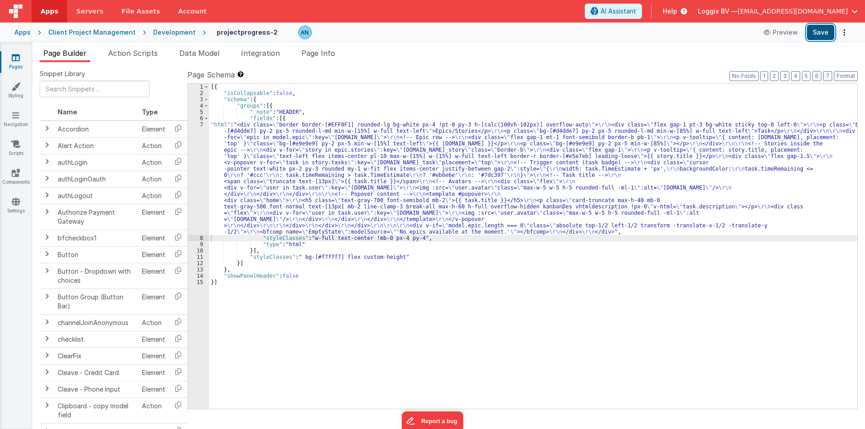
click at [820, 28] on button "Save" at bounding box center [819, 32] width 27 height 15
click at [844, 75] on button "Format" at bounding box center [845, 76] width 24 height 10
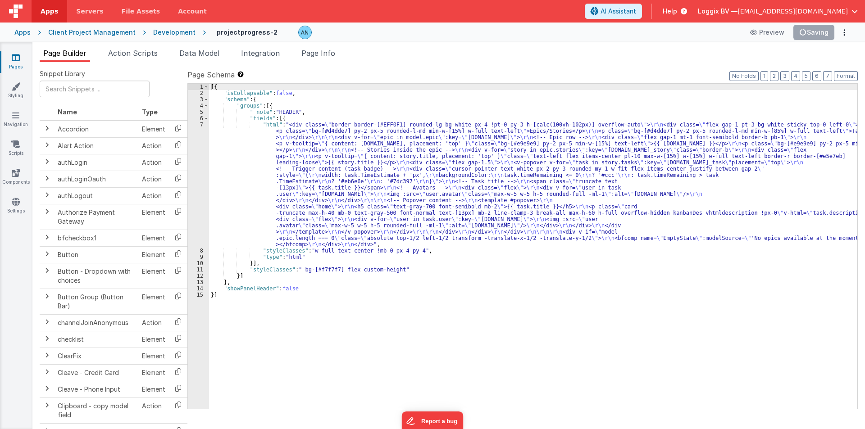
click at [234, 124] on div "[{ "isCollapsable" : false , "schema" : { "groups" : [{ "_note" : "HEADER" , "f…" at bounding box center [533, 253] width 648 height 338
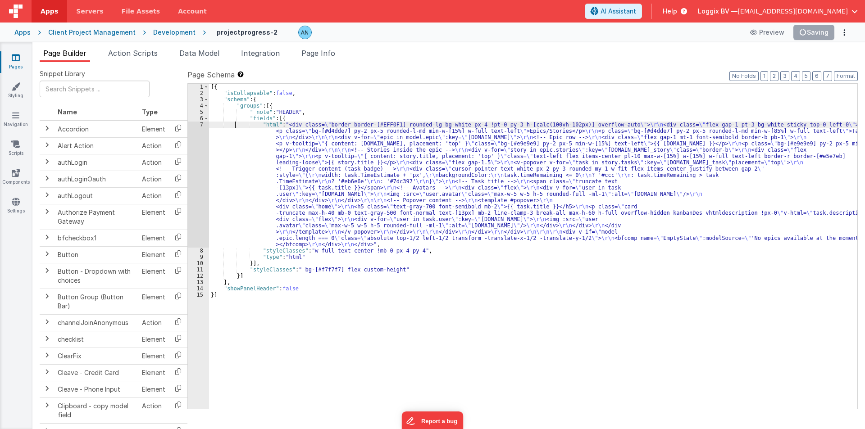
click at [195, 127] on div "7" at bounding box center [198, 185] width 21 height 126
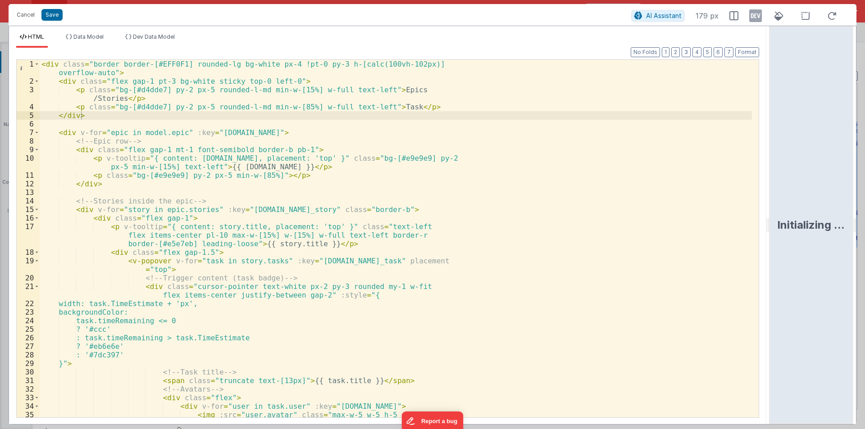
drag, startPoint x: 430, startPoint y: 223, endPoint x: 763, endPoint y: 216, distance: 332.4
click at [792, 225] on html "Cancel Save AI Assistant 179 px HTML Data Model Dev Data Model Format 7 6 5 4 3…" at bounding box center [432, 214] width 865 height 429
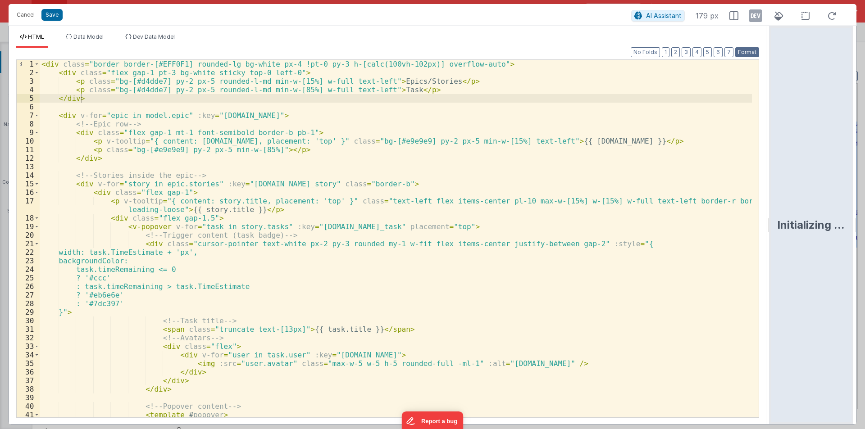
click at [741, 51] on button "Format" at bounding box center [747, 52] width 24 height 10
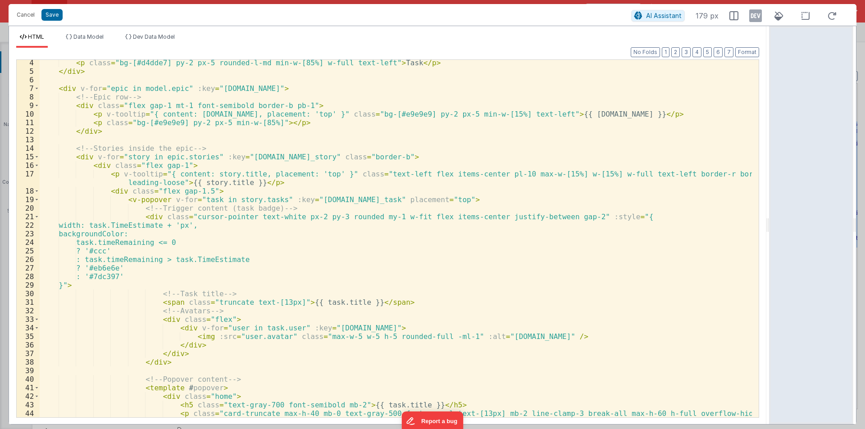
click at [596, 117] on div "< p class = "bg-[#d4dde7] py-2 px-5 rounded-l-md min-w-[85%] w-full text-left" …" at bounding box center [396, 250] width 712 height 383
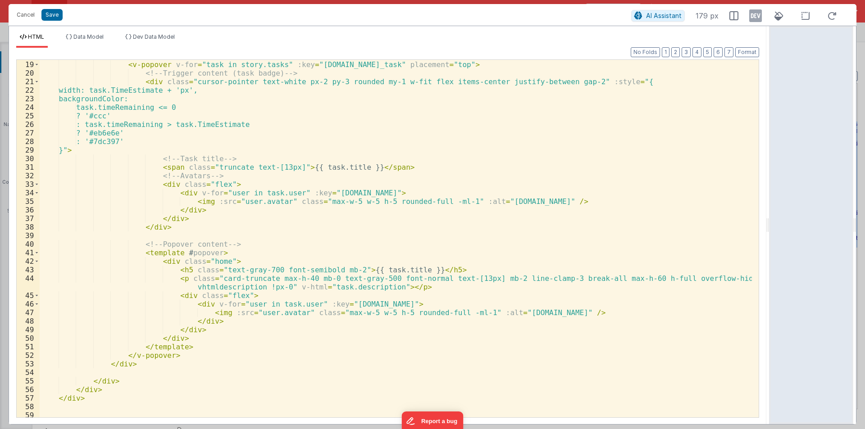
scroll to position [199, 0]
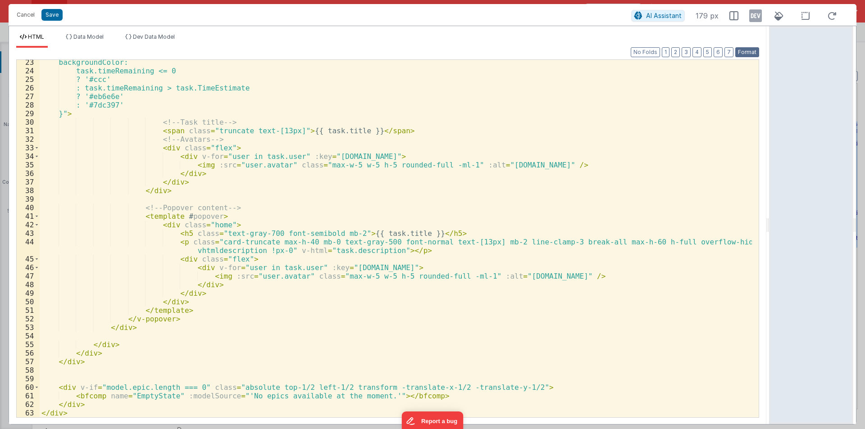
click at [751, 51] on button "Format" at bounding box center [747, 52] width 24 height 10
click at [401, 249] on div "backgroundColor: task.timeRemaining <= 0 ? '#ccc' : task.timeRemaining > task.T…" at bounding box center [396, 245] width 712 height 375
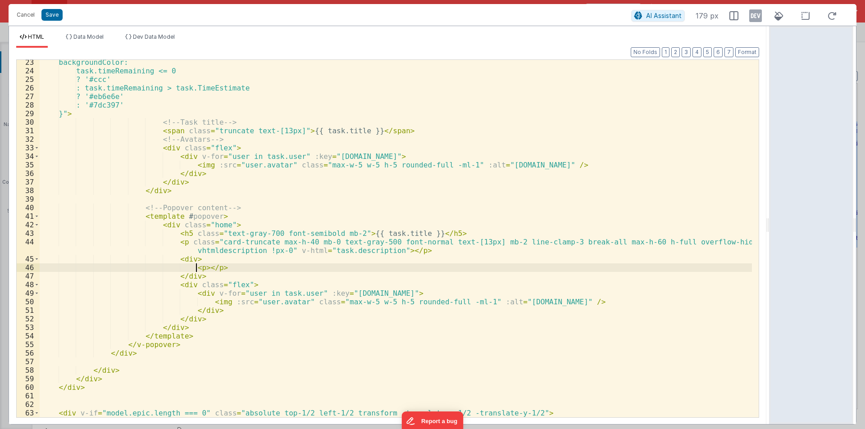
paste textarea
drag, startPoint x: 183, startPoint y: 266, endPoint x: 352, endPoint y: 267, distance: 168.4
click at [352, 267] on div "backgroundColor: task.timeRemaining <= 0 ? '#ccc' : task.timeRemaining > task.T…" at bounding box center [396, 245] width 712 height 375
click at [352, 267] on div "backgroundColor: task.timeRemaining <= 0 ? '#ccc' : task.timeRemaining > task.T…" at bounding box center [396, 239] width 712 height 358
paste textarea
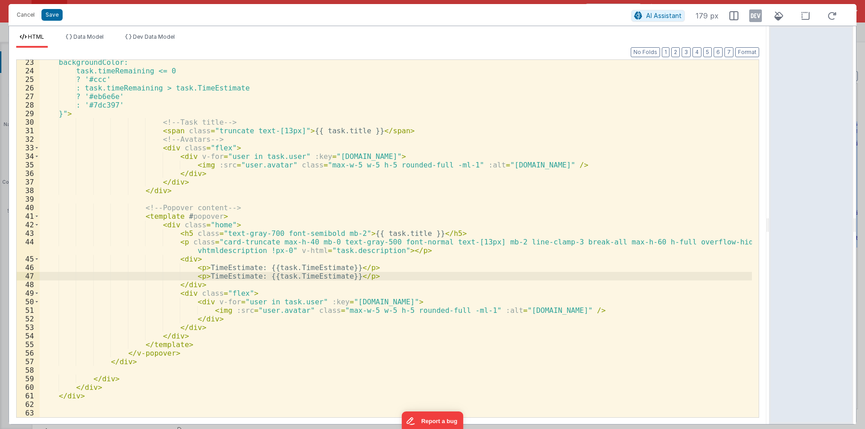
click at [219, 277] on div "backgroundColor: task.timeRemaining <= 0 ? '#ccc' : task.timeRemaining > task.T…" at bounding box center [396, 245] width 712 height 375
click at [298, 275] on div "backgroundColor: task.timeRemaining <= 0 ? '#ccc' : task.timeRemaining > task.T…" at bounding box center [396, 245] width 712 height 375
paste textarea
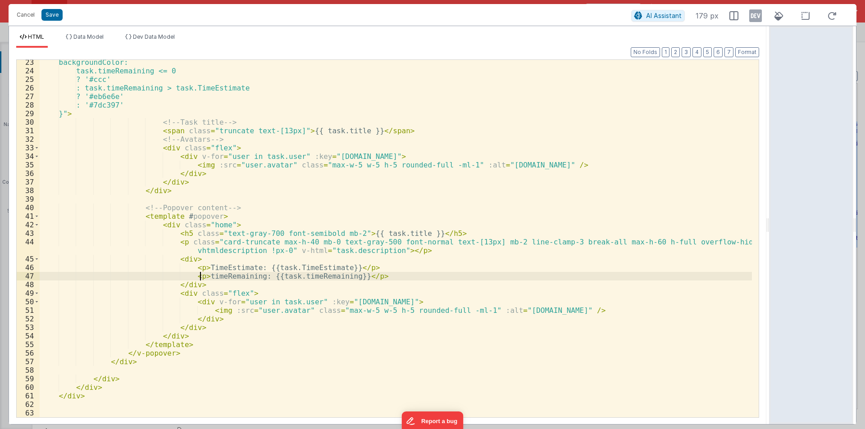
click at [200, 277] on div "backgroundColor: task.timeRemaining <= 0 ? '#ccc' : task.timeRemaining > task.T…" at bounding box center [396, 245] width 712 height 375
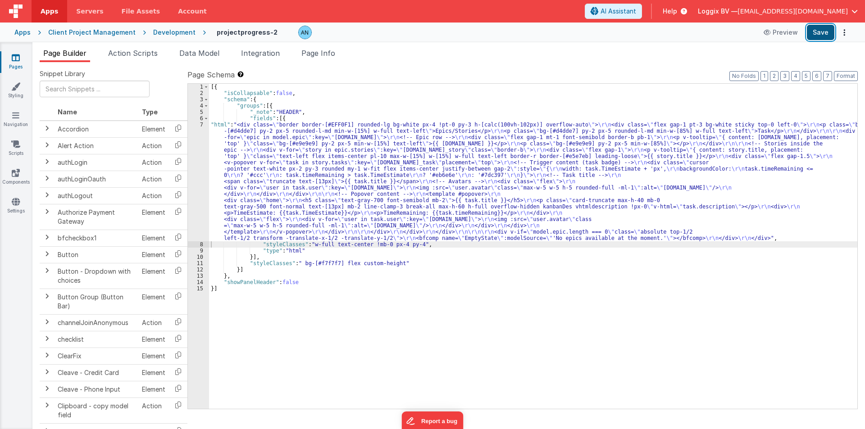
click at [820, 32] on button "Save" at bounding box center [819, 32] width 27 height 15
click at [849, 75] on button "Format" at bounding box center [845, 76] width 24 height 10
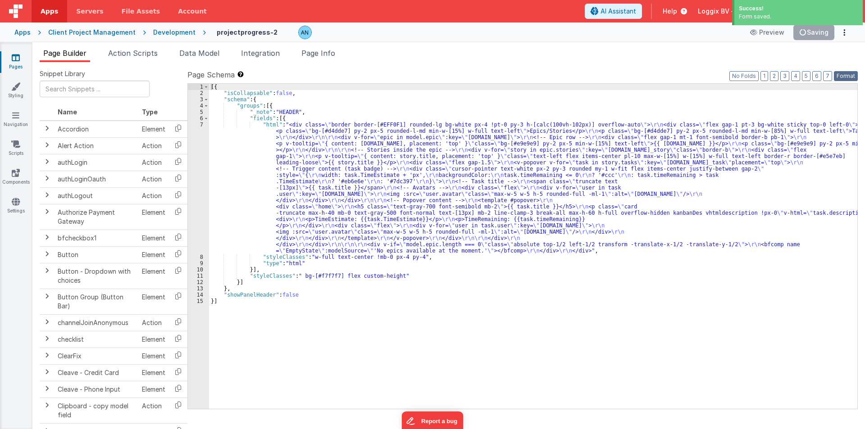
click at [853, 74] on button "Format" at bounding box center [845, 76] width 24 height 10
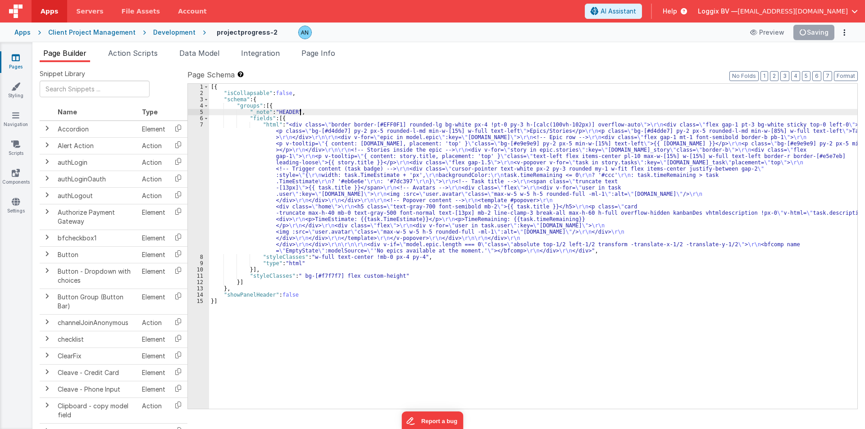
click at [302, 110] on div "[{ "isCollapsable" : false , "schema" : { "groups" : [{ "_note" : "HEADER" , "f…" at bounding box center [533, 253] width 648 height 338
click at [819, 33] on button "Save" at bounding box center [819, 32] width 27 height 15
click at [846, 78] on button "Format" at bounding box center [845, 76] width 24 height 10
click at [239, 152] on div "[{ "isCollapsable" : false , "schema" : { "groups" : [{ "_note" : "HEADER" , "f…" at bounding box center [533, 253] width 648 height 338
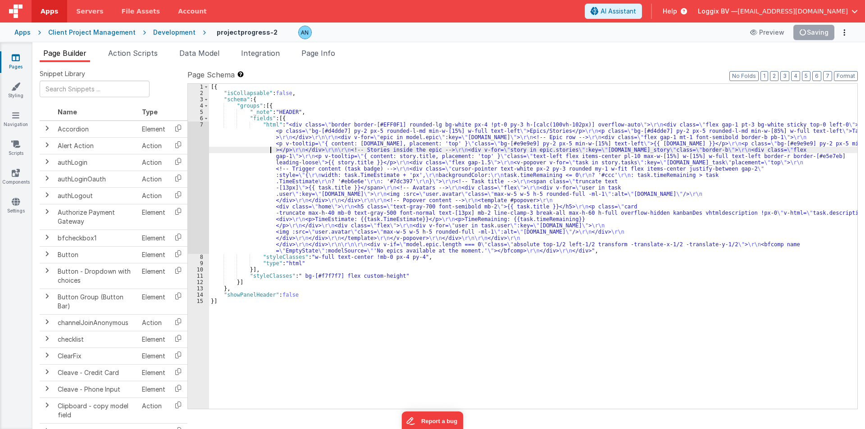
click at [195, 136] on div "7" at bounding box center [198, 188] width 21 height 132
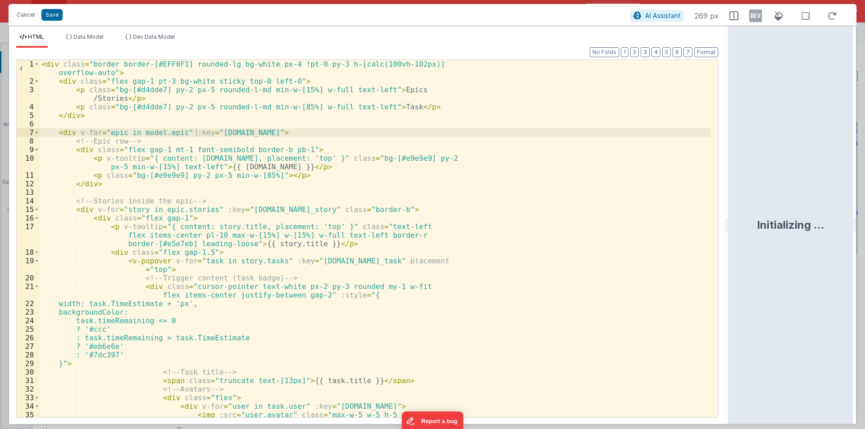
drag, startPoint x: 430, startPoint y: 221, endPoint x: 731, endPoint y: 196, distance: 301.4
click at [731, 196] on html "Cancel Save AI Assistant 269 px HTML Data Model Dev Data Model Format 7 6 5 4 3…" at bounding box center [432, 214] width 865 height 429
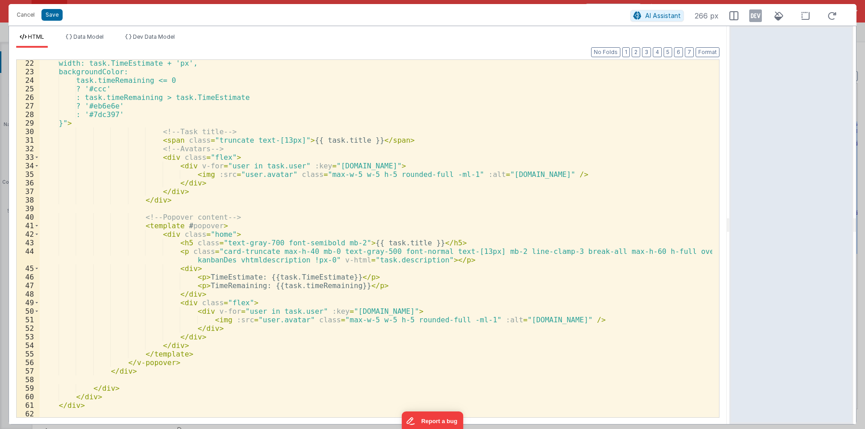
scroll to position [189, 0]
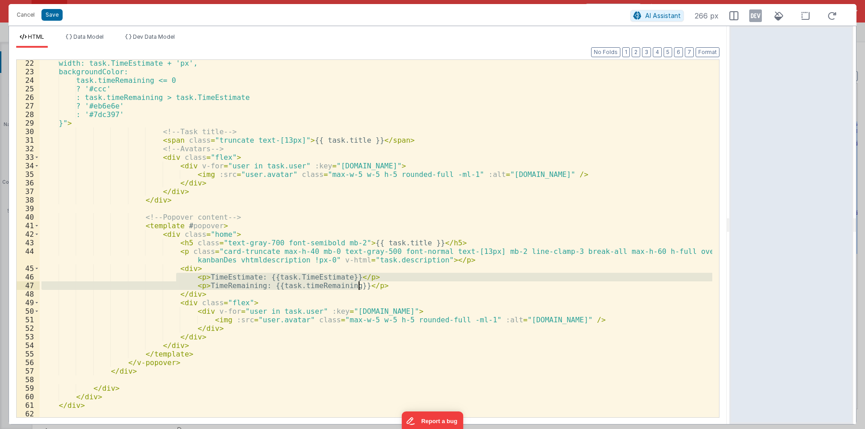
drag, startPoint x: 175, startPoint y: 276, endPoint x: 364, endPoint y: 289, distance: 189.5
click at [364, 289] on div "width: task.TimeEstimate + 'px', backgroundColor: task.timeRemaining <= 0 ? '#c…" at bounding box center [376, 246] width 672 height 375
click at [327, 300] on div "width: task.TimeEstimate + 'px', backgroundColor: task.timeRemaining <= 0 ? '#c…" at bounding box center [376, 246] width 672 height 375
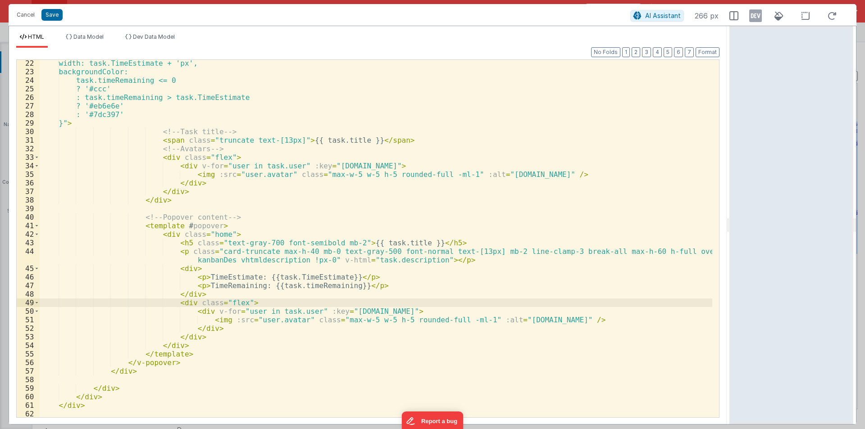
click at [231, 269] on div "width: task.TimeEstimate + 'px', backgroundColor: task.timeRemaining <= 0 ? '#c…" at bounding box center [376, 246] width 672 height 375
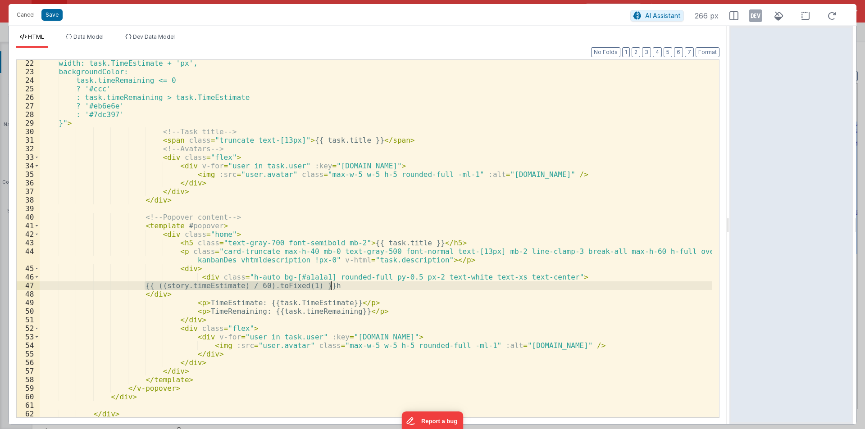
drag, startPoint x: 146, startPoint y: 284, endPoint x: 354, endPoint y: 285, distance: 208.0
click at [354, 285] on div "width: task.TimeEstimate + 'px', backgroundColor: task.timeRemaining <= 0 ? '#c…" at bounding box center [376, 246] width 672 height 375
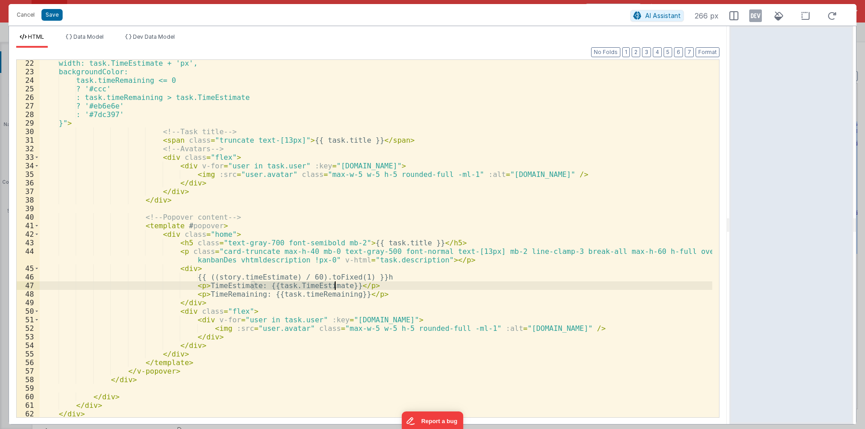
drag, startPoint x: 251, startPoint y: 286, endPoint x: 334, endPoint y: 285, distance: 82.9
click at [334, 285] on div "width: task.TimeEstimate + 'px', backgroundColor: task.timeRemaining <= 0 ? '#c…" at bounding box center [376, 246] width 672 height 375
click at [251, 287] on div "width: task.TimeEstimate + 'px', backgroundColor: task.timeRemaining <= 0 ? '#c…" at bounding box center [376, 239] width 672 height 358
click at [448, 285] on div "width: task.TimeEstimate + 'px', backgroundColor: task.timeRemaining <= 0 ? '#c…" at bounding box center [376, 246] width 672 height 375
drag, startPoint x: 436, startPoint y: 286, endPoint x: 524, endPoint y: 285, distance: 87.4
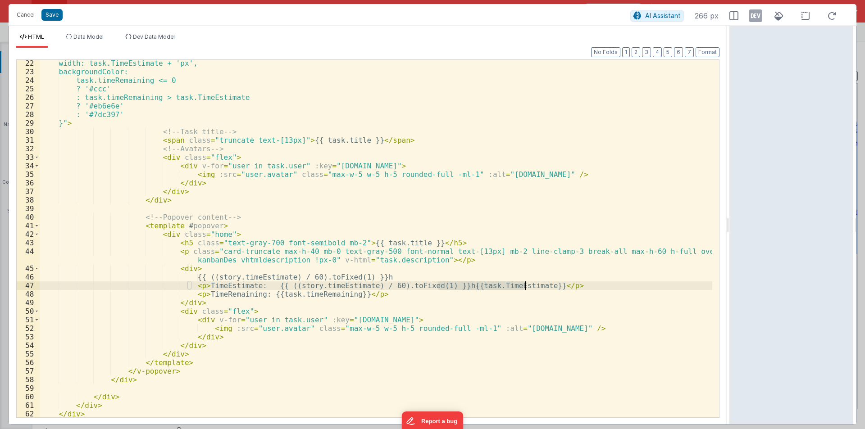
click at [524, 285] on div "width: task.TimeEstimate + 'px', backgroundColor: task.timeRemaining <= 0 ? '#c…" at bounding box center [376, 246] width 672 height 375
click at [185, 277] on div "width: task.TimeEstimate + 'px', backgroundColor: task.timeRemaining <= 0 ? '#c…" at bounding box center [376, 246] width 672 height 375
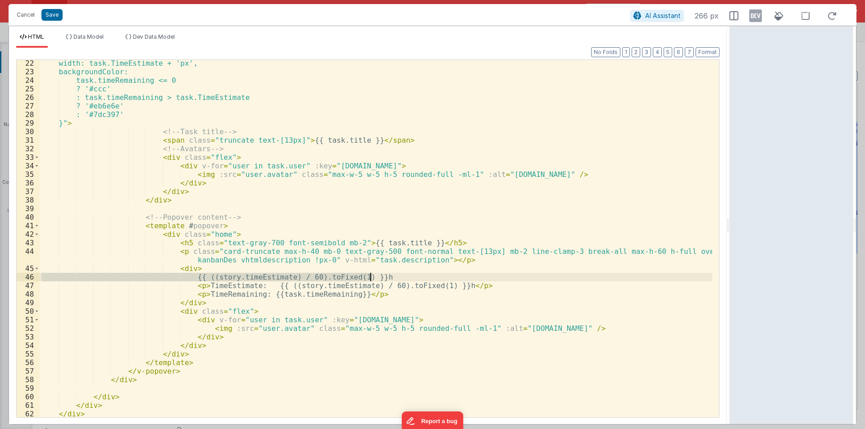
drag, startPoint x: 185, startPoint y: 276, endPoint x: 414, endPoint y: 276, distance: 229.2
click at [414, 276] on div "width: task.TimeEstimate + 'px', backgroundColor: task.timeRemaining <= 0 ? '#c…" at bounding box center [376, 246] width 672 height 375
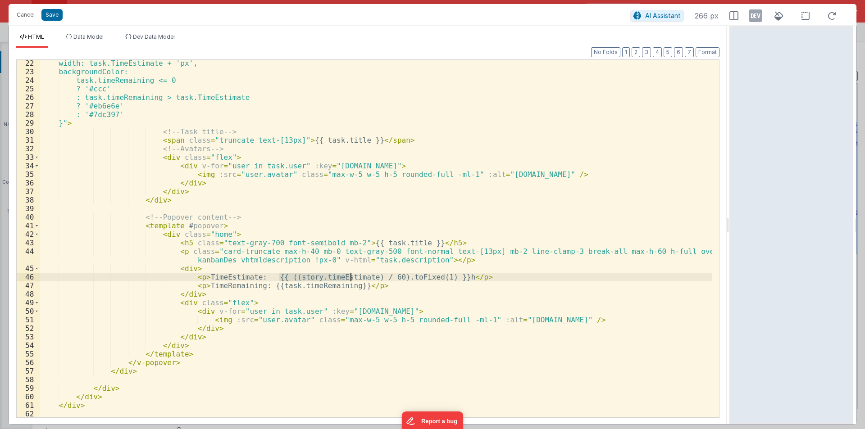
drag, startPoint x: 278, startPoint y: 276, endPoint x: 350, endPoint y: 276, distance: 71.6
click at [350, 276] on div "width: task.TimeEstimate + 'px', backgroundColor: task.timeRemaining <= 0 ? '#c…" at bounding box center [376, 246] width 672 height 375
drag, startPoint x: 259, startPoint y: 276, endPoint x: 434, endPoint y: 277, distance: 174.3
click at [434, 277] on div "width: task.TimeEstimate + 'px', backgroundColor: task.timeRemaining <= 0 ? '#c…" at bounding box center [376, 246] width 672 height 375
drag, startPoint x: 264, startPoint y: 286, endPoint x: 335, endPoint y: 284, distance: 70.7
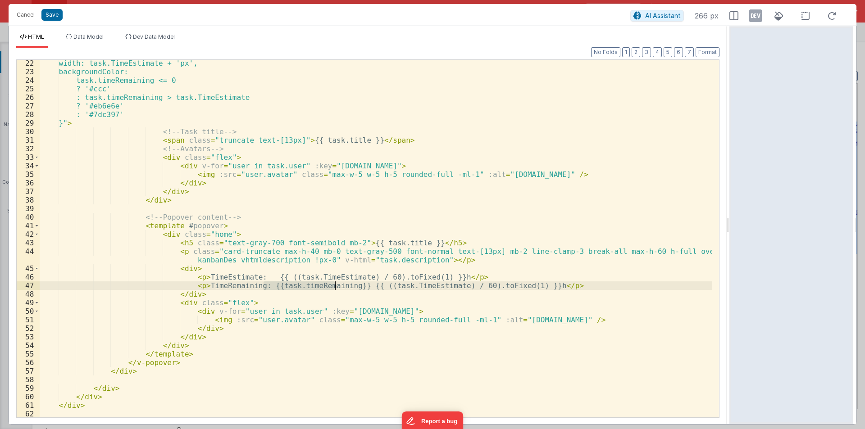
click at [335, 284] on div "width: task.TimeEstimate + 'px', backgroundColor: task.timeRemaining <= 0 ? '#c…" at bounding box center [376, 246] width 672 height 375
drag, startPoint x: 262, startPoint y: 285, endPoint x: 335, endPoint y: 285, distance: 73.4
click at [335, 285] on div "width: task.TimeEstimate + 'px', backgroundColor: task.timeRemaining <= 0 ? '#c…" at bounding box center [376, 246] width 672 height 375
drag, startPoint x: 254, startPoint y: 287, endPoint x: 346, endPoint y: 286, distance: 91.4
click at [346, 286] on div "width: task.TimeEstimate + 'px', backgroundColor: task.timeRemaining <= 0 ? '#c…" at bounding box center [376, 246] width 672 height 375
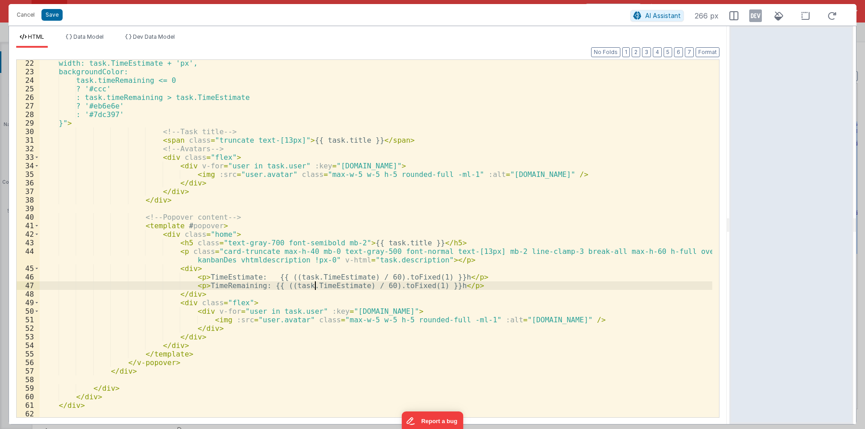
click at [314, 287] on div "width: task.TimeEstimate + 'px', backgroundColor: task.timeRemaining <= 0 ? '#c…" at bounding box center [376, 246] width 672 height 375
click at [300, 287] on div "width: task.TimeEstimate + 'px', backgroundColor: task.timeRemaining <= 0 ? '#c…" at bounding box center [376, 246] width 672 height 375
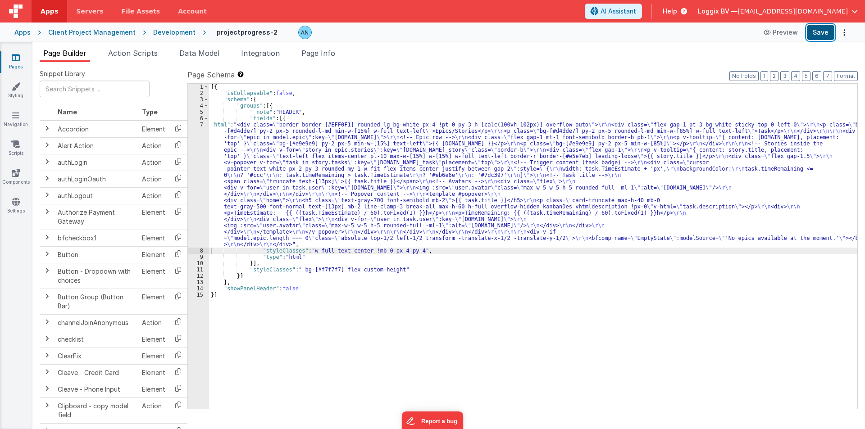
click at [819, 29] on button "Save" at bounding box center [819, 32] width 27 height 15
click at [852, 76] on button "Format" at bounding box center [845, 76] width 24 height 10
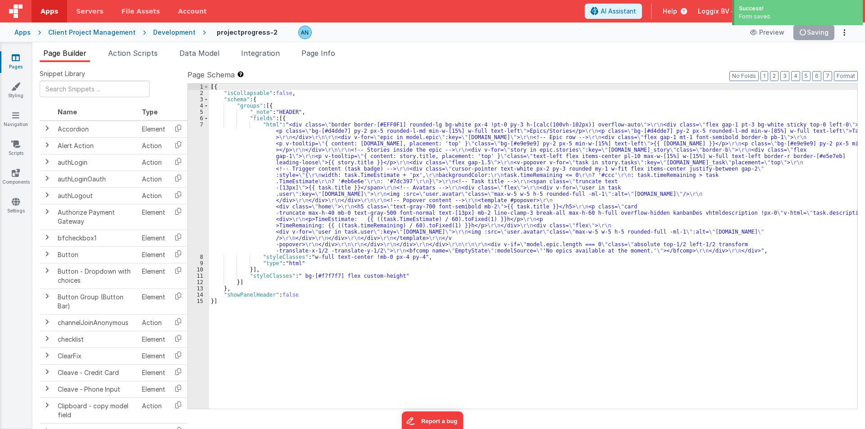
click at [246, 215] on div "[{ "isCollapsable" : false , "schema" : { "groups" : [{ "_note" : "HEADER" , "f…" at bounding box center [533, 253] width 648 height 338
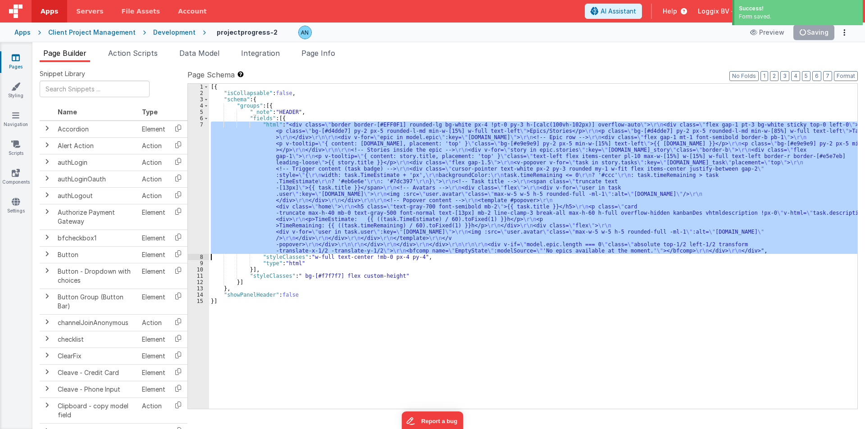
click at [193, 164] on div "7" at bounding box center [198, 188] width 21 height 132
click at [819, 31] on button "Save" at bounding box center [819, 32] width 27 height 15
click at [843, 75] on button "Format" at bounding box center [845, 76] width 24 height 10
click at [838, 77] on button "Format" at bounding box center [845, 76] width 24 height 10
click at [194, 163] on div "7" at bounding box center [198, 188] width 21 height 132
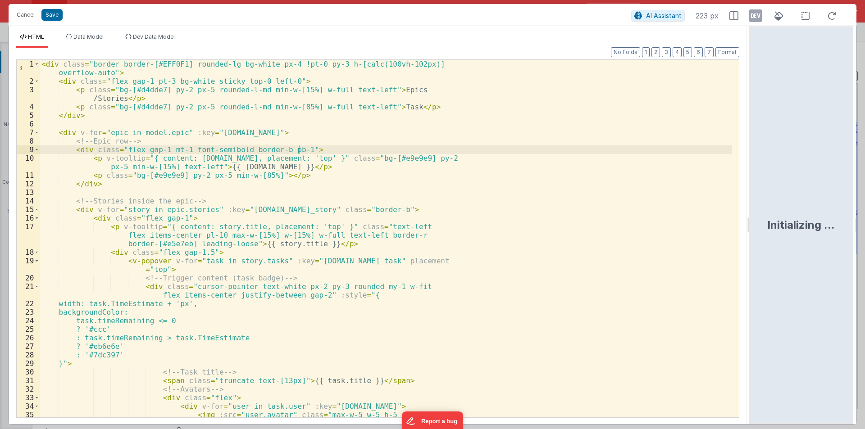
drag, startPoint x: 431, startPoint y: 222, endPoint x: 751, endPoint y: 229, distance: 319.8
click at [751, 229] on html "Cancel Save AI Assistant 223 px HTML Data Model Dev Data Model Format 7 6 5 4 3…" at bounding box center [432, 214] width 865 height 429
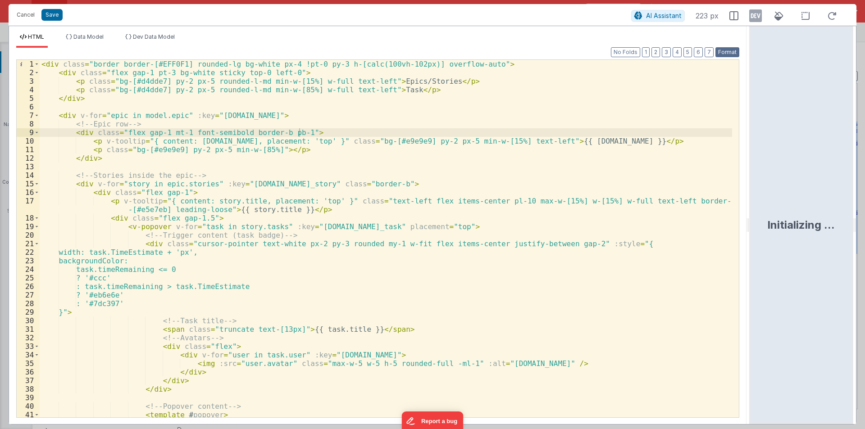
click at [730, 51] on button "Format" at bounding box center [727, 52] width 24 height 10
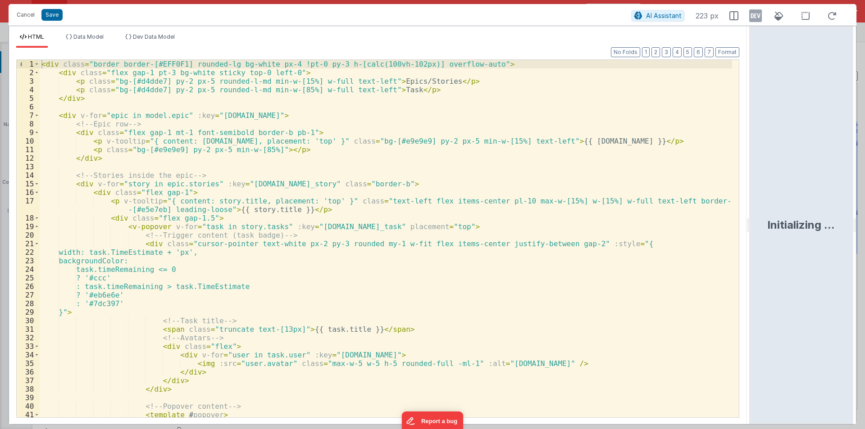
drag, startPoint x: 747, startPoint y: 221, endPoint x: 864, endPoint y: 206, distance: 117.6
click at [864, 206] on html "Cancel Save AI Assistant 223 px HTML Data Model Dev Data Model Format 7 6 5 4 3…" at bounding box center [432, 214] width 865 height 429
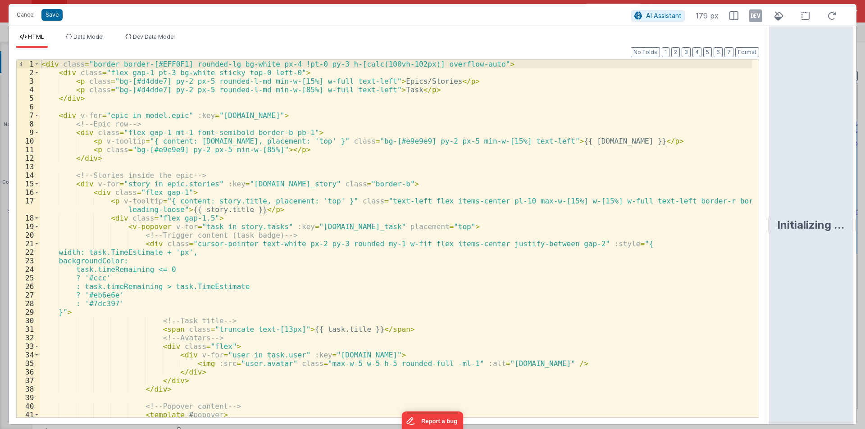
click at [219, 219] on div "< div class = "border border-[#EFF0F1] rounded-lg bg-white px-4 !pt-0 py-3 h-[c…" at bounding box center [396, 247] width 712 height 375
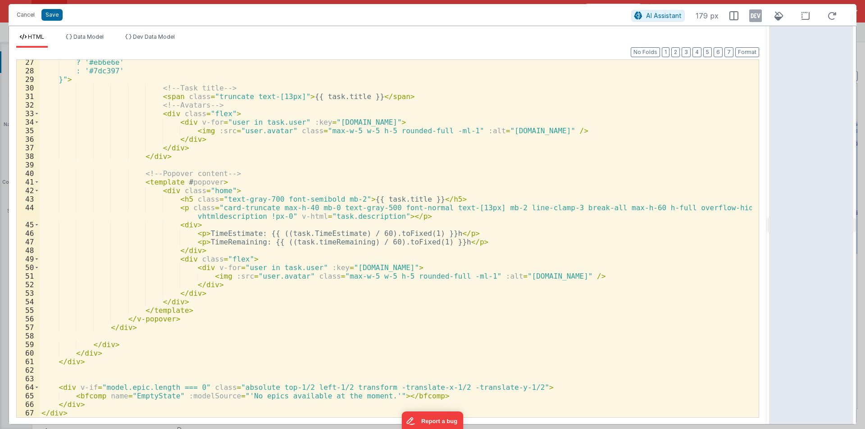
scroll to position [233, 0]
click at [191, 237] on div "? '#eb6e6e' : '#7dc397' }" > <!-- Task title --> < span class = "truncate text-…" at bounding box center [396, 245] width 712 height 375
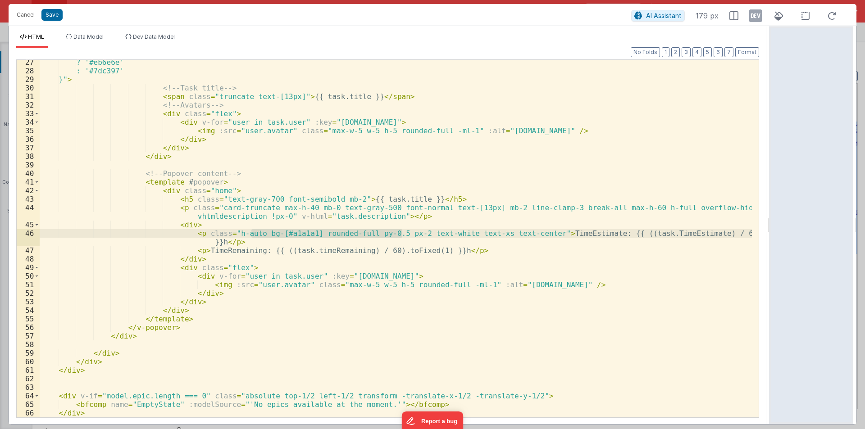
drag, startPoint x: 251, startPoint y: 233, endPoint x: 403, endPoint y: 236, distance: 151.8
click at [403, 236] on div "? '#eb6e6e' : '#7dc397' }" > <!-- Task title --> < span class = "truncate text-…" at bounding box center [396, 245] width 712 height 375
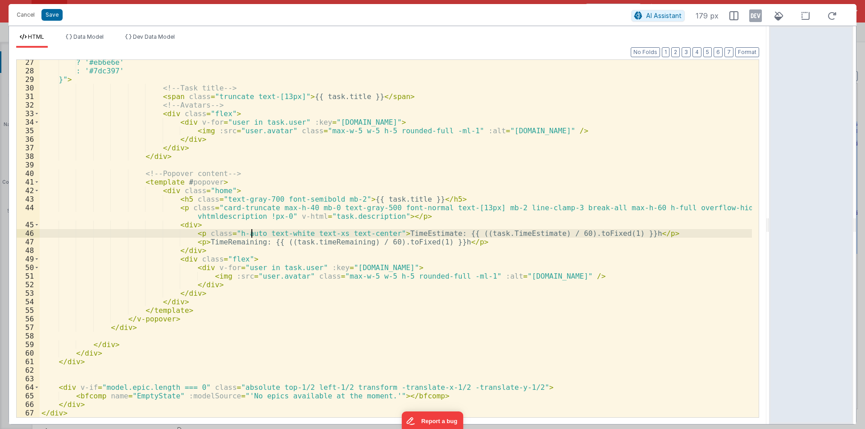
click at [293, 235] on div "? '#eb6e6e' : '#7dc397' }" > <!-- Task title --> < span class = "truncate text-…" at bounding box center [396, 245] width 712 height 375
drag, startPoint x: 197, startPoint y: 236, endPoint x: 331, endPoint y: 231, distance: 133.8
click at [331, 231] on div "? '#eb6e6e' : '#7dc397' }" > <!-- Task title --> < span class = "truncate text-…" at bounding box center [396, 245] width 712 height 375
click at [193, 241] on div "? '#eb6e6e' : '#7dc397' }" > <!-- Task title --> < span class = "truncate text-…" at bounding box center [396, 245] width 712 height 375
paste textarea
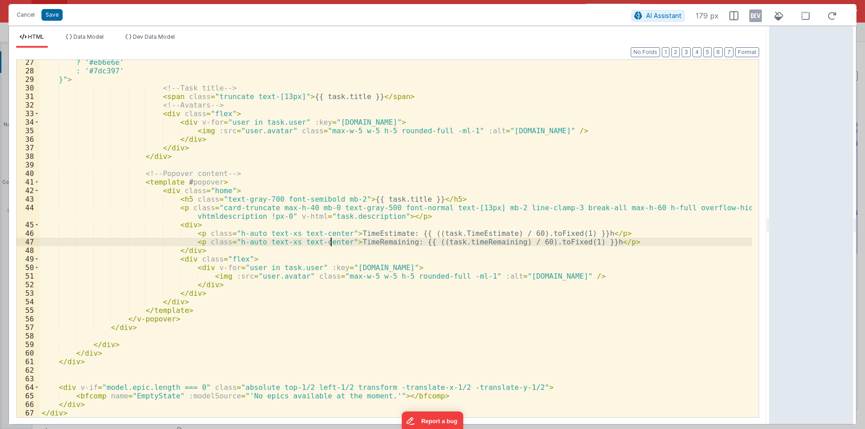
click at [276, 235] on div "? '#eb6e6e' : '#7dc397' }" > <!-- Task title --> < span class = "truncate text-…" at bounding box center [396, 245] width 712 height 375
click at [276, 242] on div "? '#eb6e6e' : '#7dc397' }" > <!-- Task title --> < span class = "truncate text-…" at bounding box center [396, 245] width 712 height 375
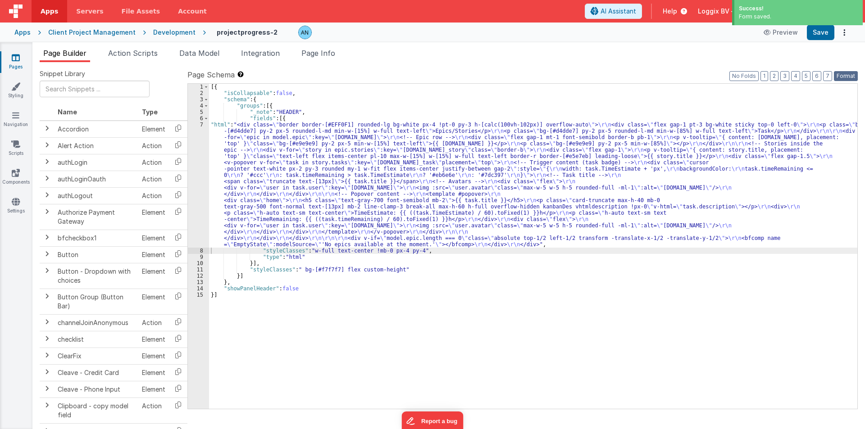
click at [846, 78] on button "Format" at bounding box center [845, 76] width 24 height 10
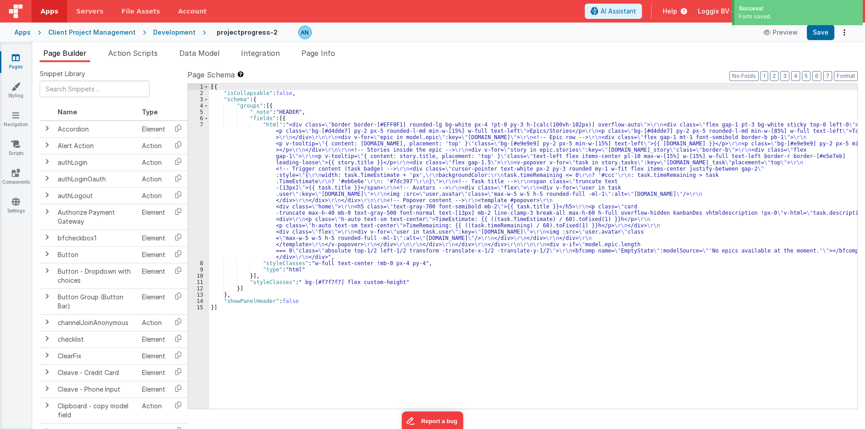
click at [188, 154] on div "7" at bounding box center [198, 191] width 21 height 139
click at [192, 153] on div "7" at bounding box center [198, 191] width 21 height 139
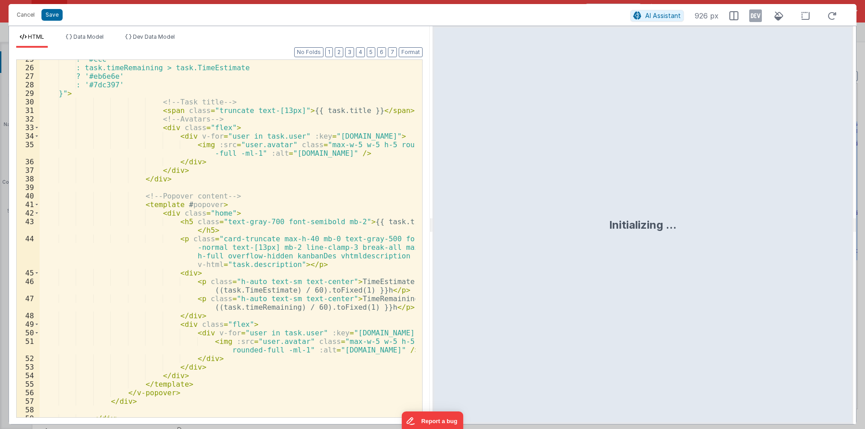
scroll to position [324, 0]
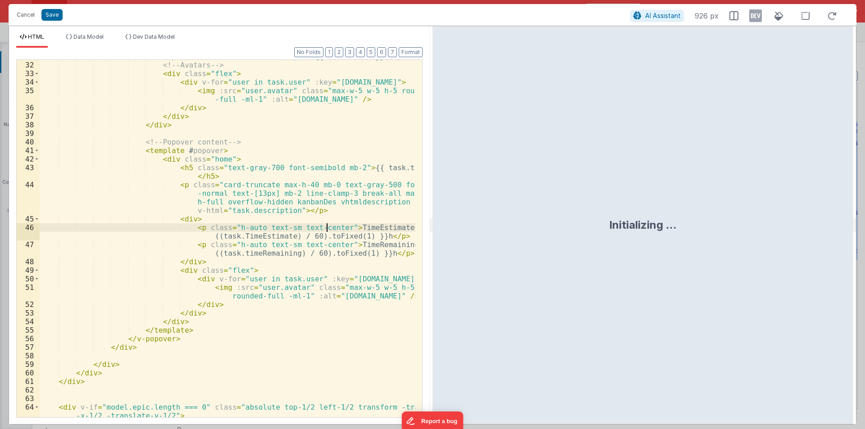
click at [326, 226] on div "< span class = "truncate text-[13px]" > {{ task.title }} </ span > <!-- Avatars…" at bounding box center [228, 243] width 376 height 383
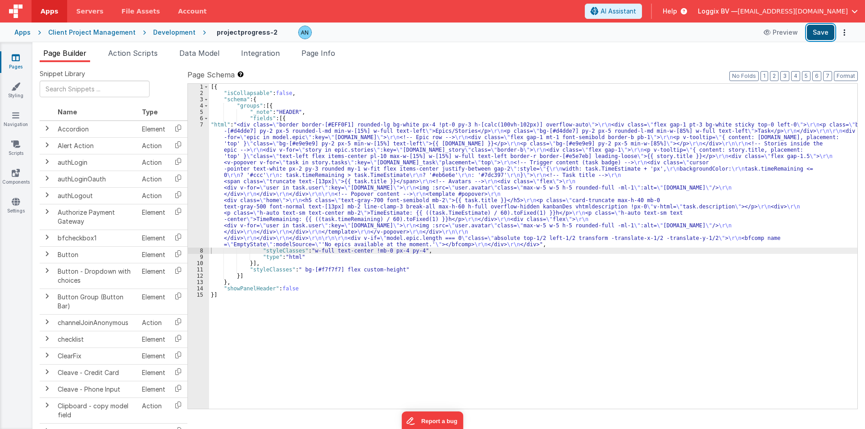
click at [829, 31] on button "Save" at bounding box center [819, 32] width 27 height 15
click at [842, 74] on button "Format" at bounding box center [845, 76] width 24 height 10
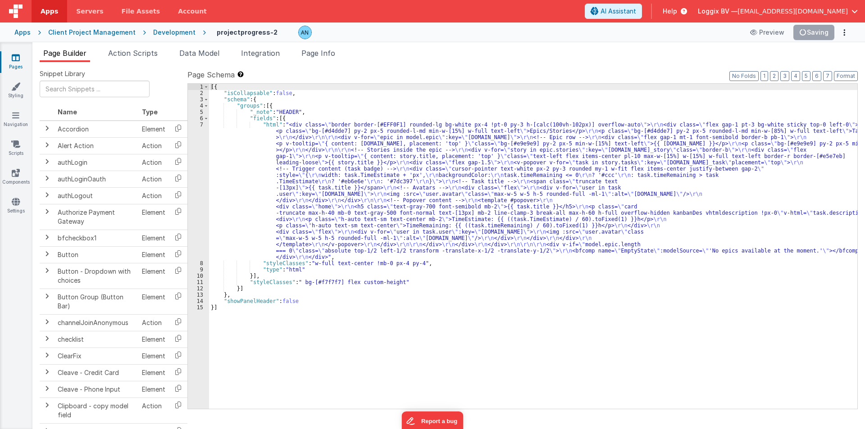
click at [237, 209] on div "[{ "isCollapsable" : false , "schema" : { "groups" : [{ "_note" : "HEADER" , "f…" at bounding box center [533, 253] width 648 height 338
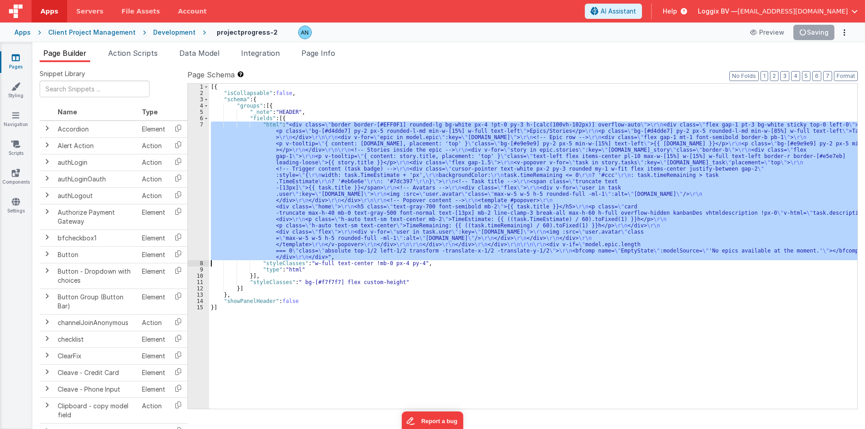
click at [195, 178] on div "7" at bounding box center [198, 191] width 21 height 139
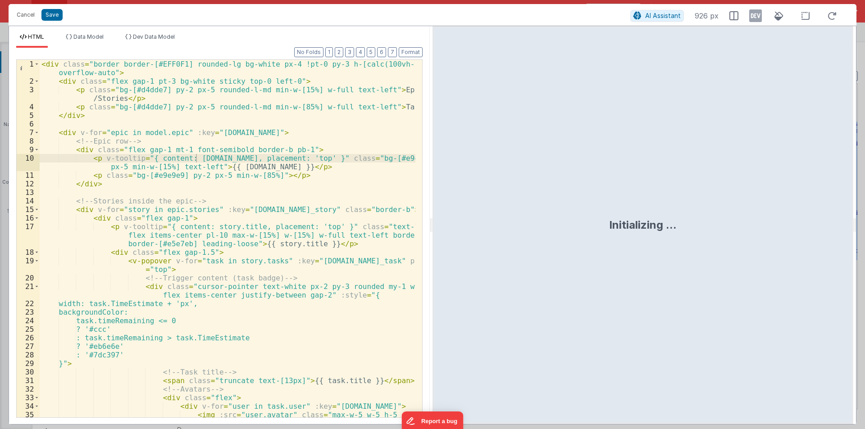
drag, startPoint x: 431, startPoint y: 222, endPoint x: 810, endPoint y: 245, distance: 379.8
click at [832, 239] on html "Cancel Save AI Assistant 926 px HTML Data Model Dev Data Model Format 7 6 5 4 3…" at bounding box center [432, 214] width 865 height 429
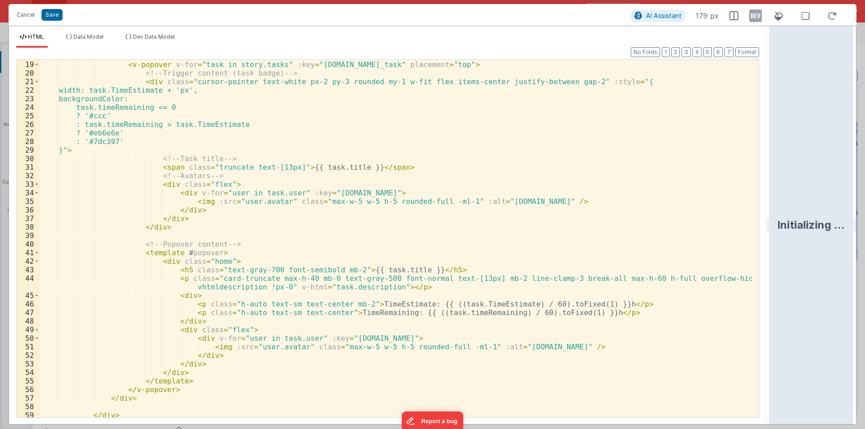
scroll to position [162, 0]
drag, startPoint x: 282, startPoint y: 303, endPoint x: 331, endPoint y: 303, distance: 48.2
click at [331, 303] on div "< div class = "flex gap-1.5" > < v-popover v-for = "task in story.tasks" :key =…" at bounding box center [396, 239] width 712 height 375
drag, startPoint x: 283, startPoint y: 312, endPoint x: 326, endPoint y: 313, distance: 42.8
click at [326, 313] on div "< div class = "flex gap-1.5" > < v-popover v-for = "task in story.tasks" :key =…" at bounding box center [396, 239] width 712 height 375
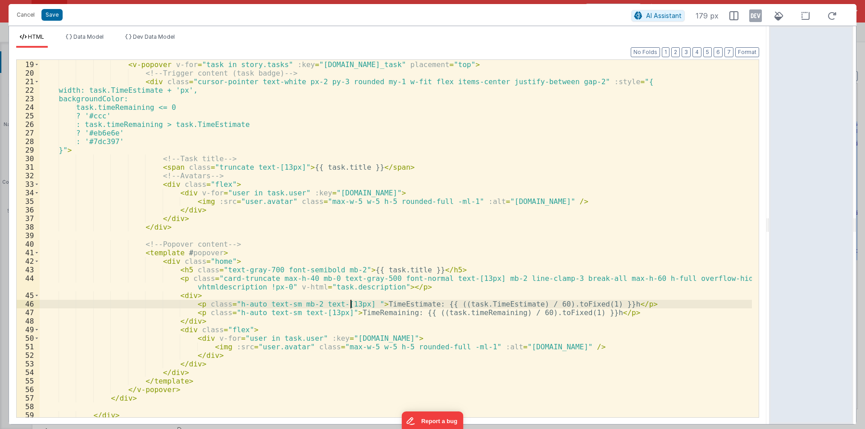
paste textarea
click at [325, 313] on div "< div class = "flex gap-1.5" > < v-popover v-for = "task in story.tasks" :key =…" at bounding box center [396, 239] width 712 height 375
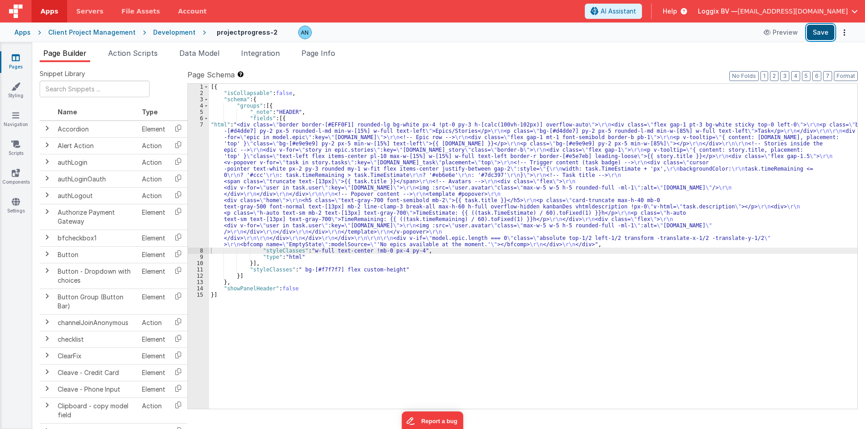
click at [825, 30] on button "Save" at bounding box center [819, 32] width 27 height 15
click at [847, 74] on button "Format" at bounding box center [845, 76] width 24 height 10
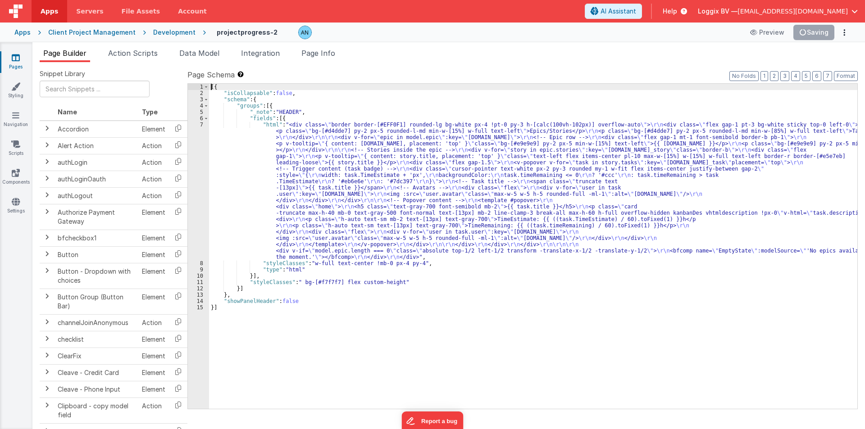
click at [196, 163] on div "7" at bounding box center [198, 191] width 21 height 139
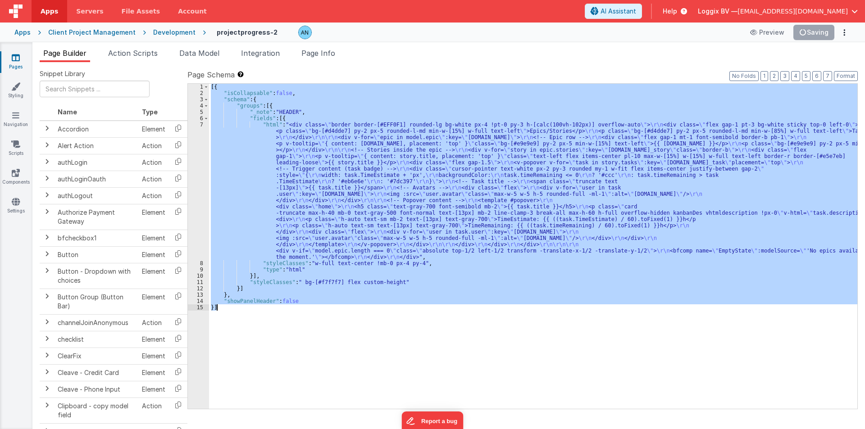
click at [196, 163] on div "7" at bounding box center [198, 191] width 21 height 139
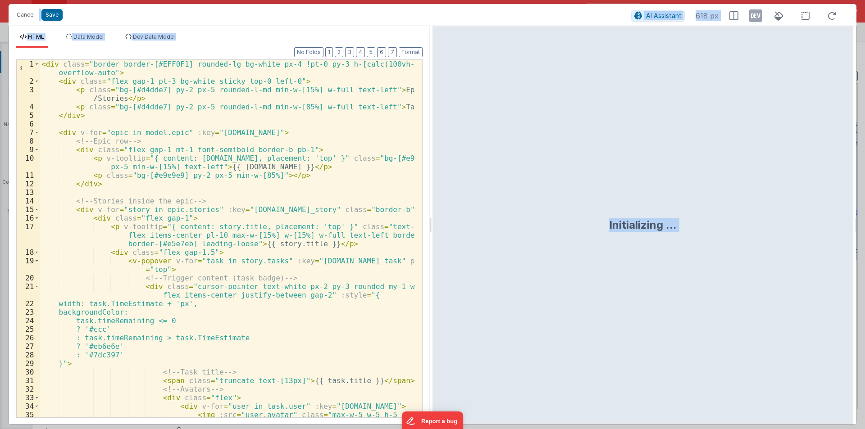
drag, startPoint x: 430, startPoint y: 226, endPoint x: 811, endPoint y: 222, distance: 380.1
click at [820, 226] on html "Cancel Save AI Assistant 618 px HTML Data Model Dev Data Model Format 7 6 5 4 3…" at bounding box center [432, 214] width 865 height 429
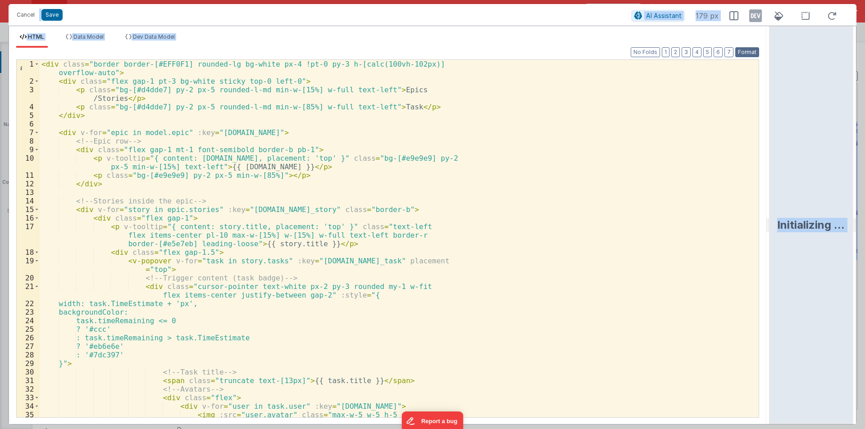
click at [744, 49] on button "Format" at bounding box center [747, 52] width 24 height 10
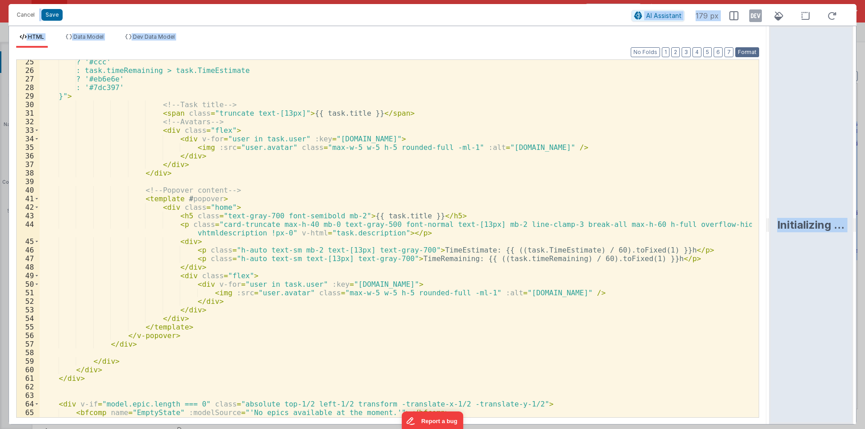
scroll to position [216, 0]
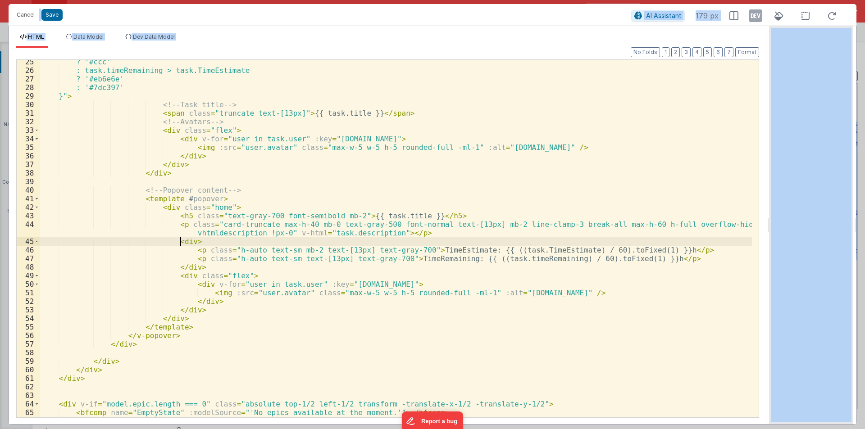
click at [181, 242] on div "? '#ccc' : task.timeRemaining > task.TimeEstimate ? '#eb6e6e' : '#7dc397' }" > …" at bounding box center [396, 245] width 712 height 375
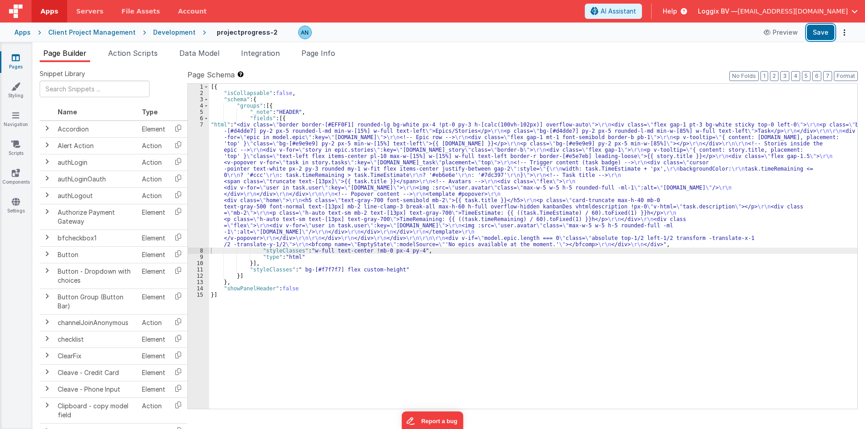
click at [822, 31] on button "Save" at bounding box center [819, 32] width 27 height 15
click at [846, 72] on button "Format" at bounding box center [845, 76] width 24 height 10
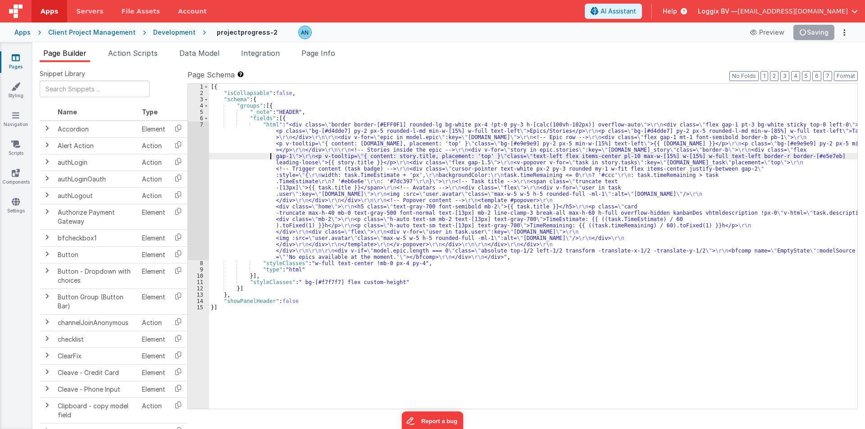
click at [249, 155] on div "[{ "isCollapsable" : false , "schema" : { "groups" : [{ "_note" : "HEADER" , "f…" at bounding box center [533, 253] width 648 height 338
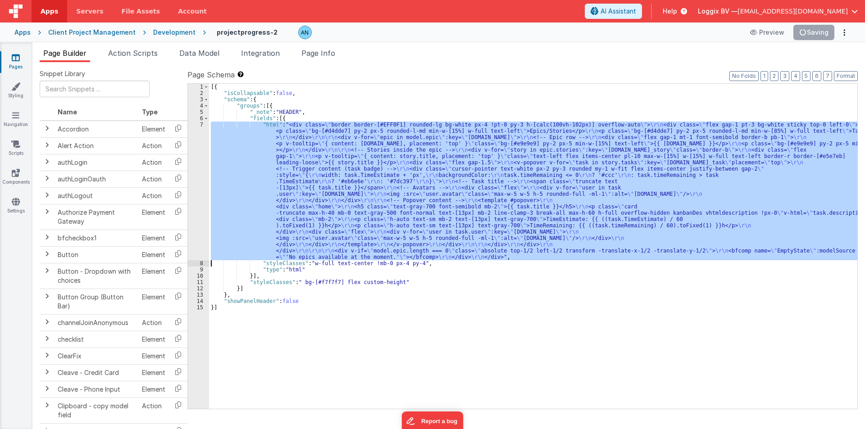
click at [194, 145] on div "7" at bounding box center [198, 191] width 21 height 139
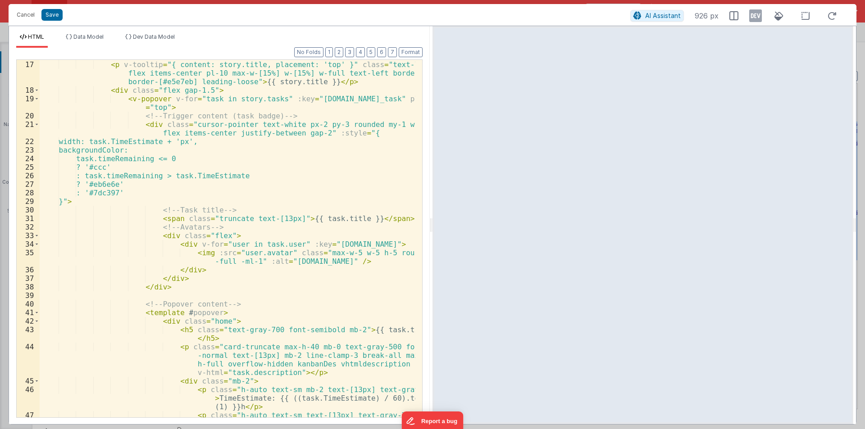
scroll to position [324, 0]
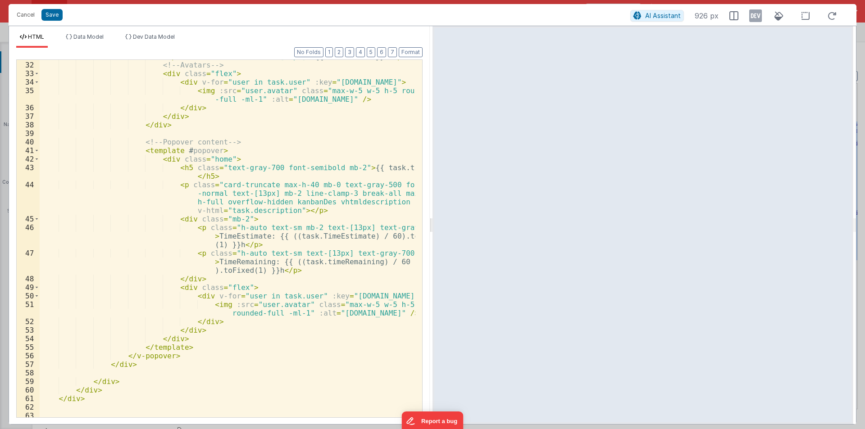
click at [429, 225] on div "HTML Data Model Dev Data Model Format 7 6 5 4 3 2 1 No Folds 31 32 33 34 35 36 …" at bounding box center [432, 225] width 847 height 399
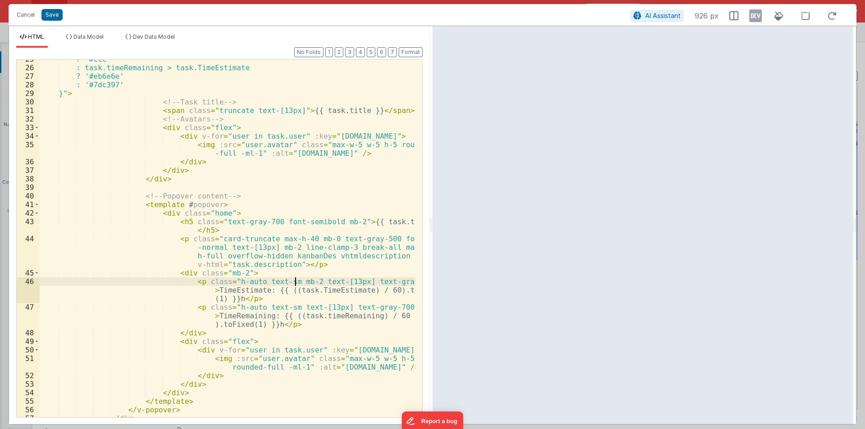
click at [297, 282] on div "? '#ccc' : task.timeRemaining > task.TimeEstimate ? '#eb6e6e' : '#7dc397' }" > …" at bounding box center [228, 242] width 376 height 375
click at [274, 282] on div "? '#ccc' : task.timeRemaining > task.TimeEstimate ? '#eb6e6e' : '#7dc397' }" > …" at bounding box center [228, 242] width 376 height 375
click at [272, 308] on div "? '#ccc' : task.timeRemaining > task.TimeEstimate ? '#eb6e6e' : '#7dc397' }" > …" at bounding box center [228, 242] width 376 height 375
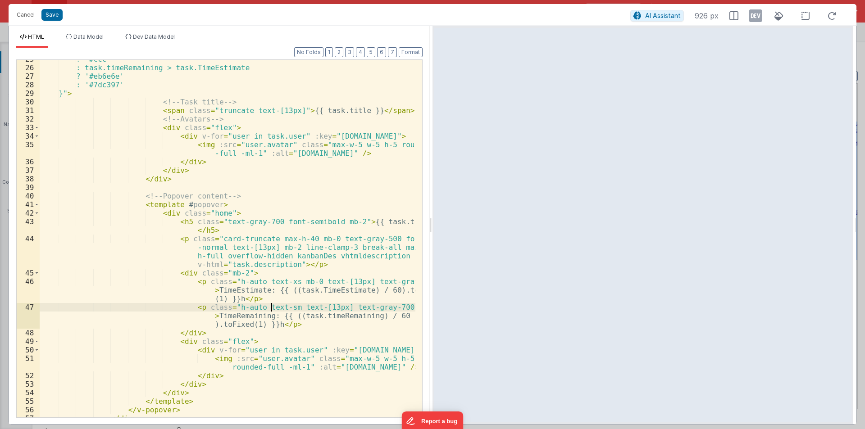
click at [272, 308] on div "? '#ccc' : task.timeRemaining > task.TimeEstimate ? '#eb6e6e' : '#7dc397' }" > …" at bounding box center [228, 242] width 376 height 375
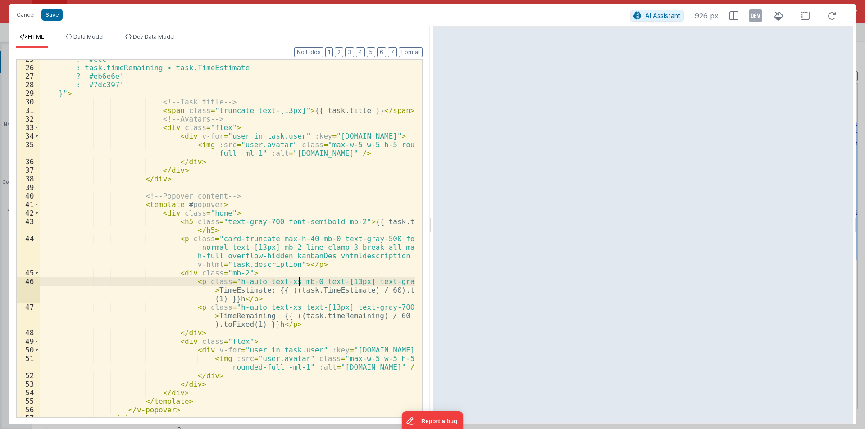
click at [301, 281] on div "? '#ccc' : task.timeRemaining > task.TimeEstimate ? '#eb6e6e' : '#7dc397' }" > …" at bounding box center [228, 242] width 376 height 375
click at [230, 273] on div "? '#ccc' : task.timeRemaining > task.TimeEstimate ? '#eb6e6e' : '#7dc397' }" > …" at bounding box center [228, 242] width 376 height 375
click at [57, 12] on button "Save" at bounding box center [51, 15] width 21 height 12
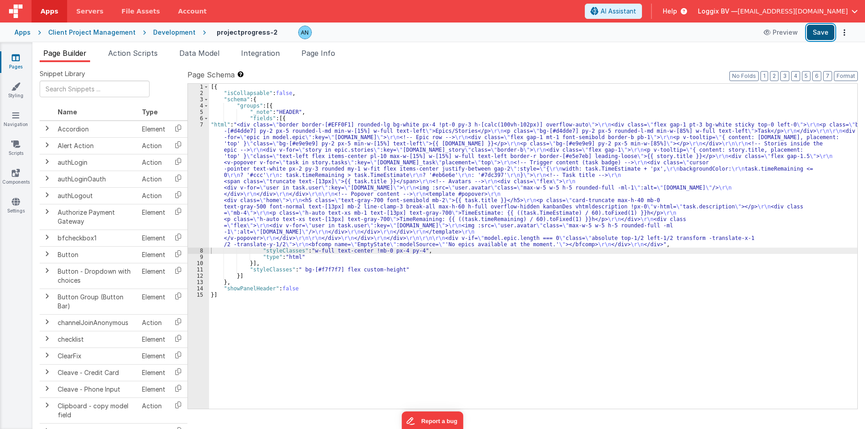
click at [824, 29] on button "Save" at bounding box center [819, 32] width 27 height 15
click at [840, 72] on button "Format" at bounding box center [845, 76] width 24 height 10
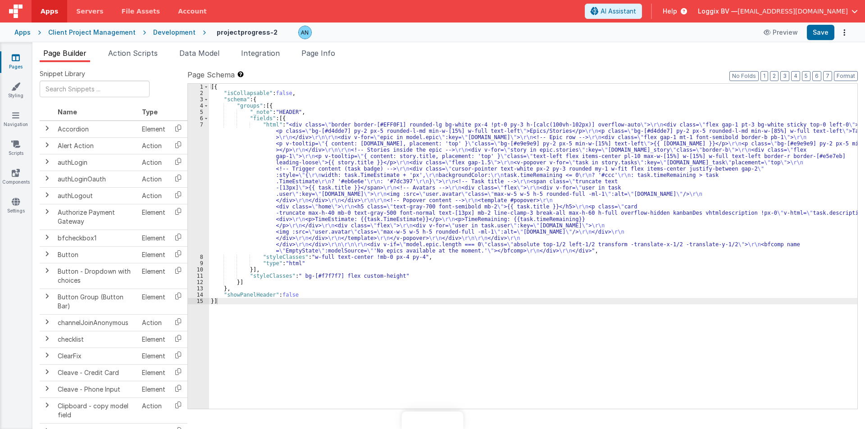
click at [261, 184] on div "[{ "isCollapsable" : false , "schema" : { "groups" : [{ "_note" : "HEADER" , "f…" at bounding box center [533, 253] width 648 height 338
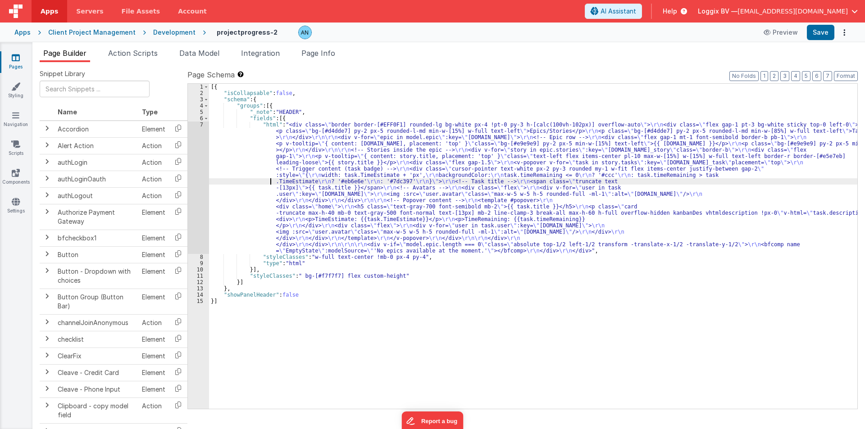
click at [299, 170] on div "[{ "isCollapsable" : false , "schema" : { "groups" : [{ "_note" : "HEADER" , "f…" at bounding box center [533, 253] width 648 height 338
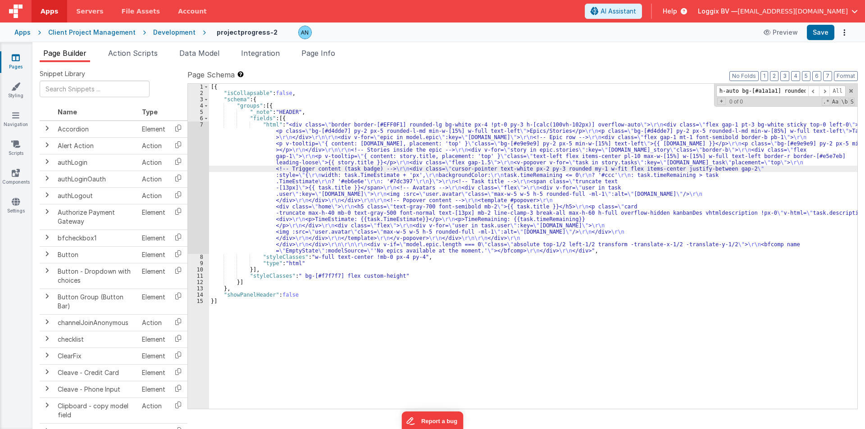
scroll to position [0, 136]
type input "h-auto bg-[#a1a1a1] rounded-full py-0.5 px-2 text-white text-xs text-center"
click at [169, 33] on div "Development" at bounding box center [174, 32] width 42 height 9
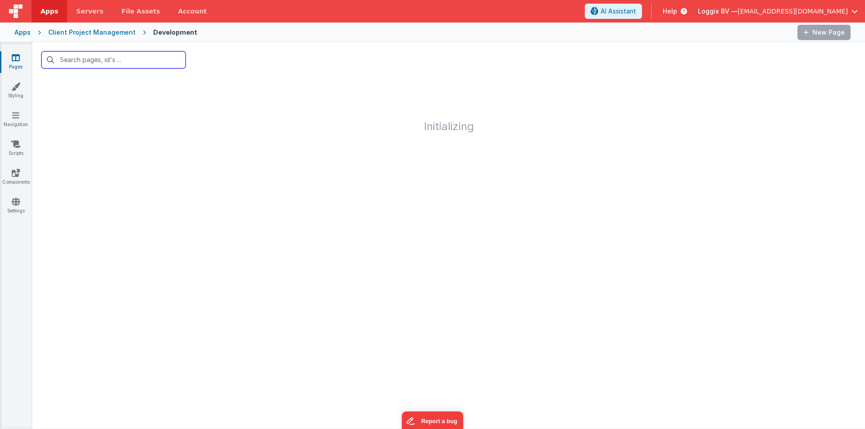
click at [91, 60] on input "text" at bounding box center [113, 59] width 144 height 17
type input "kanban"
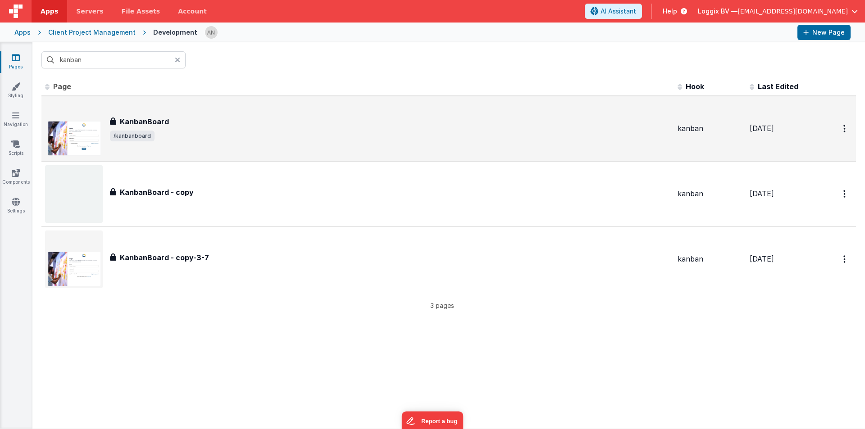
click at [150, 107] on div "KanbanBoard KanbanBoard /kanbanboard" at bounding box center [357, 129] width 625 height 58
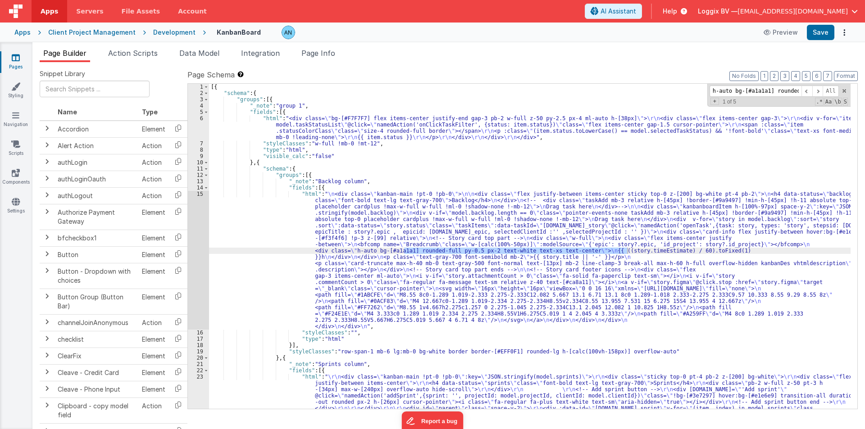
scroll to position [0, 136]
type input "h-auto bg-[#a1a1a1] rounded-full py-0.5 px-2 text-white text-xs text-center"
click at [196, 220] on div "15" at bounding box center [198, 260] width 21 height 139
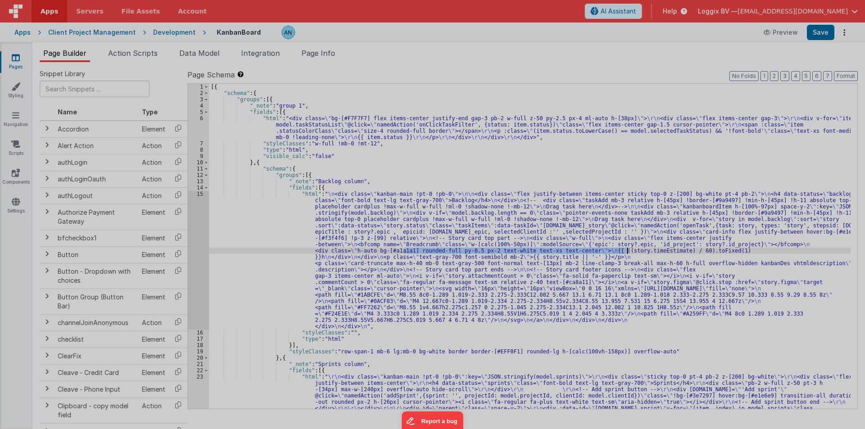
scroll to position [0, 0]
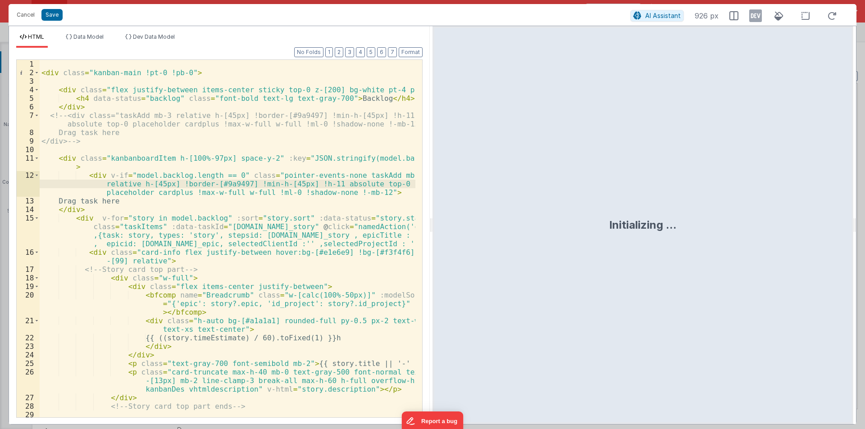
drag, startPoint x: 431, startPoint y: 224, endPoint x: 638, endPoint y: 246, distance: 208.4
click at [773, 234] on html "Cancel Save AI Assistant 926 px HTML Data Model Dev Data Model Format 7 6 5 4 3…" at bounding box center [432, 214] width 865 height 429
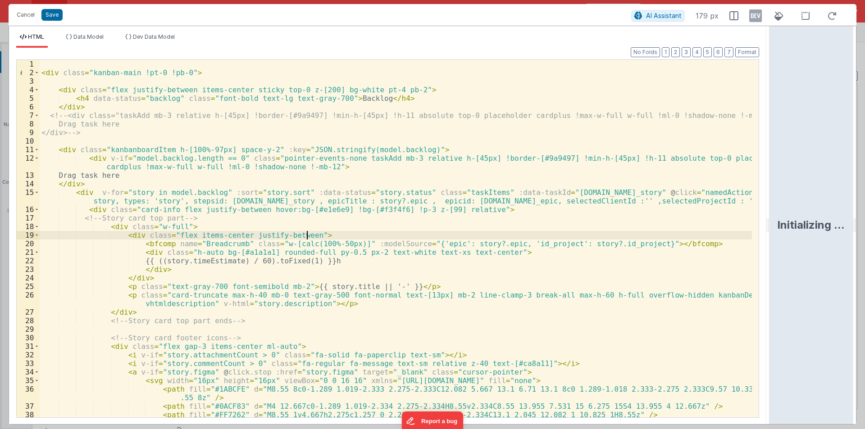
click at [575, 236] on div "< div class = "kanban-main !pt-0 !pb-0" > < div class = "flex justify-between i…" at bounding box center [396, 247] width 712 height 375
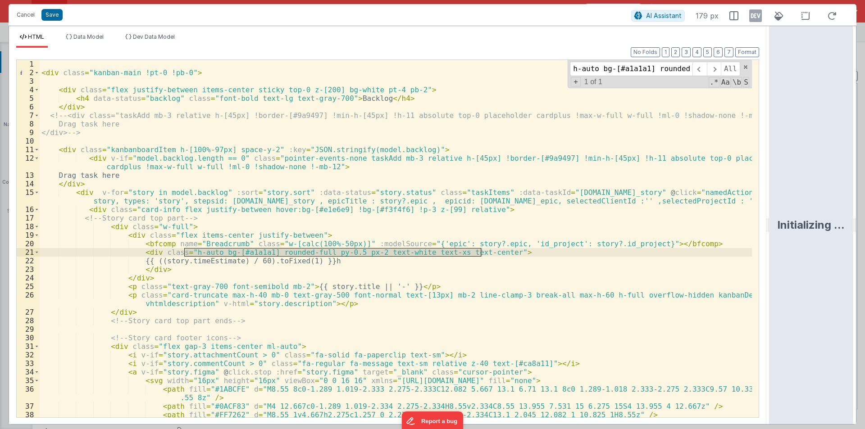
scroll to position [0, 180]
type input "h-auto bg-[#a1a1a1] rounded-full py-0.5 px-2 text-white text-xs text-center"
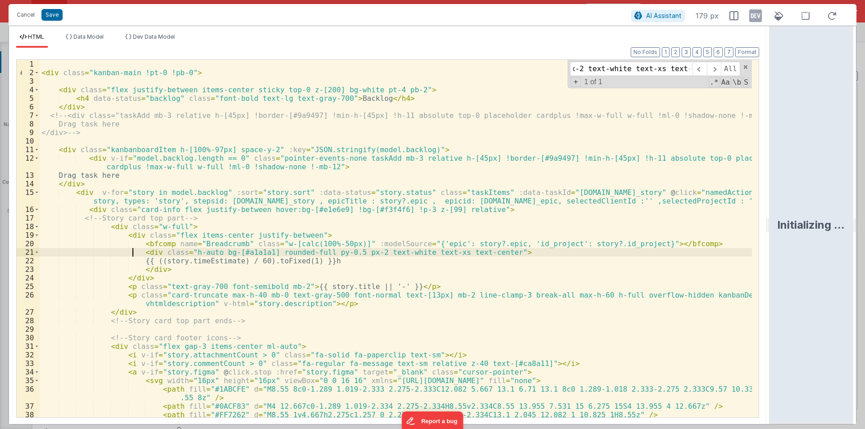
scroll to position [0, 0]
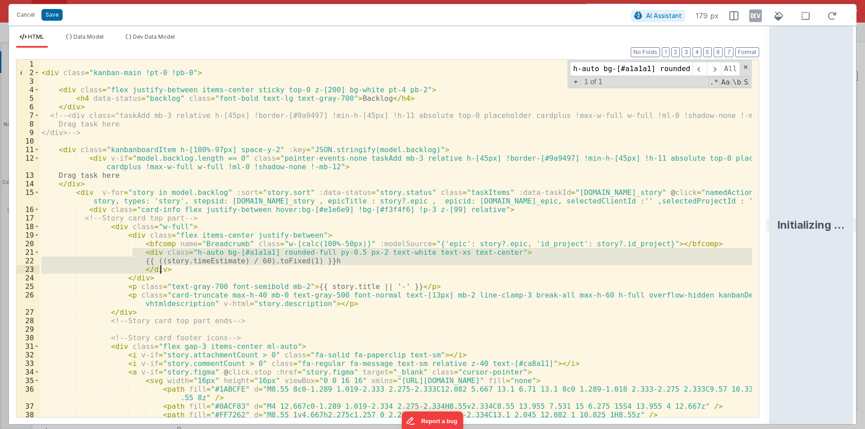
drag, startPoint x: 131, startPoint y: 254, endPoint x: 176, endPoint y: 266, distance: 46.8
click at [176, 266] on div "< div class = "kanban-main !pt-0 !pb-0" > < div class = "flex justify-between i…" at bounding box center [396, 247] width 712 height 375
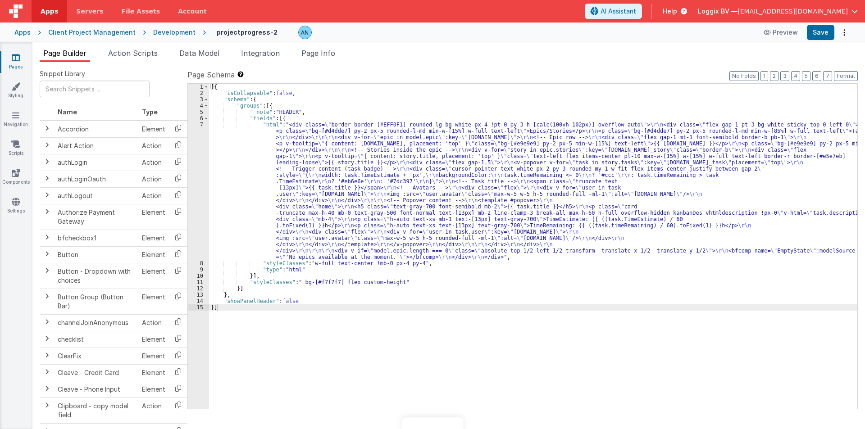
click at [217, 164] on div "[{ "isCollapsable" : false , "schema" : { "groups" : [{ "_note" : "HEADER" , "f…" at bounding box center [533, 253] width 648 height 338
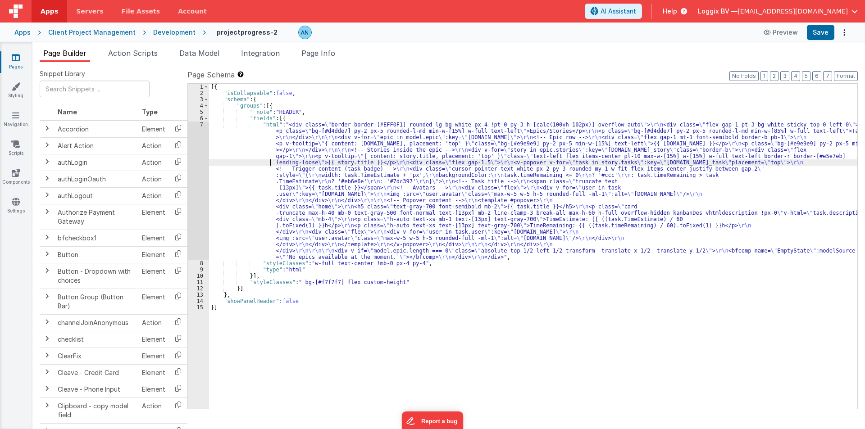
click at [199, 155] on div "7" at bounding box center [198, 191] width 21 height 139
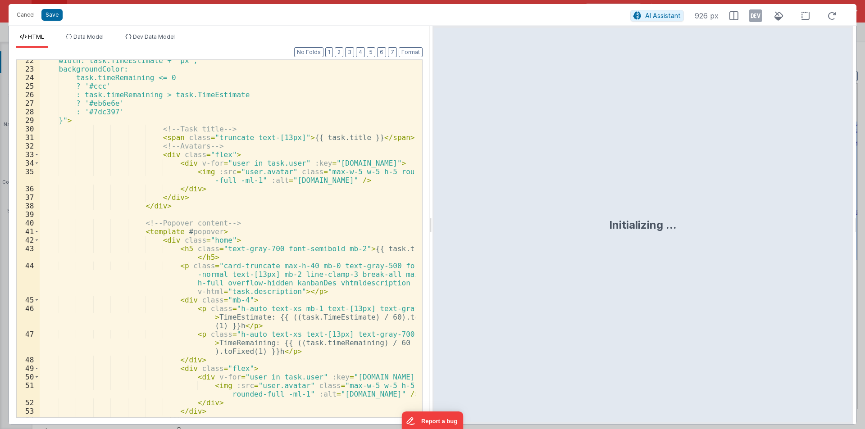
scroll to position [270, 0]
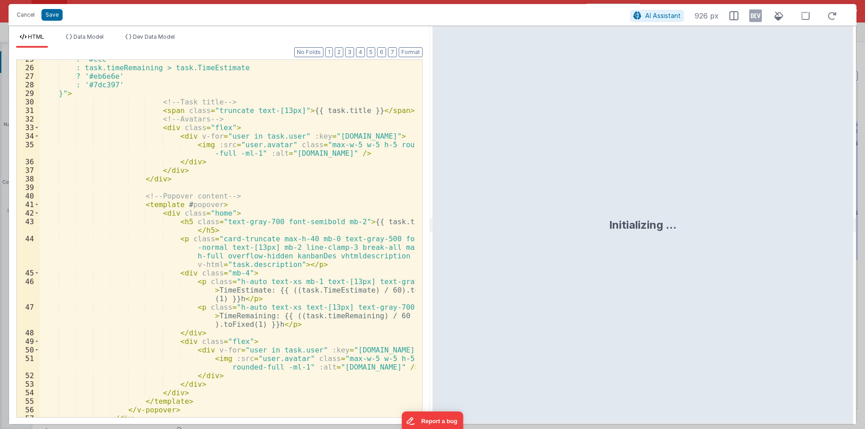
click at [338, 221] on div "? '#ccc' : task.timeRemaining > task.TimeEstimate ? '#eb6e6e' : '#7dc397' }" > …" at bounding box center [228, 242] width 376 height 375
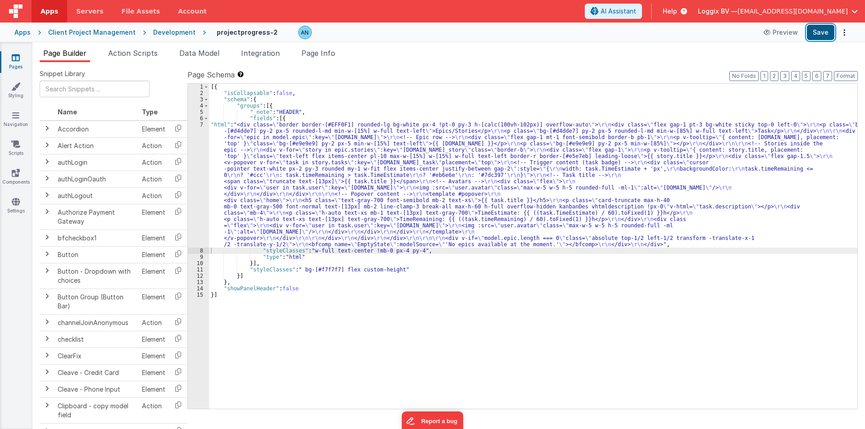
click at [823, 35] on button "Save" at bounding box center [819, 32] width 27 height 15
click at [849, 76] on button "Format" at bounding box center [845, 76] width 24 height 10
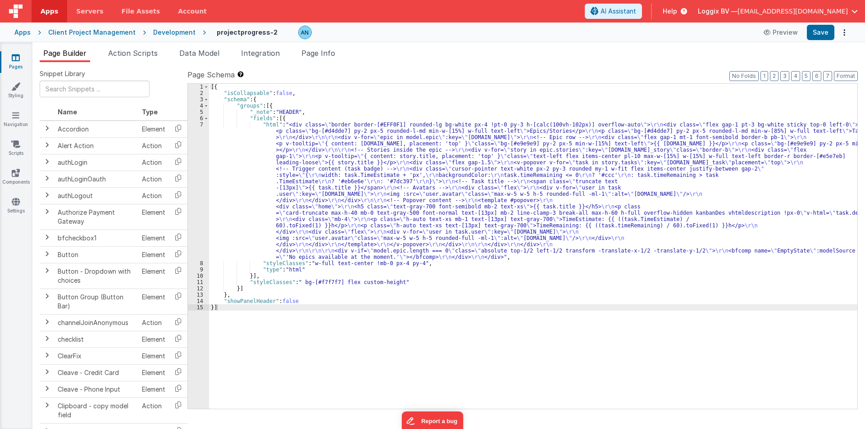
click at [170, 32] on div "Development" at bounding box center [174, 32] width 42 height 9
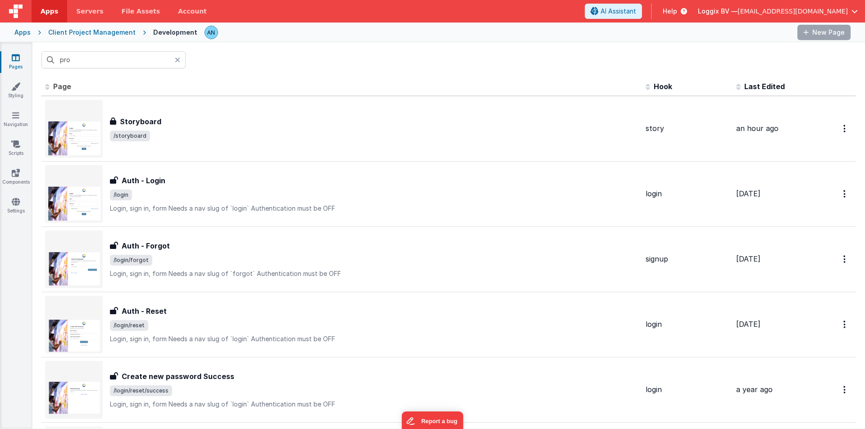
click at [114, 61] on input "pro" at bounding box center [113, 59] width 144 height 17
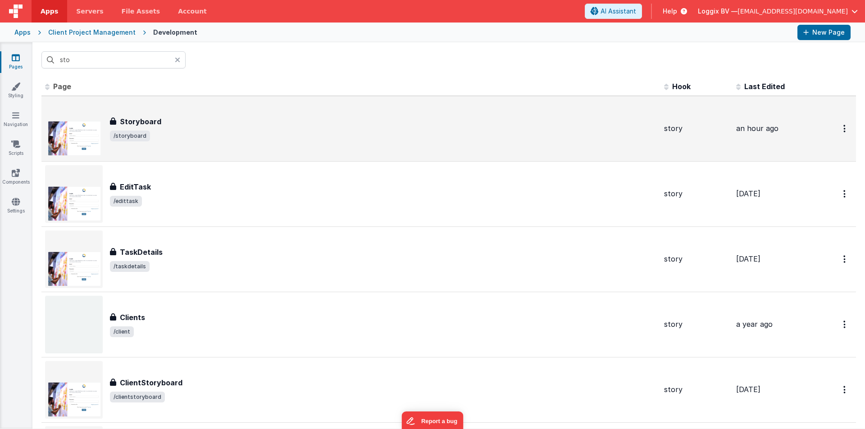
type input "sto"
click at [144, 116] on h3 "Storyboard" at bounding box center [140, 121] width 41 height 11
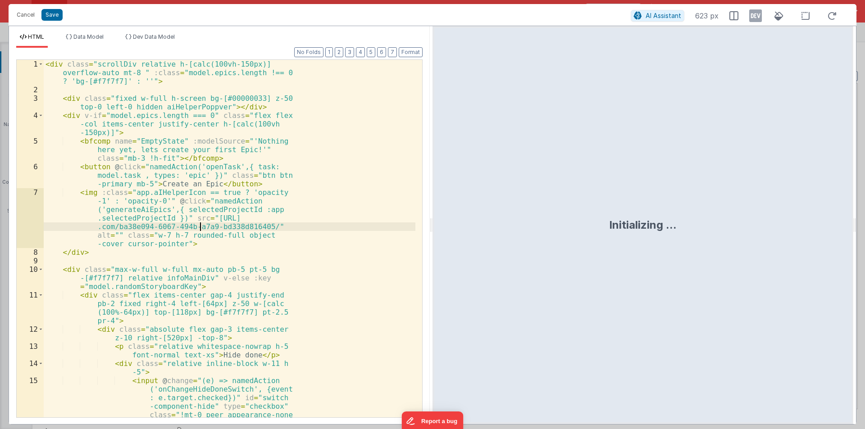
scroll to position [2014, 0]
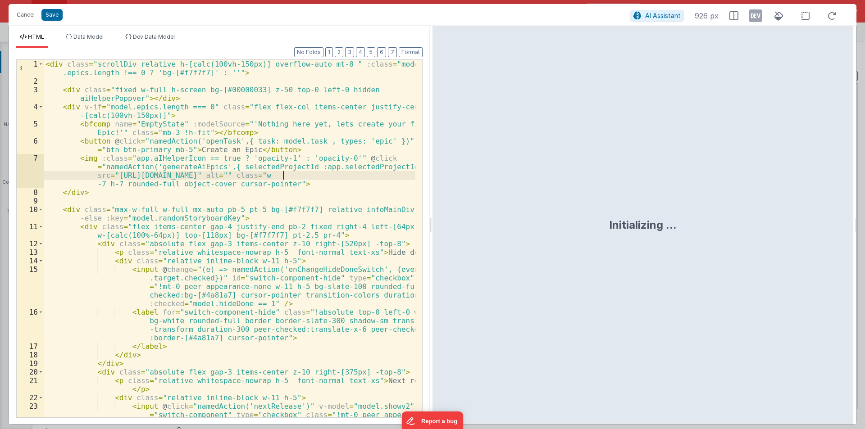
drag, startPoint x: 430, startPoint y: 224, endPoint x: 728, endPoint y: 245, distance: 299.3
click at [864, 227] on html "Cancel Save AI Assistant 926 px HTML Data Model Dev Data Model Format 7 6 5 4 3…" at bounding box center [432, 214] width 865 height 429
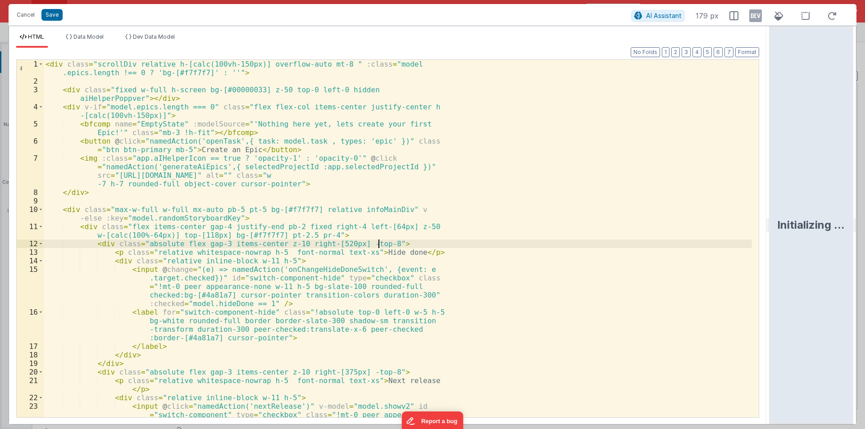
click at [487, 245] on div "< div class = "scrollDiv relative h-[calc(100vh-150px)] overflow-auto mt-8 " :c…" at bounding box center [398, 264] width 708 height 409
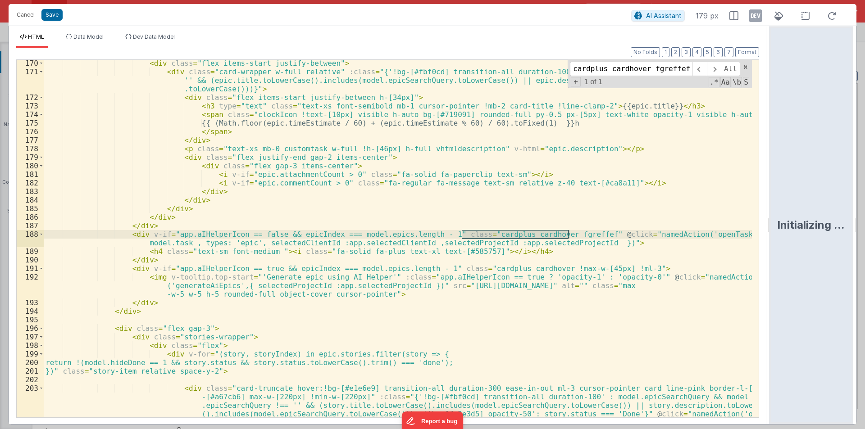
scroll to position [1763, 0]
click at [201, 238] on div "< div class = "flex items-start justify-between" > < div class = "card-wrapper …" at bounding box center [398, 263] width 708 height 409
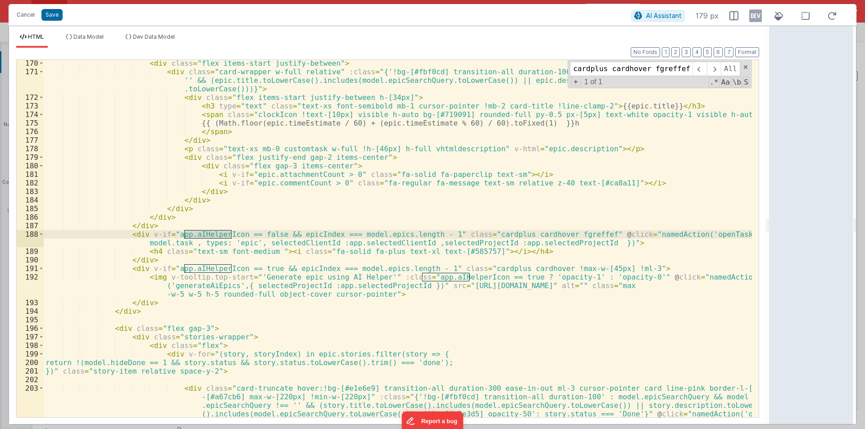
click at [304, 234] on div "< div class = "flex items-start justify-between" > < div class = "card-wrapper …" at bounding box center [398, 263] width 708 height 409
click at [304, 234] on div "< div class = "flex items-start justify-between" > < div class = "card-wrapper …" at bounding box center [398, 239] width 708 height 358
click at [304, 234] on div "< div class = "flex items-start justify-between" > < div class = "card-wrapper …" at bounding box center [398, 263] width 708 height 409
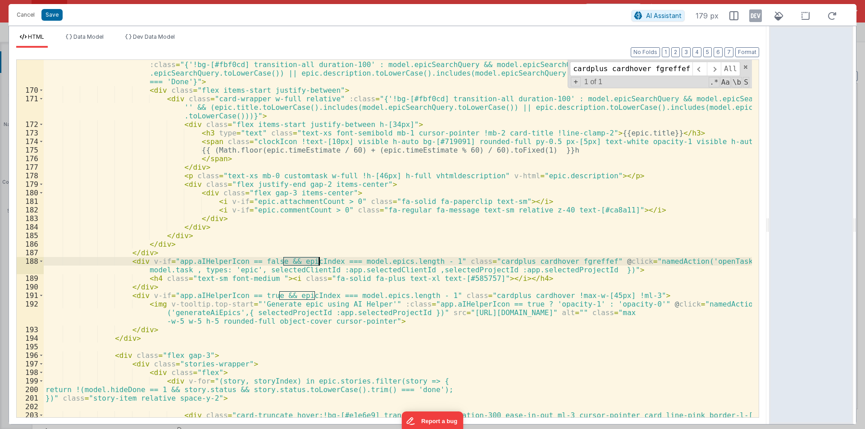
scroll to position [1736, 0]
click at [286, 265] on div "< div @ click = "namedAction('openTask',{task: epic, types: 'epic', 'epicTitle'…" at bounding box center [398, 239] width 708 height 358
click at [286, 265] on div "< div @ click = "namedAction('openTask',{task: epic, types: 'epic', 'epicTitle'…" at bounding box center [398, 264] width 708 height 443
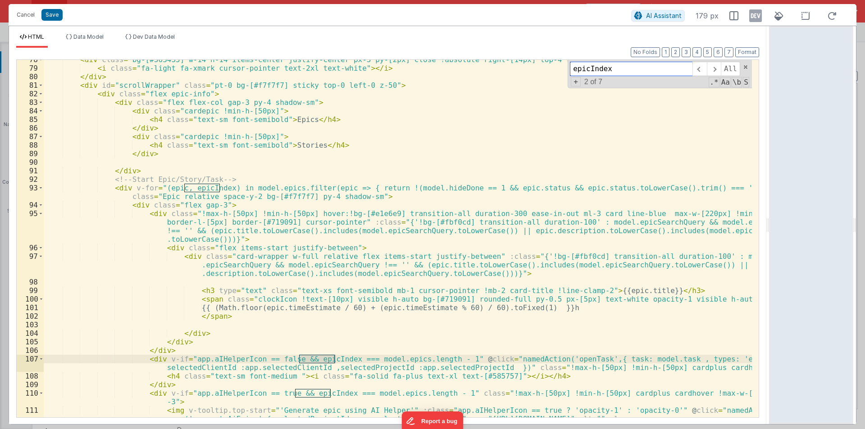
scroll to position [856, 0]
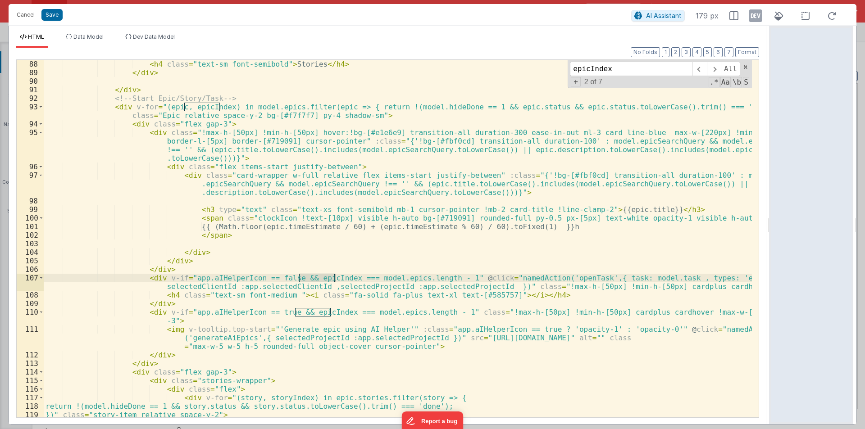
click at [194, 188] on div "< h4 class = "text-sm font-semibold" > Stories </ h4 > </ div > </ div > <!-- S…" at bounding box center [398, 264] width 708 height 409
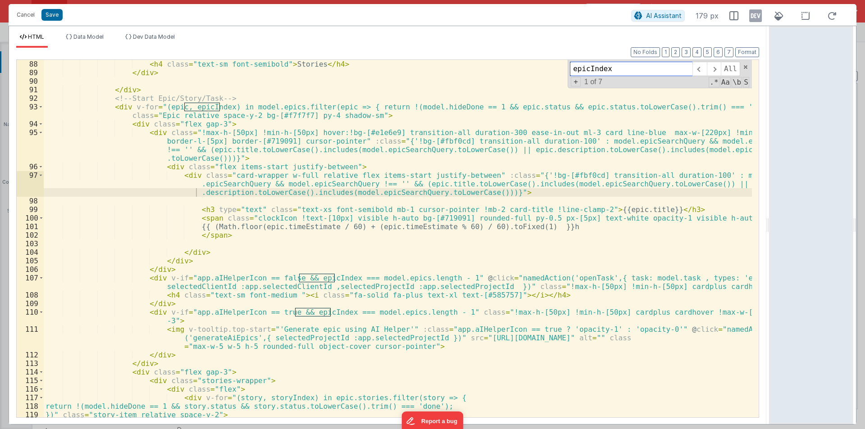
paste input "cardplus cardhover"
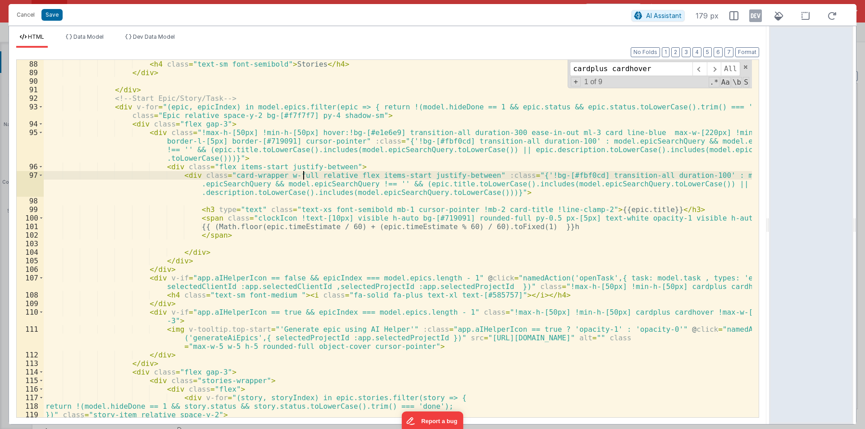
click at [304, 172] on div "< h4 class = "text-sm font-semibold" > Stories </ h4 > </ div > </ div > <!-- S…" at bounding box center [398, 264] width 708 height 409
paste input "stories-wrapp"
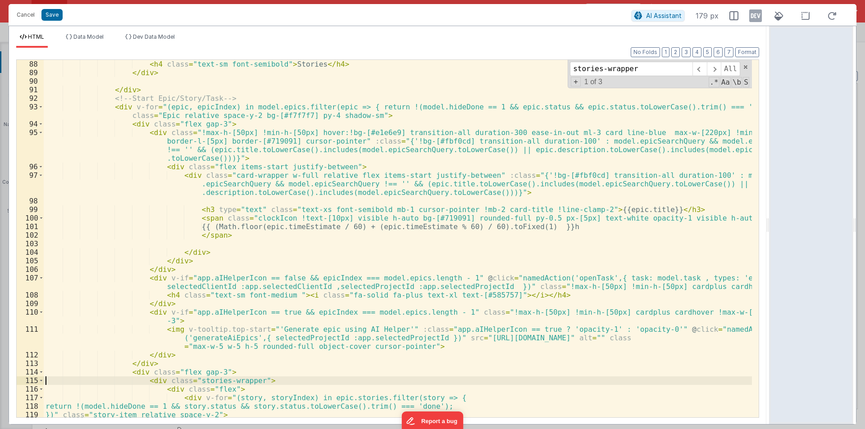
click at [43, 382] on div "88 89 90 91 92 93 94 95 96 97 98 99 100 101 102 103 104 105 106 107 108 109 110…" at bounding box center [387, 238] width 743 height 358
click at [41, 381] on span at bounding box center [41, 380] width 5 height 9
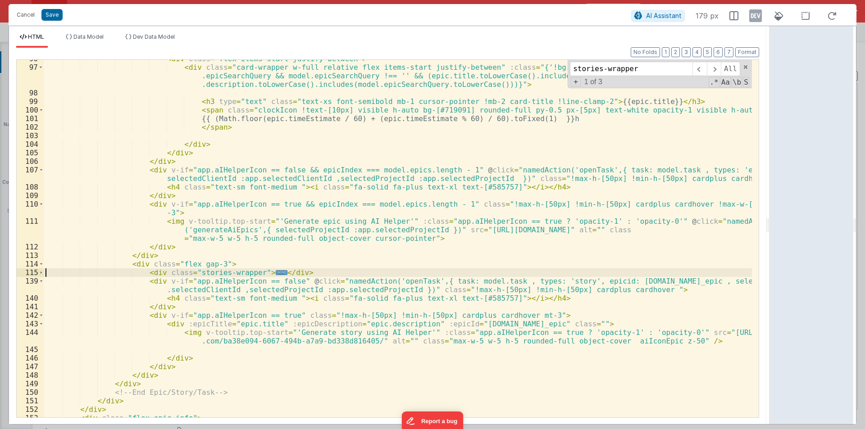
scroll to position [964, 0]
click at [221, 280] on div "< div class = "flex items-start justify-between" > < div class = "card-wrapper …" at bounding box center [398, 241] width 708 height 375
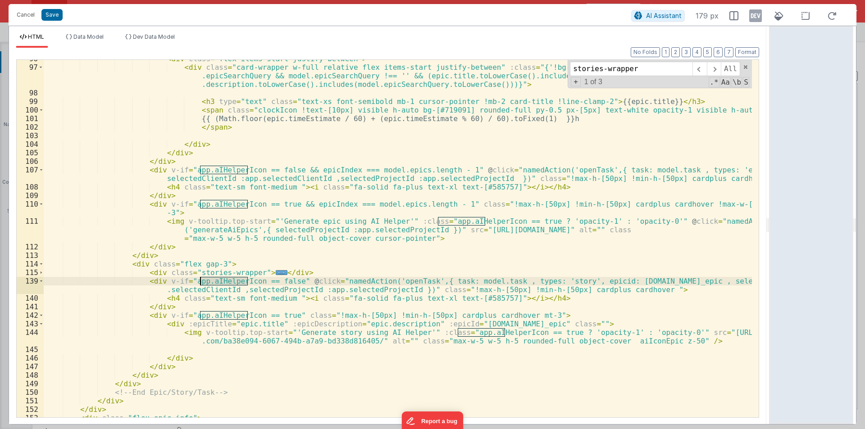
click at [221, 280] on div "< div class = "flex items-start justify-between" > < div class = "card-wrapper …" at bounding box center [398, 241] width 708 height 375
click at [221, 280] on div "< div class = "flex items-start justify-between" > < div class = "card-wrapper …" at bounding box center [398, 239] width 708 height 358
click at [221, 280] on div "< div class = "flex items-start justify-between" > < div class = "card-wrapper …" at bounding box center [398, 241] width 708 height 375
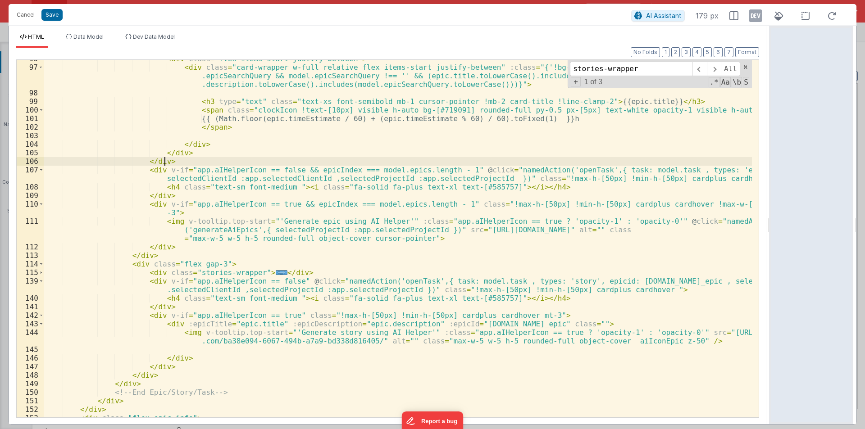
click at [286, 165] on div "< div class = "flex items-start justify-between" > < div class = "card-wrapper …" at bounding box center [398, 241] width 708 height 375
paste input "cardplus cardhover fgreffef"
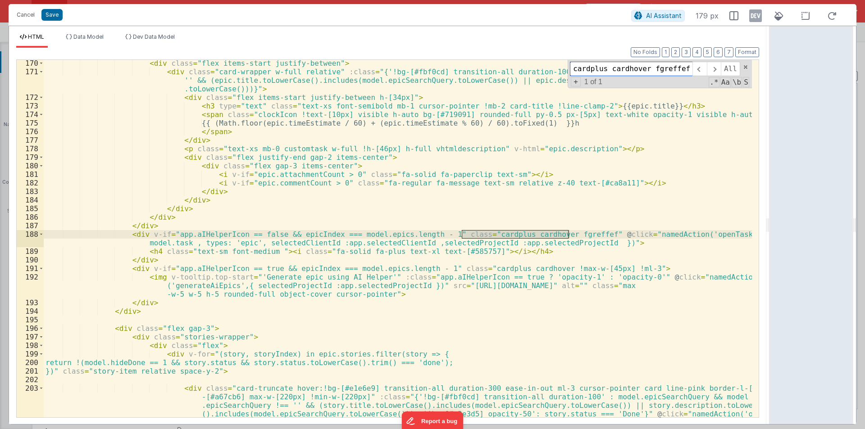
scroll to position [1534, 0]
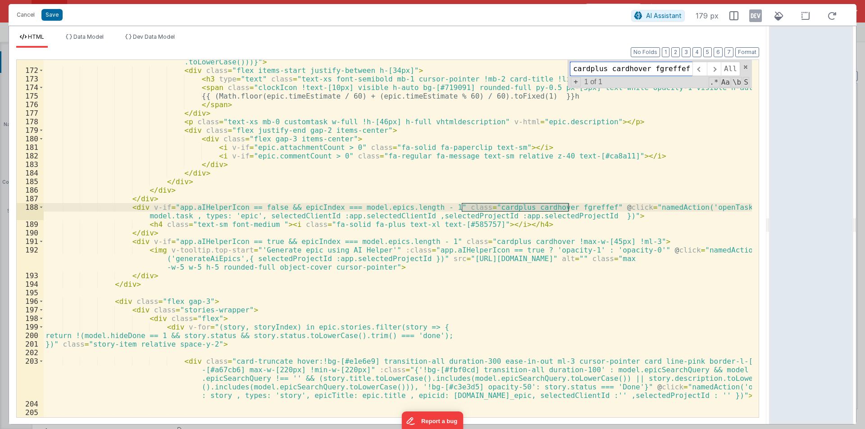
type input "cardplus cardhover fgreffef"
drag, startPoint x: 283, startPoint y: 208, endPoint x: 426, endPoint y: 208, distance: 143.2
click at [426, 208] on div "< div class = "card-wrapper w-full relative" :class = "{'!bg-[#fbf0cd] transiti…" at bounding box center [398, 237] width 708 height 392
click at [342, 228] on div "< div class = "card-wrapper w-full relative" :class = "{'!bg-[#fbf0cd] transiti…" at bounding box center [398, 237] width 708 height 392
click at [289, 210] on div "< div class = "card-wrapper w-full relative" :class = "{'!bg-[#fbf0cd] transiti…" at bounding box center [398, 237] width 708 height 392
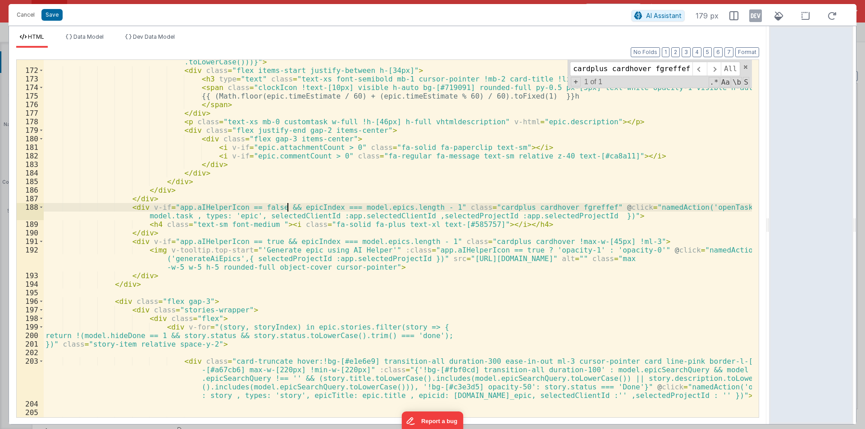
click at [289, 210] on div "< div class = "card-wrapper w-full relative" :class = "{'!bg-[#fbf0cd] transiti…" at bounding box center [398, 237] width 708 height 392
click at [319, 209] on div "< div class = "card-wrapper w-full relative" :class = "{'!bg-[#fbf0cd] transiti…" at bounding box center [398, 239] width 708 height 358
drag, startPoint x: 284, startPoint y: 205, endPoint x: 427, endPoint y: 205, distance: 143.6
click at [427, 205] on div "< div class = "card-wrapper w-full relative" :class = "{'!bg-[#fbf0cd] transiti…" at bounding box center [398, 237] width 708 height 392
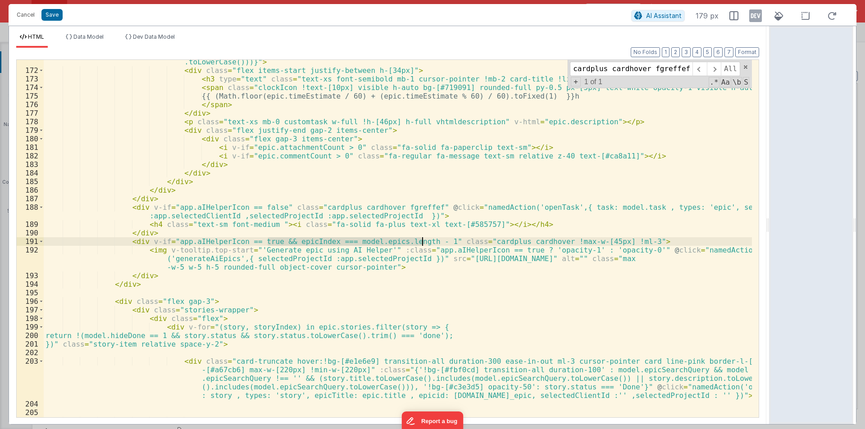
drag, startPoint x: 267, startPoint y: 241, endPoint x: 422, endPoint y: 242, distance: 154.5
click at [422, 242] on div "< div class = "card-wrapper w-full relative" :class = "{'!bg-[#fbf0cd] transiti…" at bounding box center [398, 237] width 708 height 392
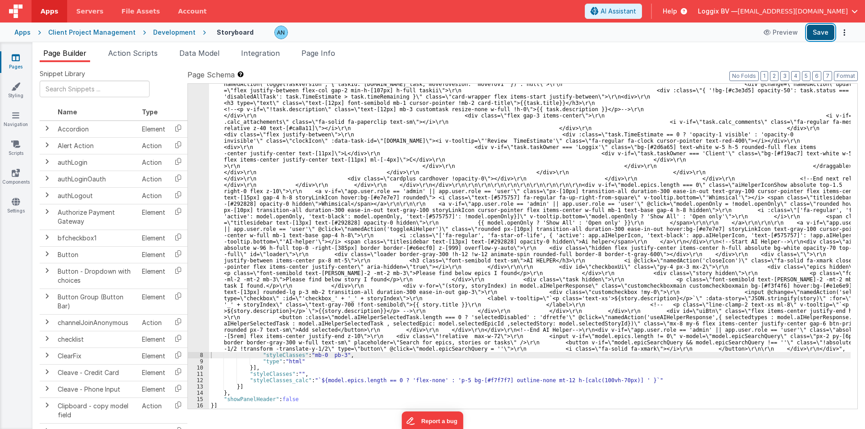
scroll to position [1881, 0]
click at [823, 32] on button "Save" at bounding box center [819, 32] width 27 height 15
click at [843, 74] on button "Format" at bounding box center [845, 76] width 24 height 10
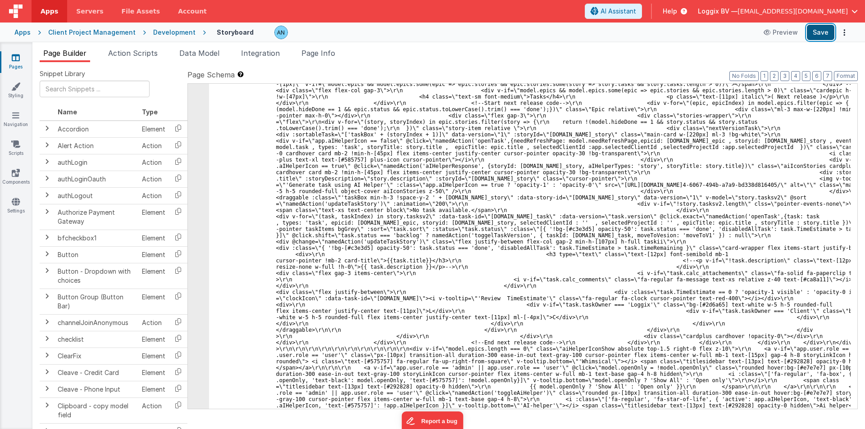
click at [823, 36] on button "Save" at bounding box center [819, 32] width 27 height 15
click at [841, 76] on button "Format" at bounding box center [845, 76] width 24 height 10
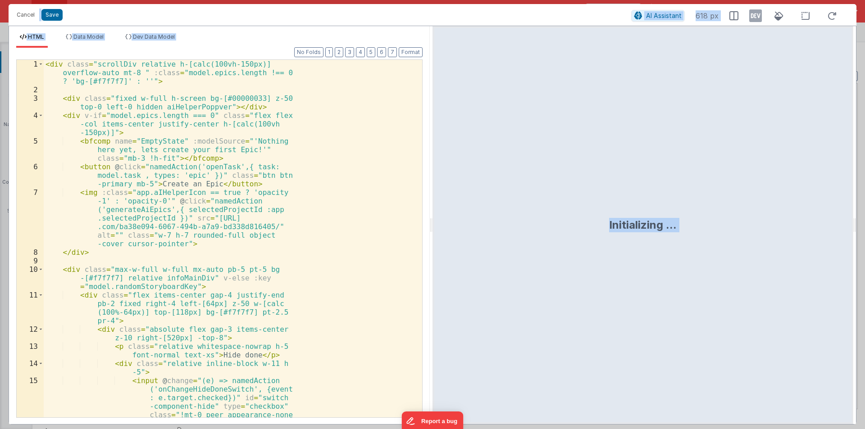
scroll to position [2007, 0]
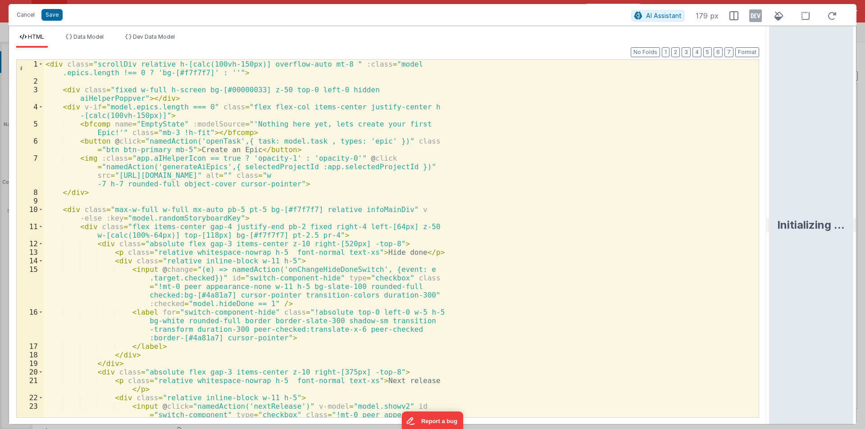
drag, startPoint x: 432, startPoint y: 219, endPoint x: 645, endPoint y: 216, distance: 213.0
click at [864, 219] on html "Cancel Save AI Assistant 179 px HTML Data Model Dev Data Model Format 7 6 5 4 3…" at bounding box center [432, 214] width 865 height 429
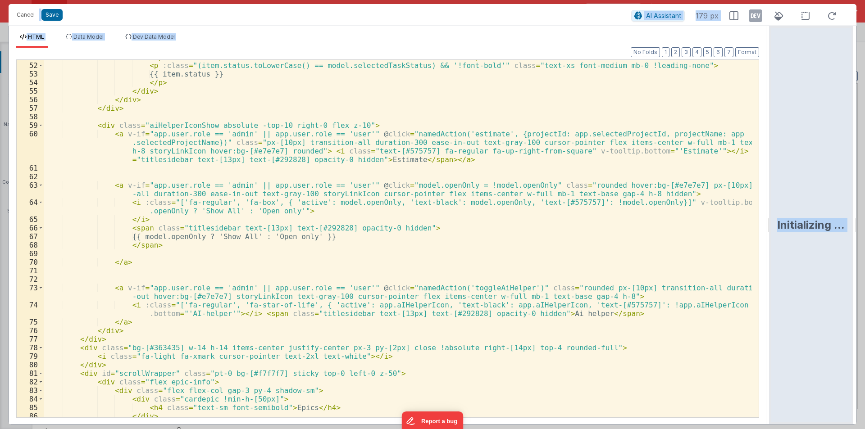
scroll to position [486, 0]
click at [263, 149] on div "< span :class = "item.statusColorClass" class = "size-4 rounded-full border" > …" at bounding box center [398, 240] width 708 height 375
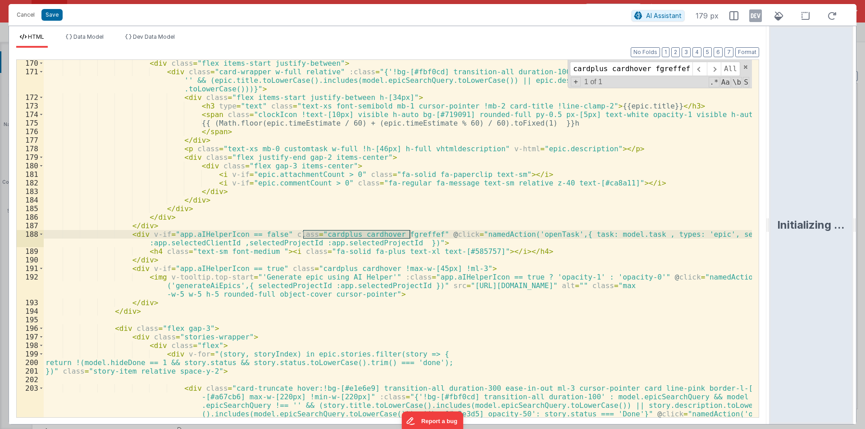
scroll to position [1763, 0]
type input "cardplus cardhover fgreffef"
click at [268, 233] on div "< div class = "flex items-start justify-between" > < div class = "card-wrapper …" at bounding box center [398, 263] width 708 height 409
click at [268, 234] on div "< div class = "flex items-start justify-between" > < div class = "card-wrapper …" at bounding box center [398, 263] width 708 height 409
paste textarea
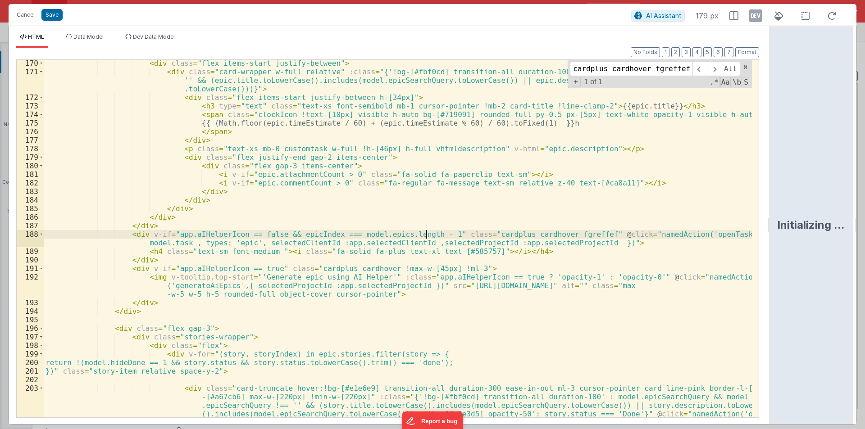
click at [263, 267] on div "< div class = "flex items-start justify-between" > < div class = "card-wrapper …" at bounding box center [398, 263] width 708 height 409
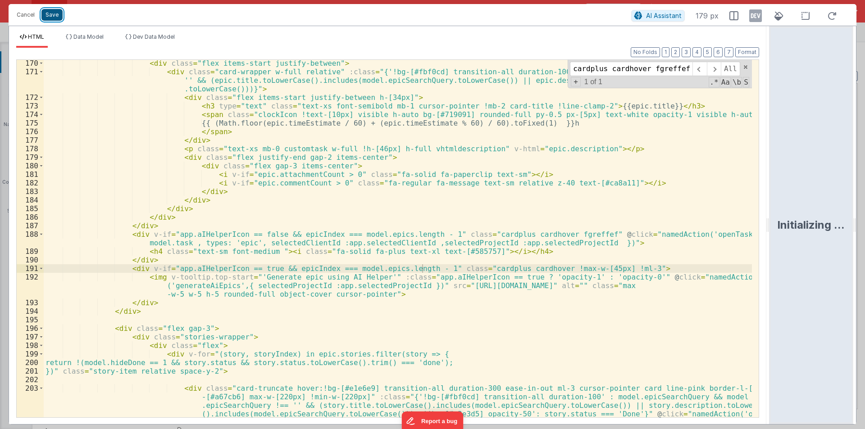
click at [46, 14] on button "Save" at bounding box center [51, 15] width 21 height 12
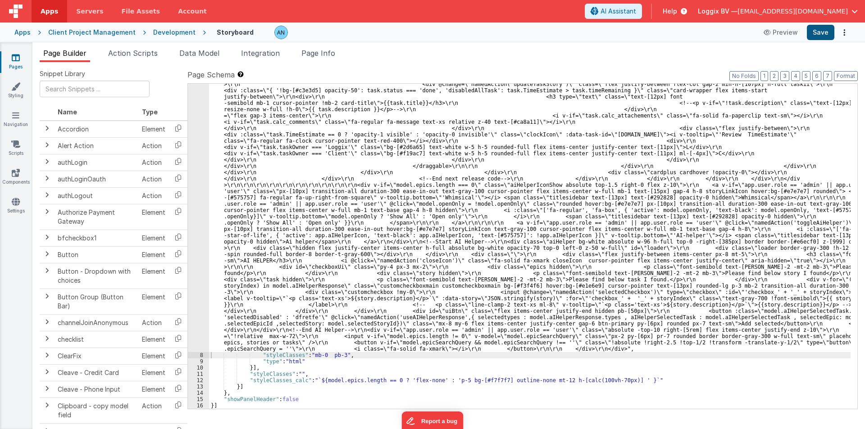
scroll to position [1888, 0]
click at [821, 34] on button "Save" at bounding box center [819, 32] width 27 height 15
click at [853, 76] on button "Format" at bounding box center [845, 76] width 24 height 10
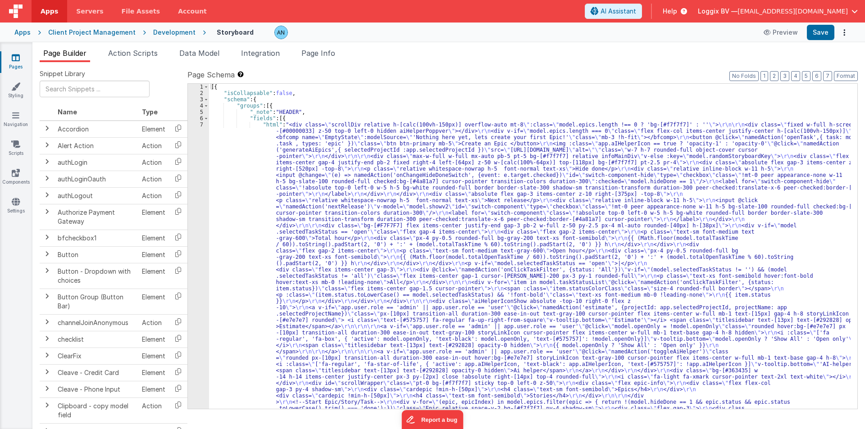
click at [53, 9] on span "Apps" at bounding box center [50, 11] width 18 height 9
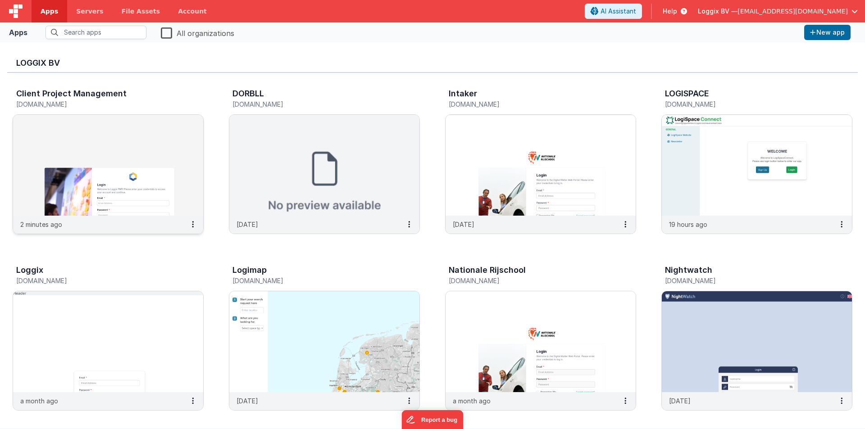
click at [141, 153] on img at bounding box center [108, 165] width 190 height 101
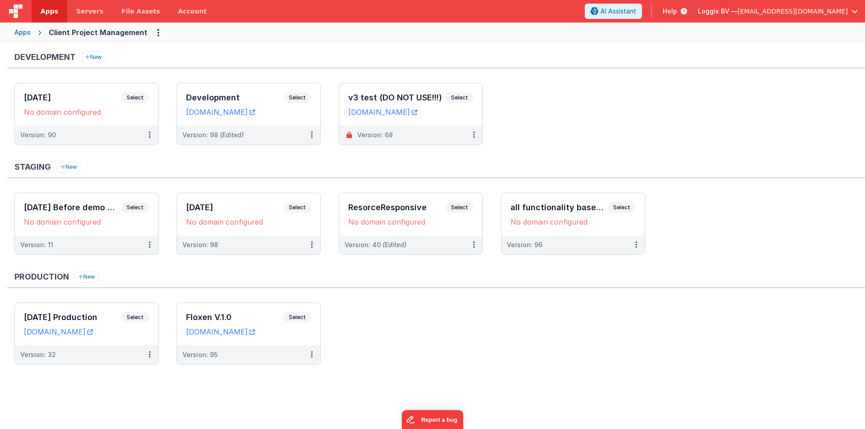
click at [225, 186] on div "Staging New [DATE] Before demo version Select URLs No domain configured Version…" at bounding box center [435, 212] width 857 height 103
click at [212, 204] on h3 "[DATE]" at bounding box center [234, 207] width 97 height 9
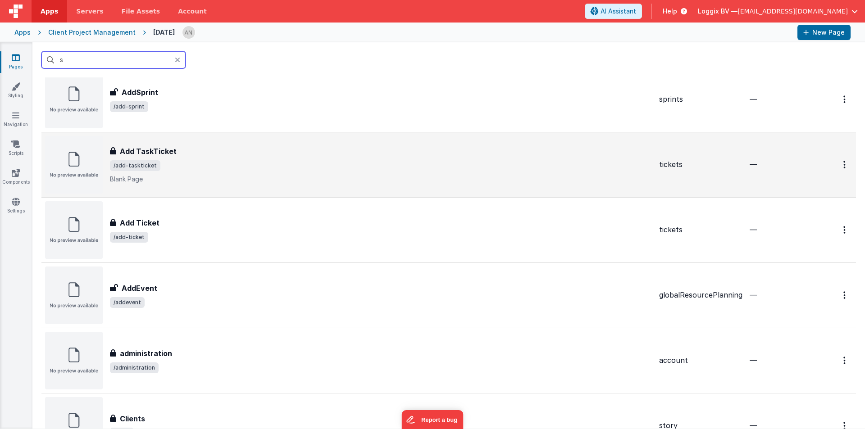
scroll to position [270, 0]
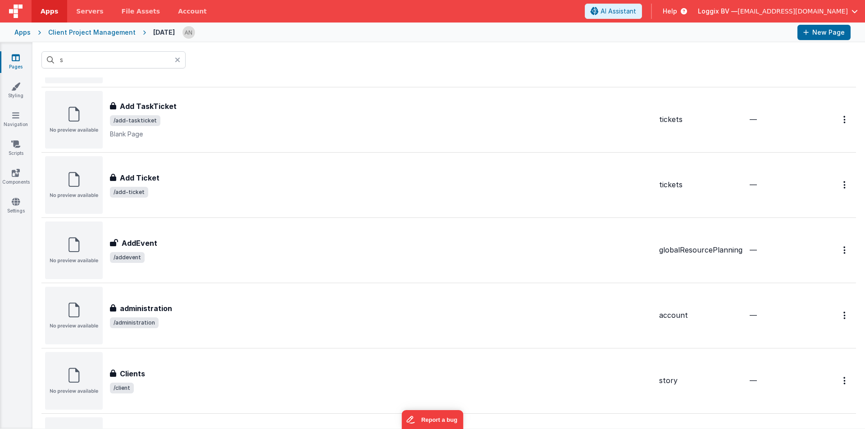
drag, startPoint x: 88, startPoint y: 69, endPoint x: 90, endPoint y: 65, distance: 4.6
click at [90, 66] on div "s" at bounding box center [448, 59] width 832 height 35
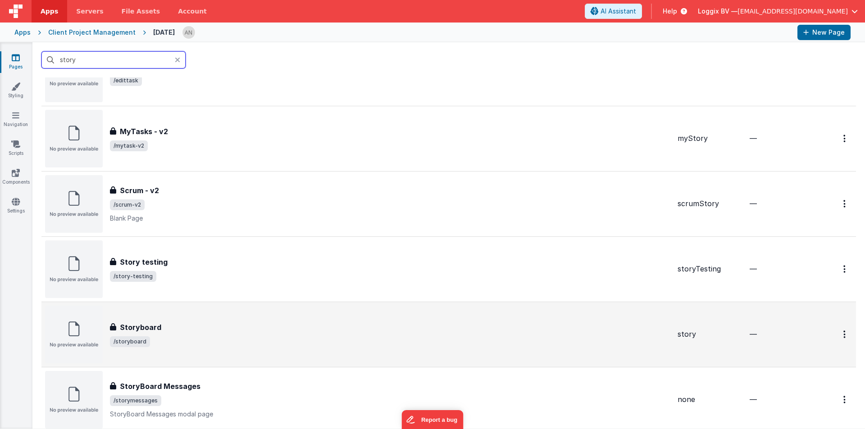
scroll to position [405, 0]
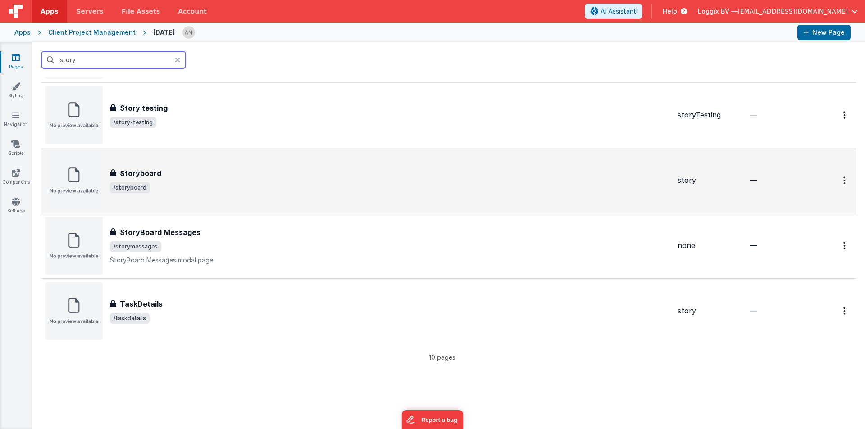
type input "story"
click at [221, 159] on div "Storyboard Storyboard /storyboard" at bounding box center [357, 181] width 625 height 58
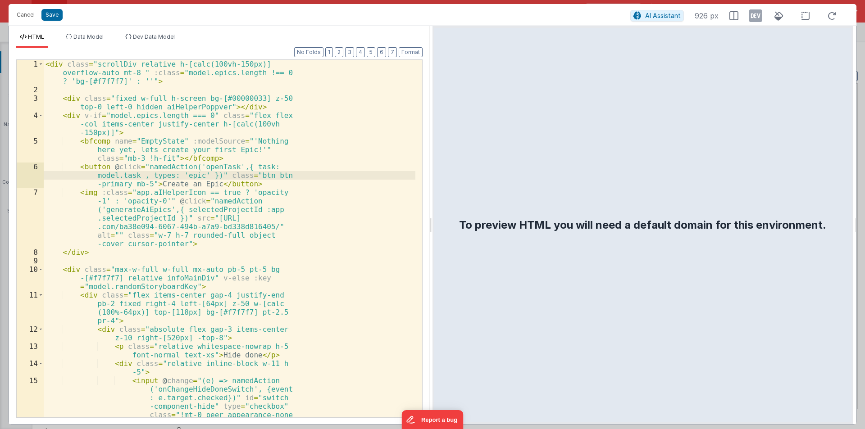
scroll to position [2033, 0]
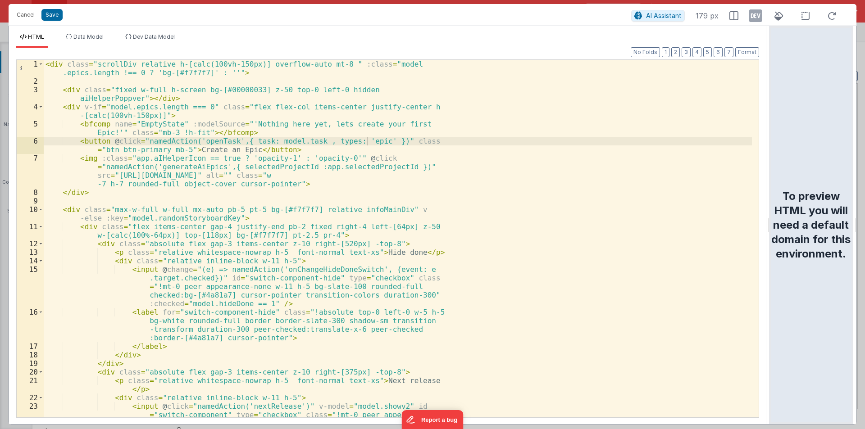
drag, startPoint x: 430, startPoint y: 219, endPoint x: 864, endPoint y: 230, distance: 434.7
click at [864, 230] on html "Cancel Save AI Assistant 179 px HTML Data Model Dev Data Model Format 7 6 5 4 3…" at bounding box center [432, 214] width 865 height 429
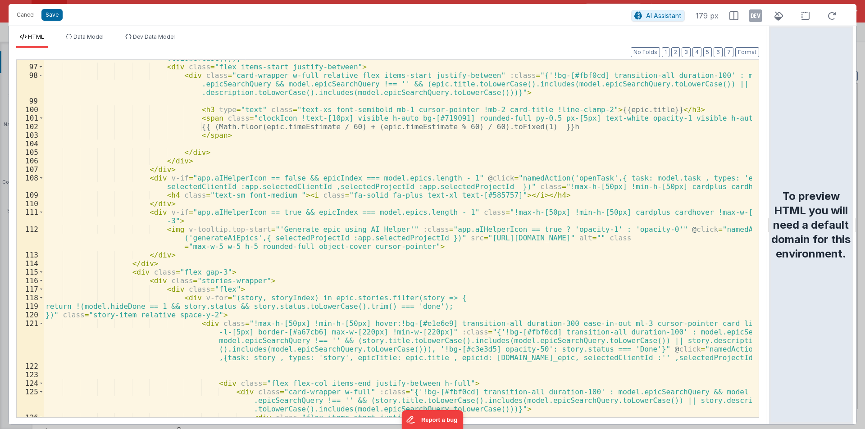
scroll to position [973, 0]
drag, startPoint x: 298, startPoint y: 177, endPoint x: 442, endPoint y: 176, distance: 144.1
click at [442, 176] on div "< div class = "!max-h-[50px] !min-h-[50px] hover:!bg-[#e1e6e9] transition-all d…" at bounding box center [398, 228] width 708 height 400
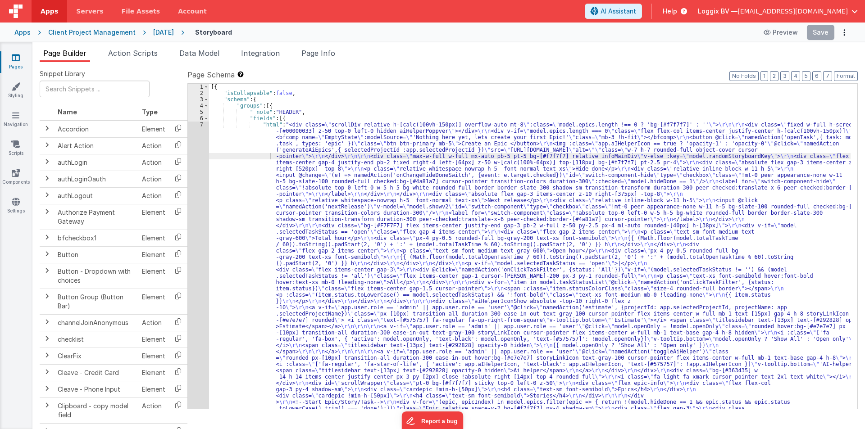
click at [198, 138] on div at bounding box center [432, 214] width 865 height 429
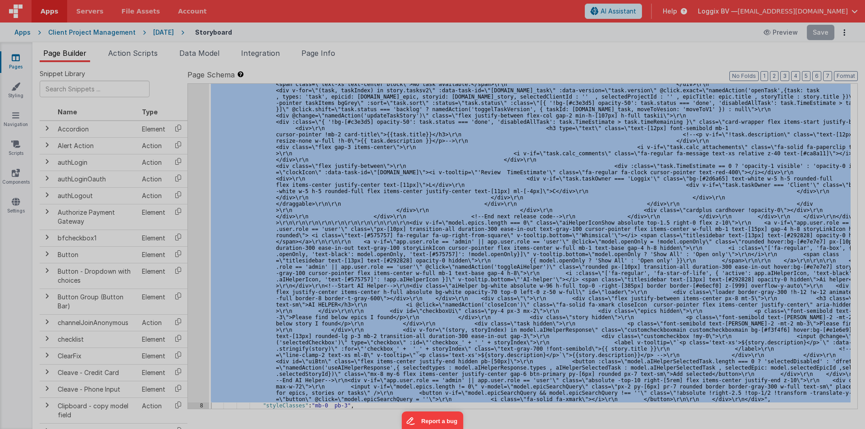
click at [198, 138] on div at bounding box center [432, 214] width 865 height 429
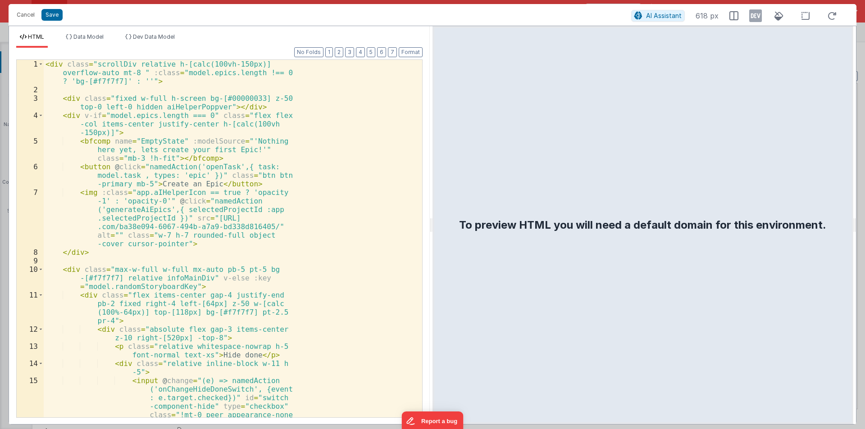
scroll to position [2007, 0]
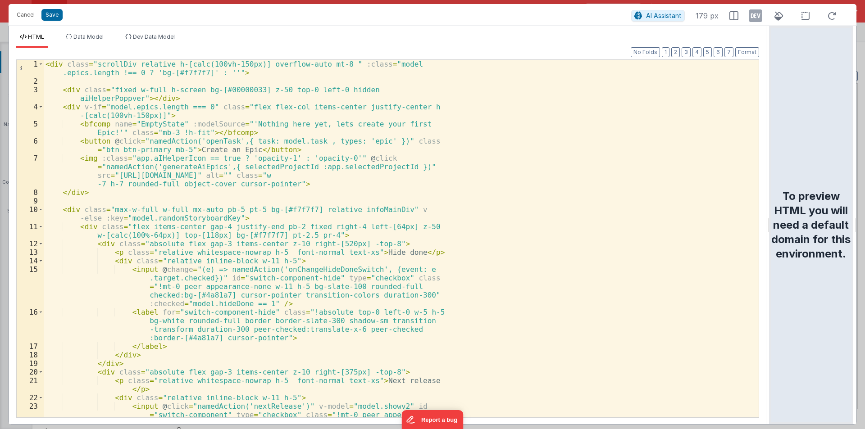
drag, startPoint x: 431, startPoint y: 218, endPoint x: 864, endPoint y: 232, distance: 433.4
click at [864, 232] on html "Cancel Save AI Assistant 179 px HTML Data Model Dev Data Model Format 7 6 5 4 3…" at bounding box center [432, 214] width 865 height 429
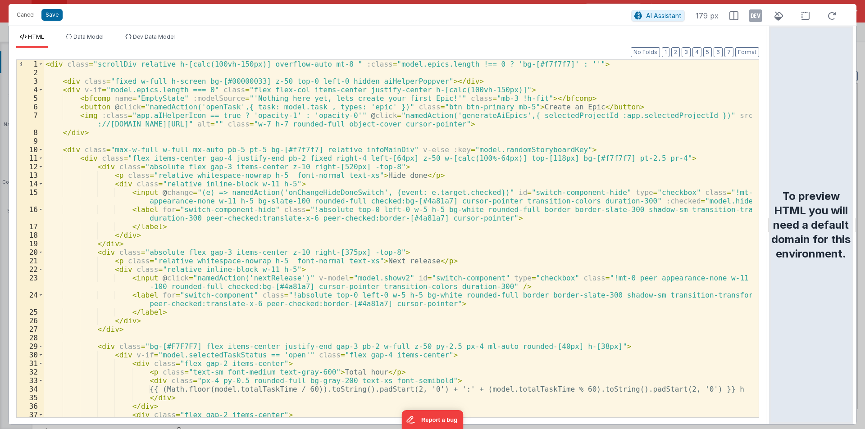
click at [256, 144] on div "< div class = "scrollDiv relative h-[calc(100vh-150px)] overflow-auto mt-8 " :c…" at bounding box center [398, 247] width 708 height 375
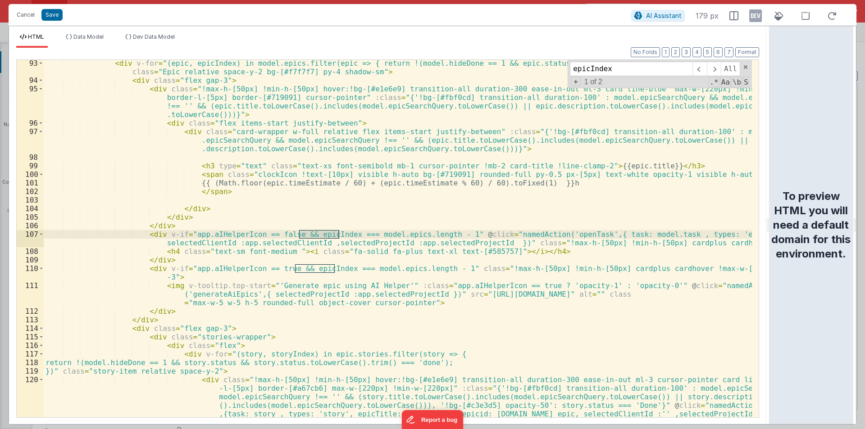
scroll to position [899, 0]
type input "epicIndex"
click at [344, 209] on div "< div v-for = "(epic, epicIndex) in model.epics.filter(epic => { return !(model…" at bounding box center [398, 250] width 708 height 383
drag, startPoint x: 286, startPoint y: 236, endPoint x: 442, endPoint y: 233, distance: 155.4
click at [442, 233] on div "< div v-for = "(epic, epicIndex) in model.epics.filter(epic => { return !(model…" at bounding box center [398, 250] width 708 height 383
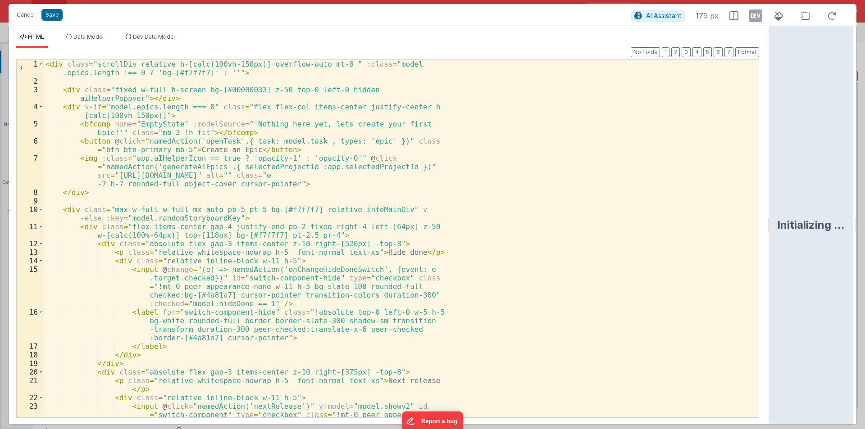
drag, startPoint x: 431, startPoint y: 220, endPoint x: 864, endPoint y: 219, distance: 433.2
click at [864, 219] on html "Cancel Save AI Assistant 179 px HTML Data Model Dev Data Model Format 7 6 5 4 3…" at bounding box center [432, 214] width 865 height 429
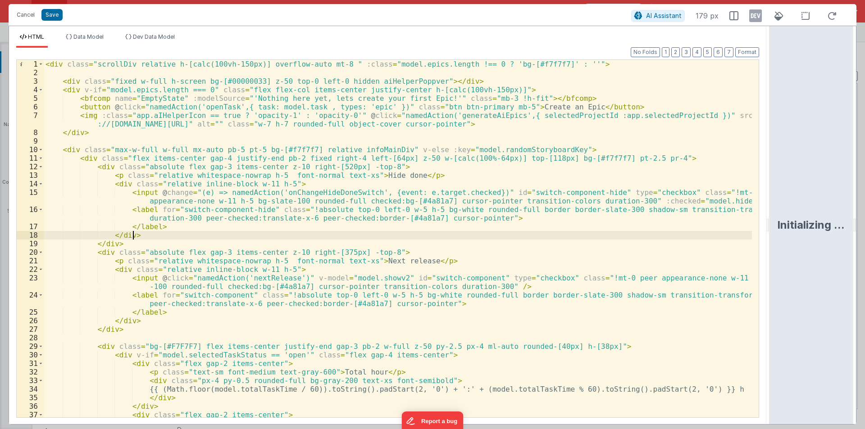
click at [341, 237] on div "< div class = "scrollDiv relative h-[calc(100vh-150px)] overflow-auto mt-8 " :c…" at bounding box center [398, 247] width 708 height 375
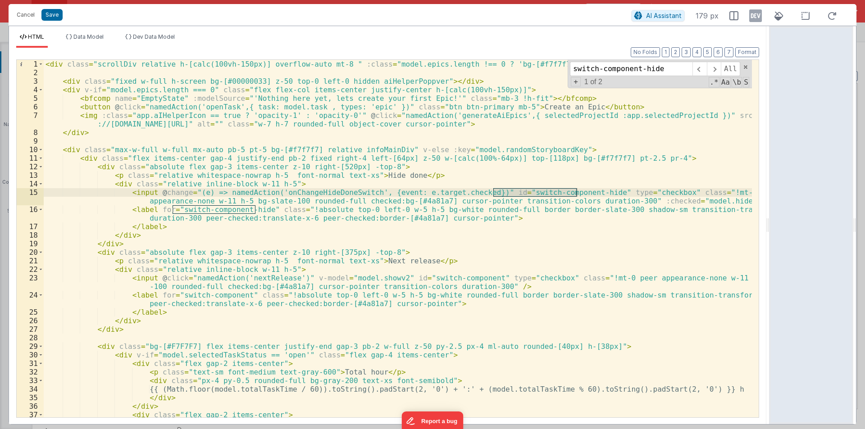
type input "switch-component-hide"
click at [292, 191] on div "< div class = "scrollDiv relative h-[calc(100vh-150px)] overflow-auto mt-8 " :c…" at bounding box center [398, 247] width 708 height 375
click at [27, 12] on button "Cancel" at bounding box center [25, 15] width 27 height 13
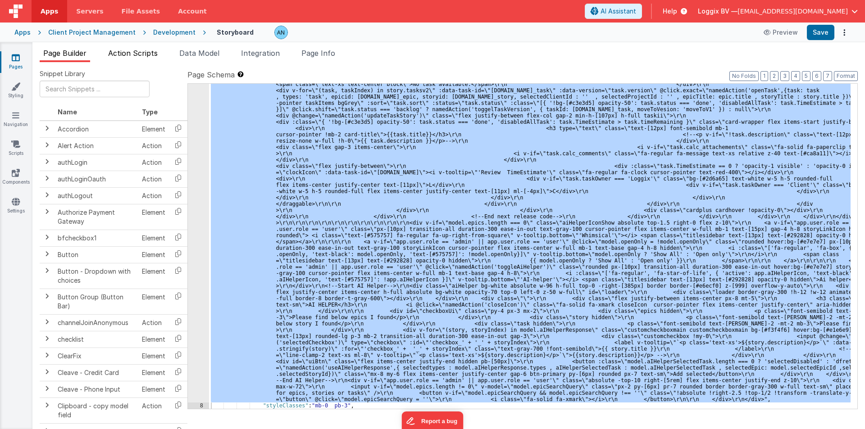
click at [122, 54] on span "Action Scripts" at bounding box center [133, 53] width 50 height 9
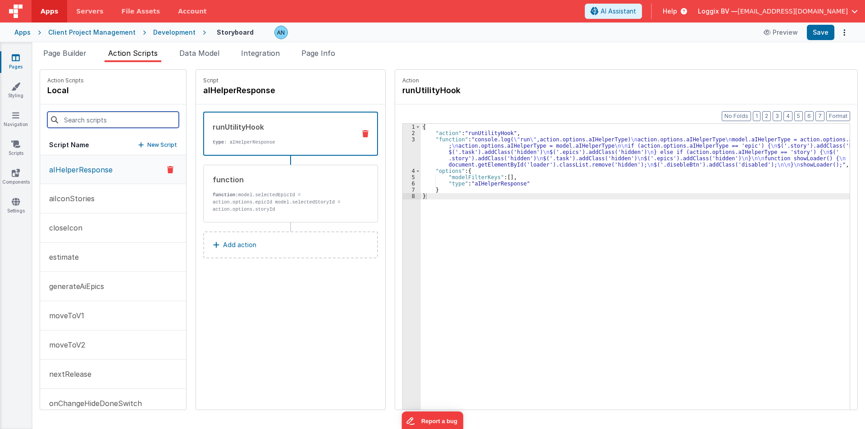
click at [73, 117] on input at bounding box center [112, 120] width 131 height 16
paste input "onChangeHideDoneSwitch"
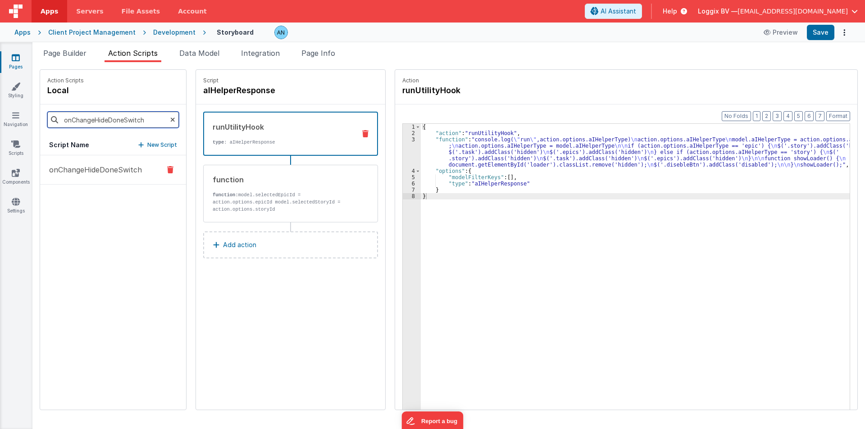
type input "onChangeHideDoneSwitch"
click at [73, 176] on button "onChangeHideDoneSwitch" at bounding box center [113, 169] width 146 height 29
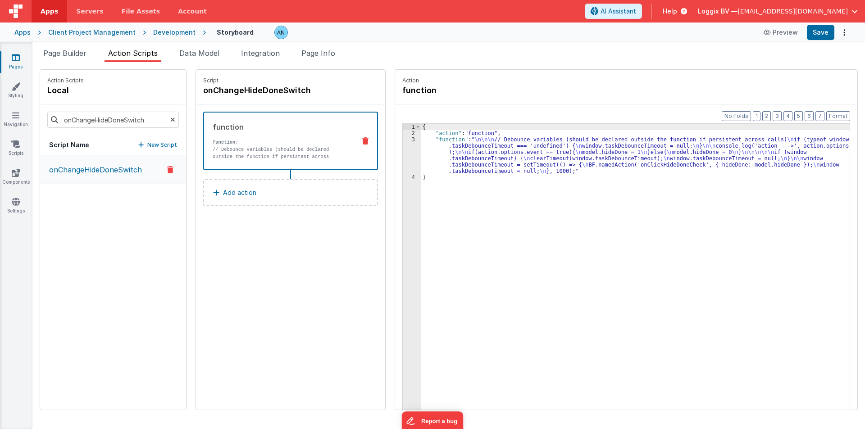
click at [426, 154] on div "{ "action" : "function" , "function" : " \n\n\n // Debounce variables (should b…" at bounding box center [639, 287] width 437 height 326
click at [395, 149] on div "Format 7 6 5 4 3 2 1 No Folds 1 2 3 4 { "action" : "function" , "function" : " …" at bounding box center [626, 274] width 462 height 340
click at [403, 144] on div "3" at bounding box center [412, 155] width 18 height 38
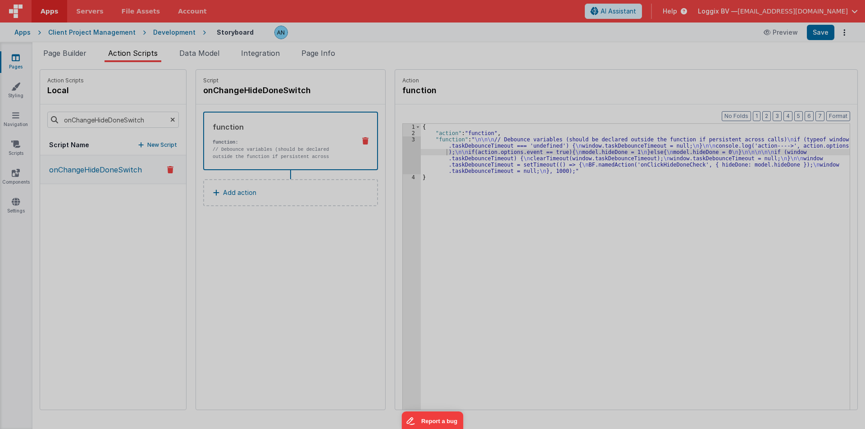
click at [403, 144] on div at bounding box center [432, 214] width 865 height 429
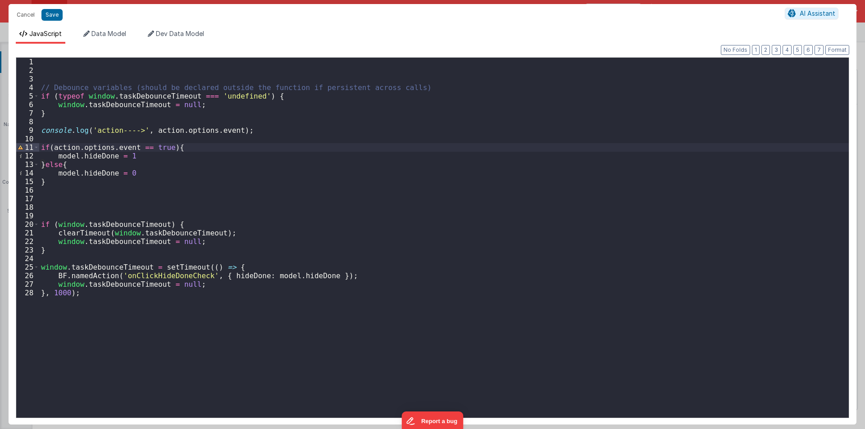
click at [290, 277] on div "// Debounce variables (should be declared outside the function if persistent ac…" at bounding box center [443, 246] width 809 height 377
click at [33, 10] on button "Cancel" at bounding box center [25, 15] width 27 height 13
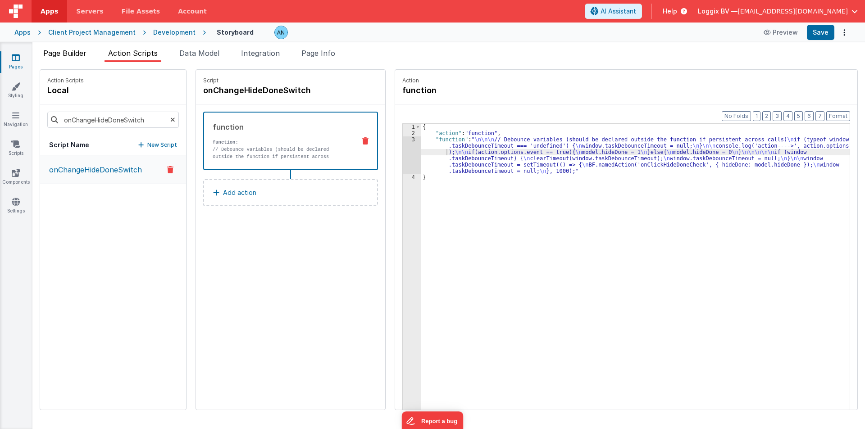
click at [77, 52] on span "Page Builder" at bounding box center [64, 53] width 43 height 9
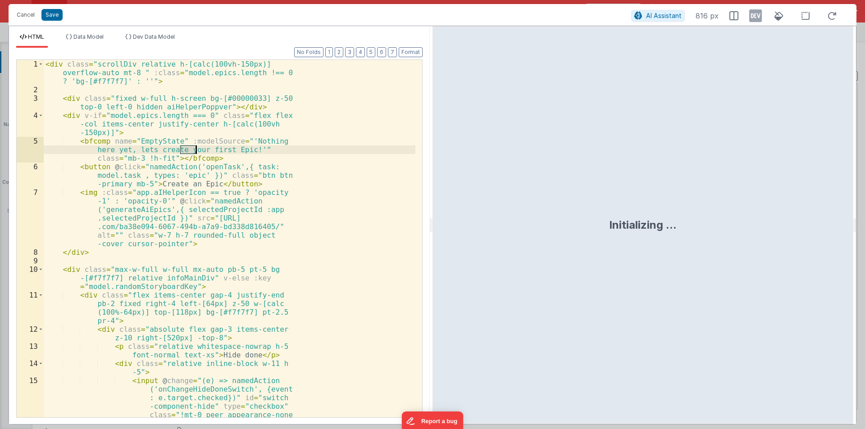
click at [317, 194] on div "< div class = "scrollDiv relative h-[calc(100vh-150px)] overflow-auto mt-8 " :c…" at bounding box center [229, 294] width 371 height 469
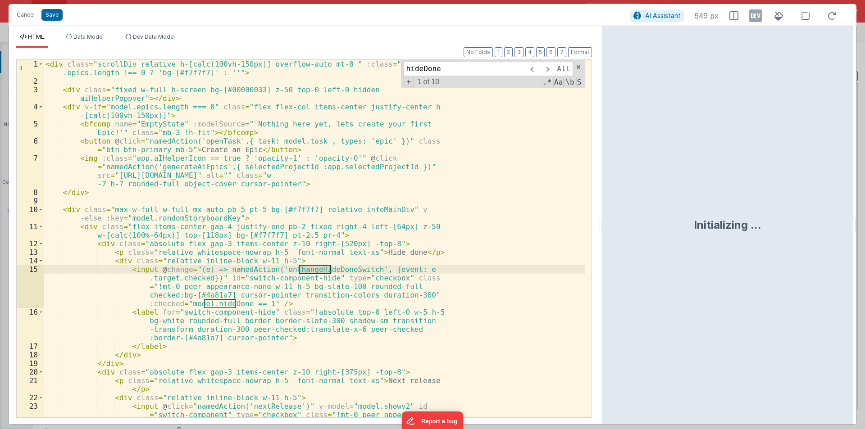
drag, startPoint x: 429, startPoint y: 227, endPoint x: 827, endPoint y: 226, distance: 398.1
click at [827, 226] on html "Cancel Save AI Assistant 549 px HTML Data Model Dev Data Model Format 7 6 5 4 3…" at bounding box center [432, 214] width 865 height 429
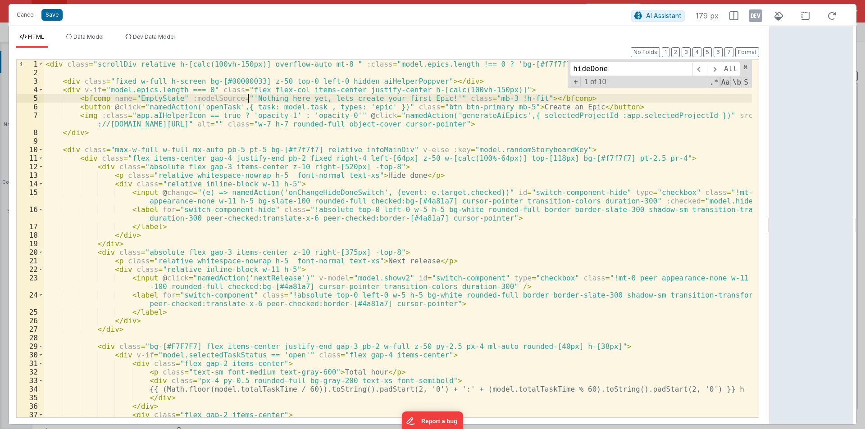
click at [249, 95] on div "< div class = "scrollDiv relative h-[calc(100vh-150px)] overflow-auto mt-8 " :c…" at bounding box center [398, 247] width 708 height 375
paste input "epicIndex"
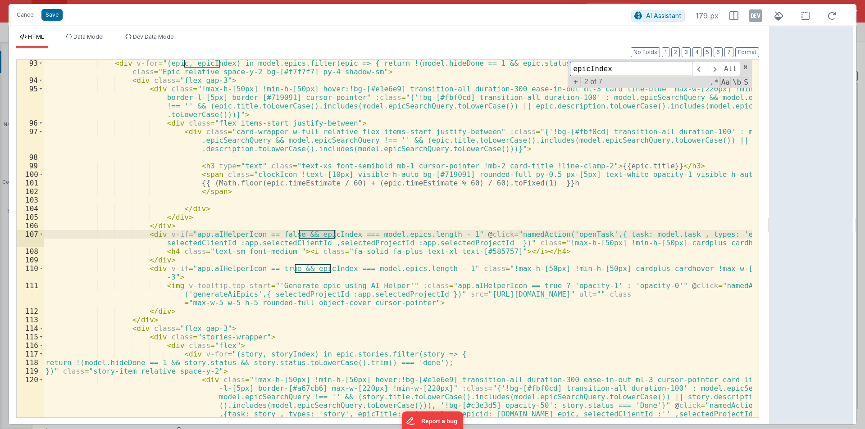
type input "epicIndex"
drag, startPoint x: 159, startPoint y: 235, endPoint x: 444, endPoint y: 236, distance: 285.0
click at [444, 236] on div "< div v-for = "(epic, epicIndex) in model.epics.filter(epic => { return !(model…" at bounding box center [398, 250] width 708 height 383
click at [217, 237] on div "< div v-for = "(epic, epicIndex) in model.epics.filter(epic => { return !(model…" at bounding box center [398, 239] width 708 height 358
click at [217, 237] on div "< div v-for = "(epic, epicIndex) in model.epics.filter(epic => { return !(model…" at bounding box center [398, 250] width 708 height 383
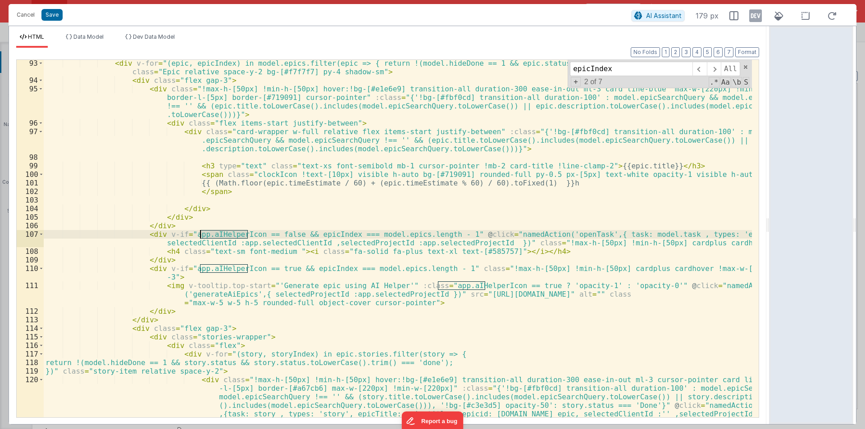
click at [214, 237] on div "< div v-for = "(epic, epicIndex) in model.epics.filter(epic => { return !(model…" at bounding box center [398, 239] width 708 height 358
click at [214, 237] on div "< div v-for = "(epic, epicIndex) in model.epics.filter(epic => { return !(model…" at bounding box center [398, 250] width 708 height 383
drag, startPoint x: 186, startPoint y: 237, endPoint x: 245, endPoint y: 236, distance: 59.0
click at [245, 236] on div "< div v-for = "(epic, epicIndex) in model.epics.filter(epic => { return !(model…" at bounding box center [398, 250] width 708 height 383
drag, startPoint x: 248, startPoint y: 236, endPoint x: 184, endPoint y: 232, distance: 64.0
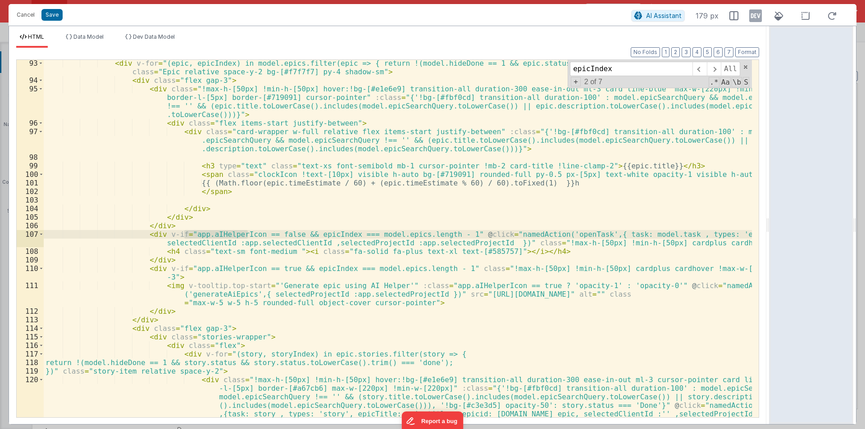
click at [184, 232] on div "< div v-for = "(epic, epicIndex) in model.epics.filter(epic => { return !(model…" at bounding box center [398, 250] width 708 height 383
click at [20, 14] on button "Cancel" at bounding box center [25, 15] width 27 height 13
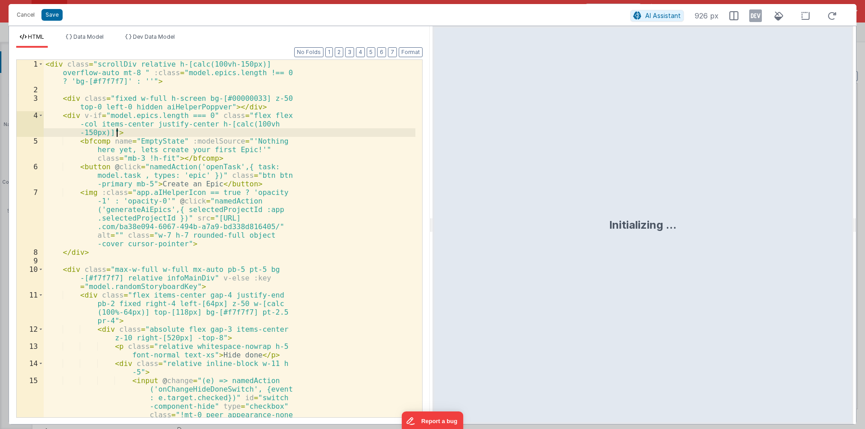
click at [46, 64] on div "< div class = "scrollDiv relative h-[calc(100vh-150px)] overflow-auto mt-8 " :c…" at bounding box center [229, 294] width 371 height 469
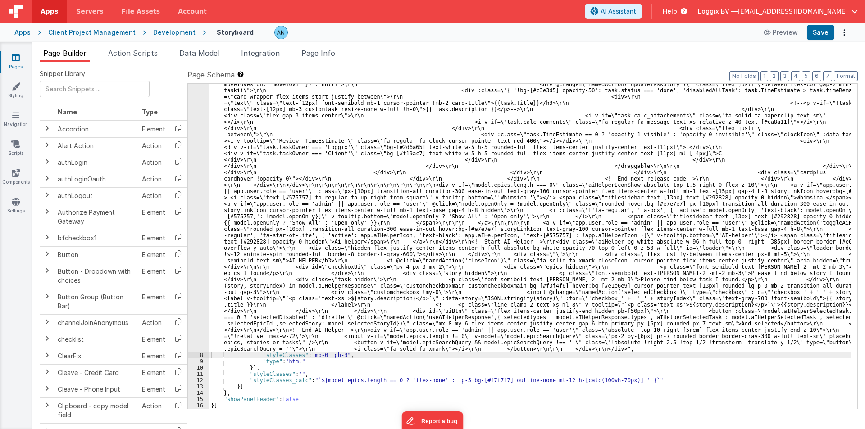
scroll to position [1888, 0]
click at [844, 77] on button "Format" at bounding box center [845, 76] width 24 height 10
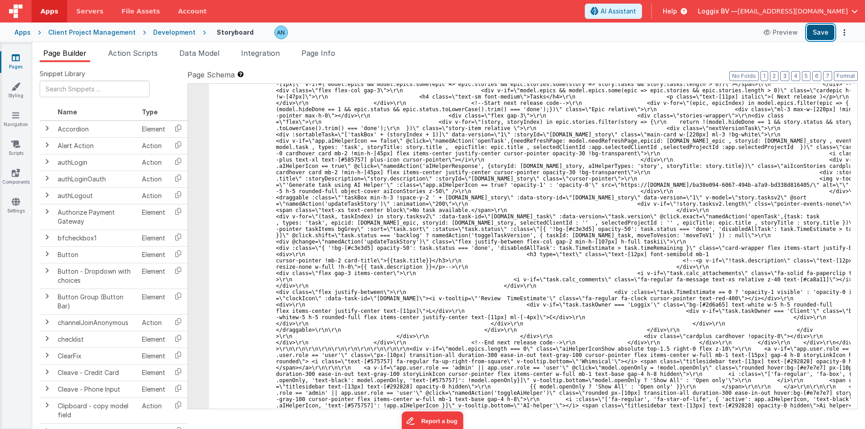
click at [819, 32] on button "Save" at bounding box center [819, 32] width 27 height 15
click at [848, 73] on button "Format" at bounding box center [845, 76] width 24 height 10
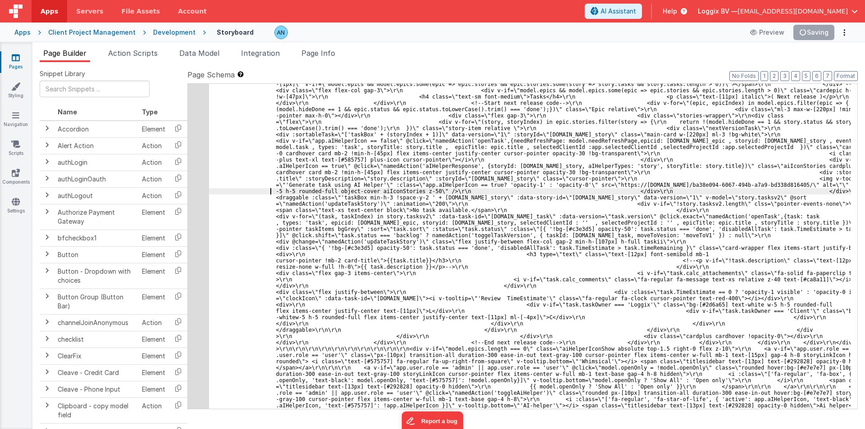
click at [815, 40] on button "Save" at bounding box center [819, 32] width 27 height 15
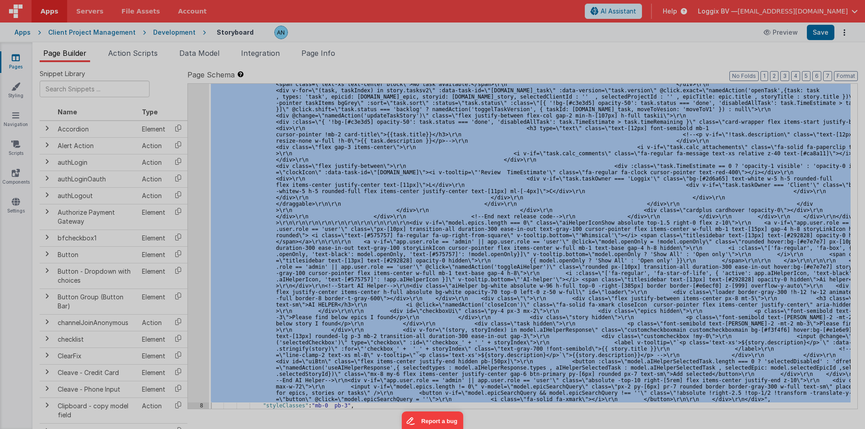
click at [196, 186] on div at bounding box center [432, 214] width 865 height 429
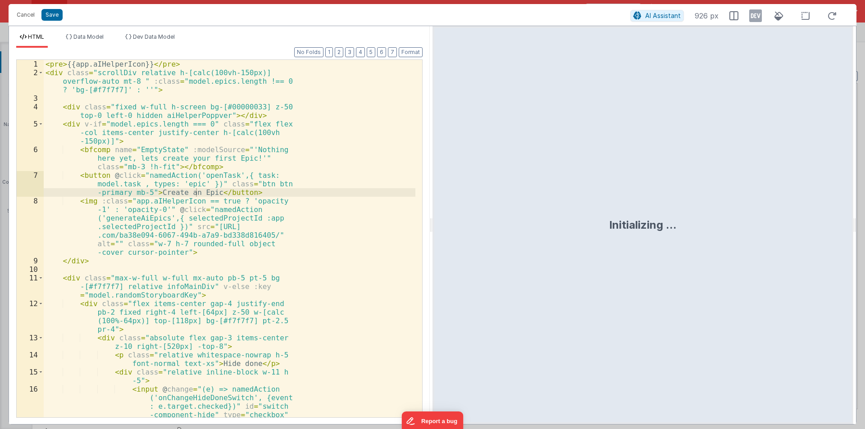
scroll to position [2014, 0]
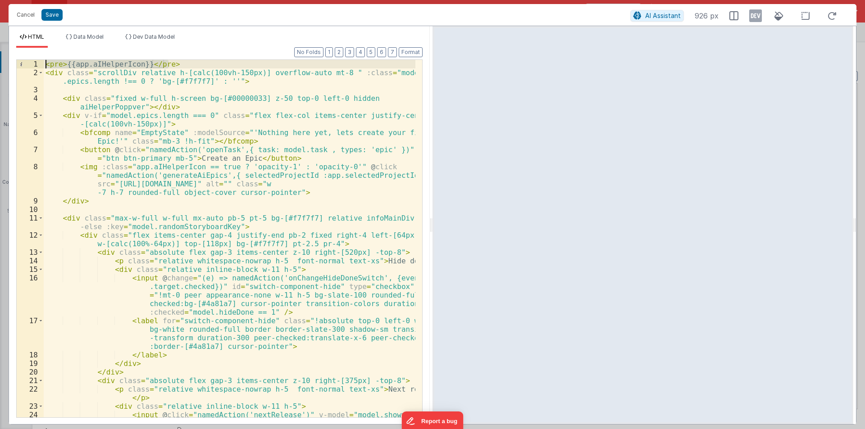
drag, startPoint x: 169, startPoint y: 65, endPoint x: 25, endPoint y: 65, distance: 144.1
click at [25, 65] on div "1 2 3 4 5 6 7 8 9 10 11 12 13 14 15 16 17 18 19 20 21 22 23 24 < pre > {{app.aI…" at bounding box center [219, 238] width 406 height 358
drag, startPoint x: 430, startPoint y: 220, endPoint x: 864, endPoint y: 258, distance: 435.7
click at [864, 258] on html "Cancel Save AI Assistant 926 px HTML Data Model Dev Data Model Format 7 6 5 4 3…" at bounding box center [432, 214] width 865 height 429
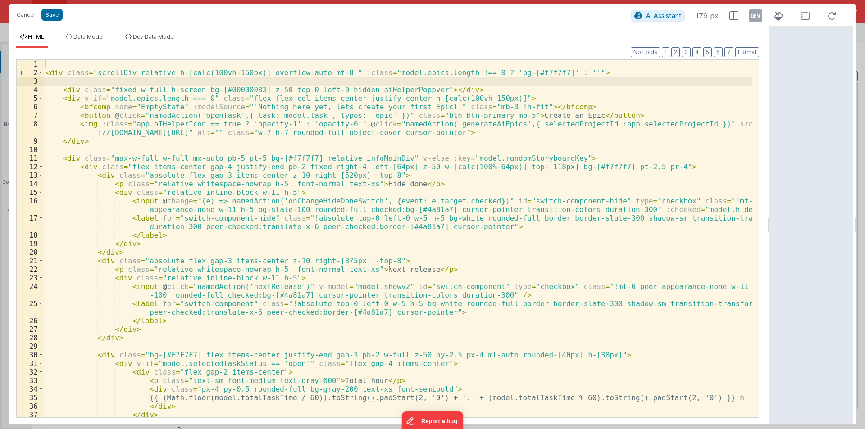
click at [72, 82] on div "< div class = "scrollDiv relative h-[calc(100vh-150px)] overflow-auto mt-8 " :c…" at bounding box center [398, 247] width 708 height 375
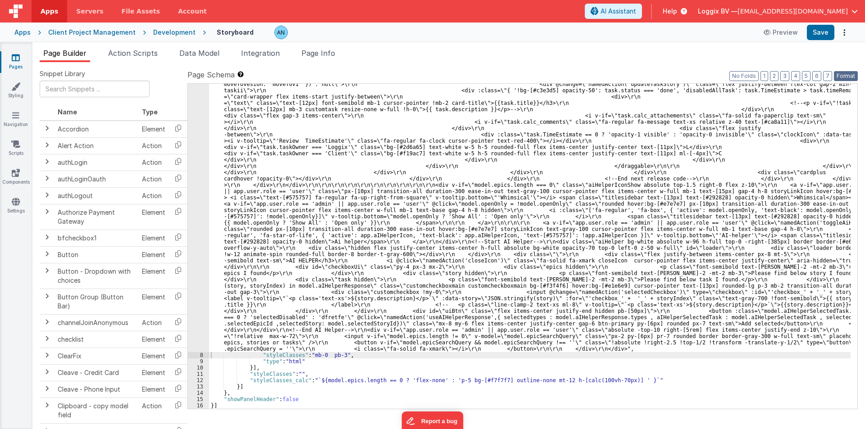
scroll to position [1888, 0]
click at [843, 74] on button "Format" at bounding box center [845, 76] width 24 height 10
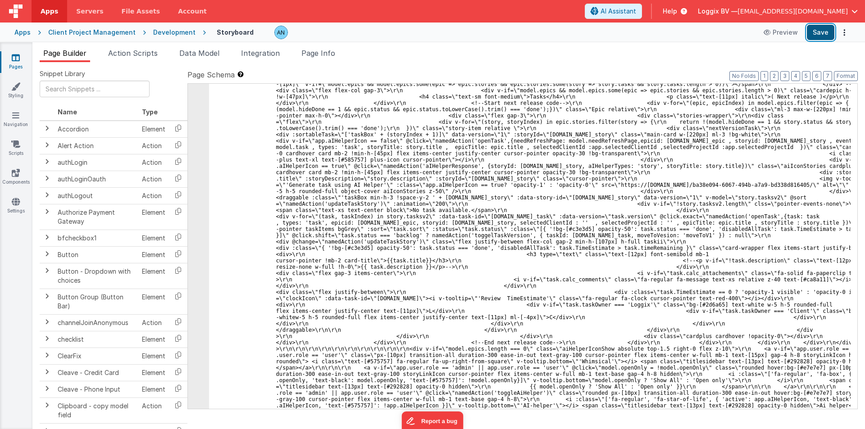
click at [816, 35] on button "Save" at bounding box center [819, 32] width 27 height 15
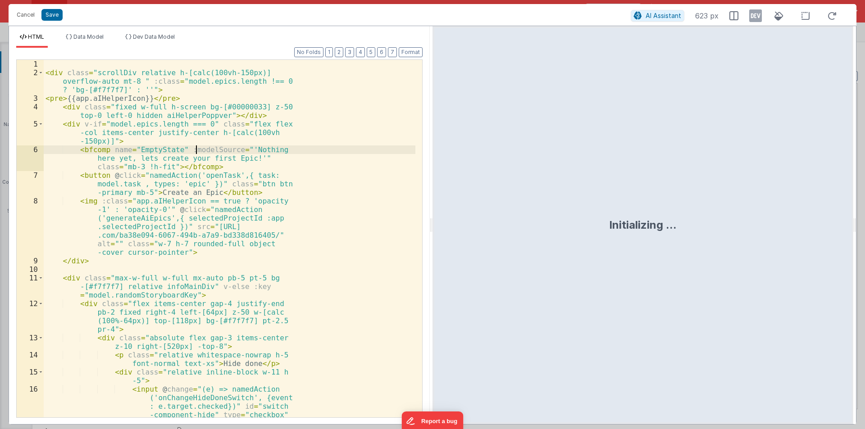
scroll to position [2014, 0]
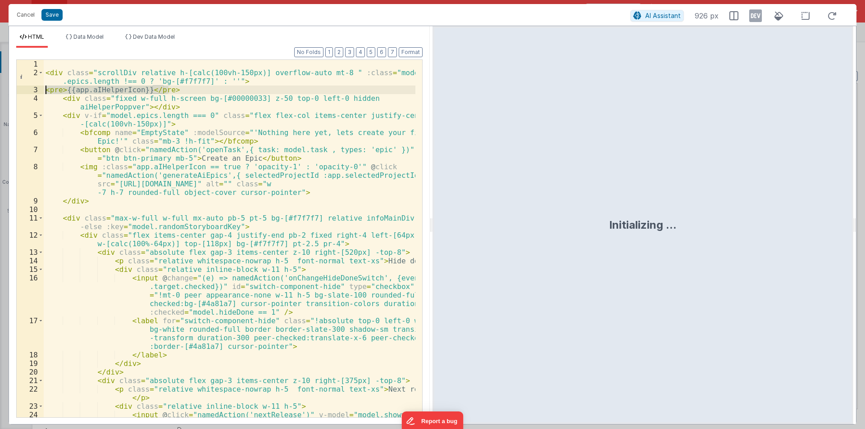
drag, startPoint x: 172, startPoint y: 91, endPoint x: 9, endPoint y: 91, distance: 163.0
click at [9, 91] on div "Format 7 6 5 4 3 2 1 No Folds 1 2 3 4 5 6 7 8 9 10 11 12 13 14 15 16 17 18 19 2…" at bounding box center [219, 236] width 421 height 376
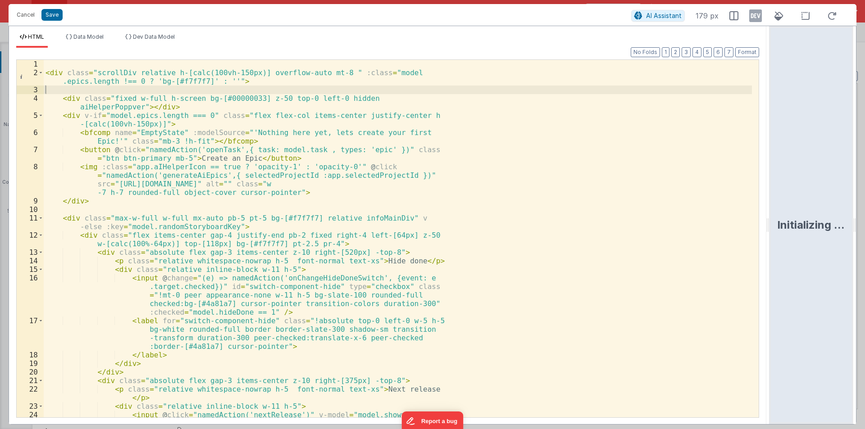
drag, startPoint x: 430, startPoint y: 225, endPoint x: 864, endPoint y: 222, distance: 434.5
click at [864, 222] on html "Cancel Save AI Assistant 179 px HTML Data Model Dev Data Model Format 7 6 5 4 3…" at bounding box center [432, 214] width 865 height 429
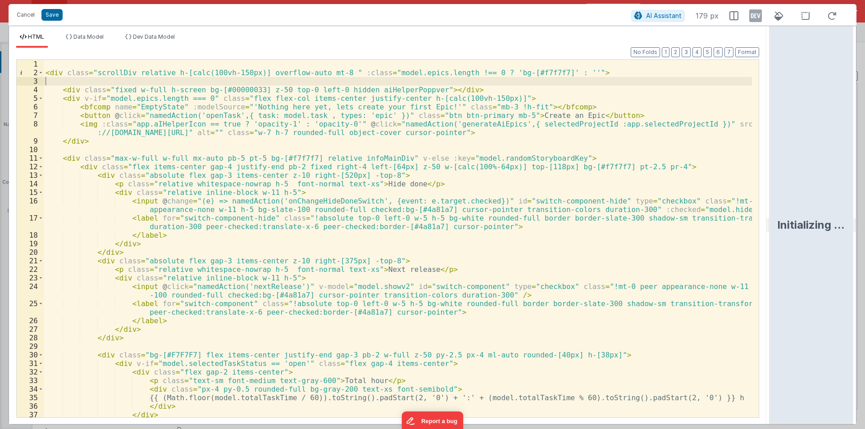
click at [510, 269] on div "< div class = "scrollDiv relative h-[calc(100vh-150px)] overflow-auto mt-8 " :c…" at bounding box center [398, 247] width 708 height 375
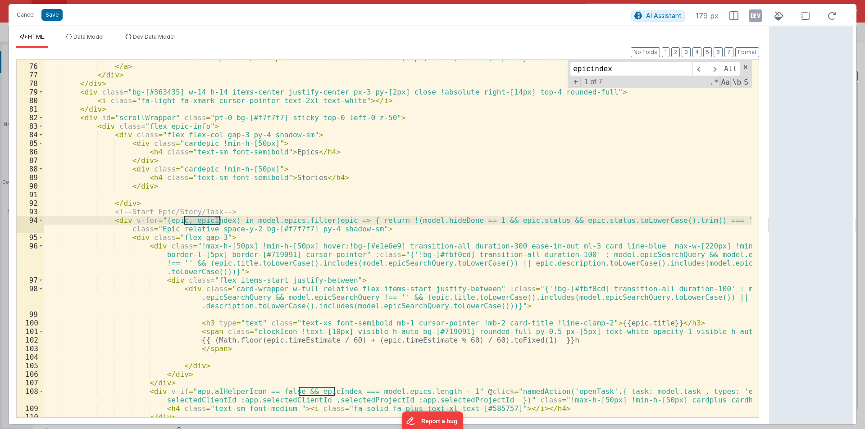
scroll to position [886, 0]
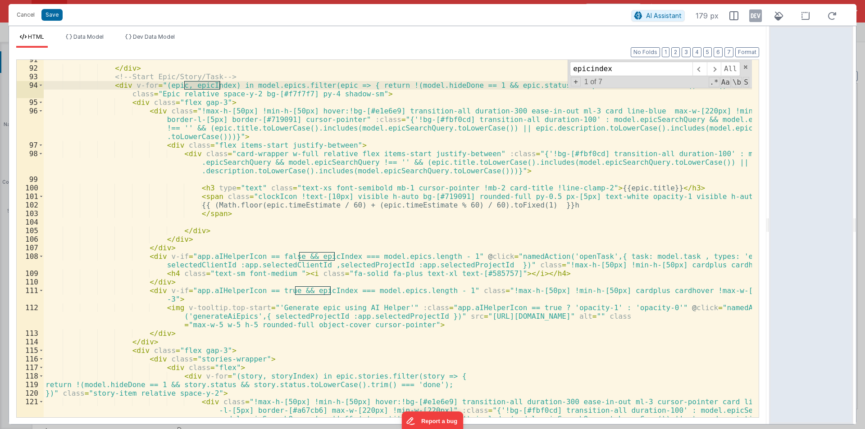
type input "epicindex"
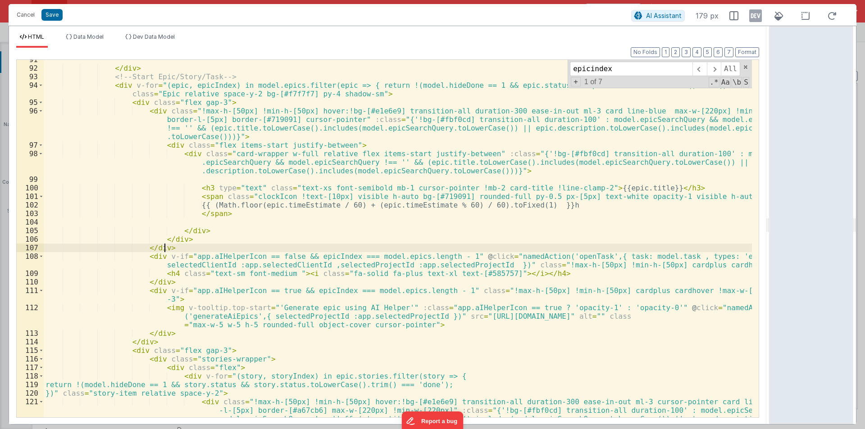
click at [168, 247] on div "</ div > <!-- Start Epic/Story/Task --> < div v-for = "(epic, epicIndex) in mod…" at bounding box center [398, 259] width 708 height 409
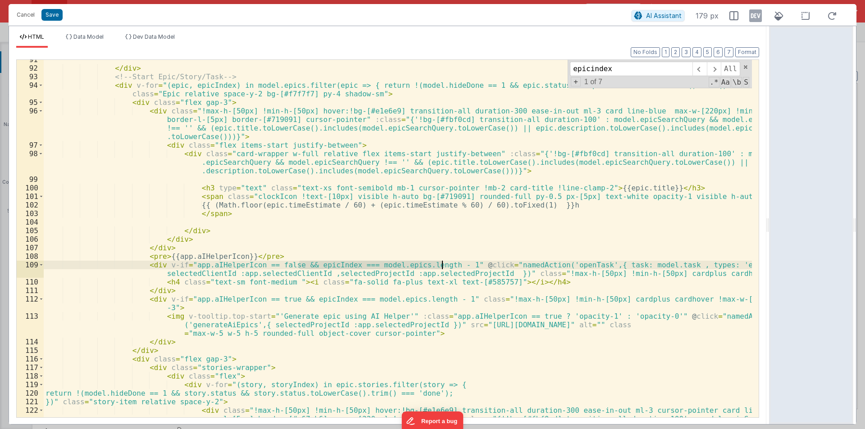
drag, startPoint x: 300, startPoint y: 264, endPoint x: 441, endPoint y: 263, distance: 141.0
click at [441, 263] on div "</ div > <!-- Start Epic/Story/Task --> < div v-for = "(epic, epicIndex) in mod…" at bounding box center [398, 259] width 708 height 409
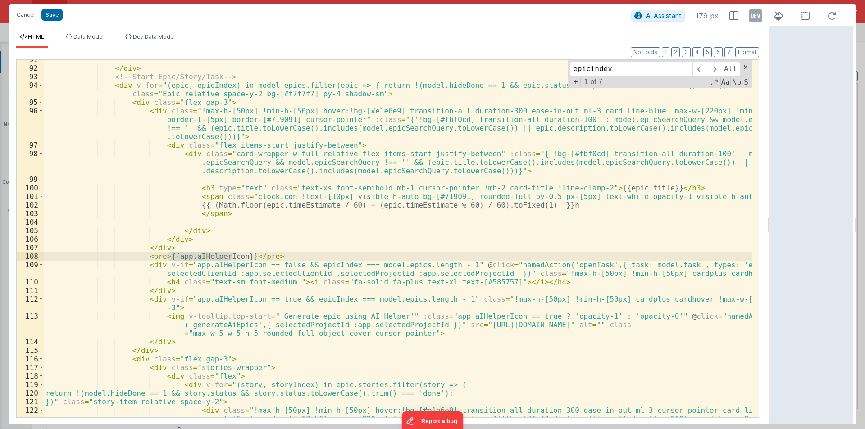
drag, startPoint x: 168, startPoint y: 256, endPoint x: 231, endPoint y: 256, distance: 63.0
click at [231, 256] on div "</ div > <!-- Start Epic/Story/Task --> < div v-for = "(epic, epicIndex) in mod…" at bounding box center [398, 259] width 708 height 409
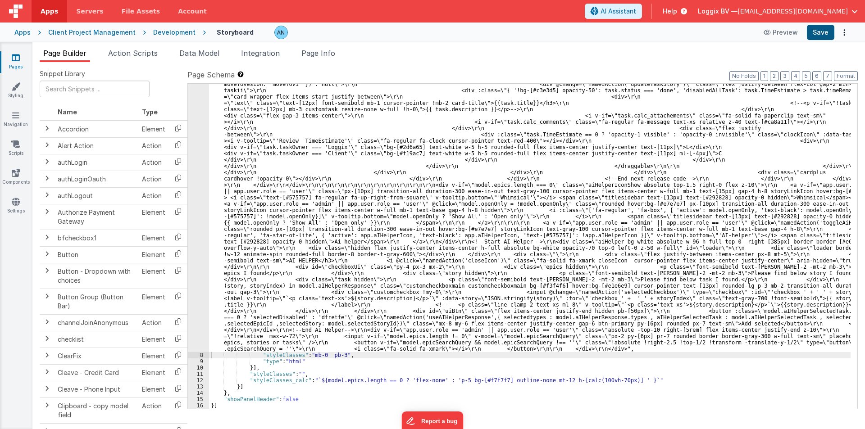
scroll to position [1888, 0]
click at [818, 32] on button "Save" at bounding box center [819, 32] width 27 height 15
click at [846, 71] on button "Format" at bounding box center [845, 76] width 24 height 10
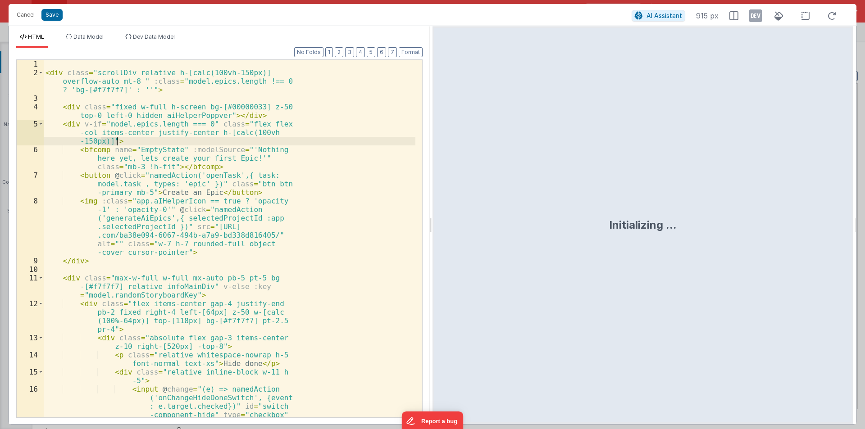
scroll to position [2014, 0]
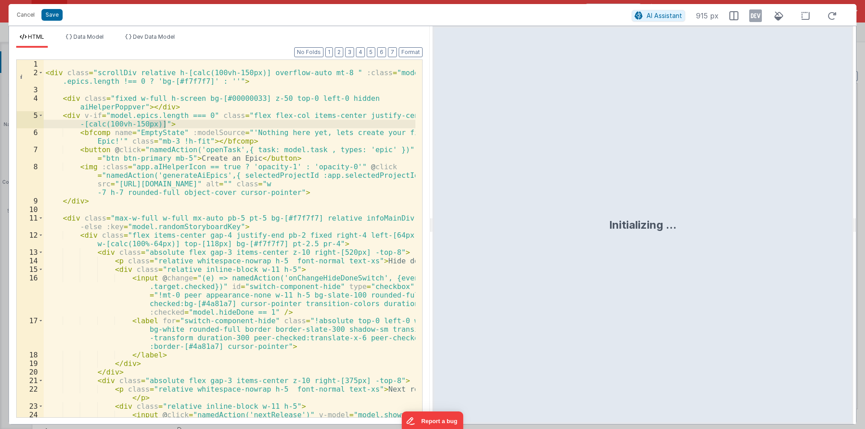
drag, startPoint x: 429, startPoint y: 220, endPoint x: 864, endPoint y: 228, distance: 435.5
click at [864, 228] on html "Cancel Save AI Assistant 915 px HTML Data Model Dev Data Model Format 7 6 5 4 3…" at bounding box center [432, 214] width 865 height 429
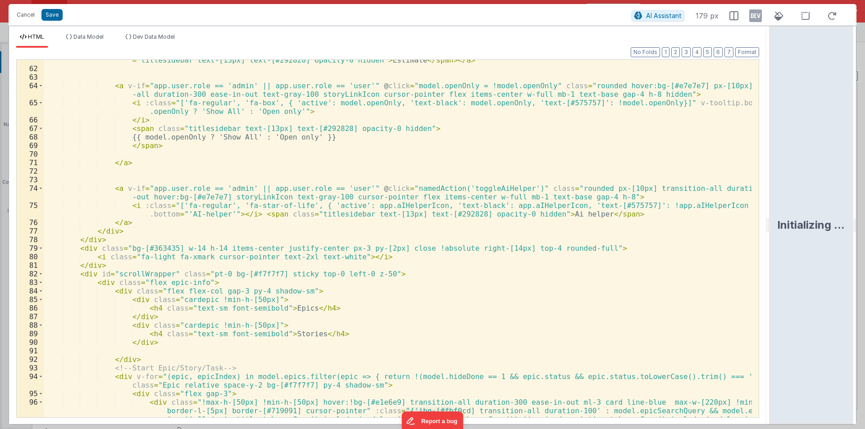
scroll to position [594, 0]
click at [501, 258] on div "< a v-if = "app.user.role == 'admin' || app.user.role == 'user'" @ click = "nam…" at bounding box center [398, 243] width 708 height 426
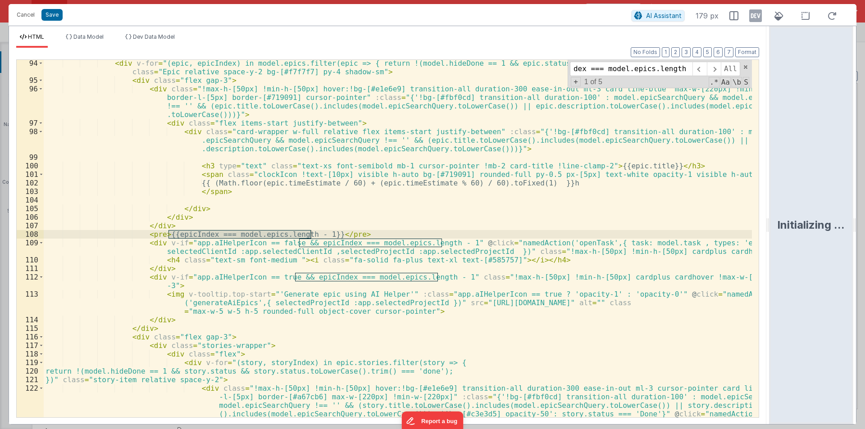
scroll to position [908, 0]
type input "epicIndex === model.epics.length - 1"
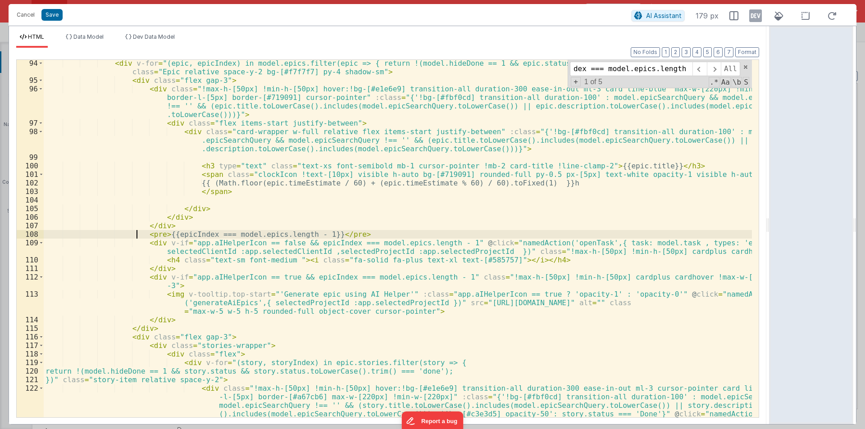
scroll to position [0, 0]
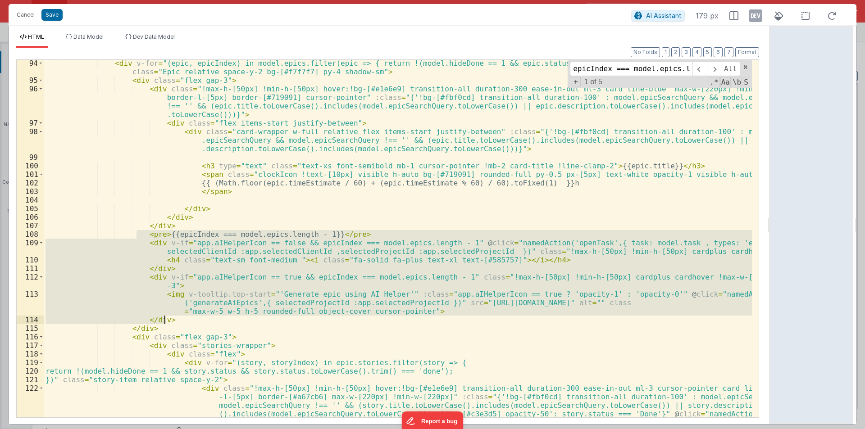
drag, startPoint x: 138, startPoint y: 234, endPoint x: 404, endPoint y: 318, distance: 279.7
click at [404, 318] on div "< div v-for = "(epic, epicIndex) in model.epics.filter(epic => { return !(model…" at bounding box center [398, 267] width 708 height 417
click at [290, 161] on div "< div v-for = "(epic, epicIndex) in model.epics.filter(epic => { return !(model…" at bounding box center [398, 267] width 708 height 417
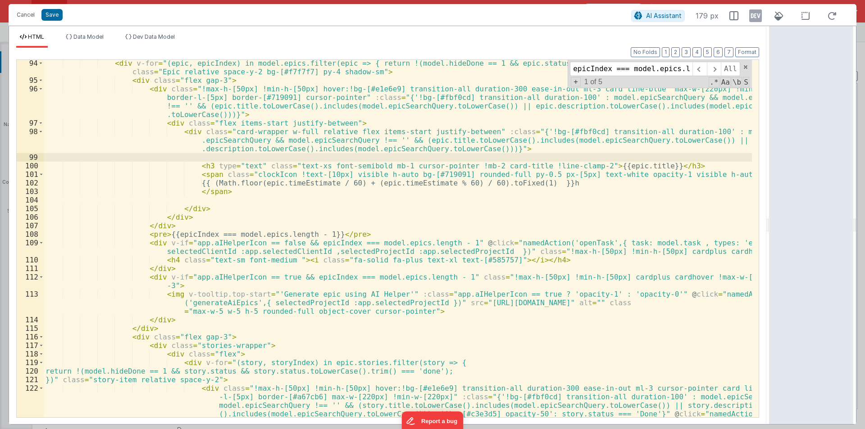
click at [162, 236] on div "< div v-for = "(epic, epicIndex) in model.epics.filter(epic => { return !(model…" at bounding box center [398, 267] width 708 height 417
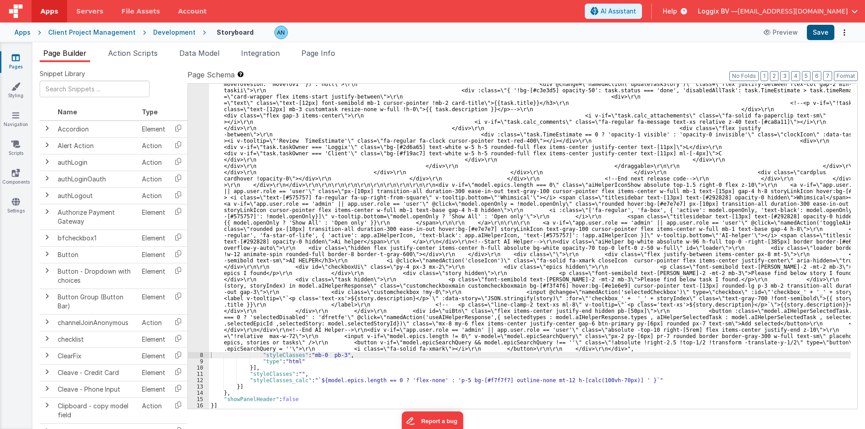
scroll to position [1888, 0]
click at [817, 31] on button "Save" at bounding box center [819, 32] width 27 height 15
click at [852, 78] on button "Format" at bounding box center [845, 76] width 24 height 10
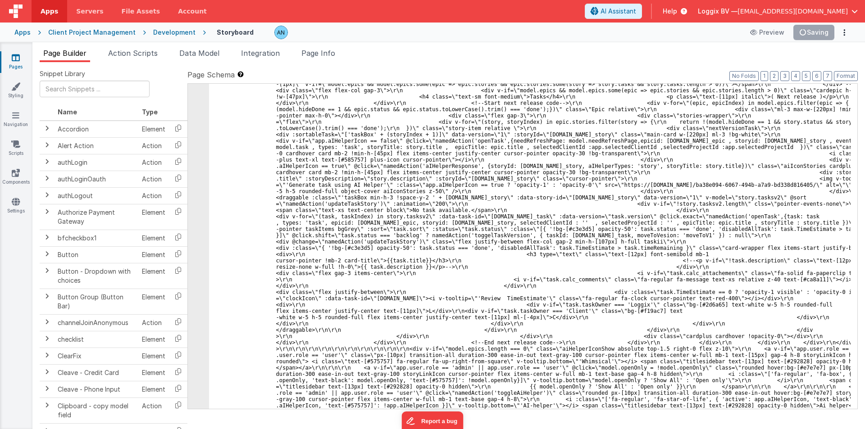
click at [847, 71] on label "Page Schema Shortcuts: Find: command-f Fold: command-option-L Unfold: command-o…" at bounding box center [522, 74] width 670 height 11
click at [847, 75] on button "Format" at bounding box center [845, 76] width 24 height 10
click at [851, 72] on button "Format" at bounding box center [845, 76] width 24 height 10
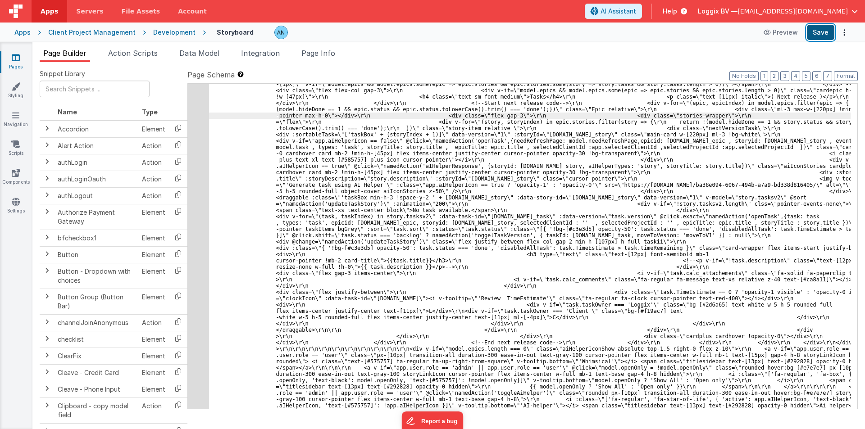
click at [826, 32] on button "Save" at bounding box center [819, 32] width 27 height 15
click at [852, 75] on button "Format" at bounding box center [845, 76] width 24 height 10
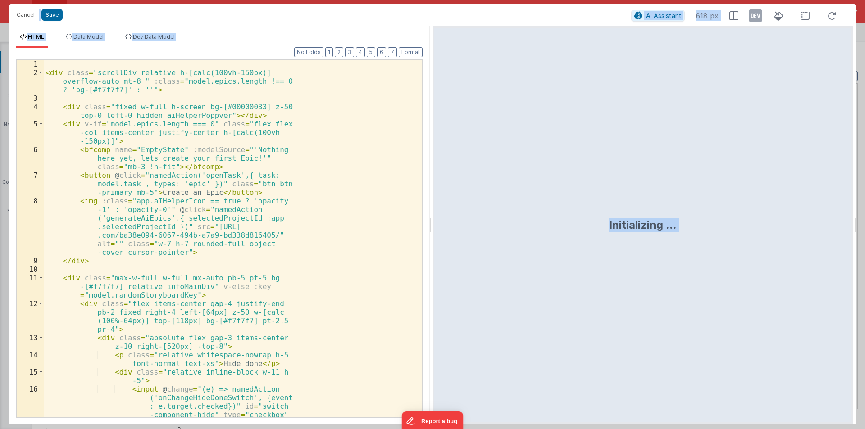
scroll to position [2014, 0]
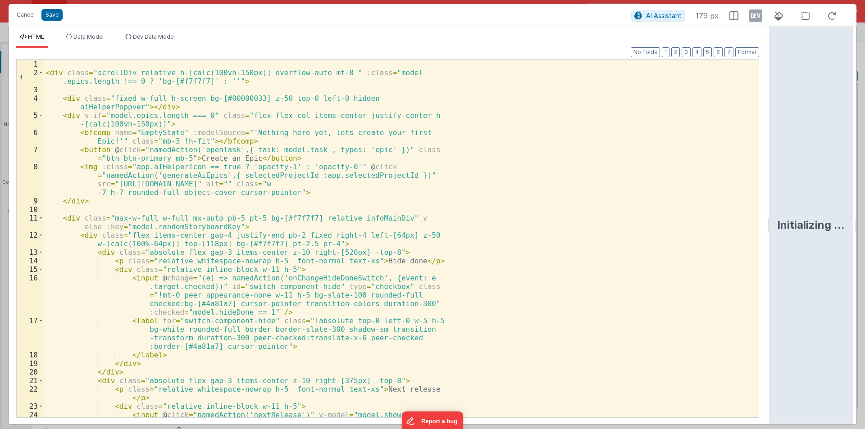
drag, startPoint x: 431, startPoint y: 223, endPoint x: 864, endPoint y: 199, distance: 433.4
click at [864, 199] on html "Cancel Save AI Assistant 179 px HTML Data Model Dev Data Model Format 7 6 5 4 3…" at bounding box center [432, 214] width 865 height 429
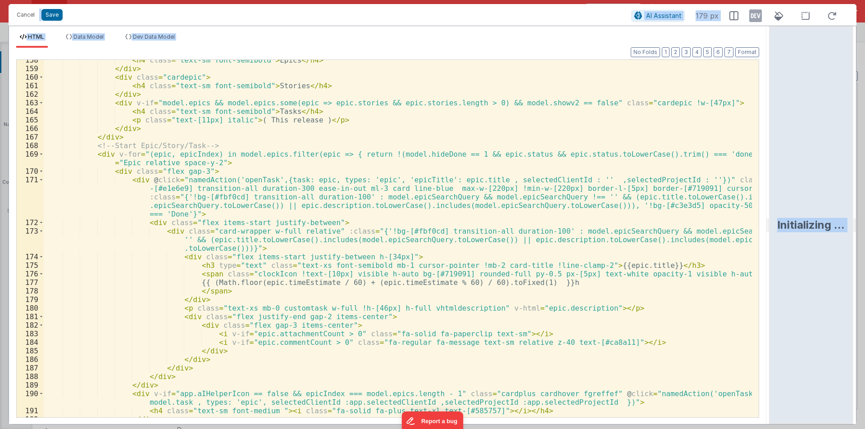
scroll to position [1621, 0]
click at [277, 290] on div "< h4 class = "text-sm font-semibold" > Epics </ h4 > </ div > < div class = "ca…" at bounding box center [398, 243] width 708 height 375
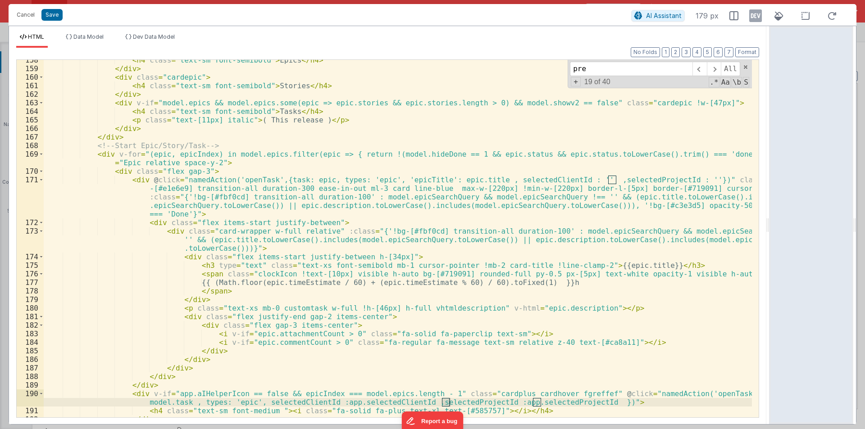
scroll to position [899, 0]
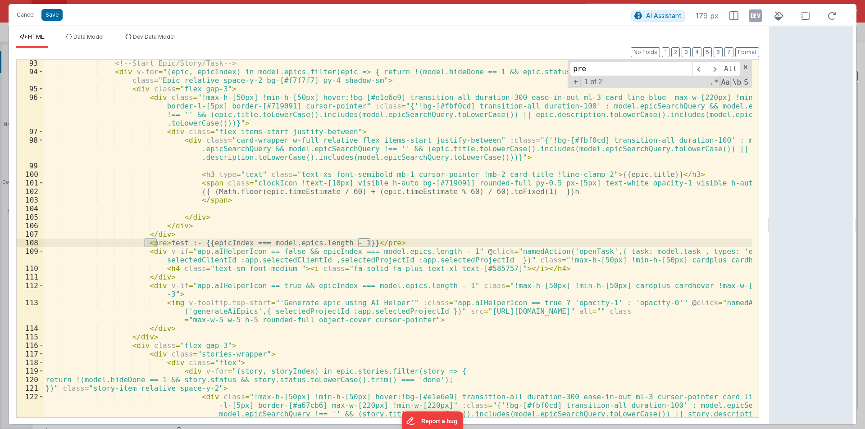
type input "pre"
drag, startPoint x: 376, startPoint y: 240, endPoint x: 135, endPoint y: 240, distance: 241.8
click at [135, 240] on div "<!-- Start Epic/Story/Task --> < div v-for = "(epic, epicIndex) in model.epics.…" at bounding box center [398, 263] width 708 height 409
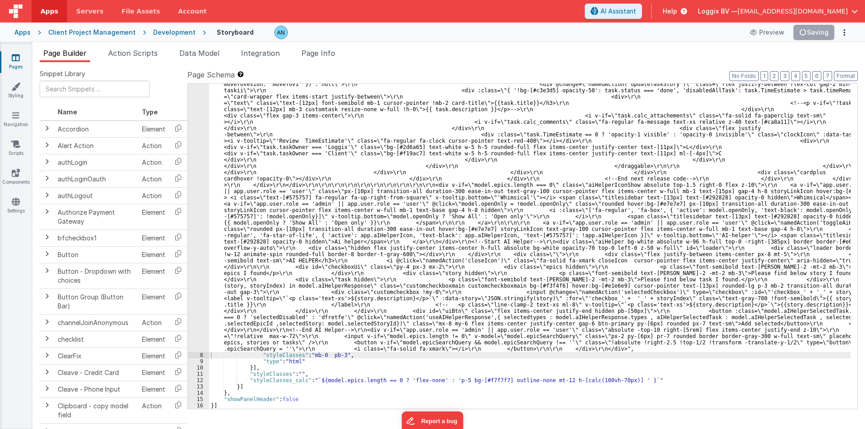
scroll to position [1888, 0]
click at [844, 77] on button "Format" at bounding box center [845, 76] width 24 height 10
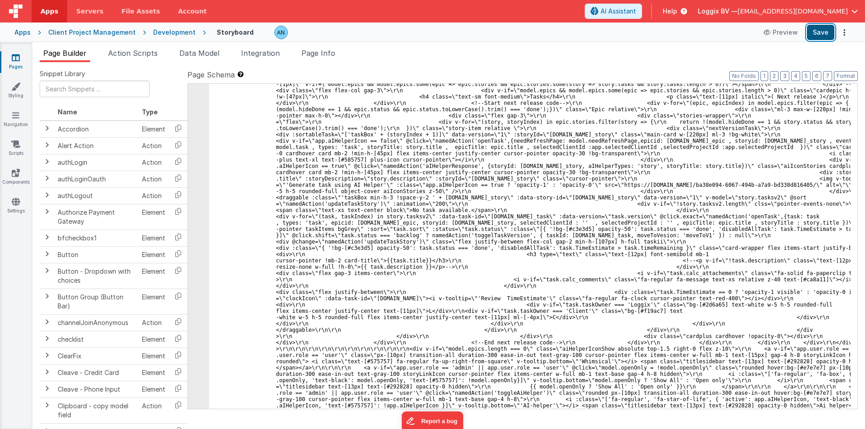
click at [821, 32] on button "Save" at bounding box center [819, 32] width 27 height 15
click at [852, 76] on button "Format" at bounding box center [845, 76] width 24 height 10
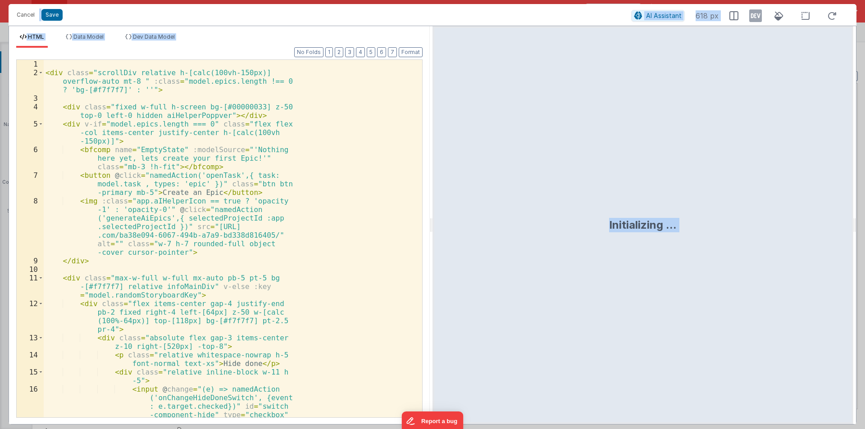
scroll to position [2014, 0]
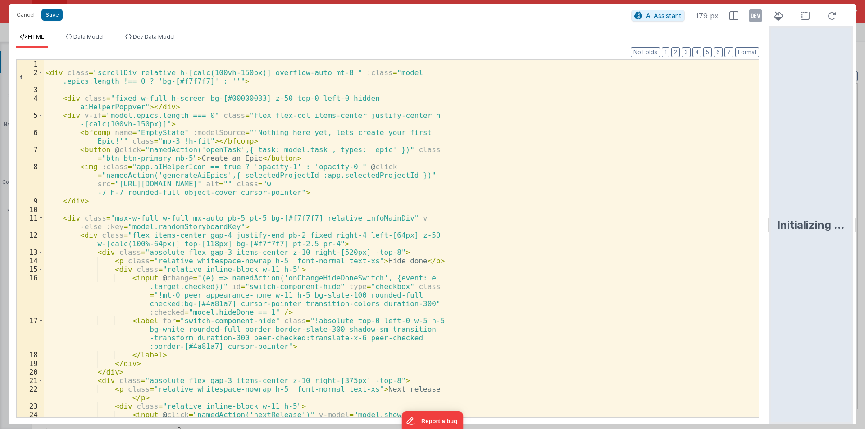
drag, startPoint x: 429, startPoint y: 225, endPoint x: 500, endPoint y: 249, distance: 75.2
click at [861, 225] on html "Cancel Save AI Assistant 179 px HTML Data Model Dev Data Model Format 7 6 5 4 3…" at bounding box center [432, 214] width 865 height 429
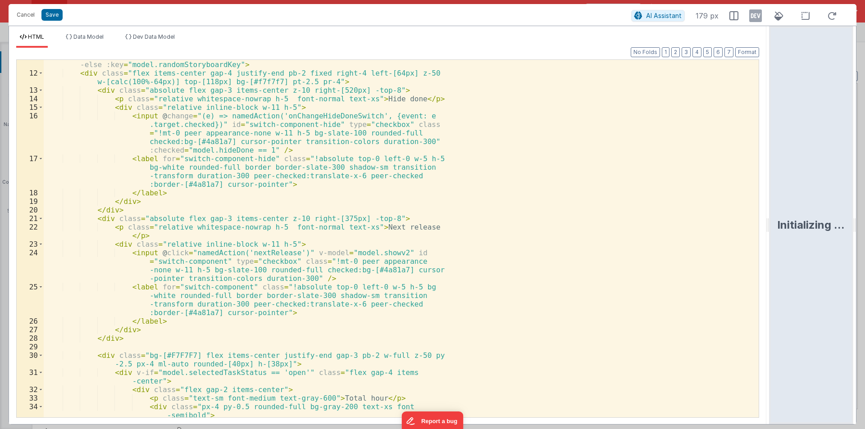
click at [384, 249] on div "< div class = "max-w-full w-full mx-auto pb-5 pt-5 bg-[#f7f7f7] relative infoMa…" at bounding box center [398, 248] width 708 height 392
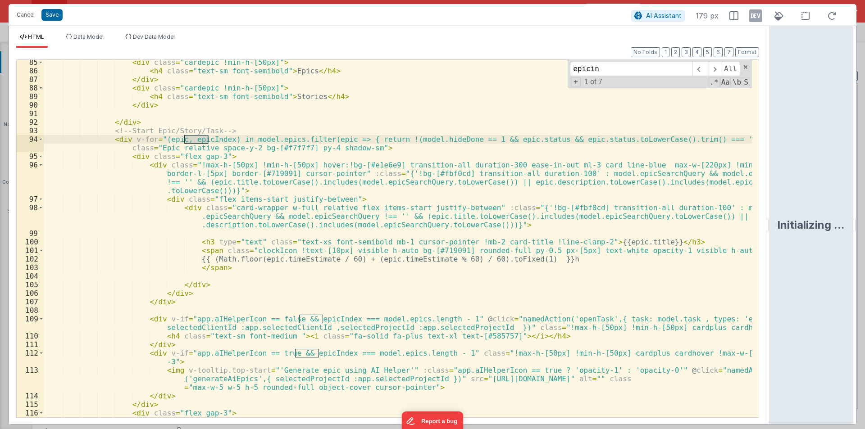
scroll to position [913, 0]
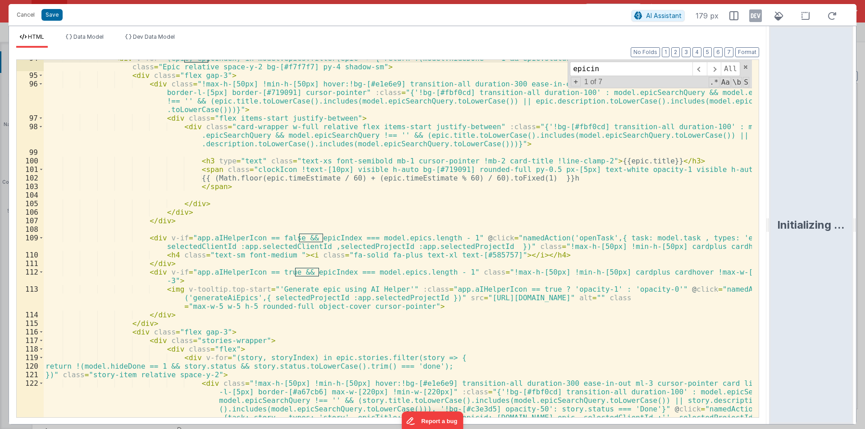
type input "epicin"
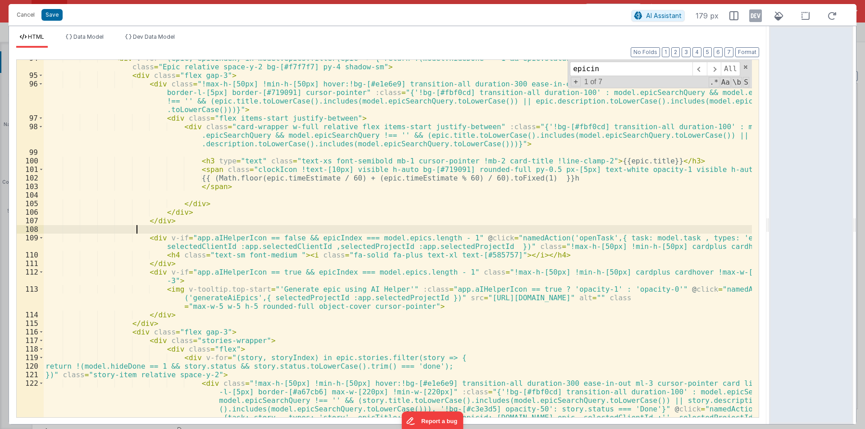
click at [168, 230] on div "< div v-for = "(epic, epicIndex) in model.epics.filter(epic => { return !(model…" at bounding box center [398, 262] width 708 height 417
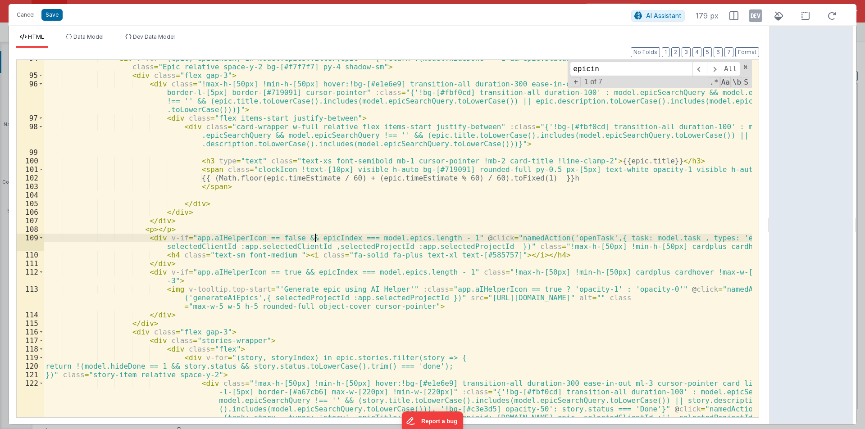
click at [317, 239] on div "< div v-for = "(epic, epicIndex) in model.epics.filter(epic => { return !(model…" at bounding box center [398, 262] width 708 height 417
click at [148, 227] on div "< div v-for = "(epic, epicIndex) in model.epics.filter(epic => { return !(model…" at bounding box center [398, 262] width 708 height 417
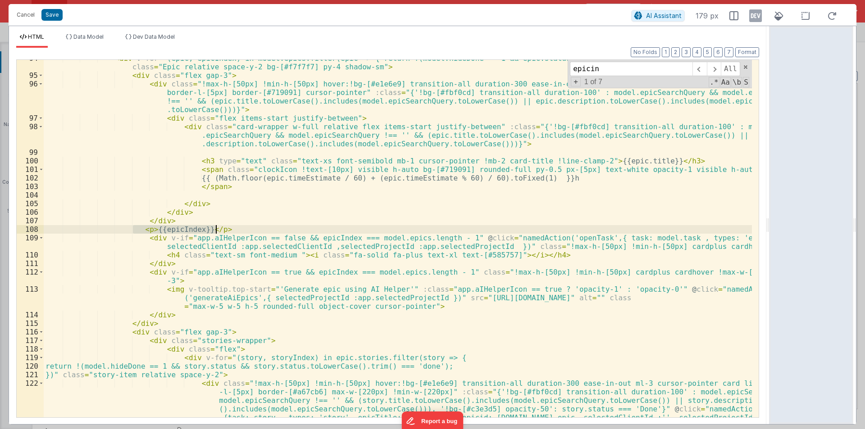
drag, startPoint x: 131, startPoint y: 230, endPoint x: 232, endPoint y: 229, distance: 100.9
click at [232, 229] on div "< div v-for = "(epic, epicIndex) in model.epics.filter(epic => { return !(model…" at bounding box center [398, 262] width 708 height 417
click at [232, 229] on div "< div v-for = "(epic, epicIndex) in model.epics.filter(epic => { return !(model…" at bounding box center [398, 239] width 708 height 358
paste textarea
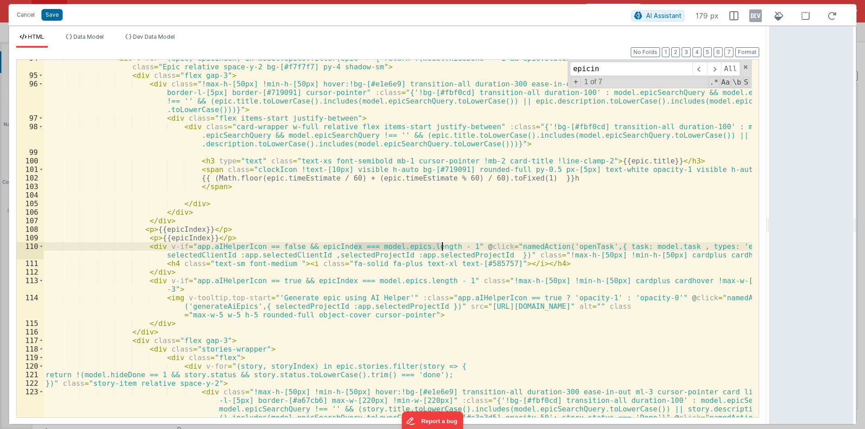
drag, startPoint x: 355, startPoint y: 248, endPoint x: 442, endPoint y: 246, distance: 86.9
click at [442, 246] on div "< div v-for = "(epic, epicIndex) in model.epics.filter(epic => { return !(model…" at bounding box center [398, 262] width 708 height 417
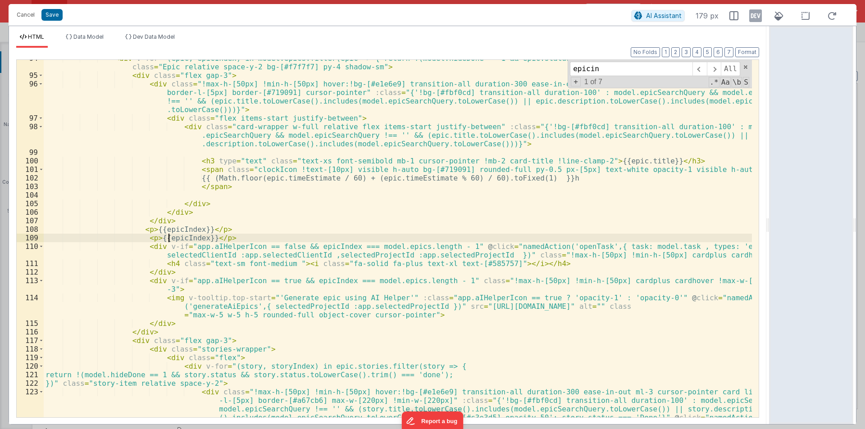
click at [168, 238] on div "< div v-for = "(epic, epicIndex) in model.epics.filter(epic => { return !(model…" at bounding box center [398, 262] width 708 height 417
click at [152, 238] on div "< div v-for = "(epic, epicIndex) in model.epics.filter(epic => { return !(model…" at bounding box center [398, 262] width 708 height 417
drag, startPoint x: 153, startPoint y: 240, endPoint x: 240, endPoint y: 238, distance: 86.5
click at [240, 238] on div "< div v-for = "(epic, epicIndex) in model.epics.filter(epic => { return !(model…" at bounding box center [398, 262] width 708 height 417
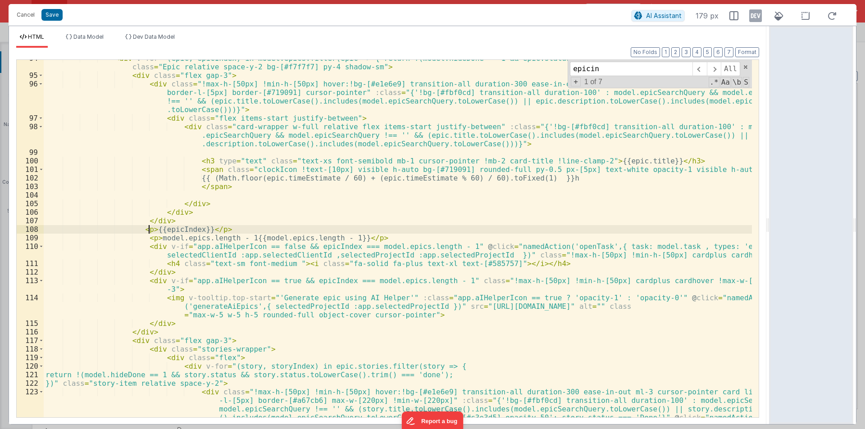
click at [149, 229] on div "< div v-for = "(epic, epicIndex) in model.epics.filter(epic => { return !(model…" at bounding box center [398, 262] width 708 height 417
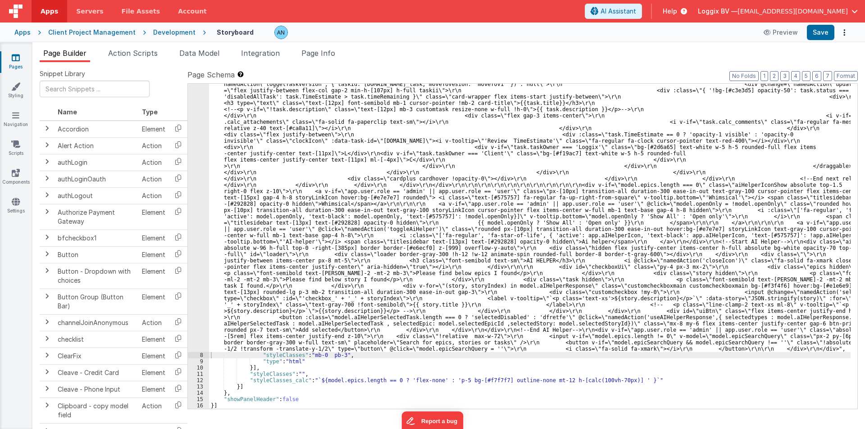
scroll to position [1888, 0]
click at [819, 33] on button "Save" at bounding box center [819, 32] width 27 height 15
click at [847, 72] on button "Format" at bounding box center [845, 76] width 24 height 10
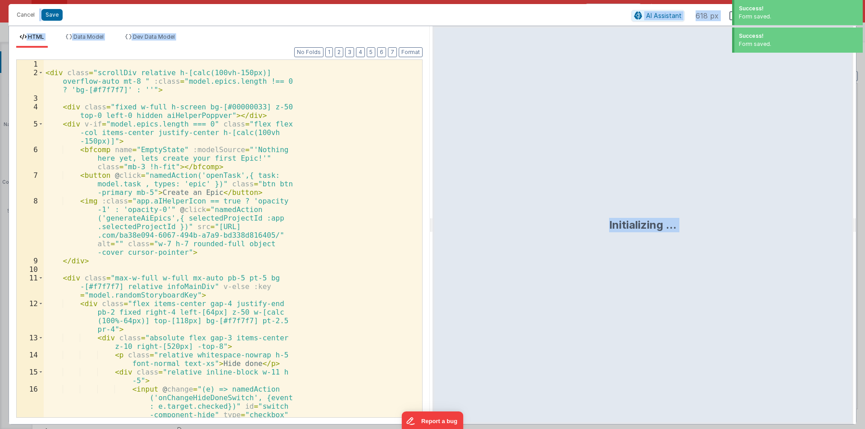
scroll to position [2020, 0]
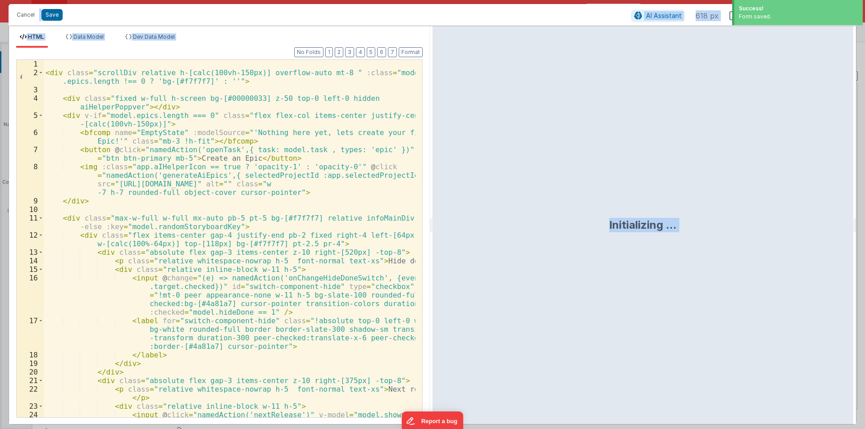
drag, startPoint x: 431, startPoint y: 219, endPoint x: 675, endPoint y: 239, distance: 244.5
click at [864, 218] on html "Success! Form saved. Cancel Save AI Assistant 618 px HTML Data Model Dev Data M…" at bounding box center [432, 214] width 865 height 429
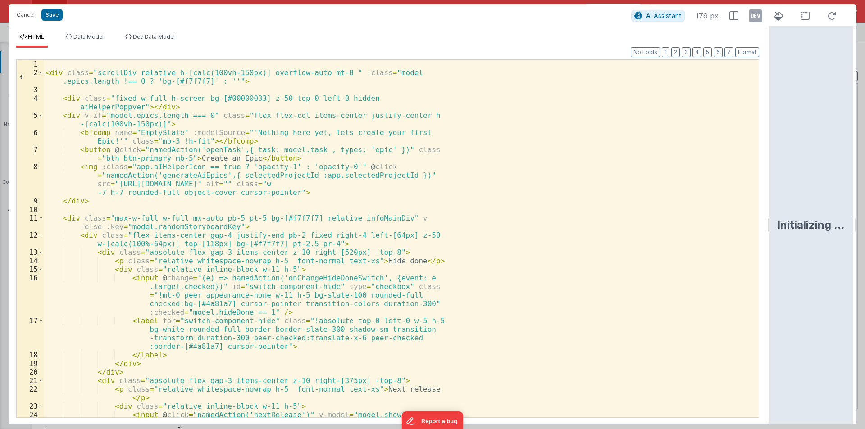
click at [496, 243] on div "< div class = "scrollDiv relative h-[calc(100vh-150px)] overflow-auto mt-8 " :c…" at bounding box center [398, 260] width 708 height 400
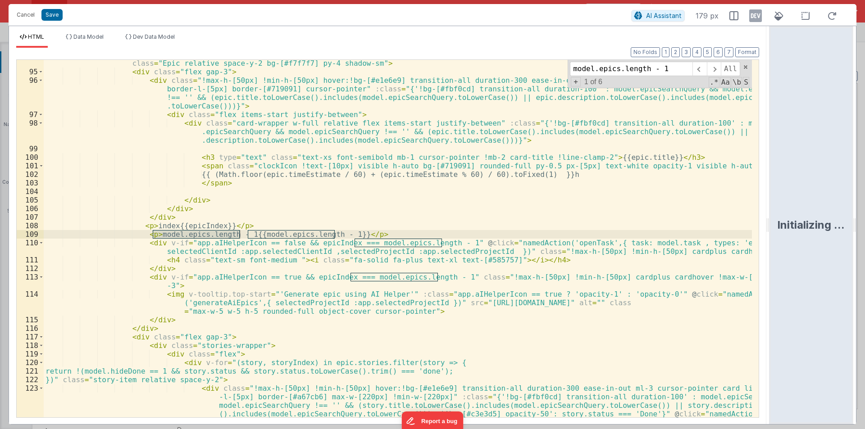
scroll to position [916, 0]
type input "model.epics.length - 1"
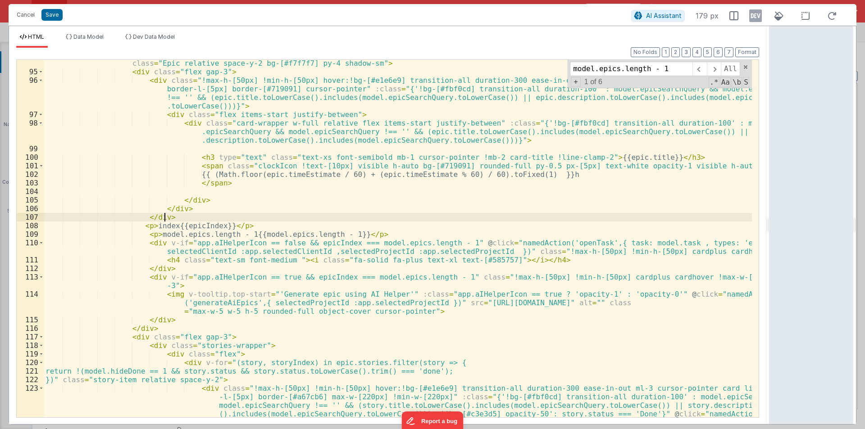
click at [247, 216] on div "< div v-for = "(epic, epicIndex) in model.epics.filter(epic => { return !(model…" at bounding box center [398, 258] width 708 height 417
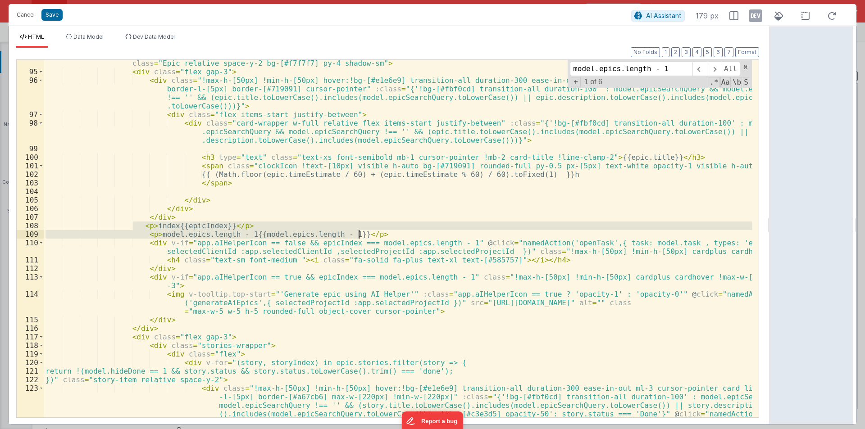
drag, startPoint x: 133, startPoint y: 224, endPoint x: 371, endPoint y: 235, distance: 238.0
click at [371, 235] on div "< div v-for = "(epic, epicIndex) in model.epics.filter(epic => { return !(model…" at bounding box center [398, 258] width 708 height 417
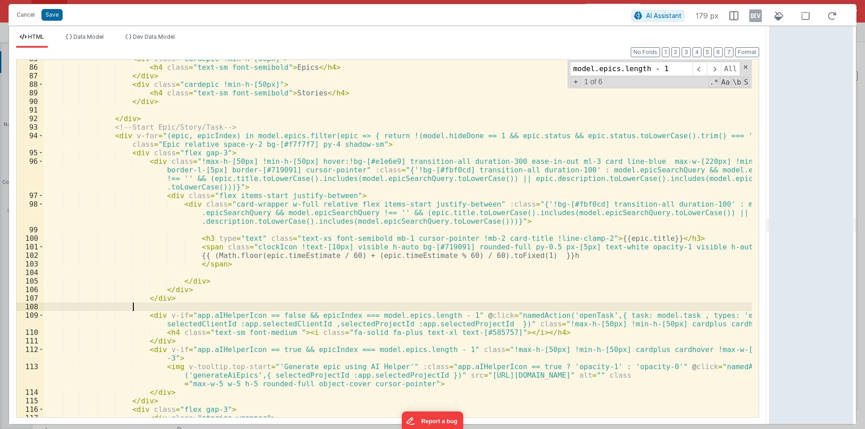
scroll to position [835, 0]
click at [373, 144] on div "< div class = "cardepic !min-h-[50px]" > < h4 class = "text-sm font-semibold" >…" at bounding box center [398, 241] width 708 height 375
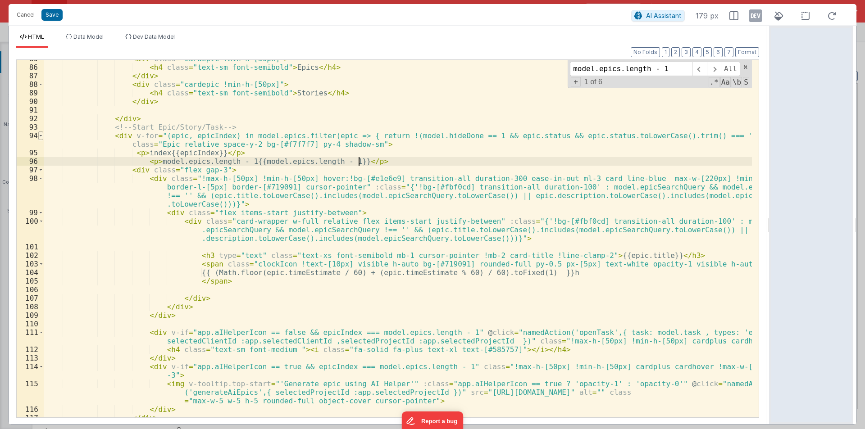
click at [40, 136] on span at bounding box center [40, 135] width 5 height 9
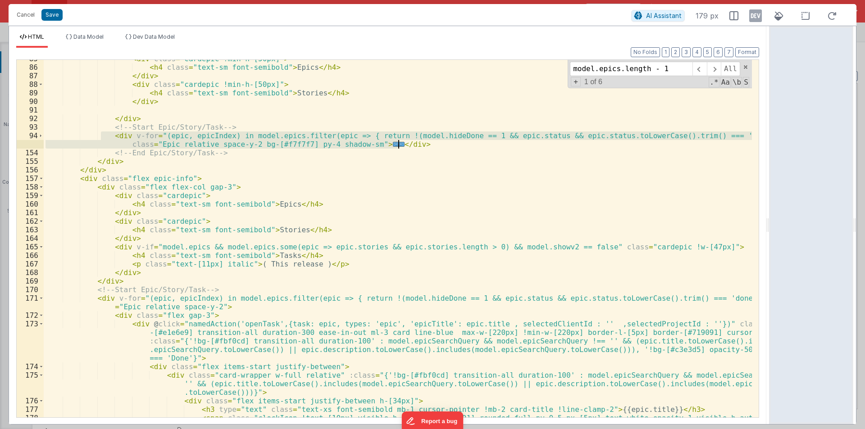
drag, startPoint x: 100, startPoint y: 136, endPoint x: 420, endPoint y: 145, distance: 319.8
click at [420, 145] on div "< div class = "cardepic !min-h-[50px]" > < h4 class = "text-sm font-semibold" >…" at bounding box center [398, 241] width 708 height 375
click at [341, 196] on div "< div class = "cardepic !min-h-[50px]" > < h4 class = "text-sm font-semibold" >…" at bounding box center [398, 241] width 708 height 375
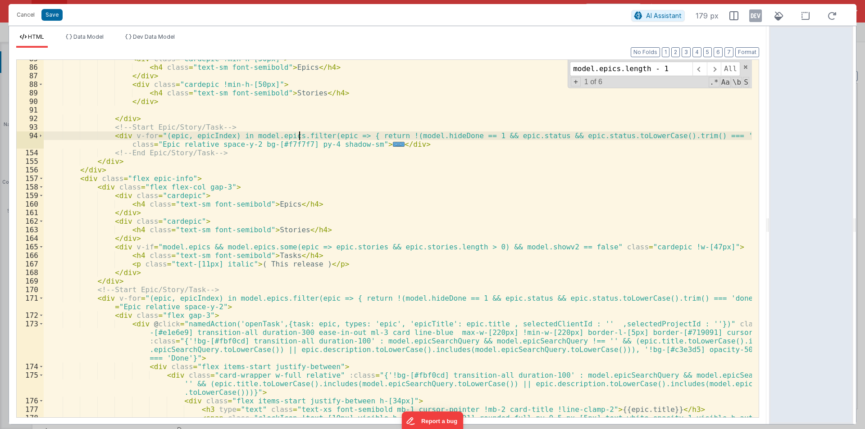
click at [299, 137] on div "< div class = "cardepic !min-h-[50px]" > < h4 class = "text-sm font-semibold" >…" at bounding box center [398, 241] width 708 height 375
click at [41, 136] on span at bounding box center [40, 135] width 5 height 9
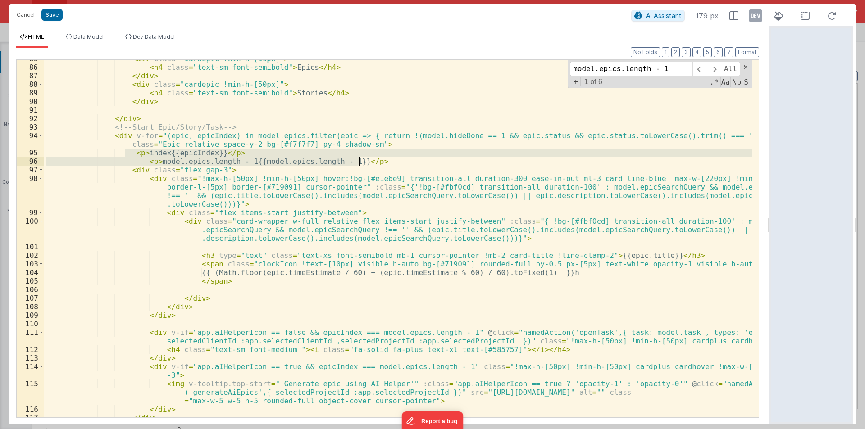
drag, startPoint x: 125, startPoint y: 152, endPoint x: 369, endPoint y: 158, distance: 244.1
click at [369, 158] on div "< div class = "cardepic !min-h-[50px]" > < h4 class = "text-sm font-semibold" >…" at bounding box center [398, 241] width 708 height 375
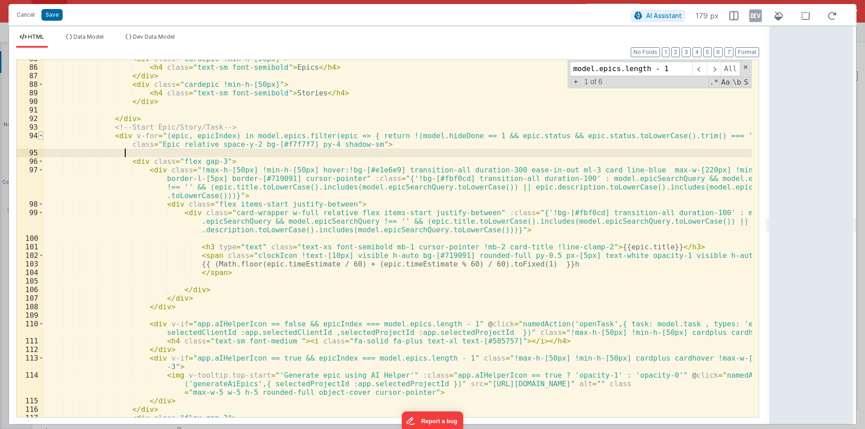
click at [40, 136] on span at bounding box center [40, 135] width 5 height 9
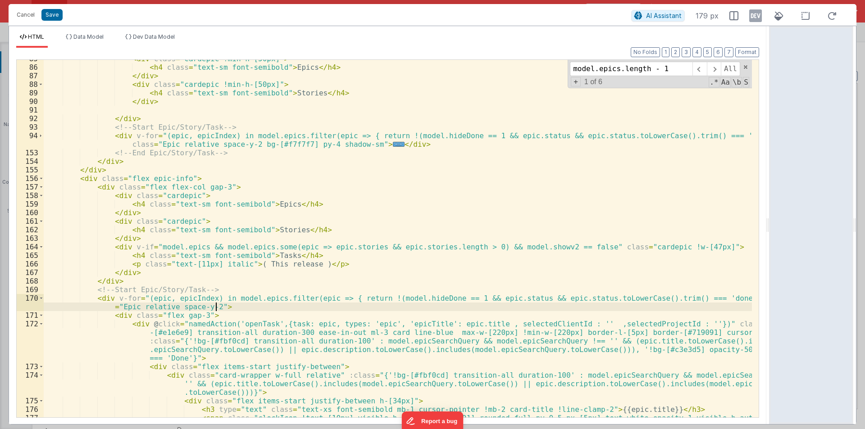
click at [221, 308] on div "< div class = "cardepic !min-h-[50px]" > < h4 class = "text-sm font-semibold" >…" at bounding box center [398, 241] width 708 height 375
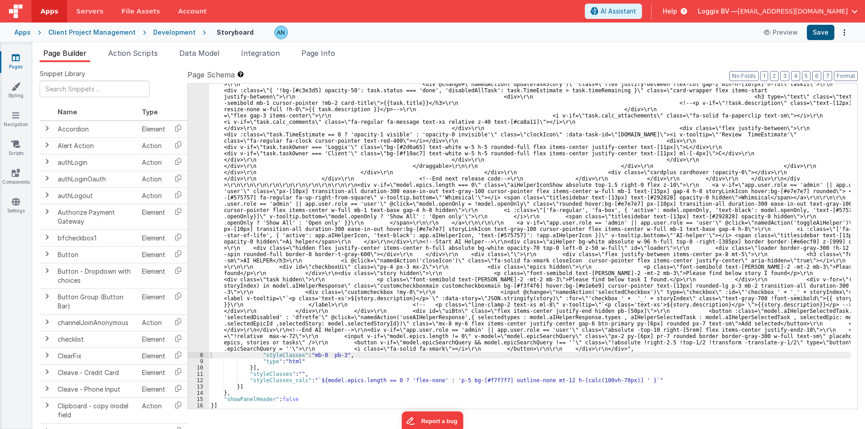
scroll to position [1894, 0]
click at [815, 32] on button "Save" at bounding box center [819, 32] width 27 height 15
click at [843, 72] on button "Format" at bounding box center [845, 76] width 24 height 10
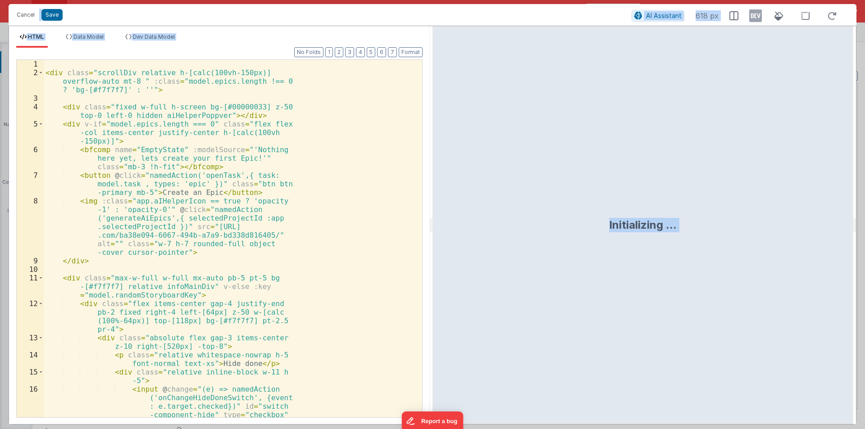
scroll to position [2020, 0]
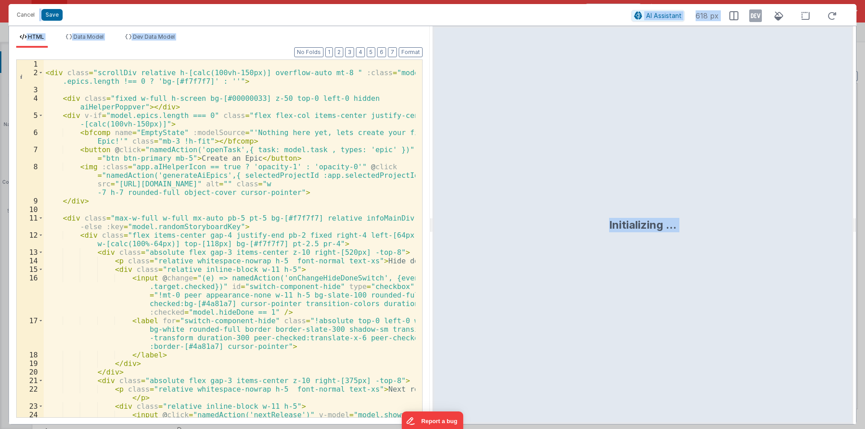
click at [433, 225] on div "Initializing ..." at bounding box center [642, 225] width 421 height 398
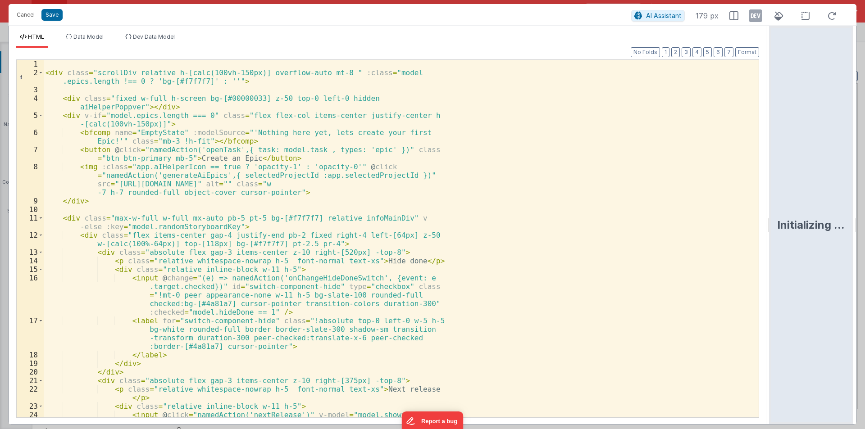
drag, startPoint x: 431, startPoint y: 223, endPoint x: 826, endPoint y: 220, distance: 395.4
click at [864, 223] on html "Cancel Save AI Assistant 179 px HTML Data Model Dev Data Model Format 7 6 5 4 3…" at bounding box center [432, 214] width 865 height 429
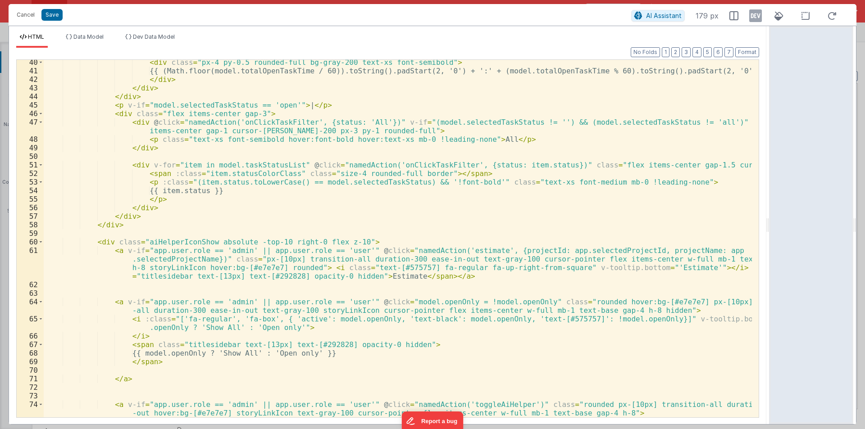
scroll to position [378, 0]
click at [182, 272] on div "< div class = "px-4 py-0.5 rounded-full bg-gray-200 text-xs font-semibold" > {{…" at bounding box center [398, 249] width 708 height 383
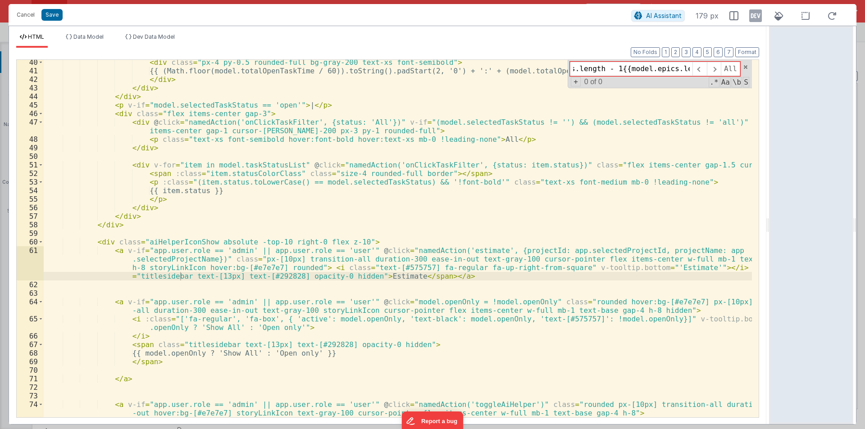
scroll to position [0, 272]
drag, startPoint x: 637, startPoint y: 68, endPoint x: 683, endPoint y: 69, distance: 45.9
click at [683, 69] on input "<p>index{{epicIndex}}</p> <p>model.epics.length - 1{{model.epics.length -" at bounding box center [631, 69] width 122 height 14
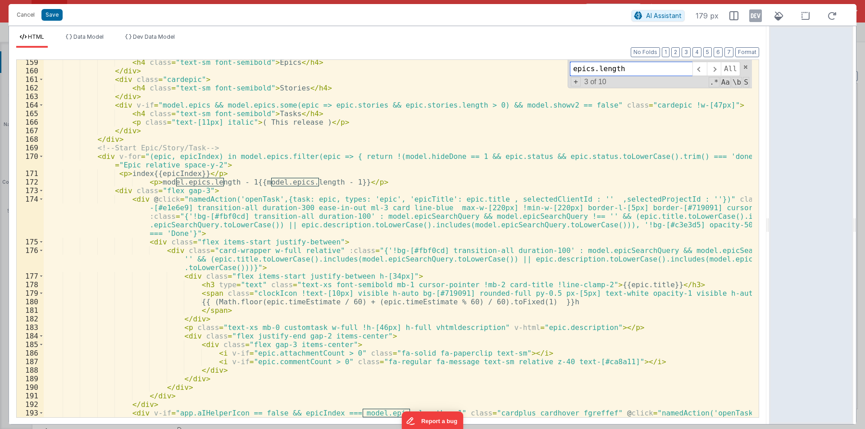
scroll to position [1654, 0]
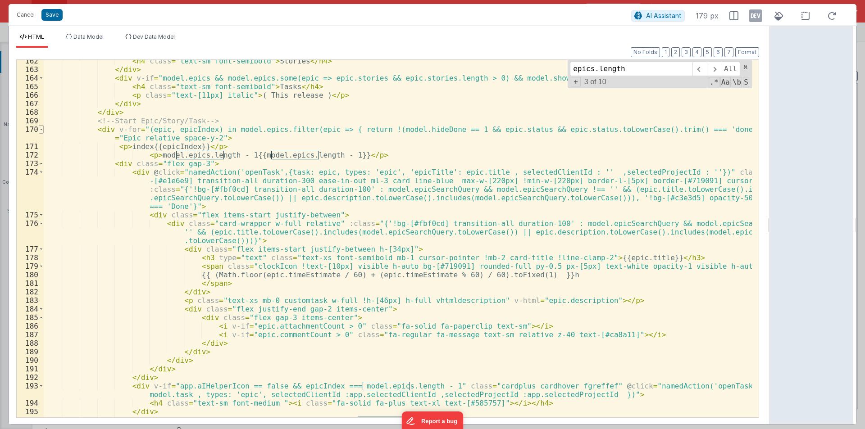
click at [42, 130] on span at bounding box center [41, 129] width 5 height 9
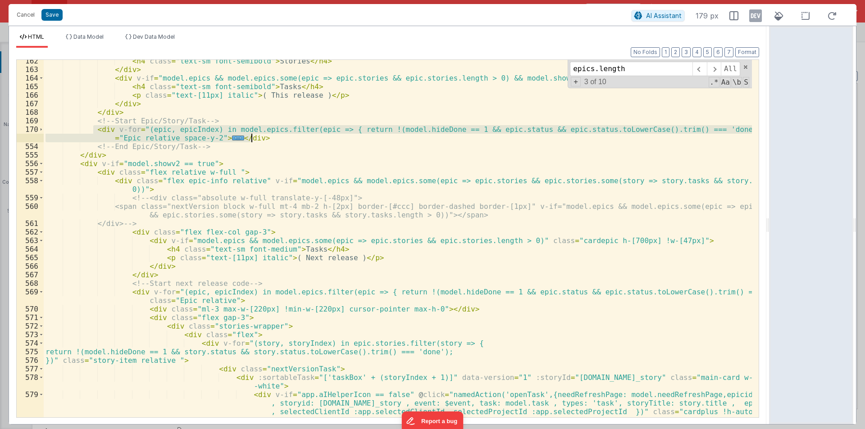
drag, startPoint x: 91, startPoint y: 131, endPoint x: 257, endPoint y: 140, distance: 165.5
click at [257, 140] on div "< h4 class = "text-sm font-semibold" > Stories </ h4 > </ div > < div v-if = "m…" at bounding box center [398, 257] width 708 height 400
click at [42, 130] on span at bounding box center [41, 129] width 5 height 9
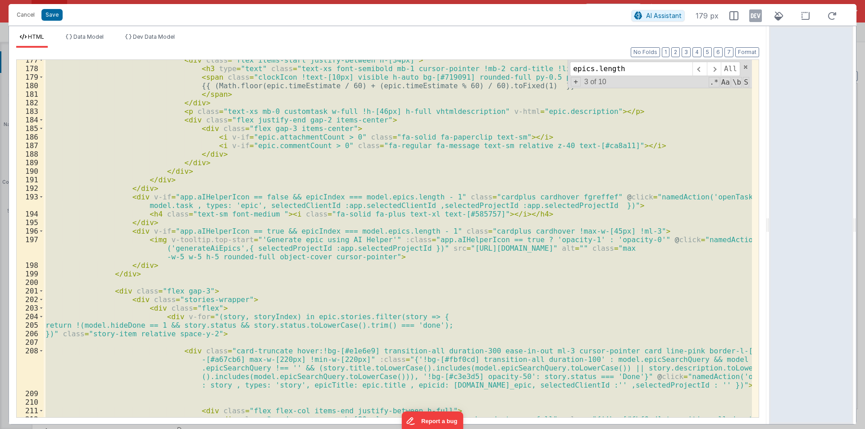
scroll to position [1844, 0]
click at [205, 262] on div "< div class = "flex items-start justify-between h-[34px]" > < h3 type = "text" …" at bounding box center [398, 239] width 708 height 358
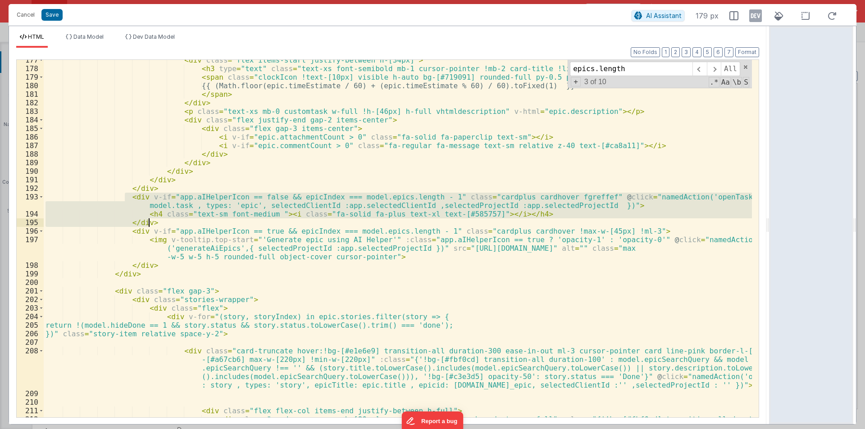
drag, startPoint x: 125, startPoint y: 196, endPoint x: 169, endPoint y: 223, distance: 51.1
click at [169, 223] on div "< div class = "flex items-start justify-between h-[34px]" > < h3 type = "text" …" at bounding box center [398, 252] width 708 height 392
click at [244, 225] on div "< div class = "flex items-start justify-between h-[34px]" > < h3 type = "text" …" at bounding box center [398, 239] width 708 height 358
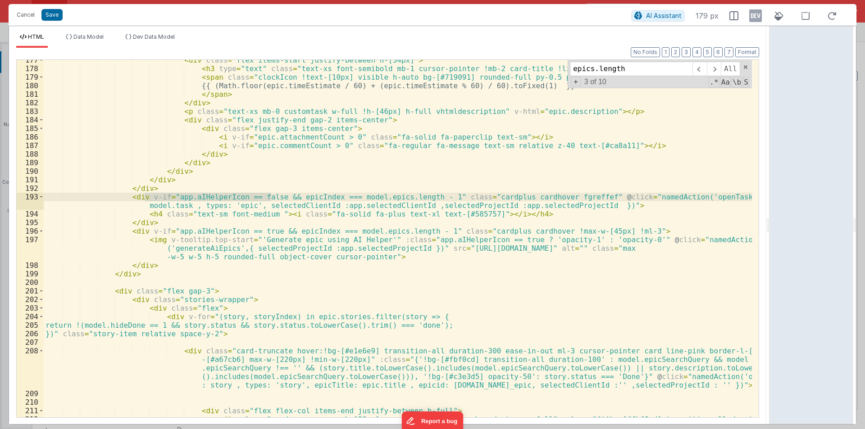
drag, startPoint x: 145, startPoint y: 196, endPoint x: 271, endPoint y: 196, distance: 125.6
click at [271, 196] on div "< div class = "flex items-start justify-between h-[34px]" > < h3 type = "text" …" at bounding box center [398, 252] width 708 height 392
click at [185, 195] on div "< div class = "flex items-start justify-between h-[34px]" > < h3 type = "text" …" at bounding box center [398, 239] width 708 height 358
paste input "switch-component-hide"
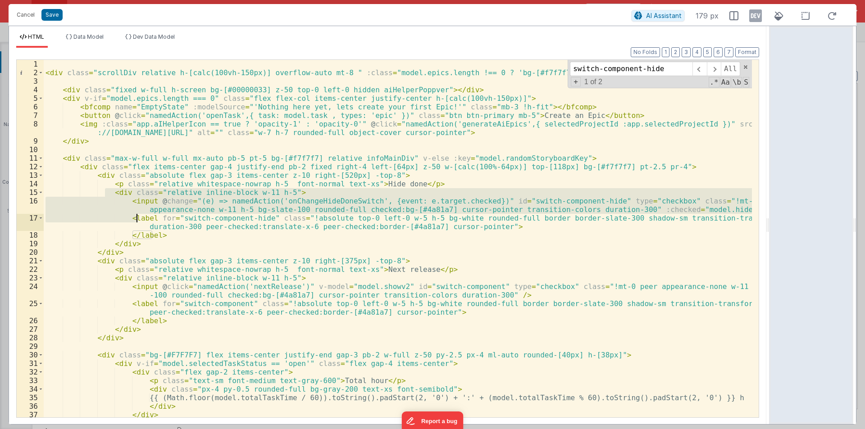
drag, startPoint x: 106, startPoint y: 193, endPoint x: 138, endPoint y: 217, distance: 39.6
click at [138, 217] on div "< div class = "scrollDiv relative h-[calc(100vh-150px)] overflow-auto mt-8 " :c…" at bounding box center [398, 247] width 708 height 375
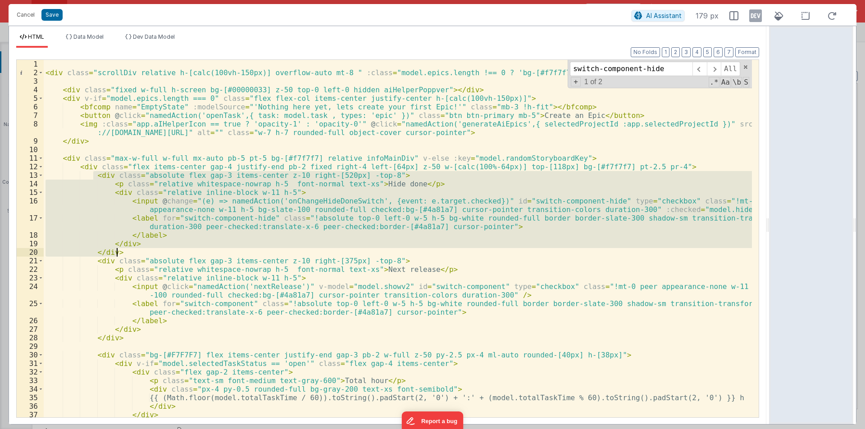
drag, startPoint x: 92, startPoint y: 177, endPoint x: 131, endPoint y: 254, distance: 86.6
click at [131, 254] on div "< div class = "scrollDiv relative h-[calc(100vh-150px)] overflow-auto mt-8 " :c…" at bounding box center [398, 247] width 708 height 375
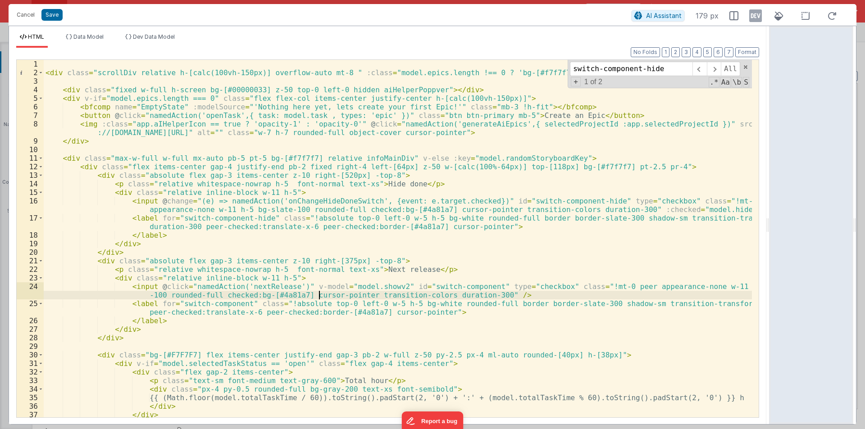
click at [319, 293] on div "< div class = "scrollDiv relative h-[calc(100vh-150px)] overflow-auto mt-8 " :c…" at bounding box center [398, 247] width 708 height 375
click at [363, 183] on div "< div class = "scrollDiv relative h-[calc(100vh-150px)] overflow-auto mt-8 " :c…" at bounding box center [398, 247] width 708 height 375
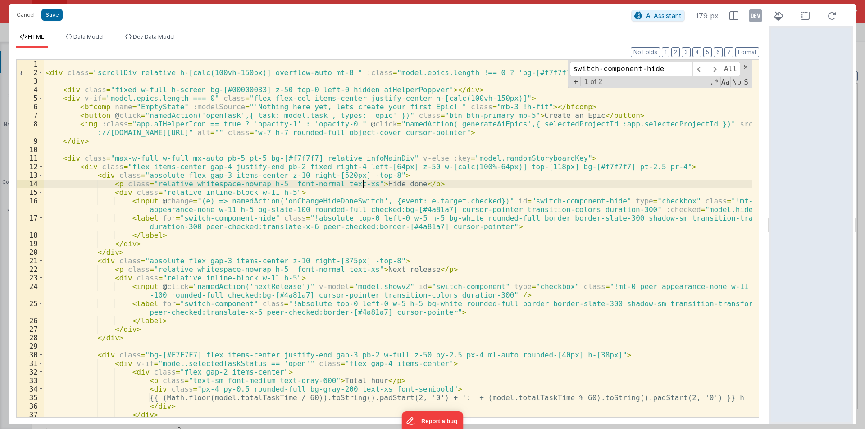
click at [363, 183] on div "< div class = "scrollDiv relative h-[calc(100vh-150px)] overflow-auto mt-8 " :c…" at bounding box center [398, 247] width 708 height 375
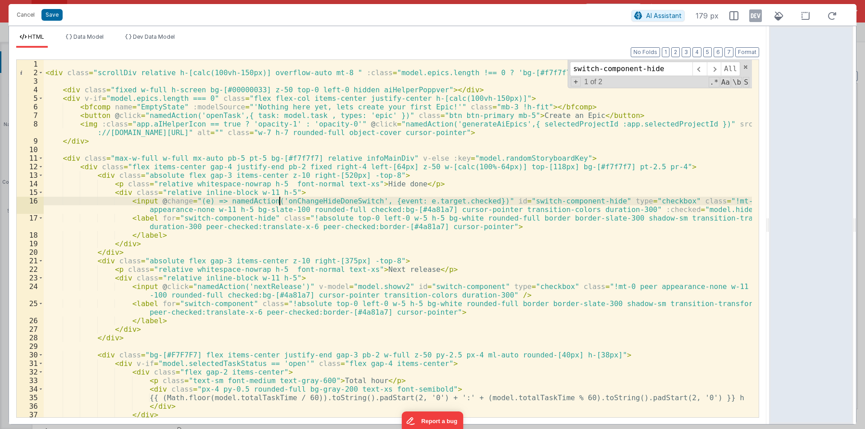
click at [279, 199] on div "< div class = "scrollDiv relative h-[calc(100vh-150px)] overflow-auto mt-8 " :c…" at bounding box center [398, 247] width 708 height 375
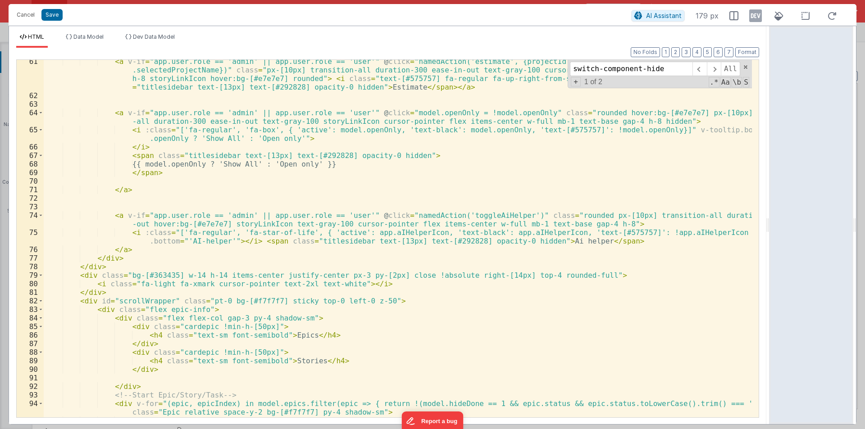
scroll to position [567, 0]
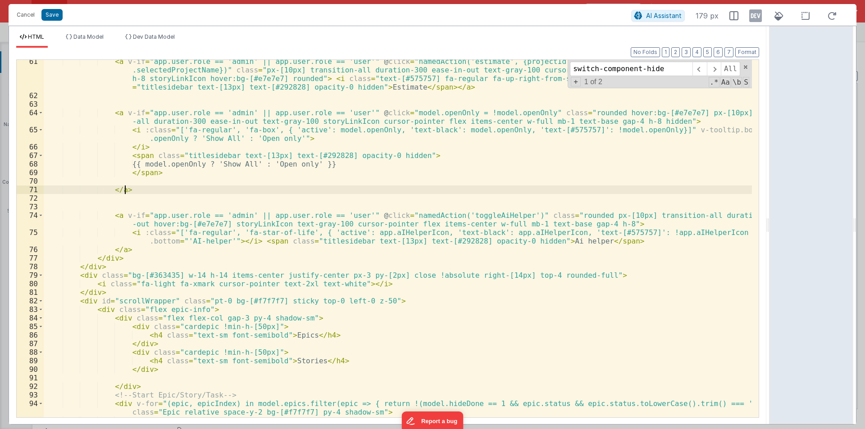
click at [177, 190] on div "< a v-if = "app.user.role == 'admin' || app.user.role == 'user'" @ click = "nam…" at bounding box center [398, 257] width 708 height 400
paste input "model.epics.length - 12"
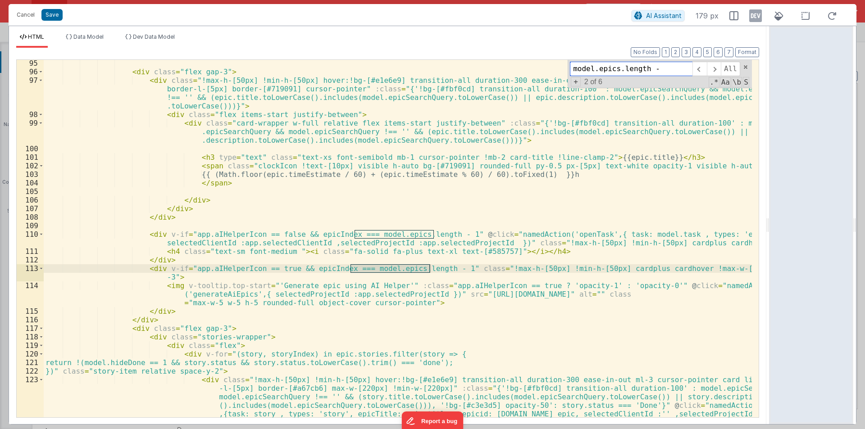
scroll to position [1575, 0]
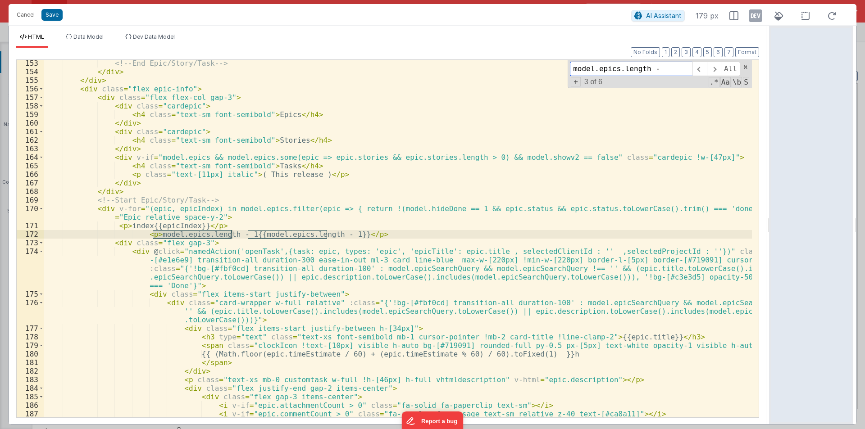
type input "model.epics.length -"
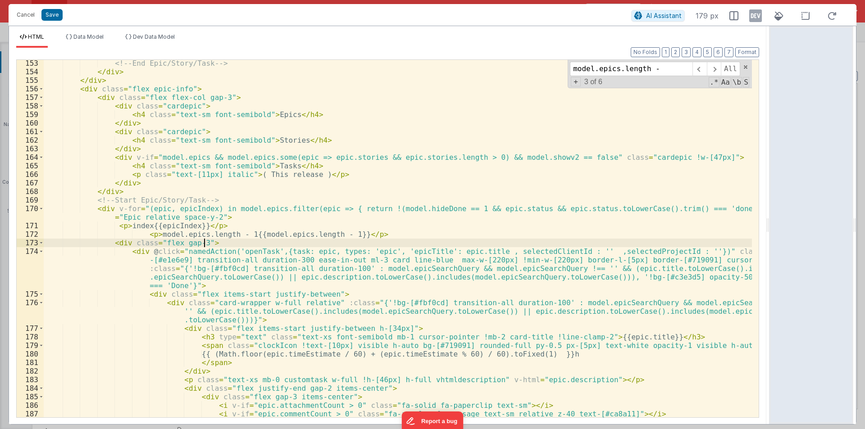
click at [249, 245] on div "<!-- End Epic/Story/Task --> </ div > </ div > < div class = "flex epic-info" >…" at bounding box center [398, 246] width 708 height 375
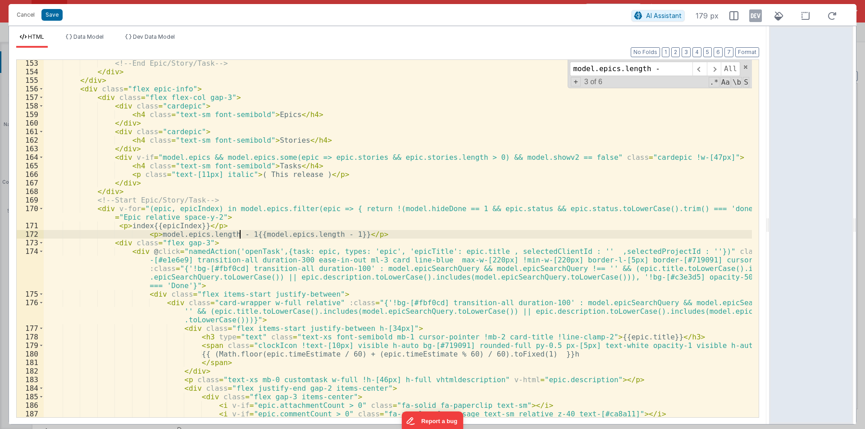
click at [238, 234] on div "<!-- End Epic/Story/Task --> </ div > </ div > < div class = "flex epic-info" >…" at bounding box center [398, 246] width 708 height 375
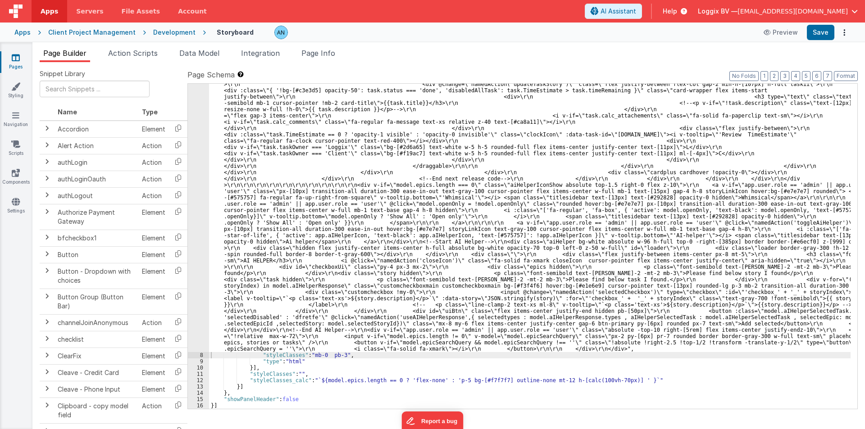
scroll to position [1894, 0]
click at [819, 31] on button "Save" at bounding box center [819, 32] width 27 height 15
click at [847, 73] on button "Format" at bounding box center [845, 76] width 24 height 10
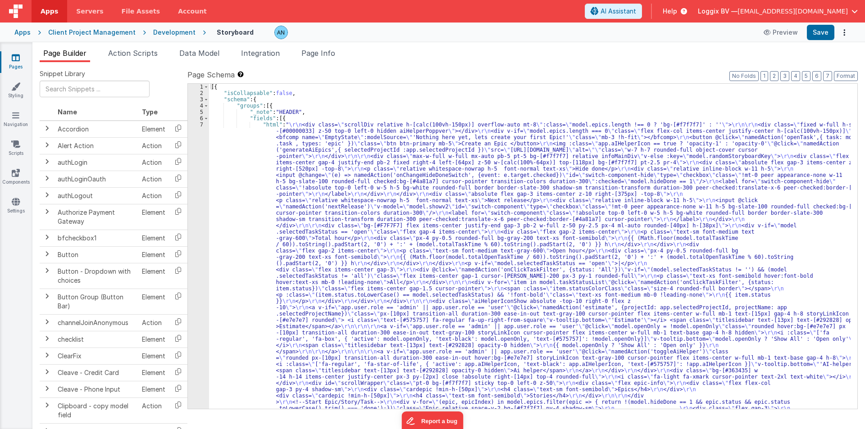
click at [185, 189] on icon at bounding box center [178, 195] width 18 height 14
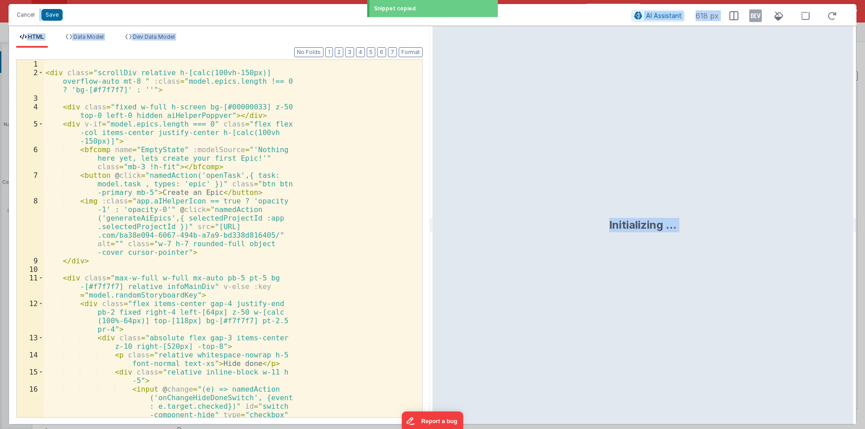
scroll to position [2020, 0]
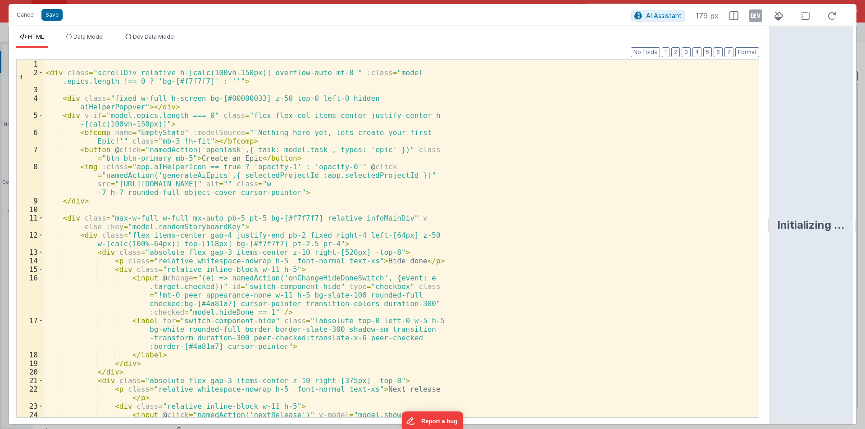
drag, startPoint x: 431, startPoint y: 228, endPoint x: 775, endPoint y: 232, distance: 344.0
click at [864, 204] on html "Cancel Save AI Assistant 179 px HTML Data Model Dev Data Model Format 7 6 5 4 3…" at bounding box center [432, 214] width 865 height 429
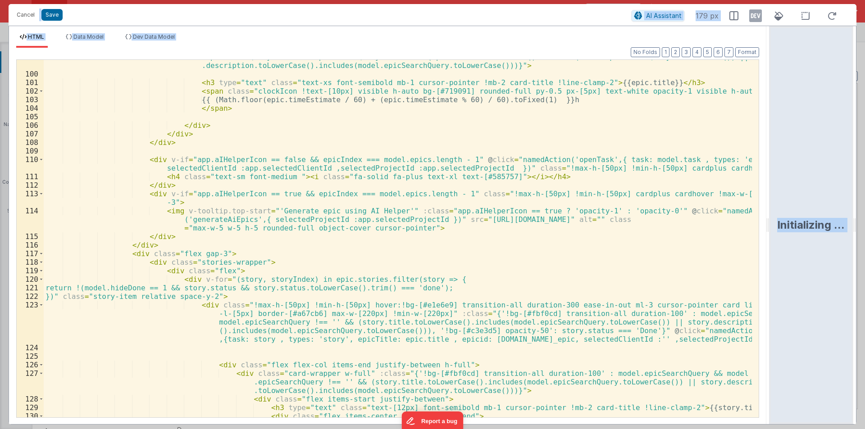
scroll to position [973, 0]
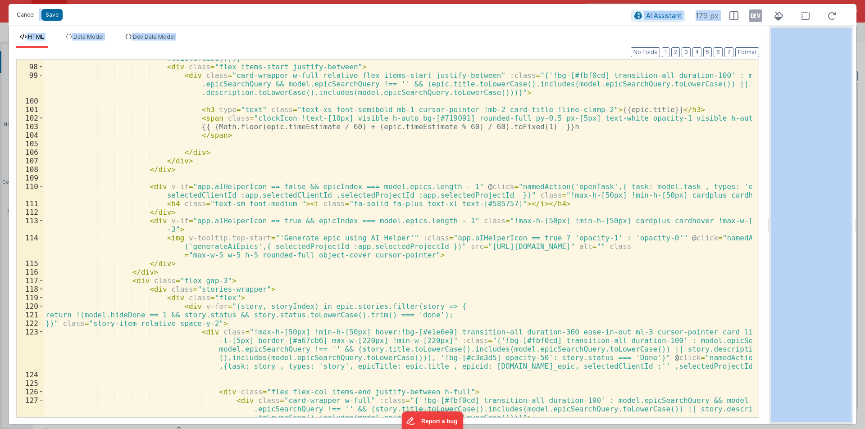
click at [24, 14] on button "Cancel" at bounding box center [25, 15] width 27 height 13
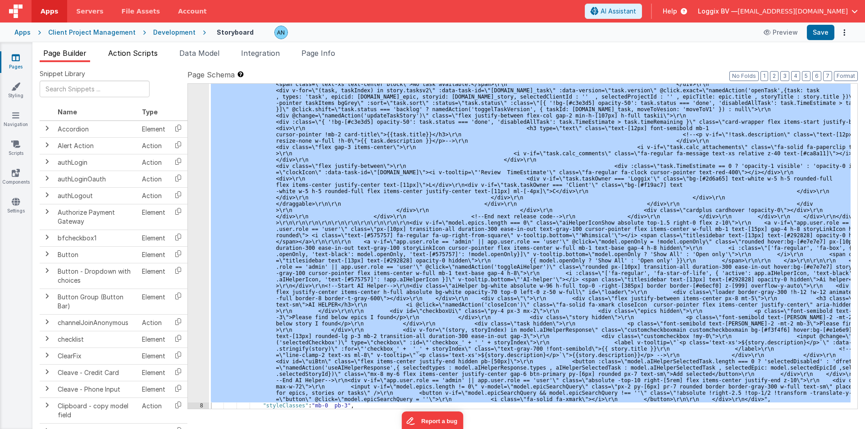
click at [130, 52] on span "Action Scripts" at bounding box center [133, 53] width 50 height 9
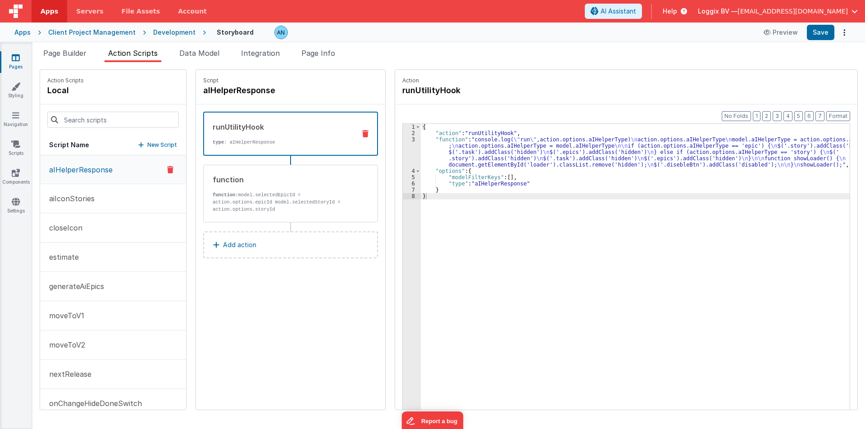
click at [127, 55] on span "Action Scripts" at bounding box center [133, 53] width 50 height 9
click at [77, 115] on input at bounding box center [112, 120] width 131 height 16
paste input "onChangeHideDoneSwitch"
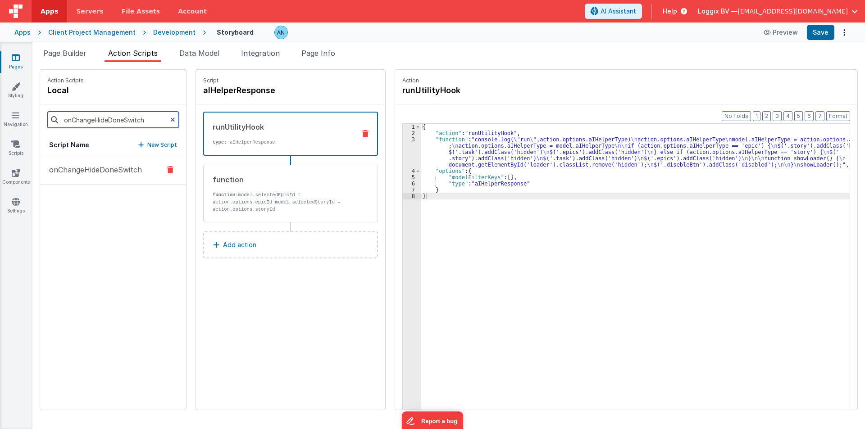
type input "onChangeHideDoneSwitch"
click at [110, 168] on p "onChangeHideDoneSwitch" at bounding box center [93, 169] width 98 height 11
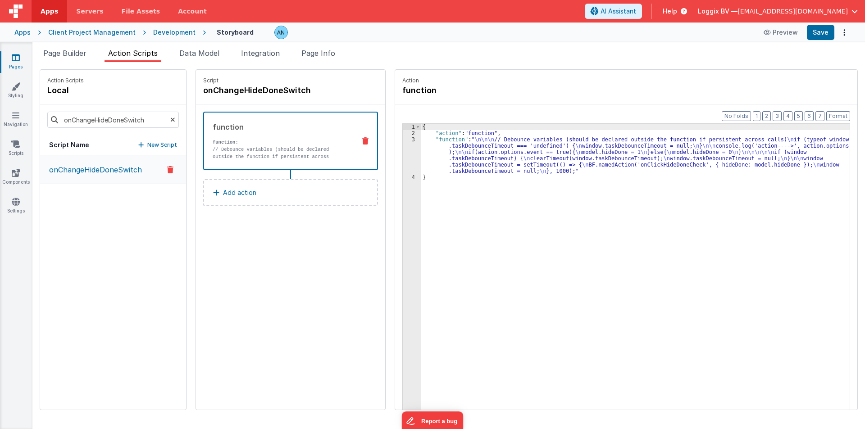
click at [421, 154] on div "{ "action" : "function" , "function" : " \n\n\n // Debounce variables (should b…" at bounding box center [639, 287] width 437 height 326
click at [403, 149] on div "3" at bounding box center [412, 155] width 18 height 38
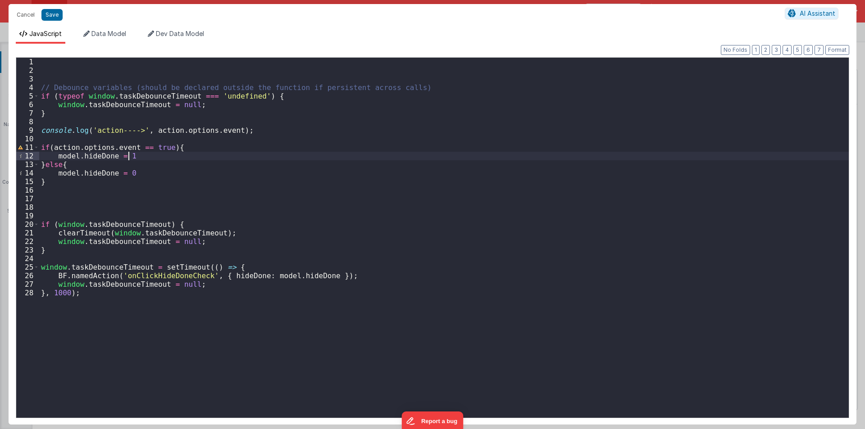
click at [61, 318] on div "// Debounce variables (should be declared outside the function if persistent ac…" at bounding box center [443, 246] width 809 height 377
click at [268, 335] on div "// Debounce variables (should be declared outside the function if persistent ac…" at bounding box center [443, 246] width 809 height 377
